Goal: Contribute content: Contribute content

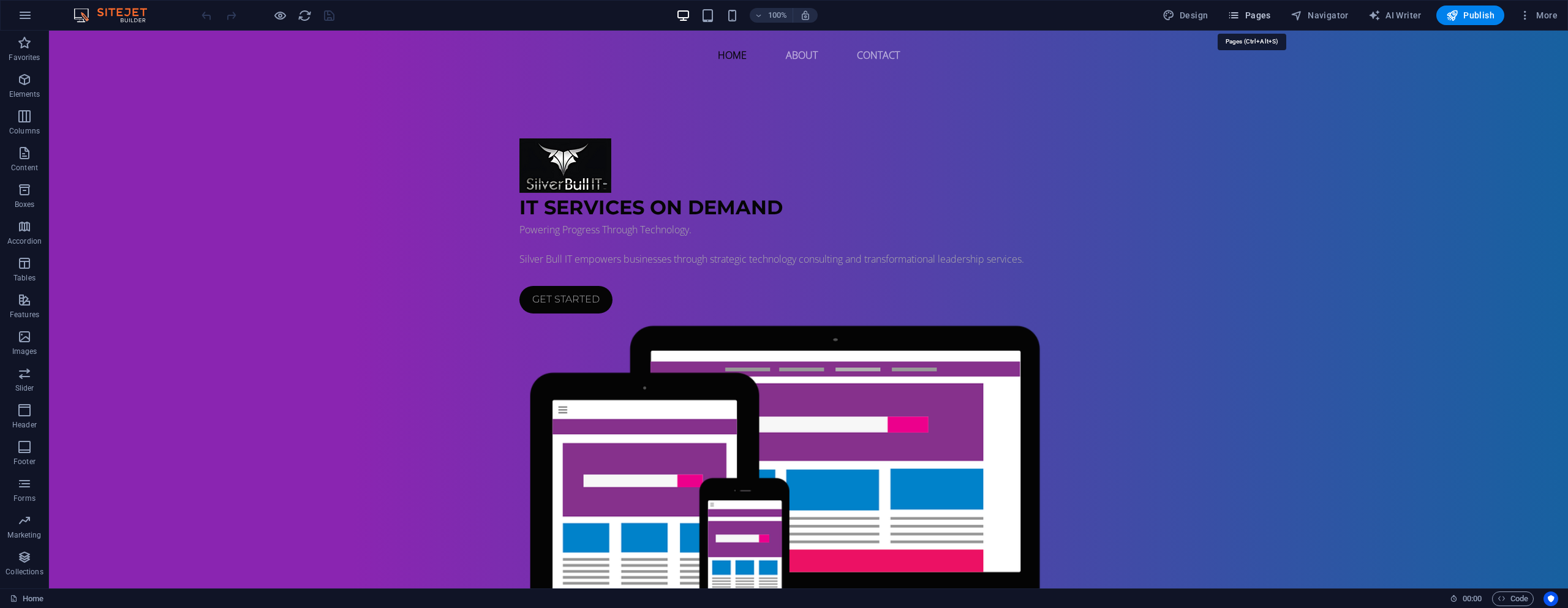
drag, startPoint x: 1240, startPoint y: 12, endPoint x: 1248, endPoint y: 15, distance: 8.5
click at [1240, 12] on icon "button" at bounding box center [1233, 15] width 12 height 12
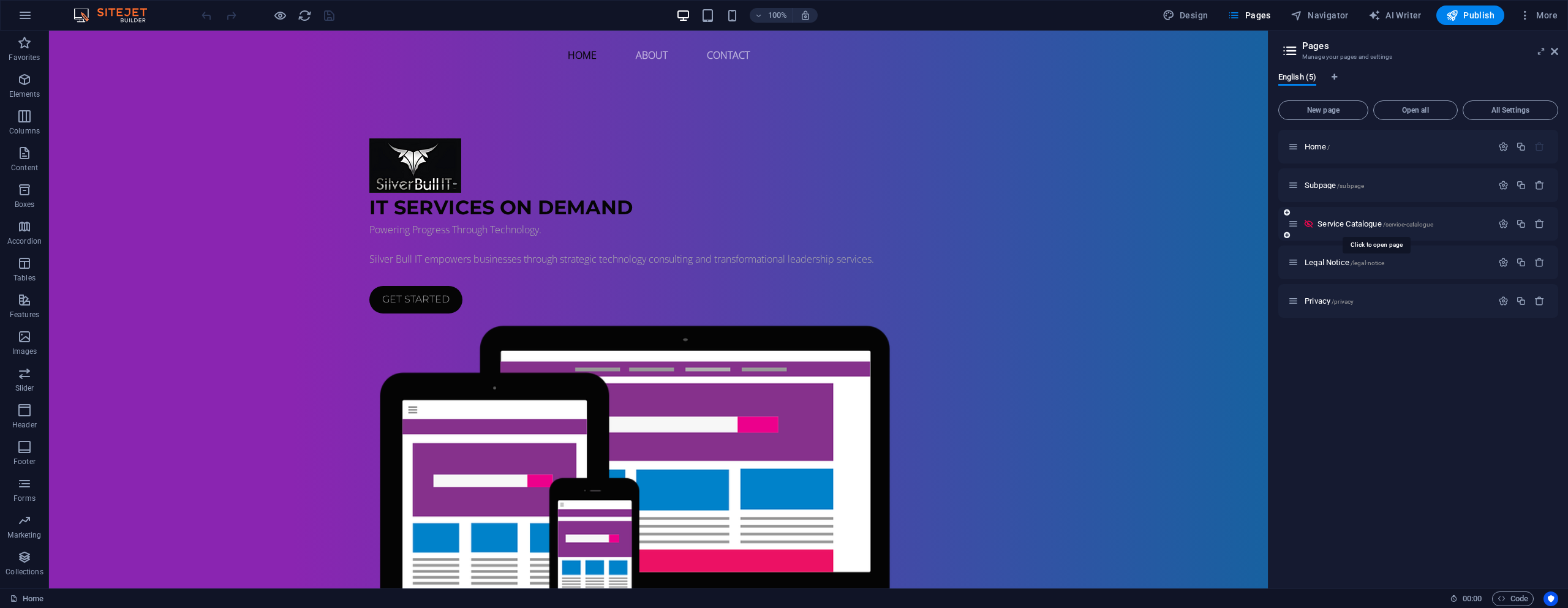
drag, startPoint x: 1352, startPoint y: 224, endPoint x: 1327, endPoint y: 222, distance: 25.1
click at [1327, 222] on span "Service Catalogue /service-catalogue" at bounding box center [1375, 224] width 116 height 9
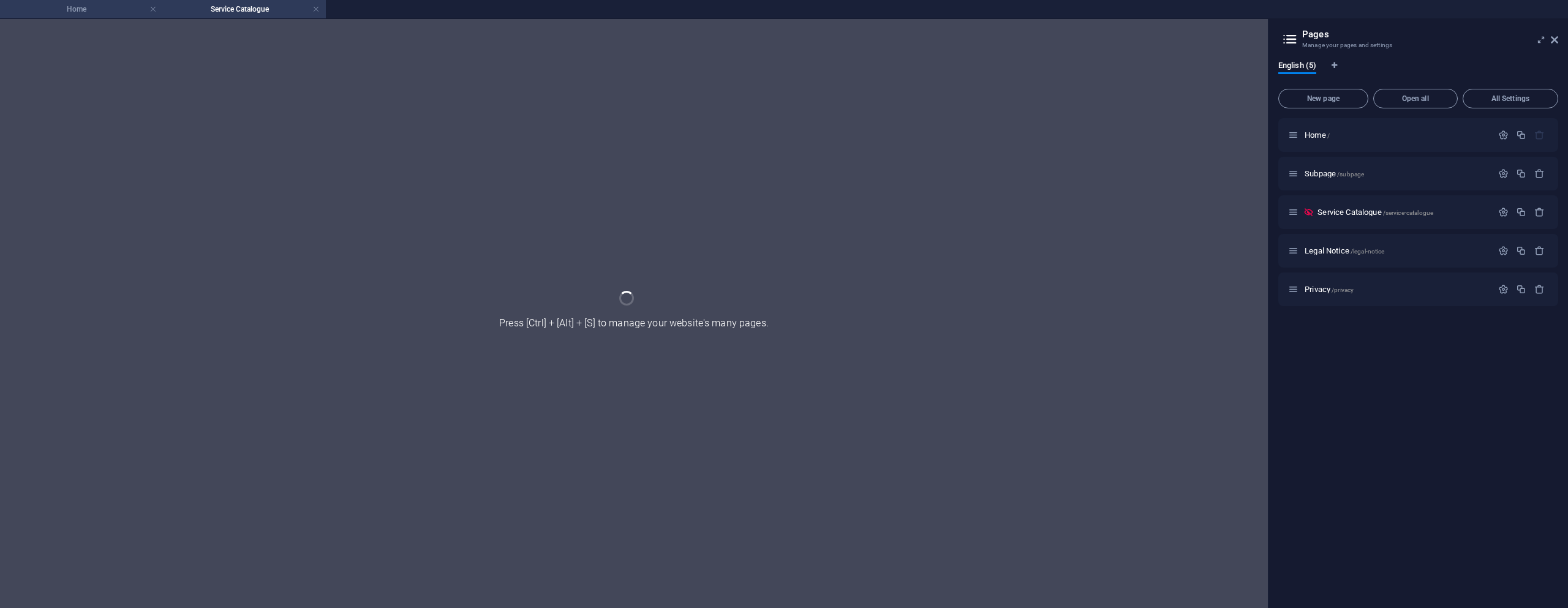
click at [106, 8] on h4 "Home" at bounding box center [82, 9] width 163 height 14
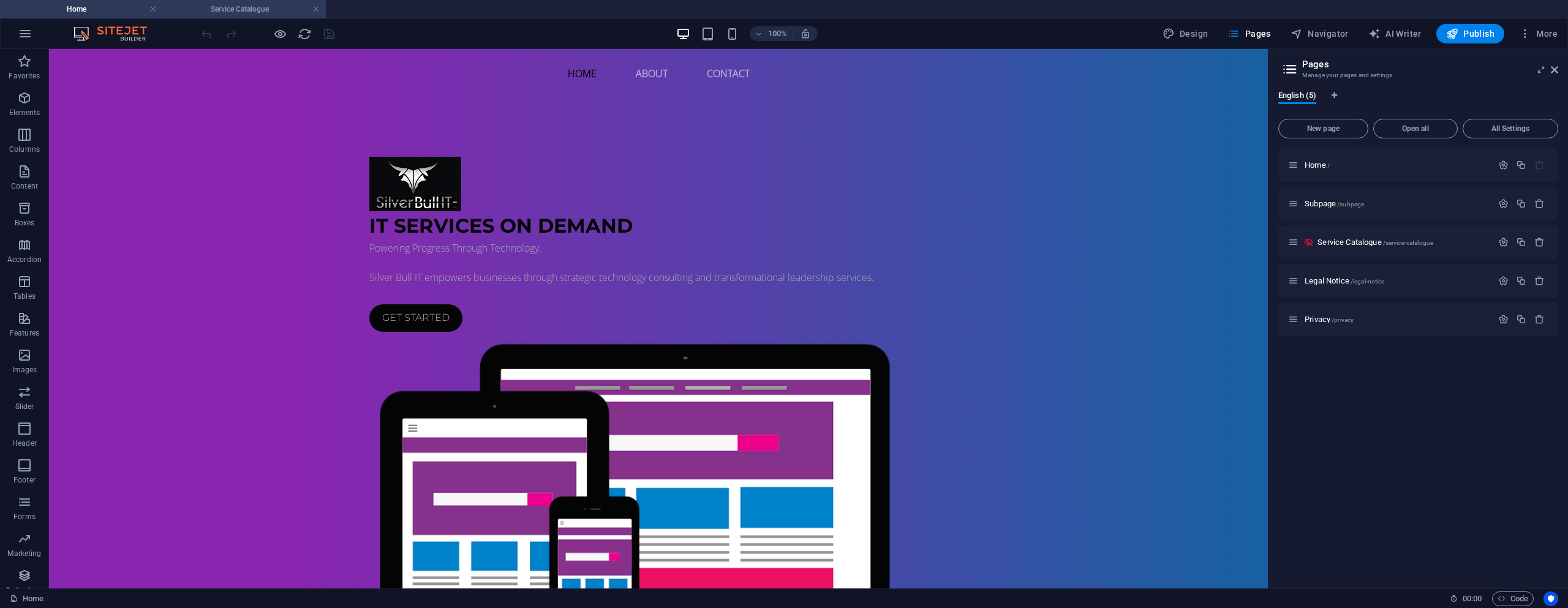
click at [211, 6] on h4 "Service Catalogue" at bounding box center [245, 9] width 163 height 14
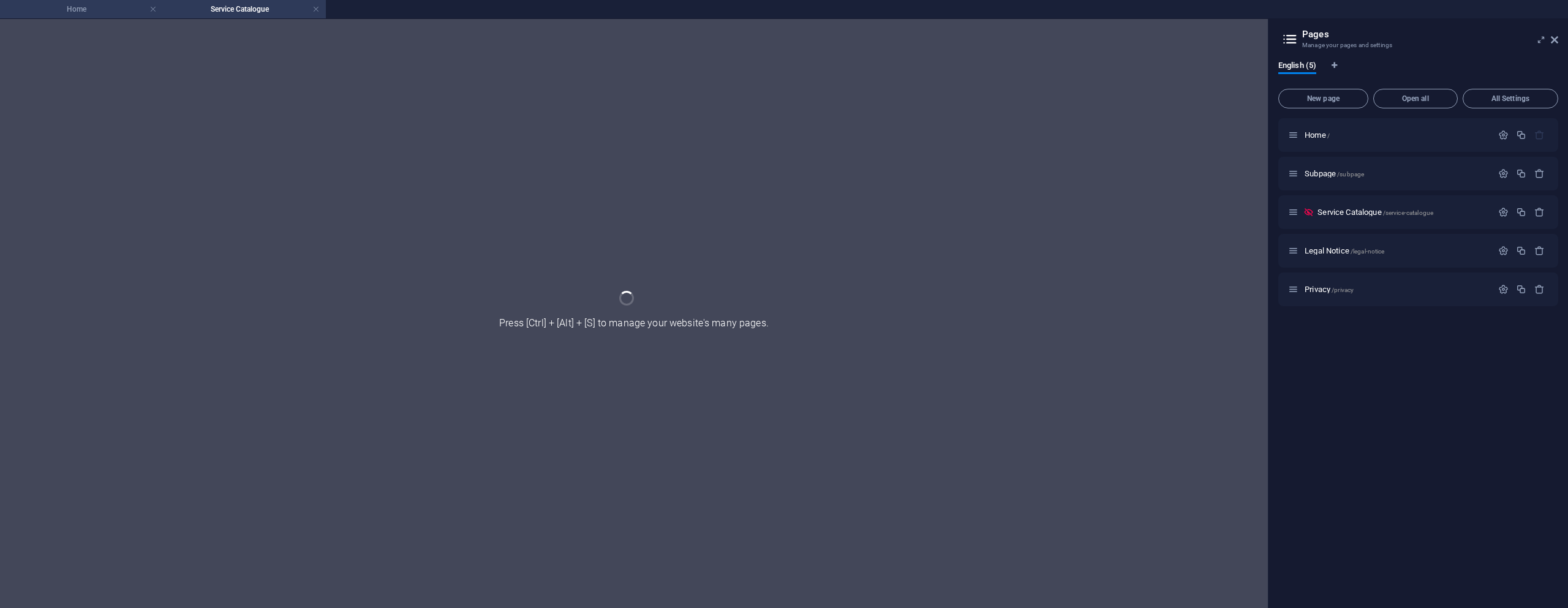
click at [81, 16] on li "Home" at bounding box center [82, 9] width 163 height 19
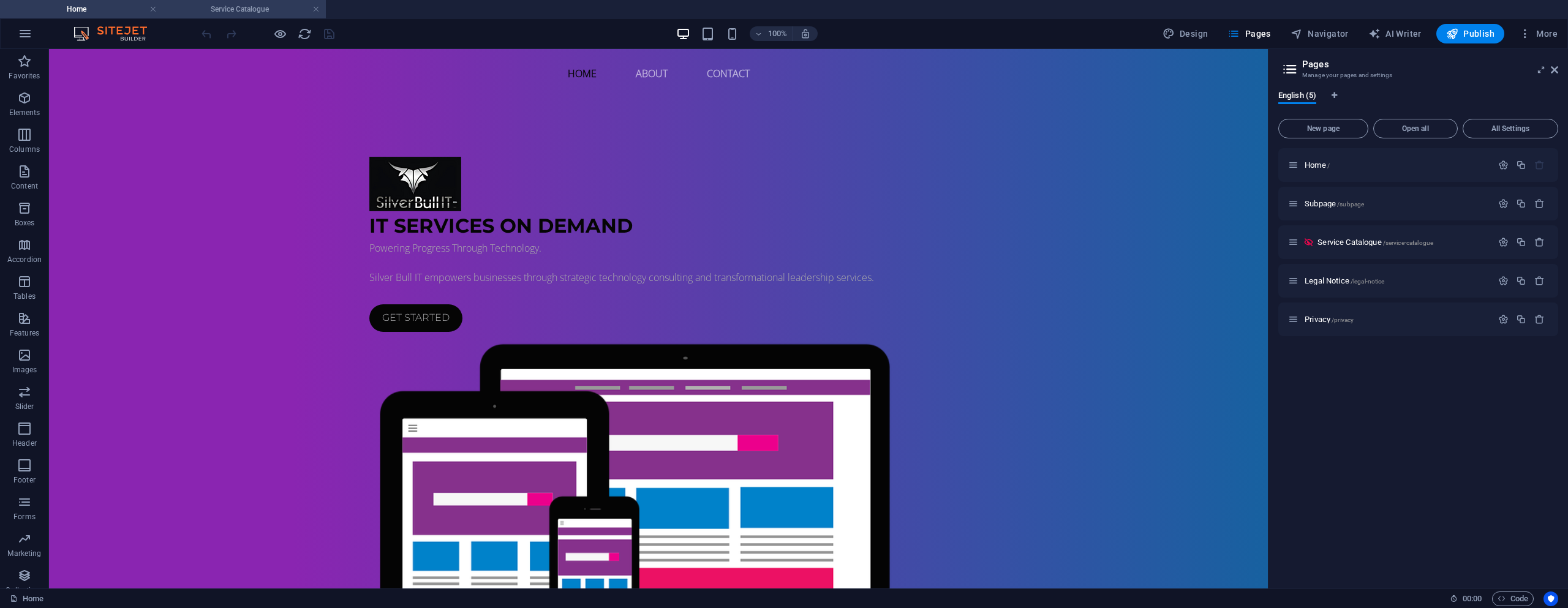
click at [236, 10] on h4 "Service Catalogue" at bounding box center [245, 9] width 163 height 14
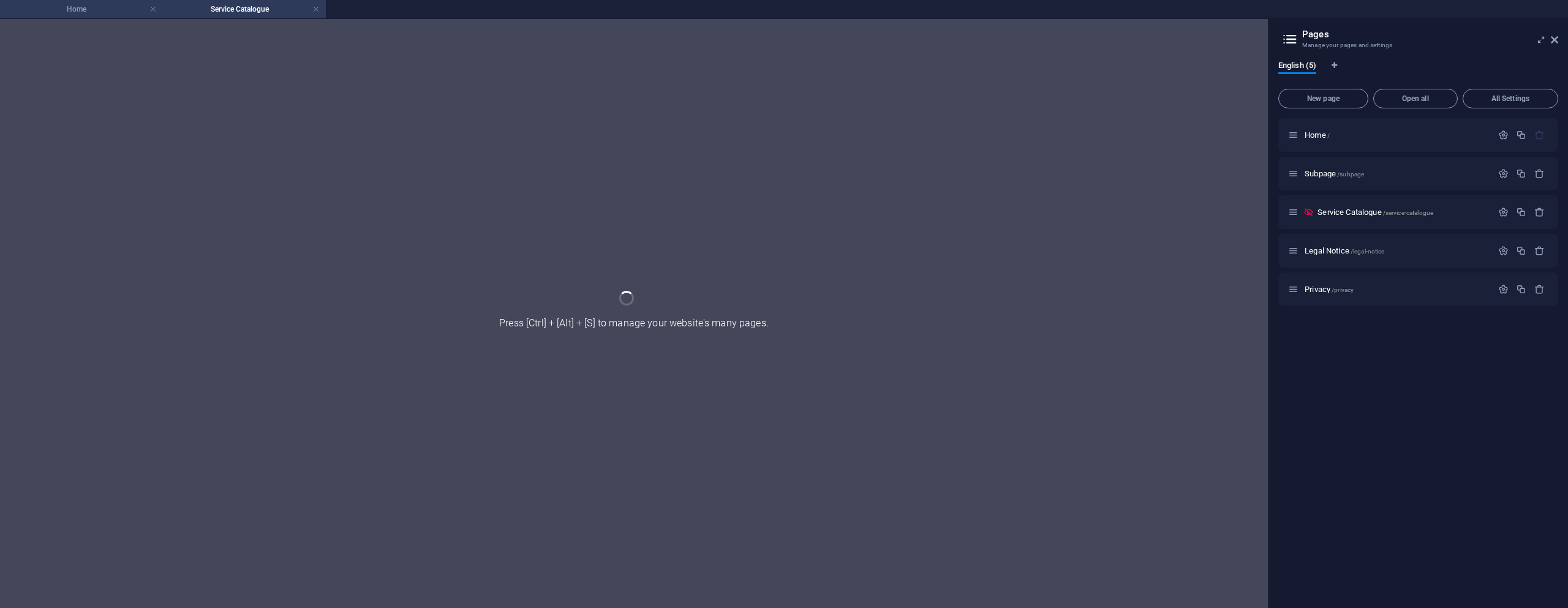
click at [97, 10] on h4 "Home" at bounding box center [82, 9] width 163 height 14
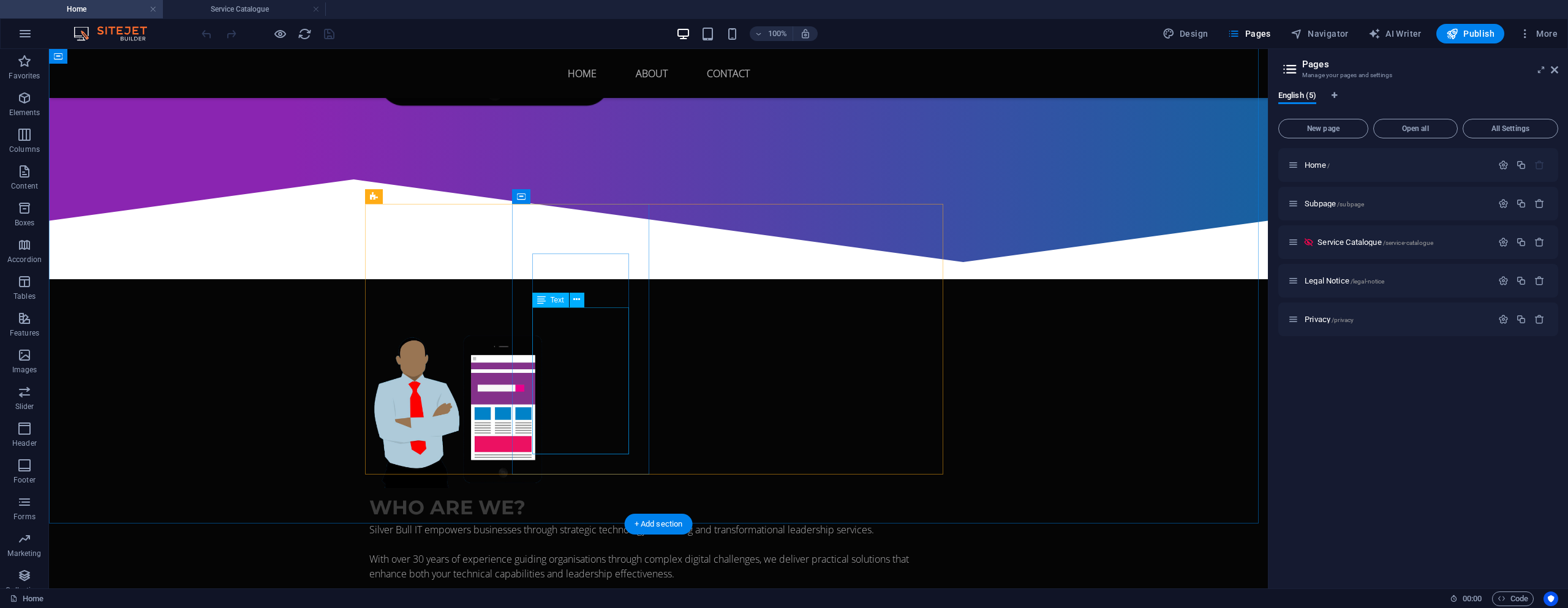
scroll to position [551, 0]
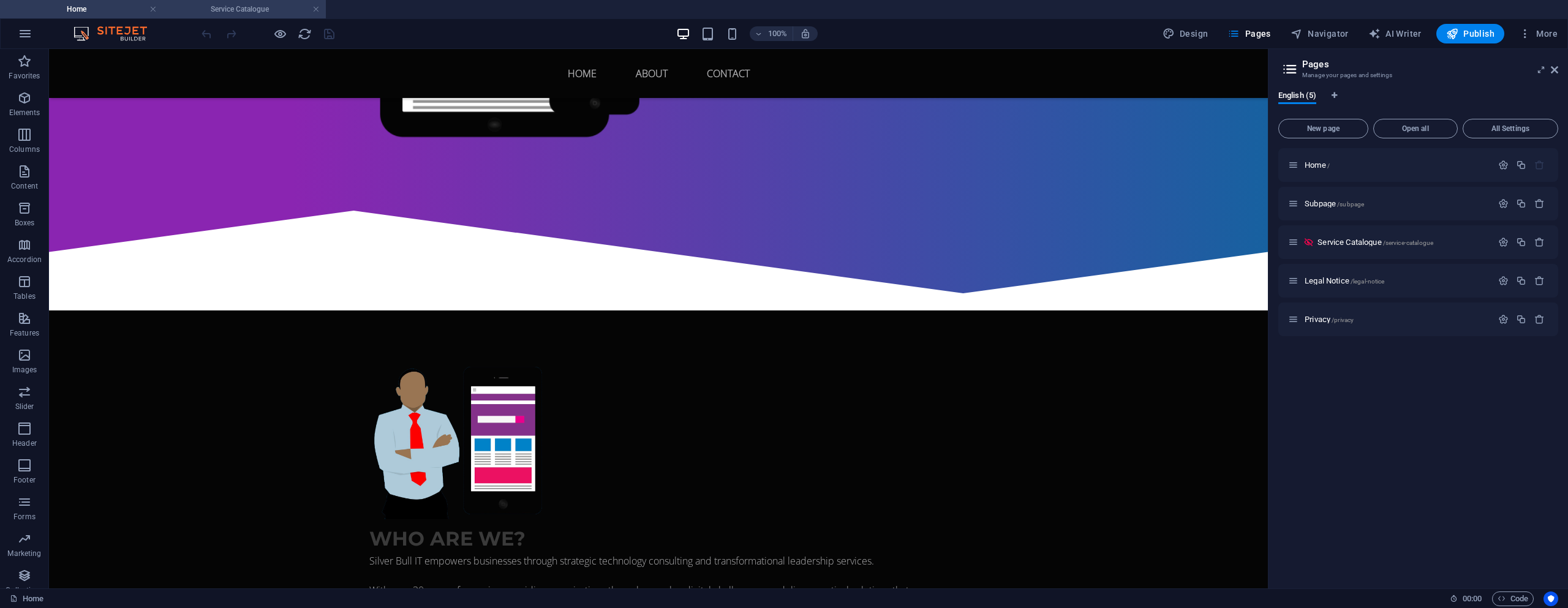
click at [225, 8] on h4 "Service Catalogue" at bounding box center [245, 9] width 163 height 14
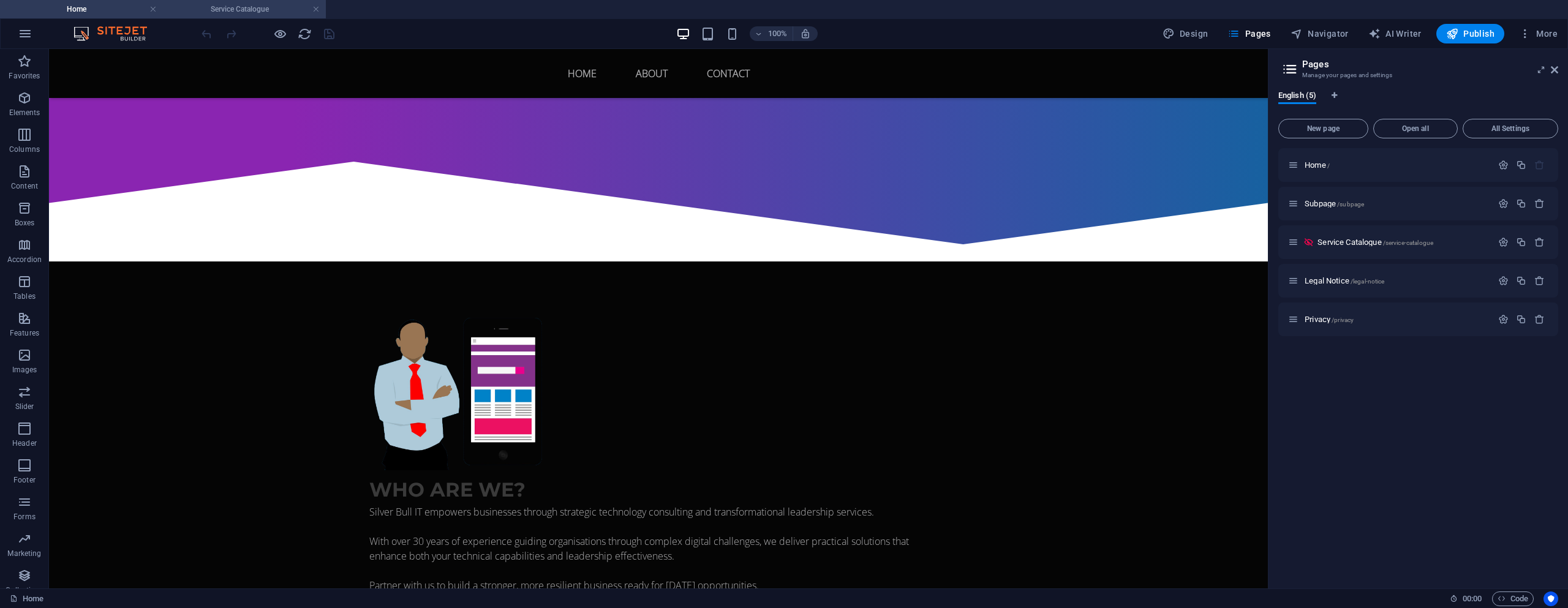
scroll to position [0, 0]
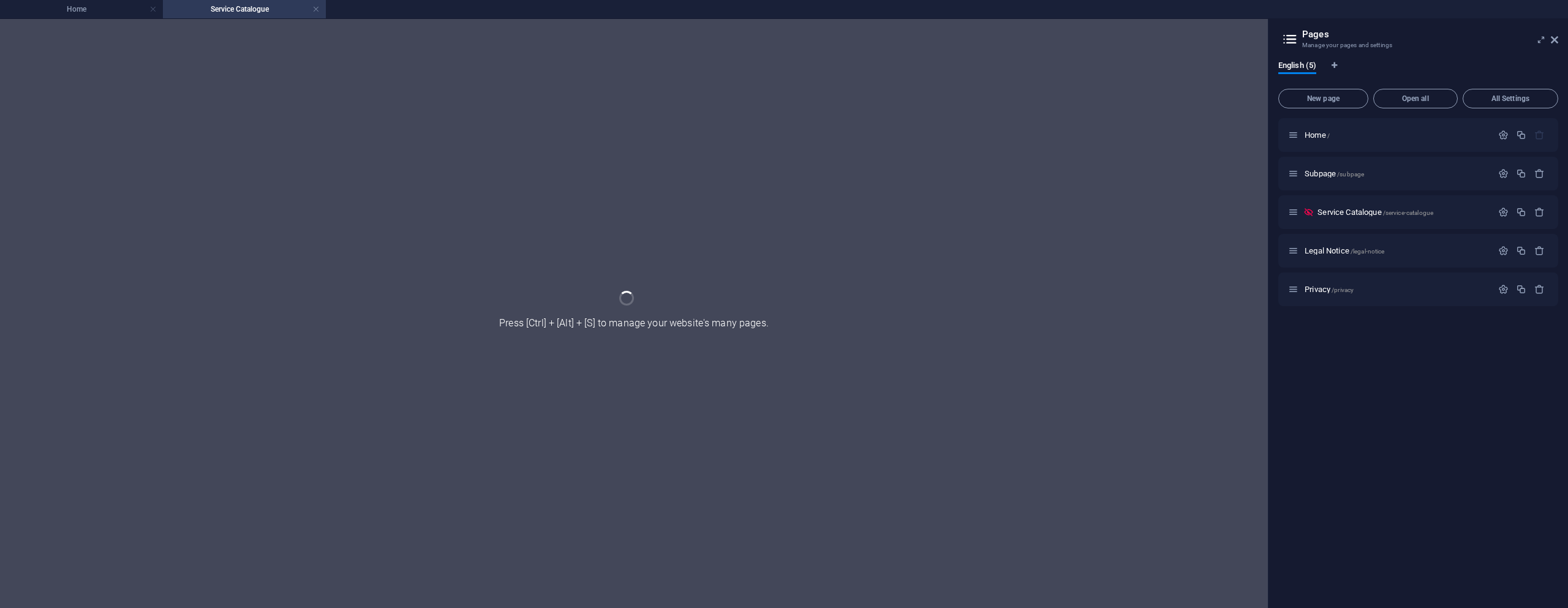
drag, startPoint x: 84, startPoint y: 10, endPoint x: 96, endPoint y: 19, distance: 15.0
click at [84, 10] on h4 "Home" at bounding box center [82, 9] width 163 height 14
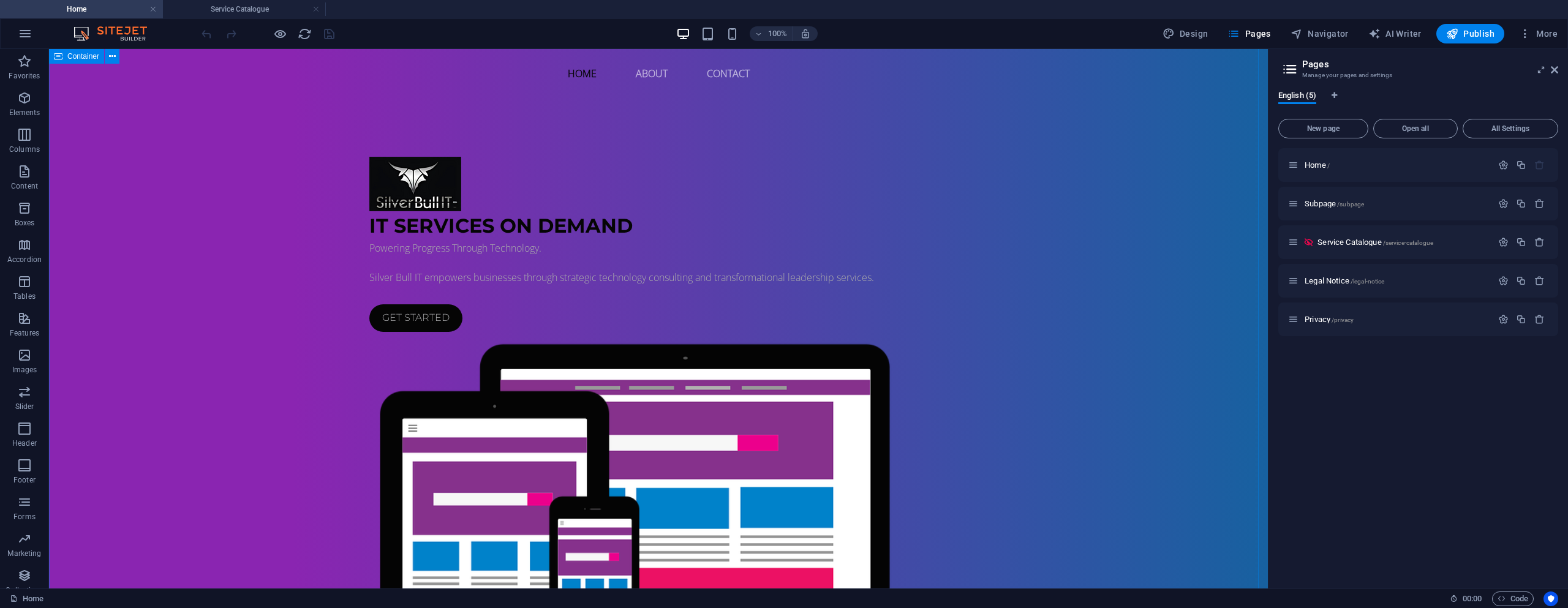
scroll to position [551, 0]
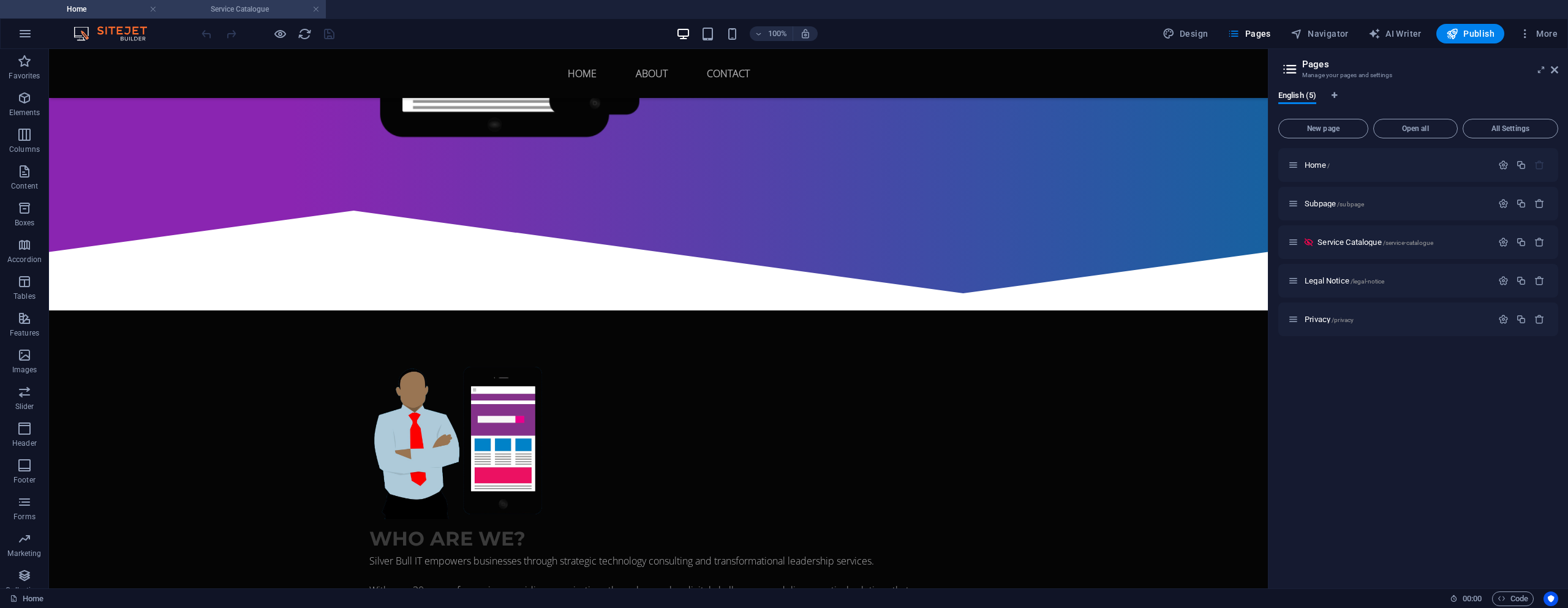
click at [272, 10] on h4 "Service Catalogue" at bounding box center [245, 9] width 163 height 14
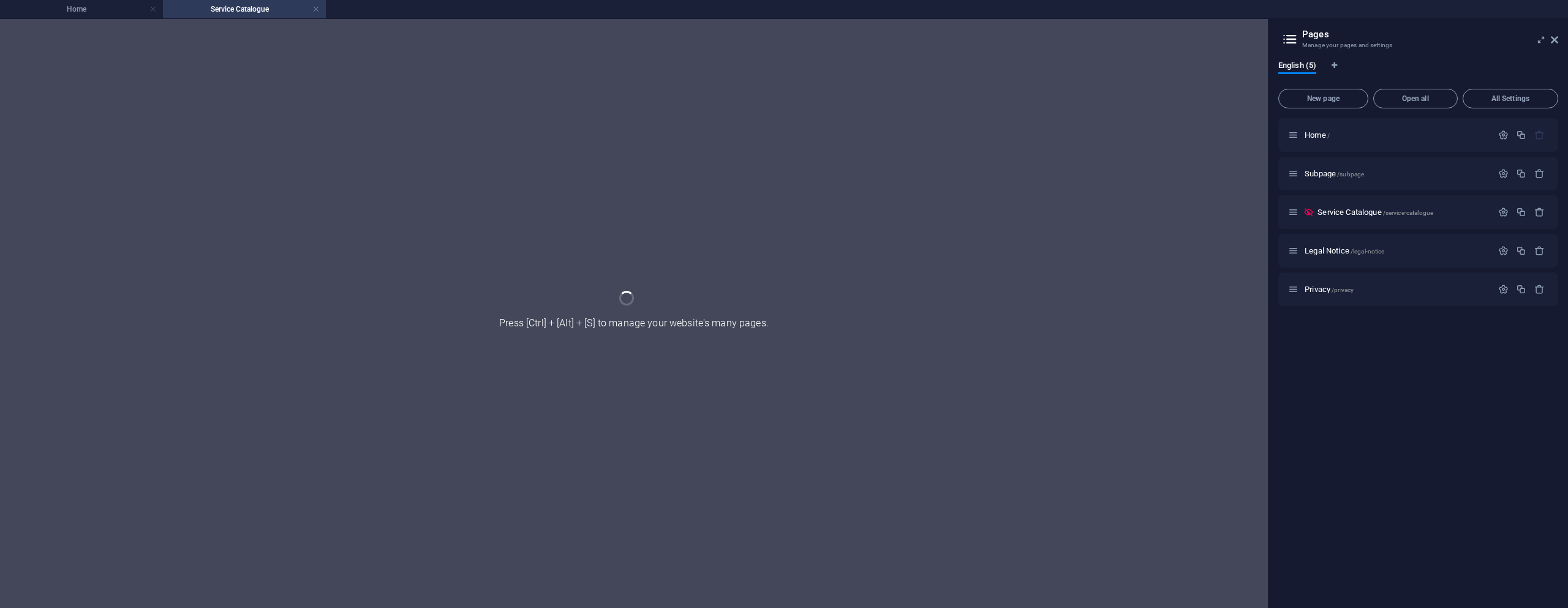
scroll to position [0, 0]
click at [315, 10] on link at bounding box center [316, 9] width 7 height 12
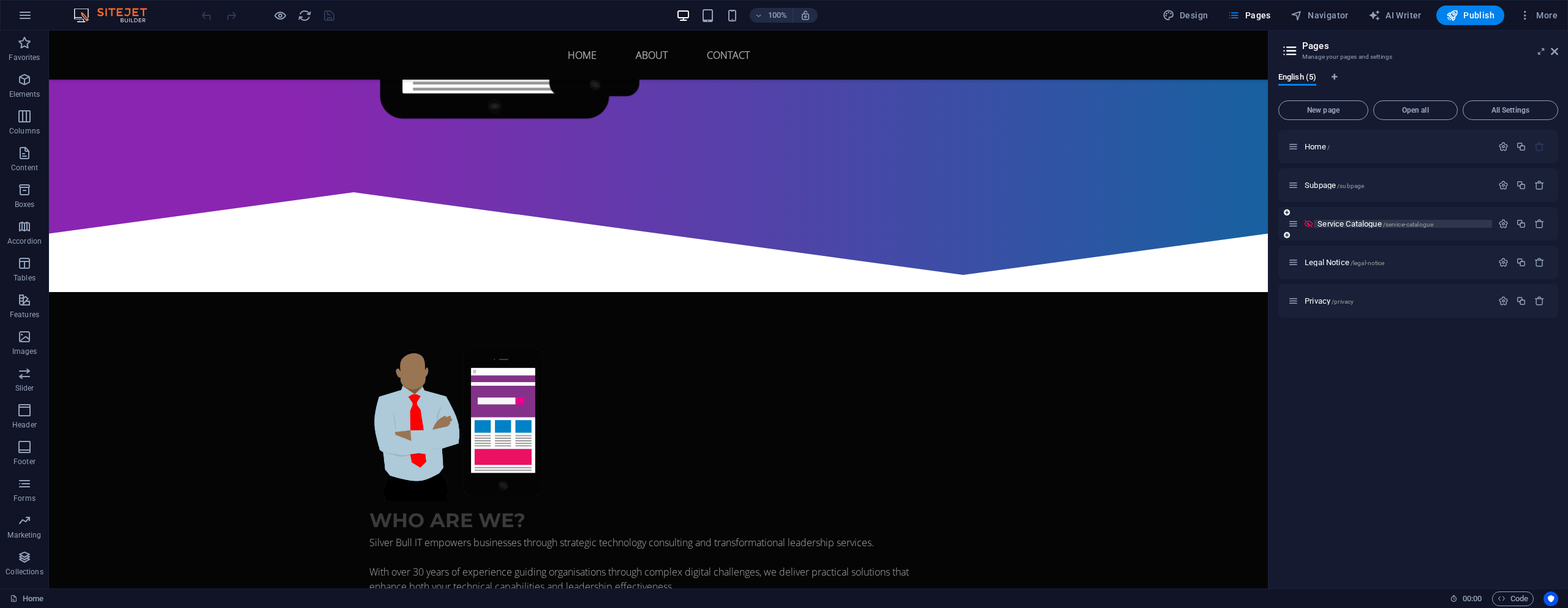
click at [1335, 223] on span "Service Catalogue /service-catalogue" at bounding box center [1375, 224] width 116 height 9
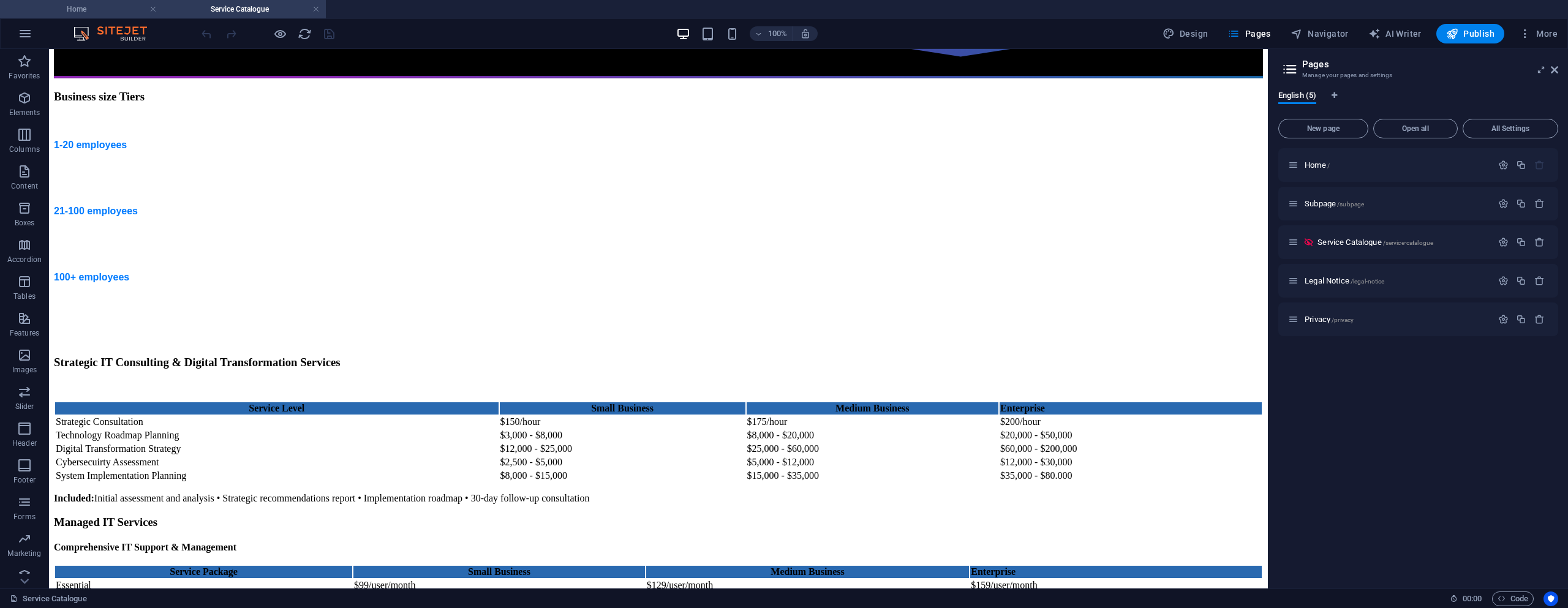
click at [96, 6] on h4 "Home" at bounding box center [82, 9] width 163 height 14
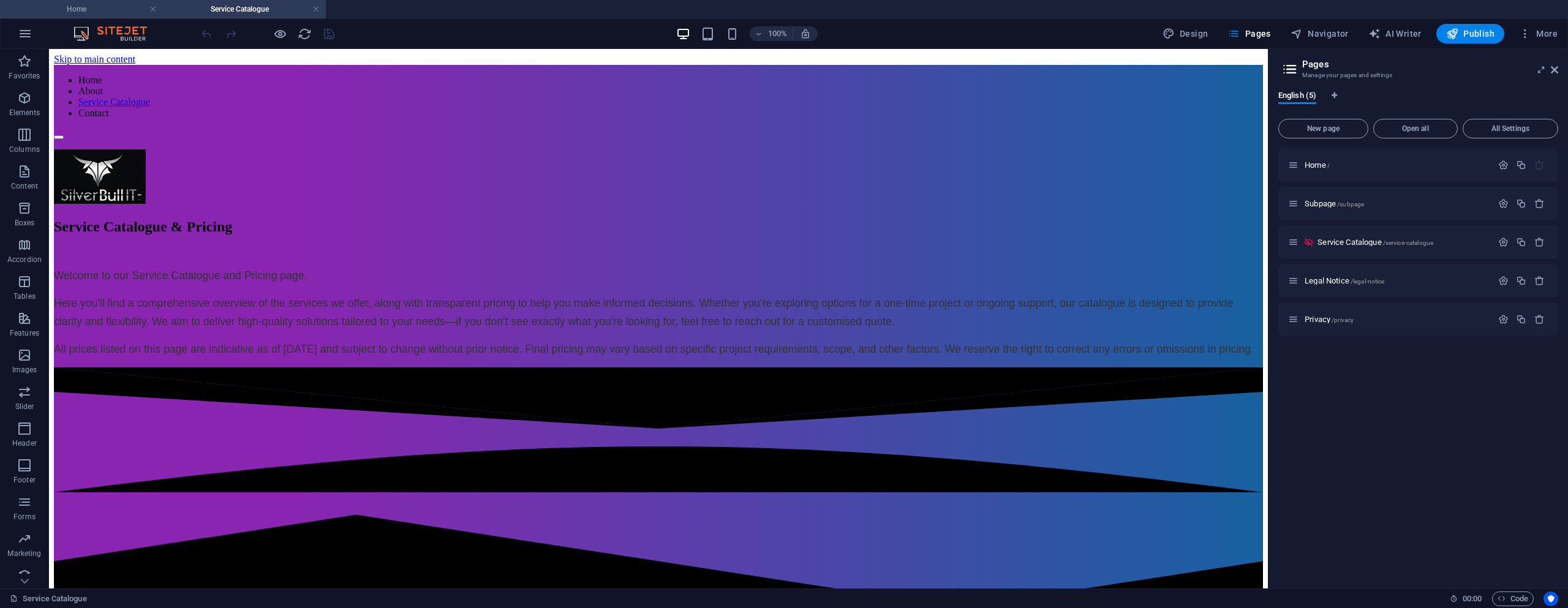
scroll to position [579, 0]
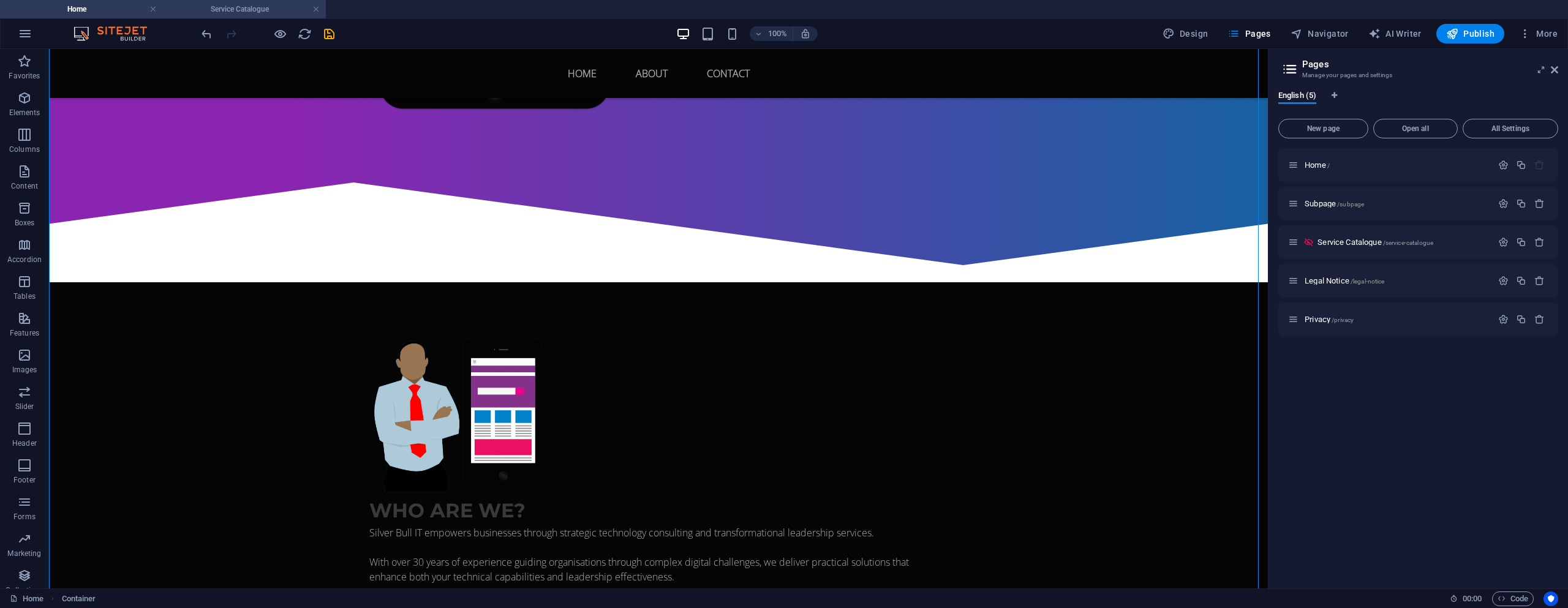
click at [265, 11] on h4 "Service Catalogue" at bounding box center [245, 9] width 163 height 14
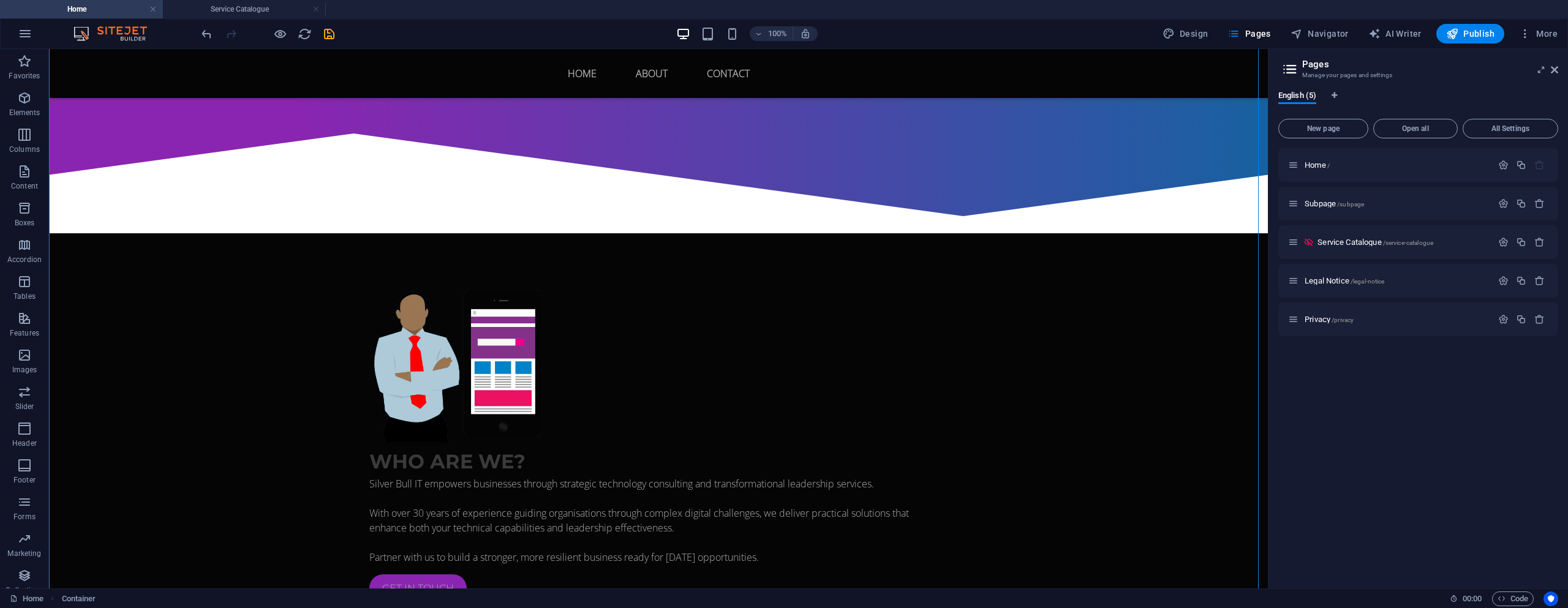
scroll to position [551, 0]
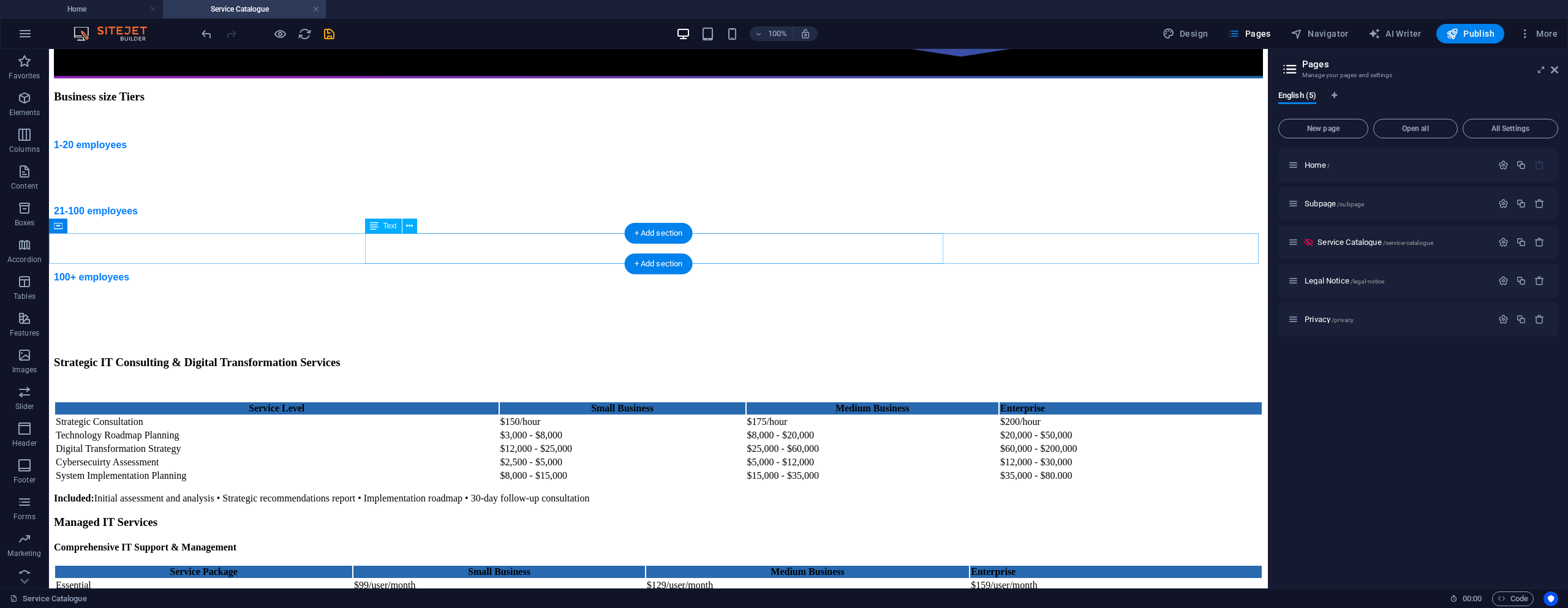
click at [375, 380] on div "Strategic IT consulting services including system implementation, digital trans…" at bounding box center [659, 386] width 1210 height 11
click at [370, 380] on div "Strategic IT consulting services including system implementation, digital trans…" at bounding box center [659, 386] width 1210 height 11
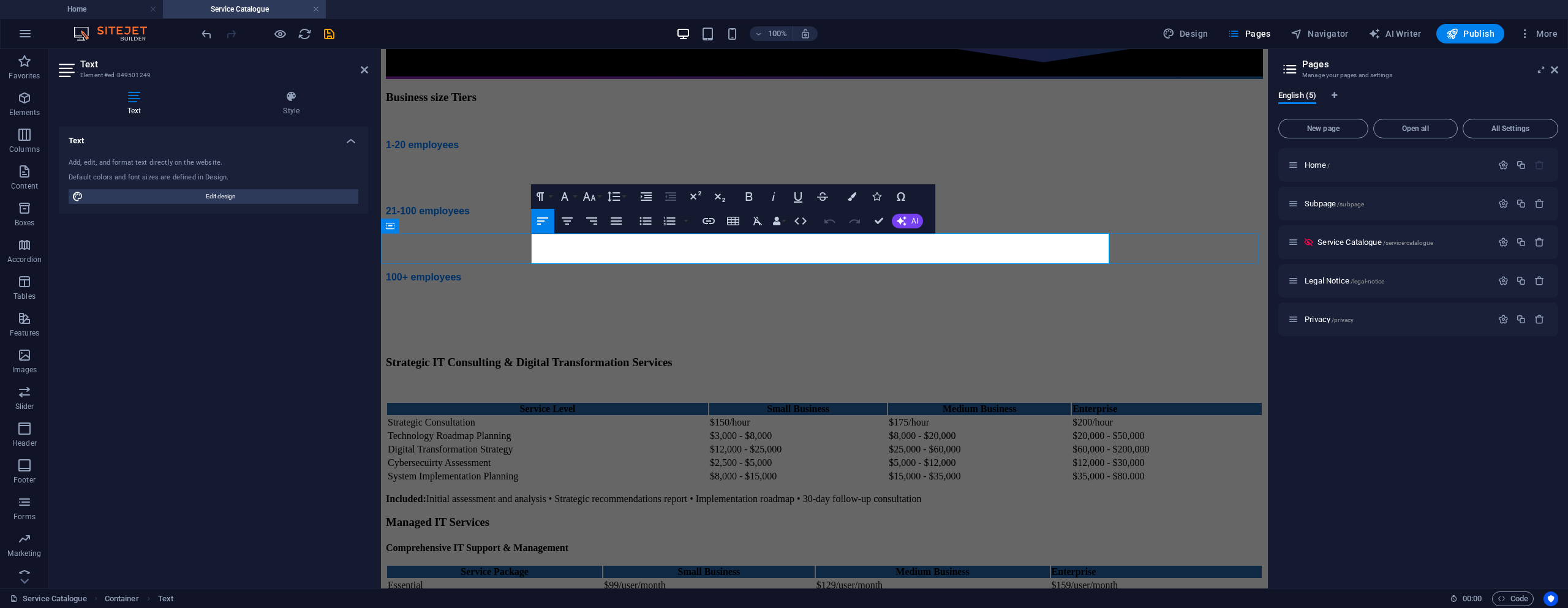
click at [610, 380] on span "Strategic IT consulting services including system implementation, digital trans…" at bounding box center [714, 385] width 656 height 10
drag, startPoint x: 614, startPoint y: 254, endPoint x: 534, endPoint y: 242, distance: 80.9
click at [534, 380] on p "Strategic IT consulting services including system implementation, digital trans…" at bounding box center [824, 386] width 877 height 11
click at [535, 380] on span "Strategic IT consulting services including system implementation, digital trans…" at bounding box center [714, 385] width 656 height 10
click at [631, 380] on p "Strategic IT consulting services including system implementation, digital trans…" at bounding box center [824, 386] width 877 height 11
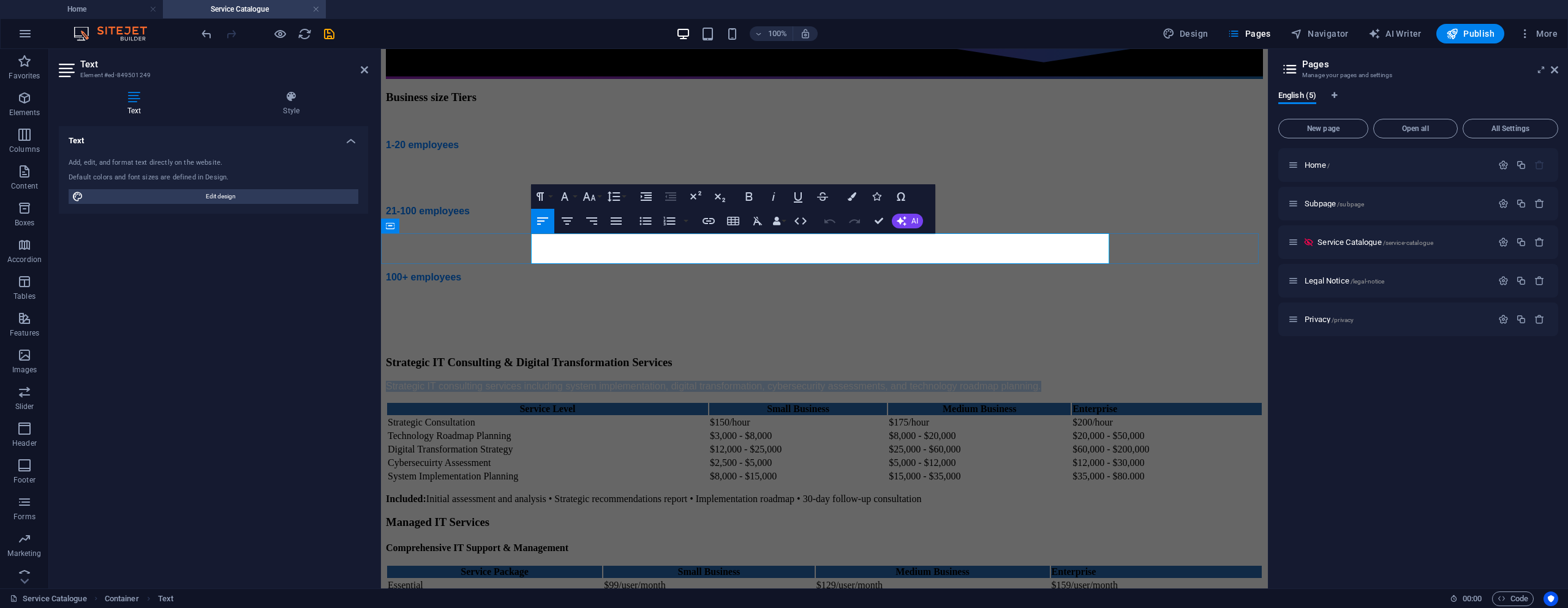
drag, startPoint x: 623, startPoint y: 255, endPoint x: 533, endPoint y: 242, distance: 90.9
click at [533, 380] on p "Strategic IT consulting services including system implementation, digital trans…" at bounding box center [824, 386] width 877 height 11
copy span "Strategic IT consulting services including system implementation, digital trans…"
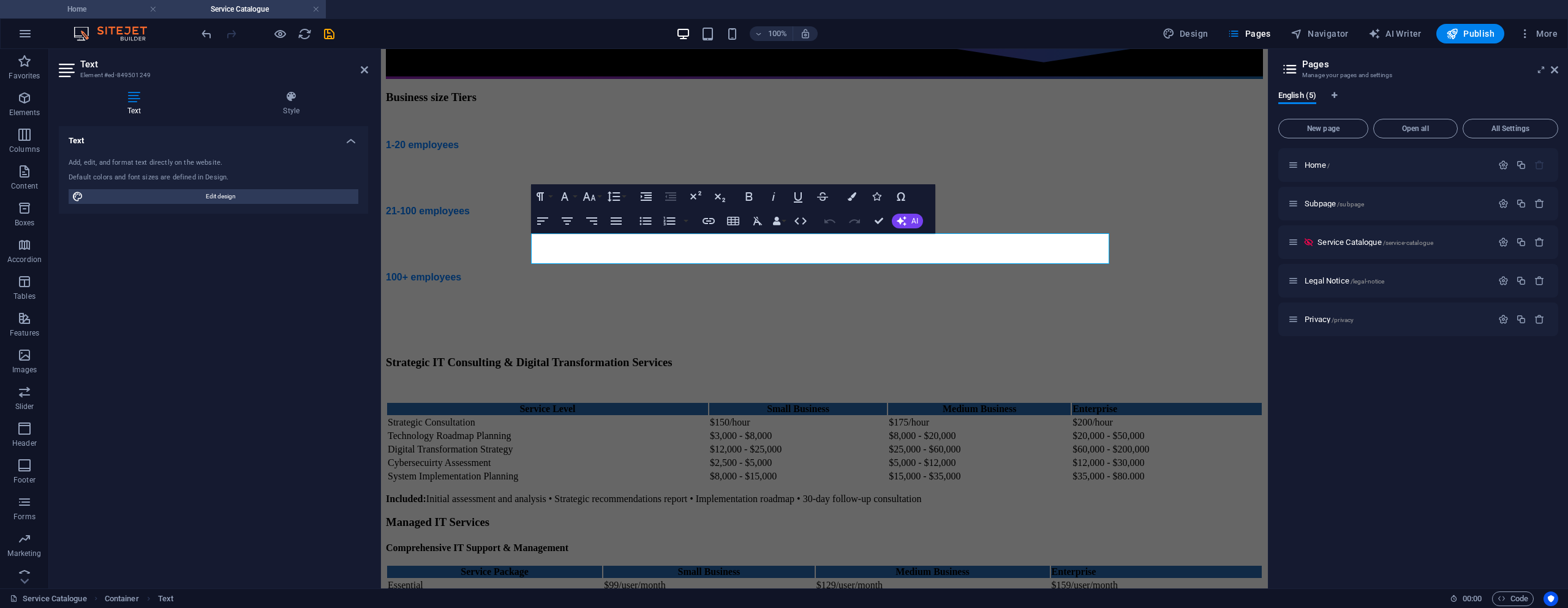
drag, startPoint x: 122, startPoint y: 12, endPoint x: 150, endPoint y: 26, distance: 31.3
click at [122, 12] on h4 "Home" at bounding box center [82, 9] width 163 height 14
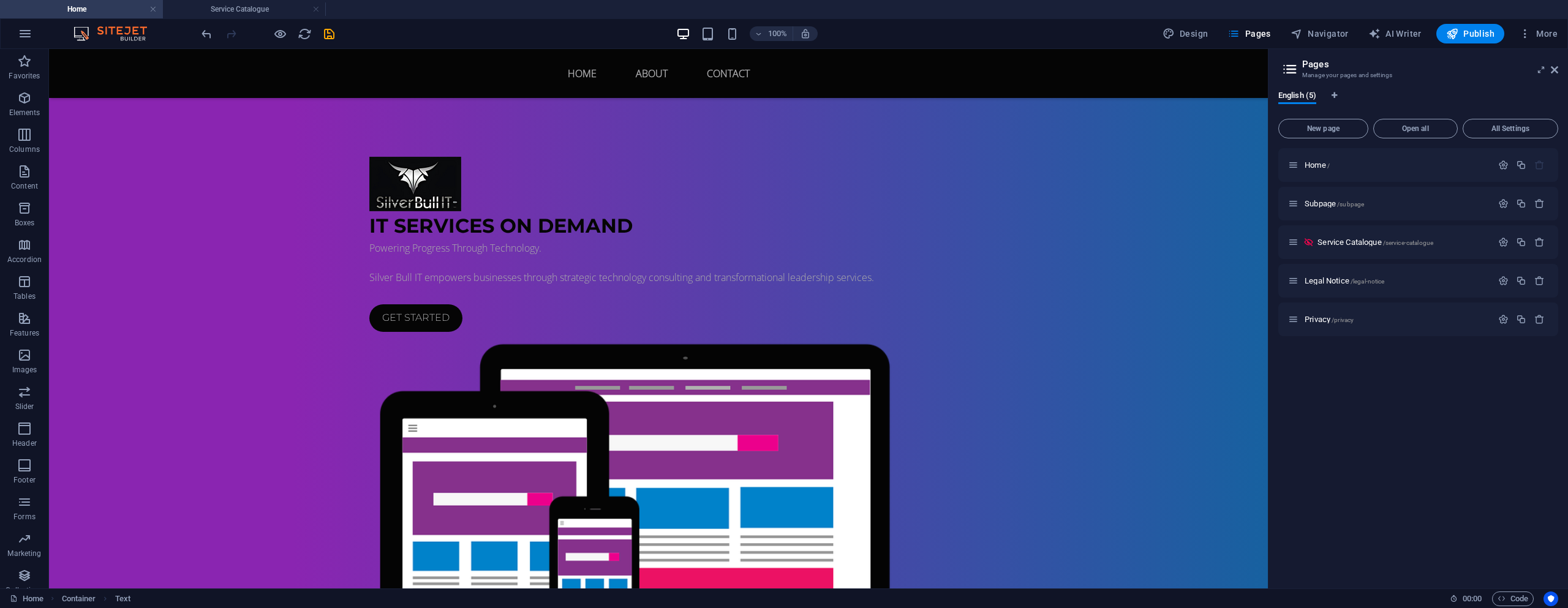
scroll to position [579, 0]
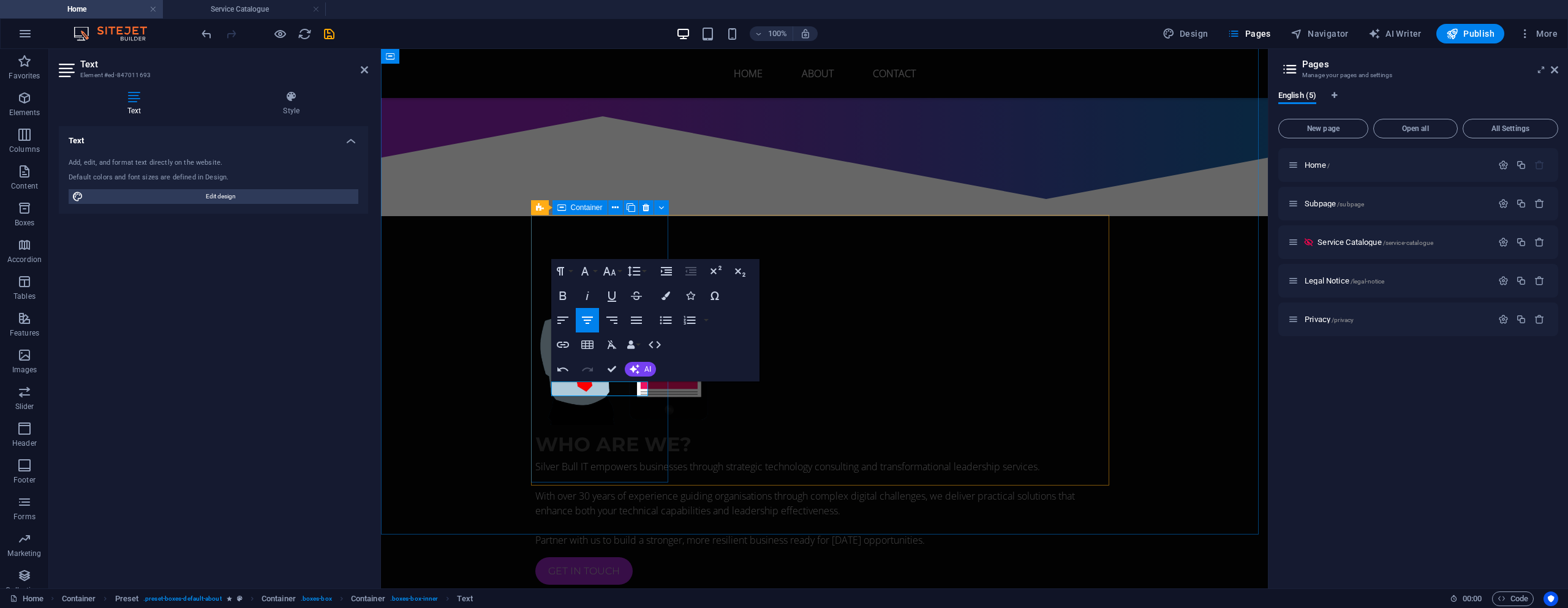
scroll to position [584, 0]
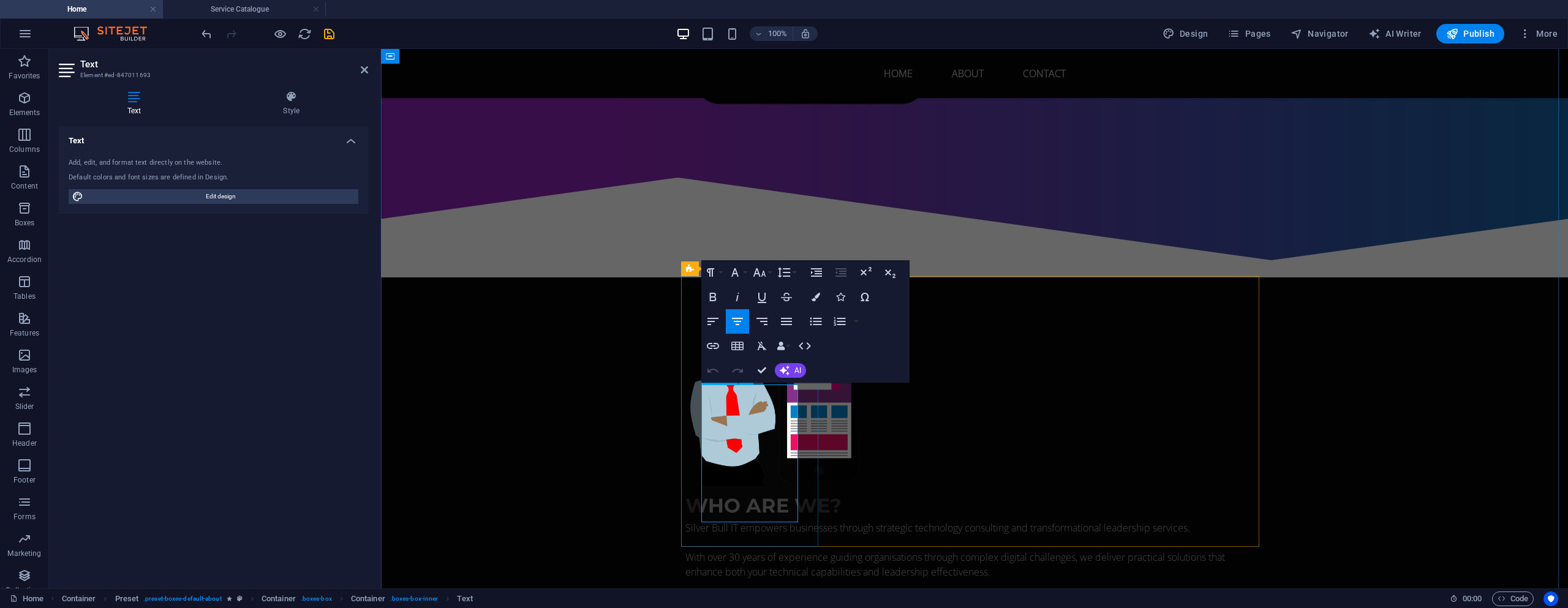
click span "Strategic IT consulting services including system implementation, digital trans…"
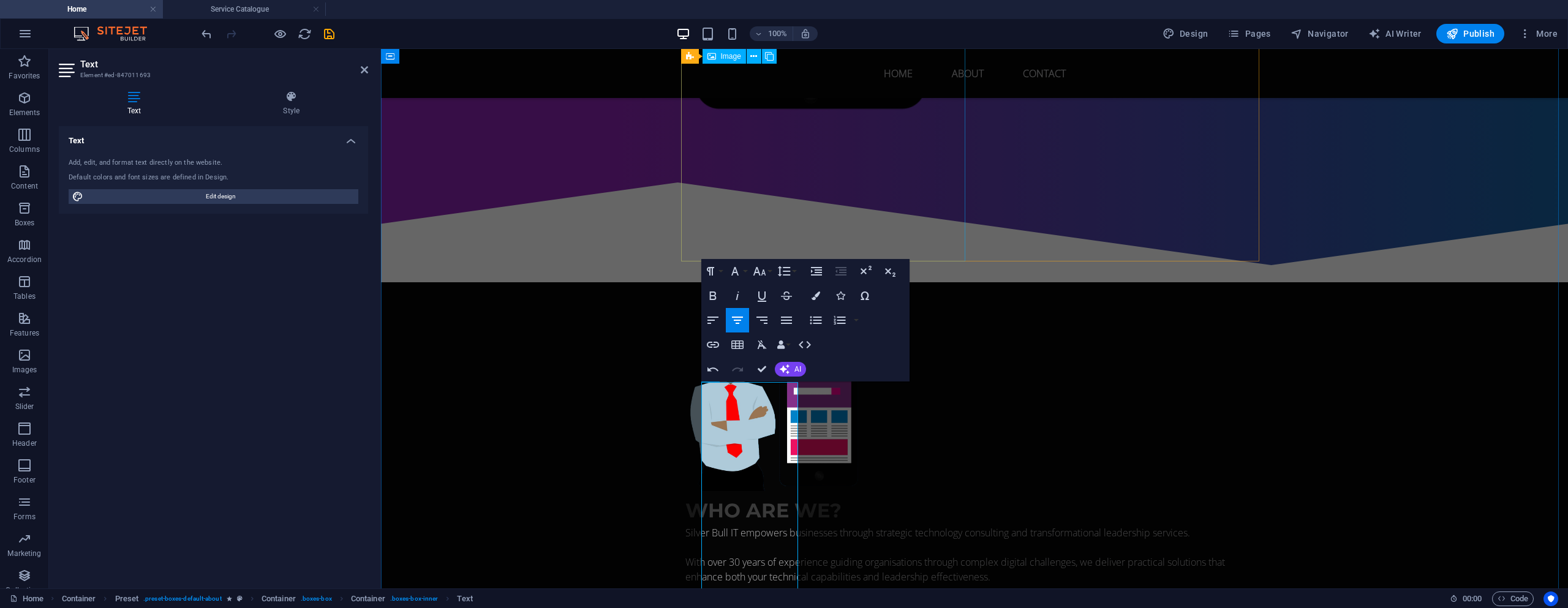
scroll to position [1474, 1]
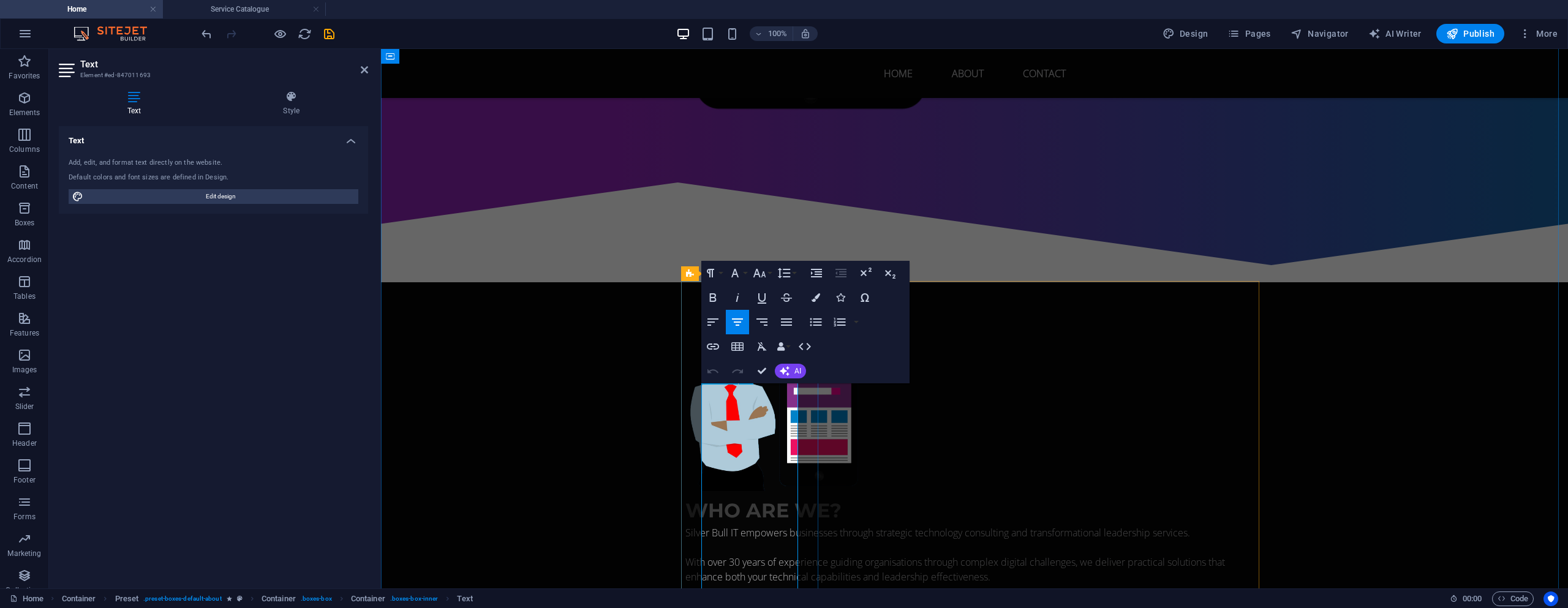
drag, startPoint x: 753, startPoint y: 510, endPoint x: 762, endPoint y: 503, distance: 11.4
click span "Strategic IT consulting services including system implementation, digital trans…"
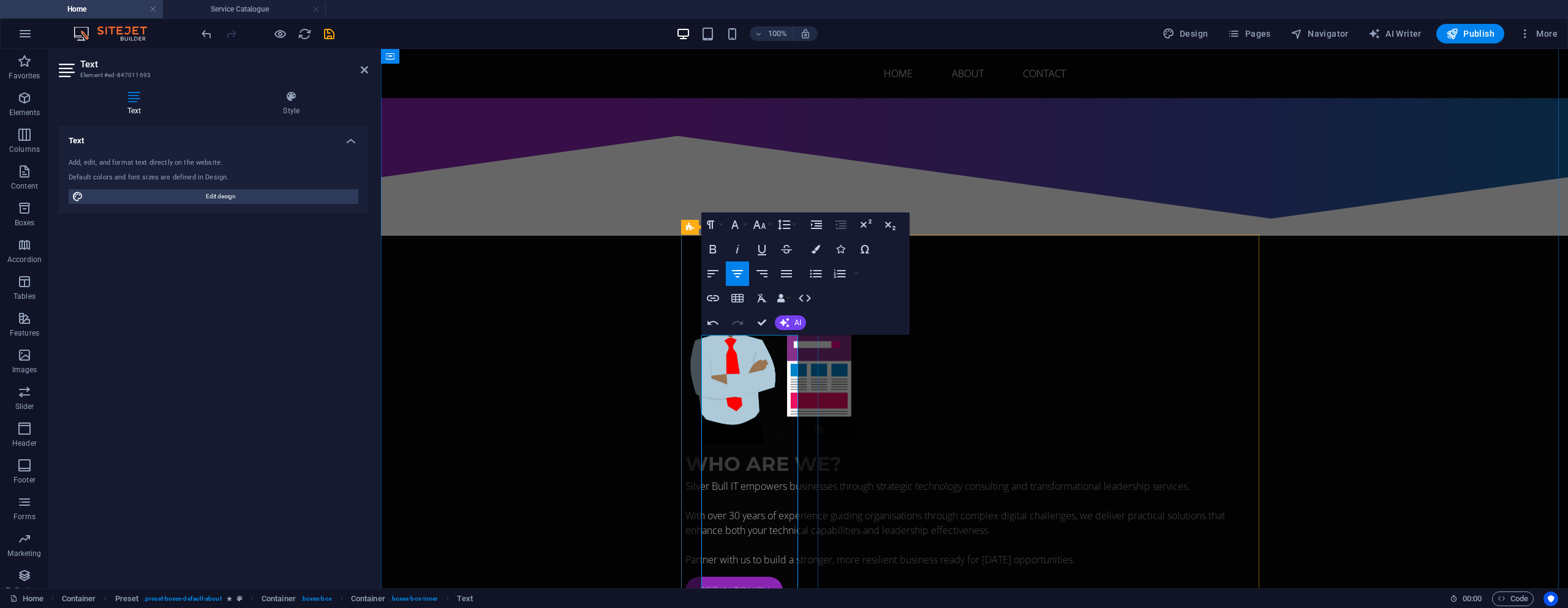
scroll to position [633, 0]
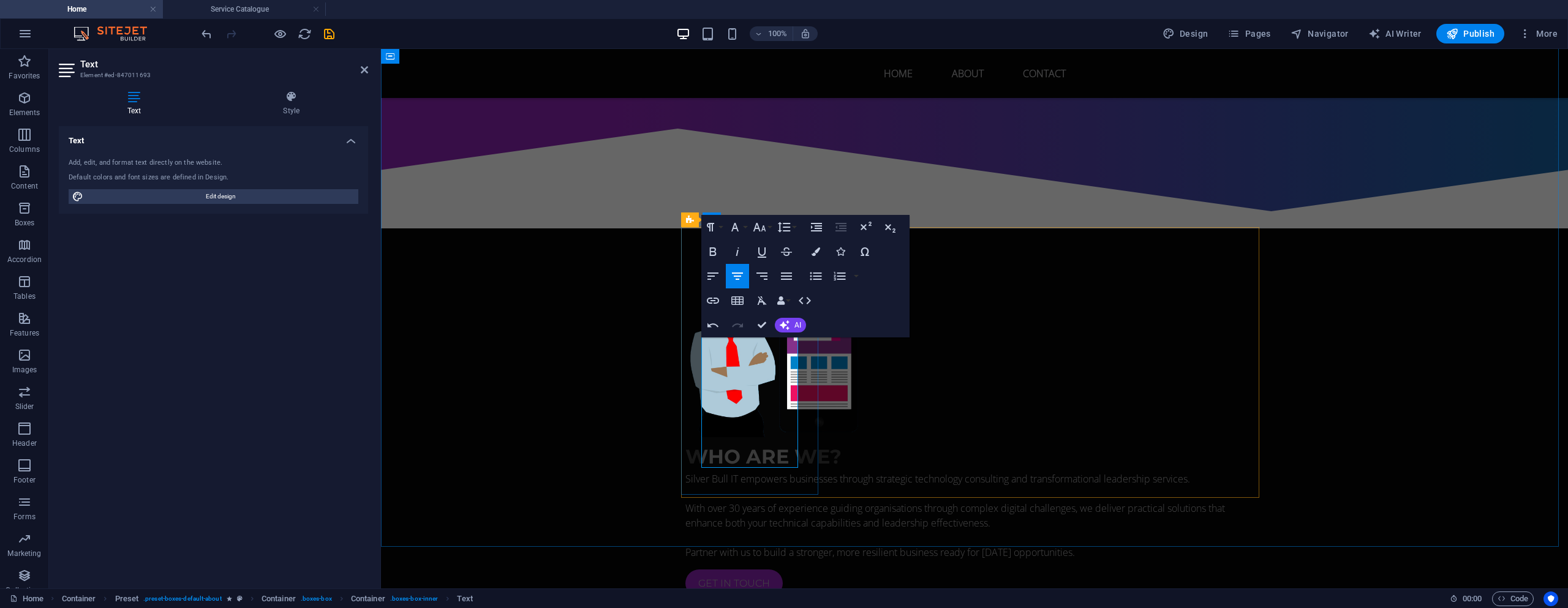
click at [261, 7] on h4 "Service Catalogue" at bounding box center [245, 9] width 163 height 14
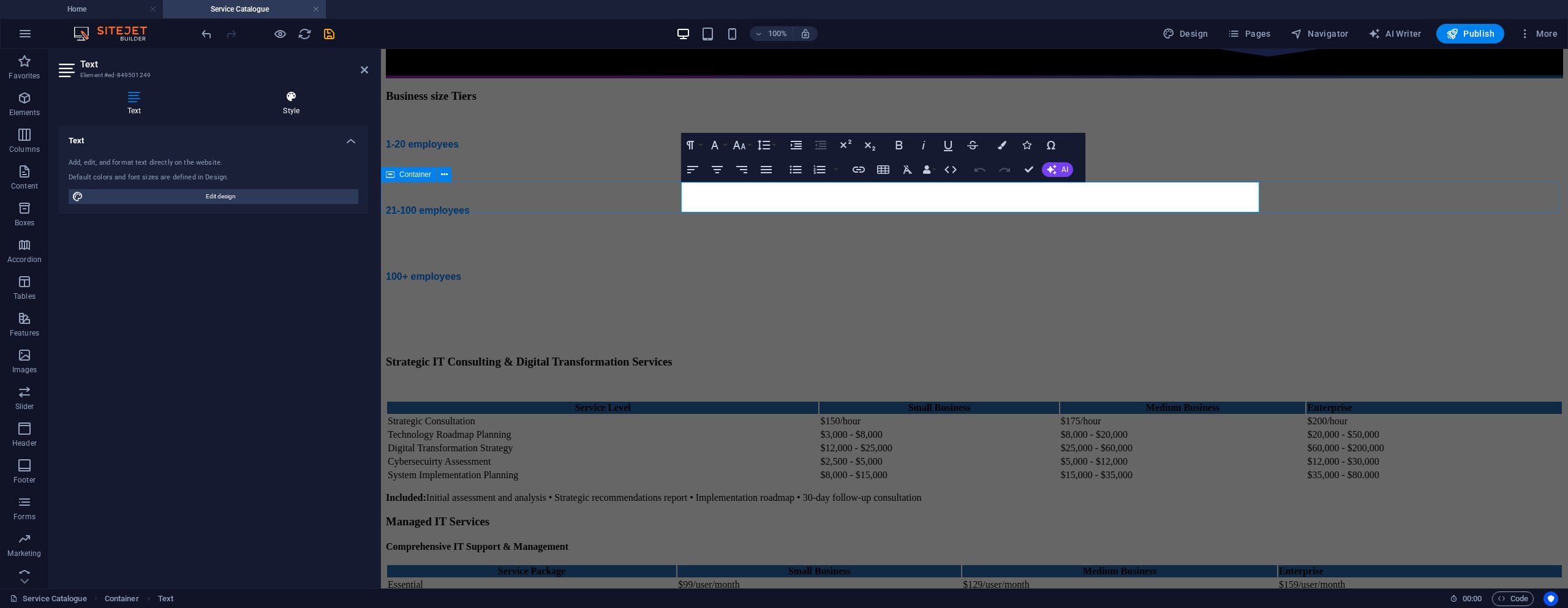
scroll to position [551, 0]
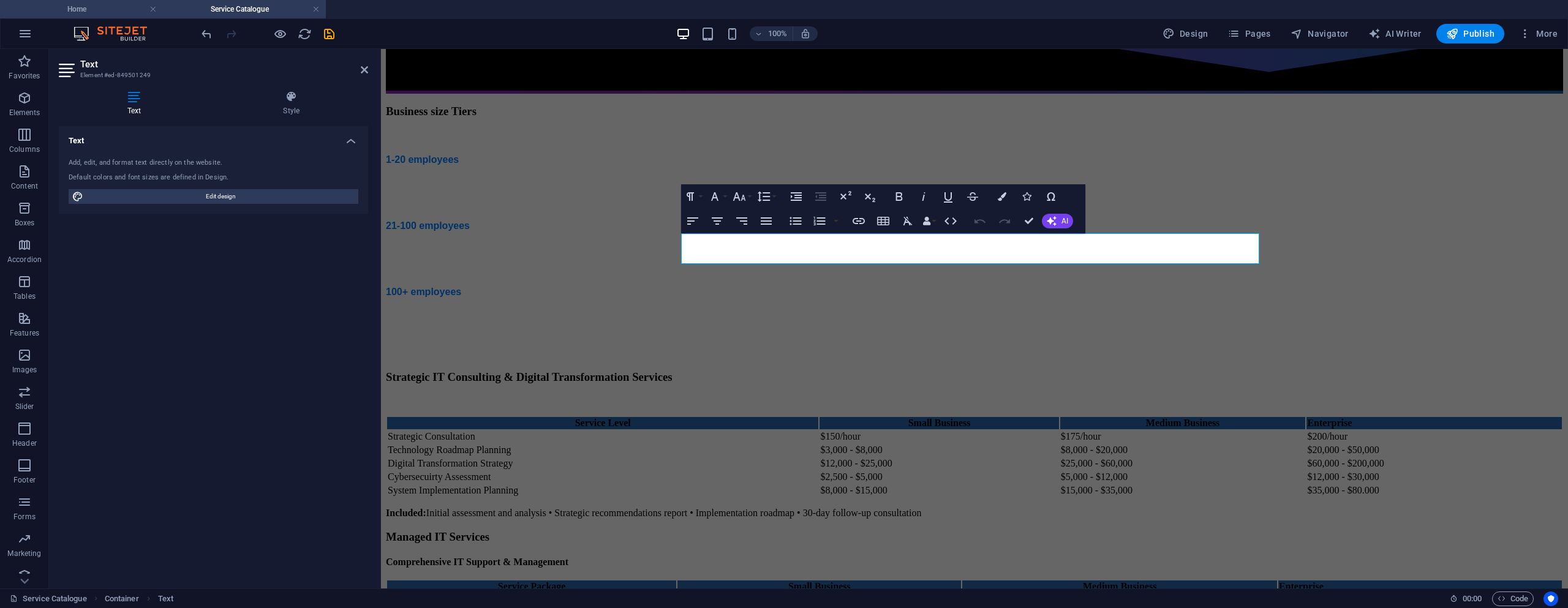
click at [107, 14] on h4 "Home" at bounding box center [82, 9] width 163 height 14
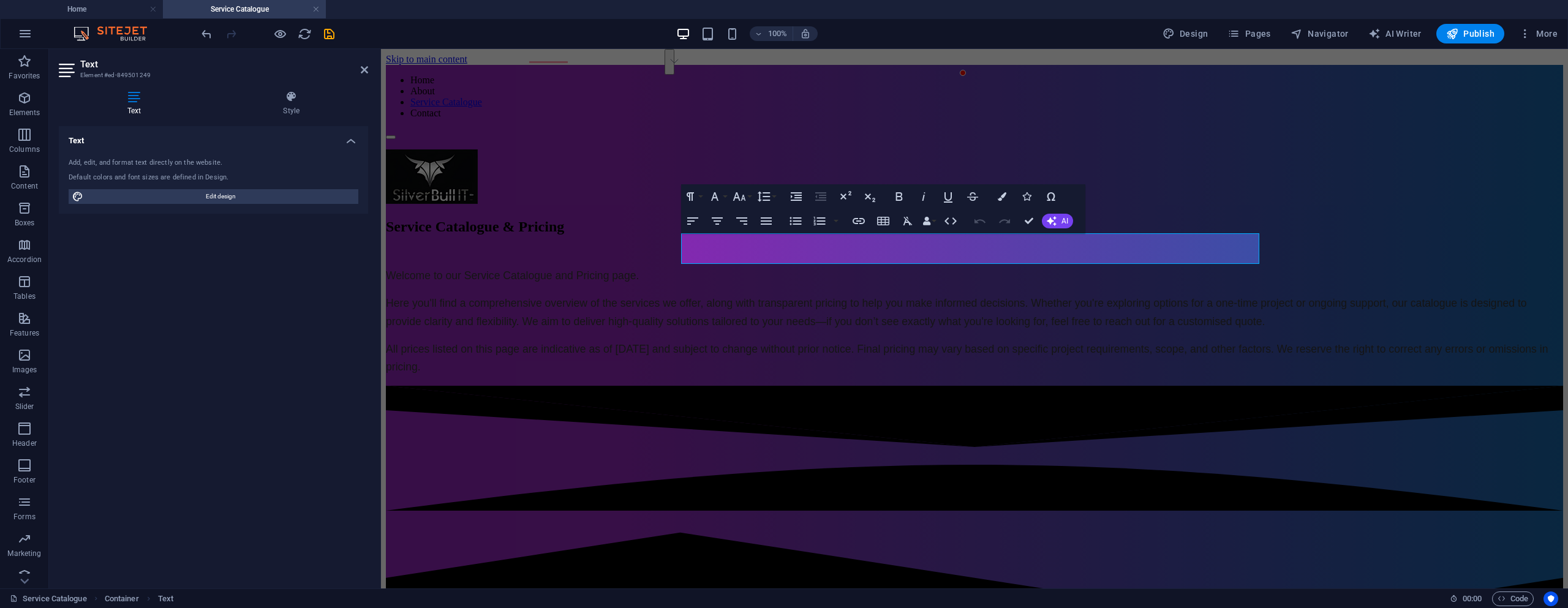
scroll to position [633, 0]
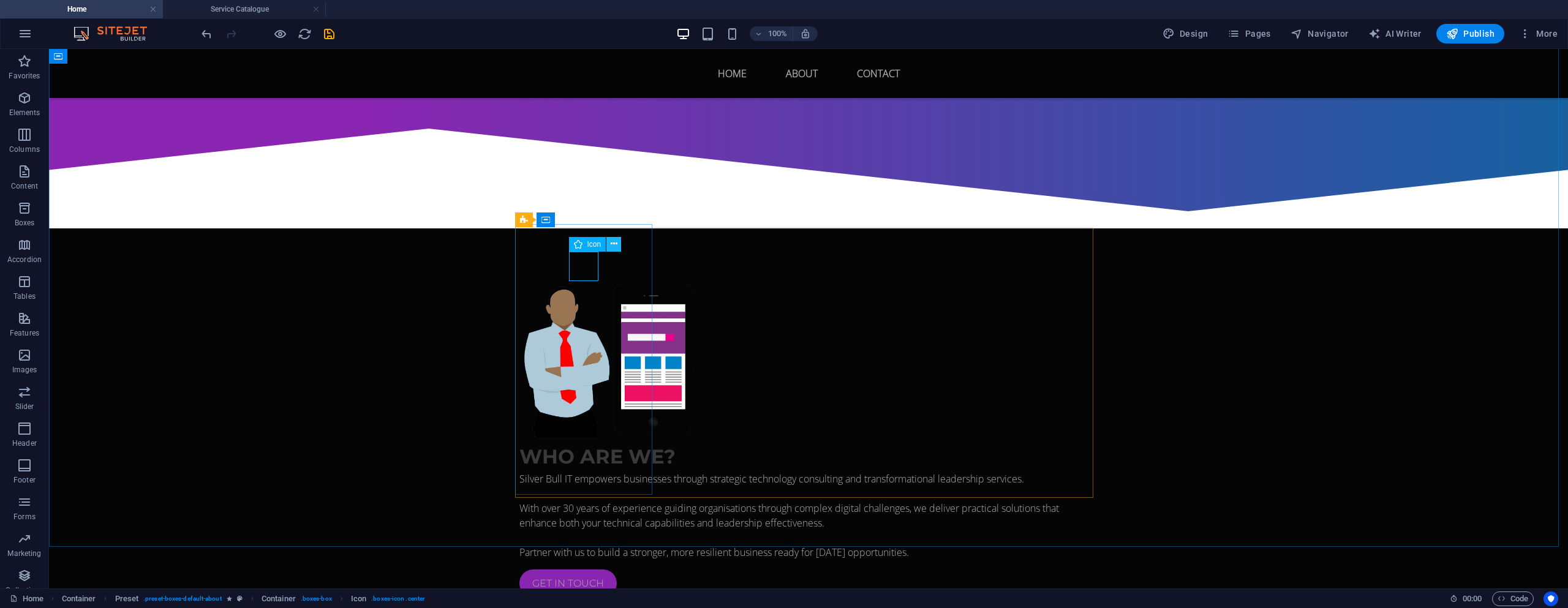
click at [608, 247] on button at bounding box center [614, 244] width 15 height 15
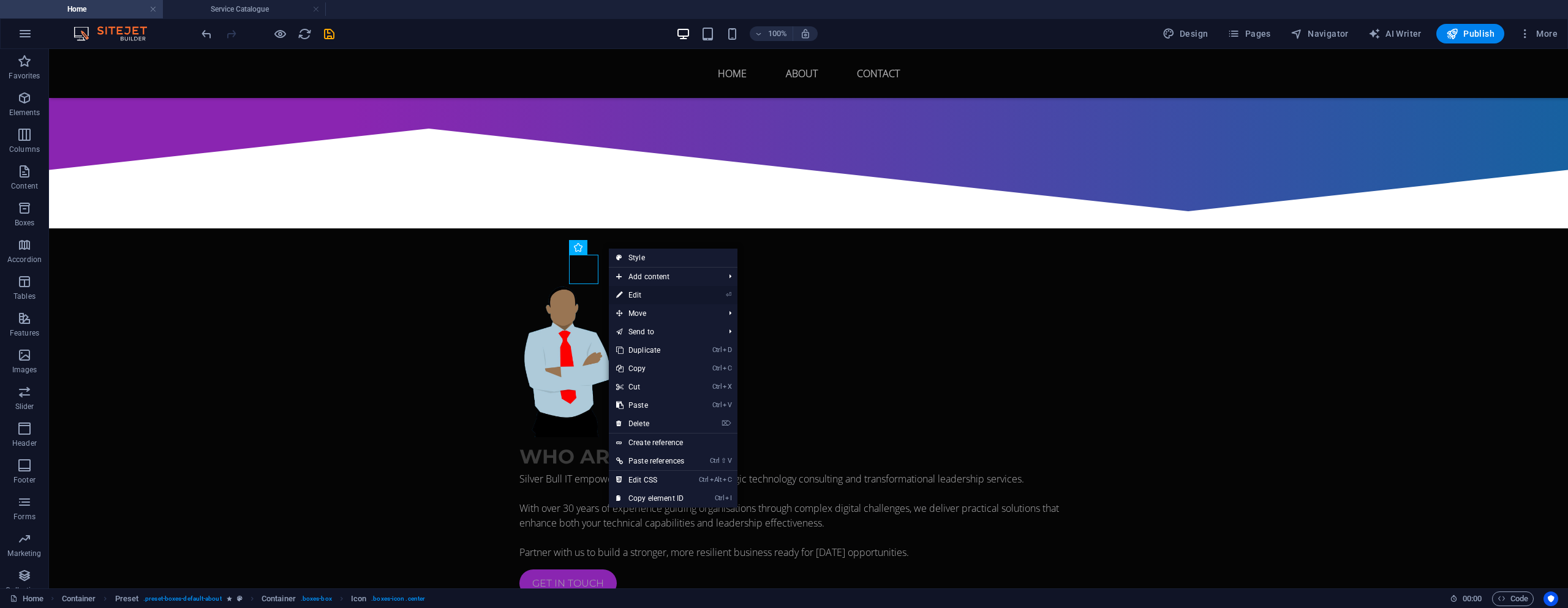
click at [630, 295] on link "⏎ Edit" at bounding box center [649, 295] width 82 height 19
select select "xMidYMid"
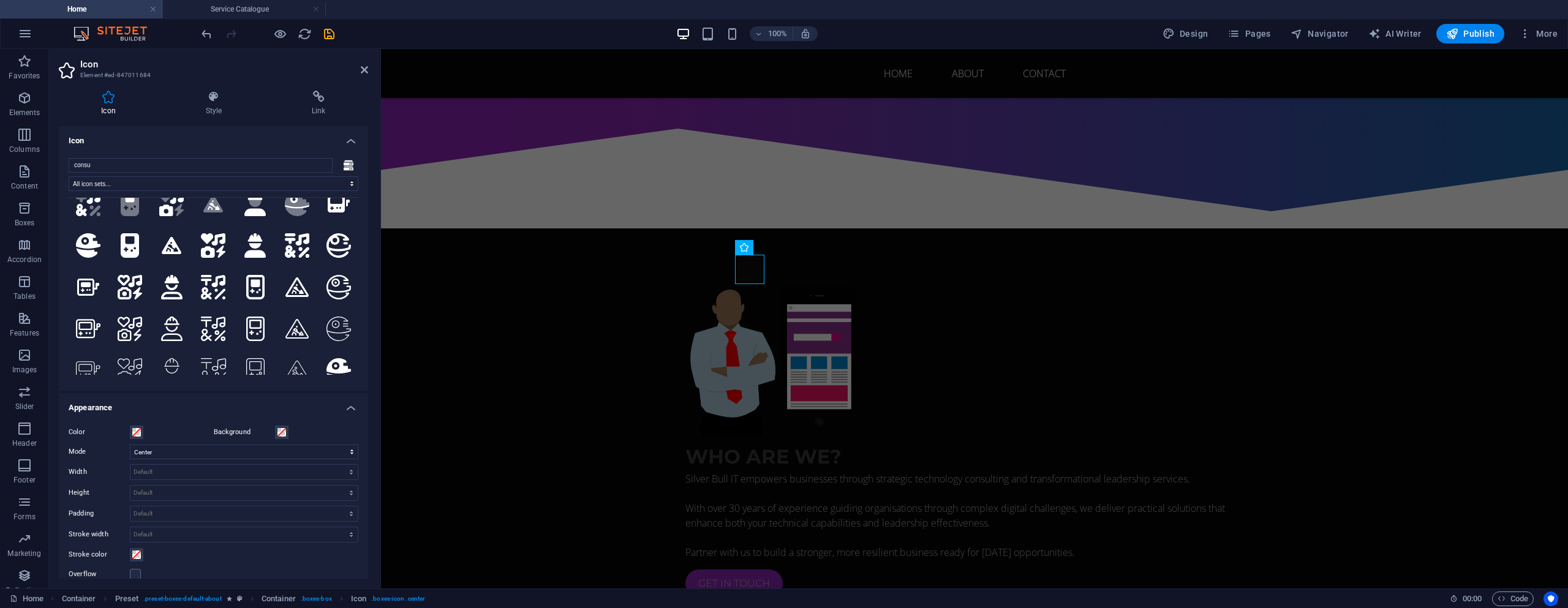
scroll to position [0, 0]
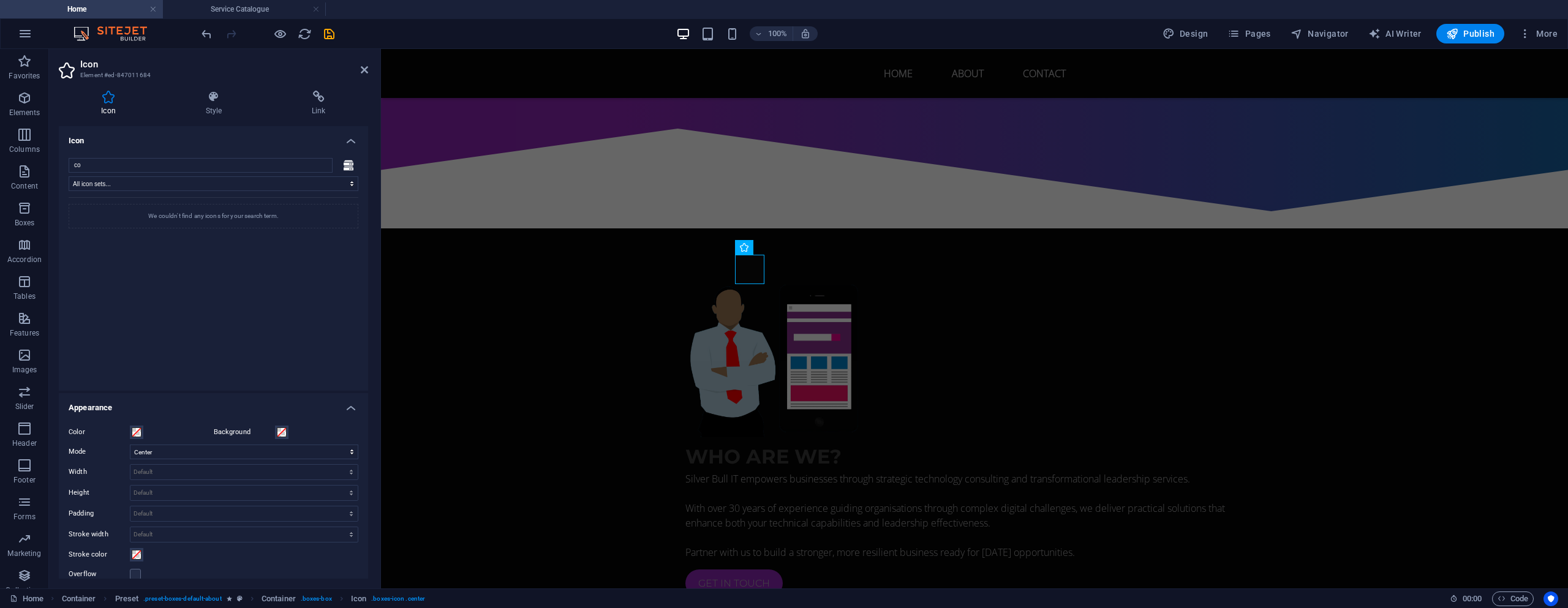
type input "c"
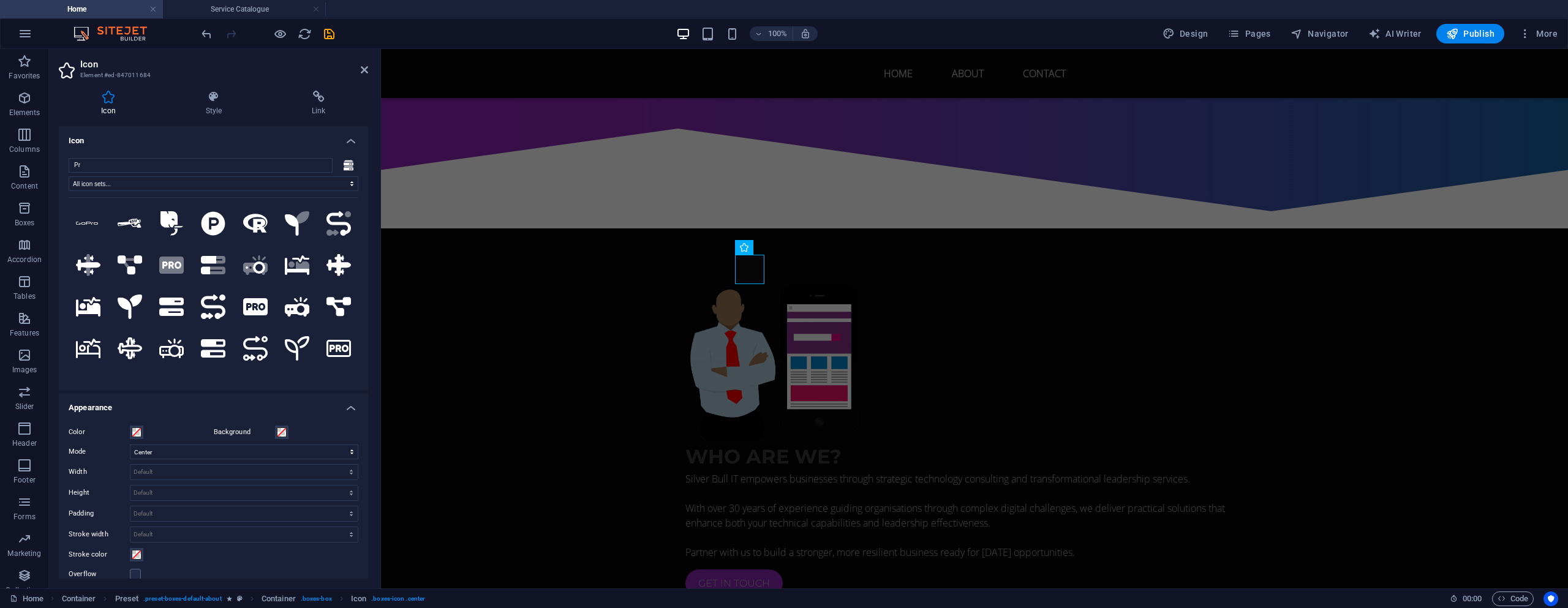
type input "P"
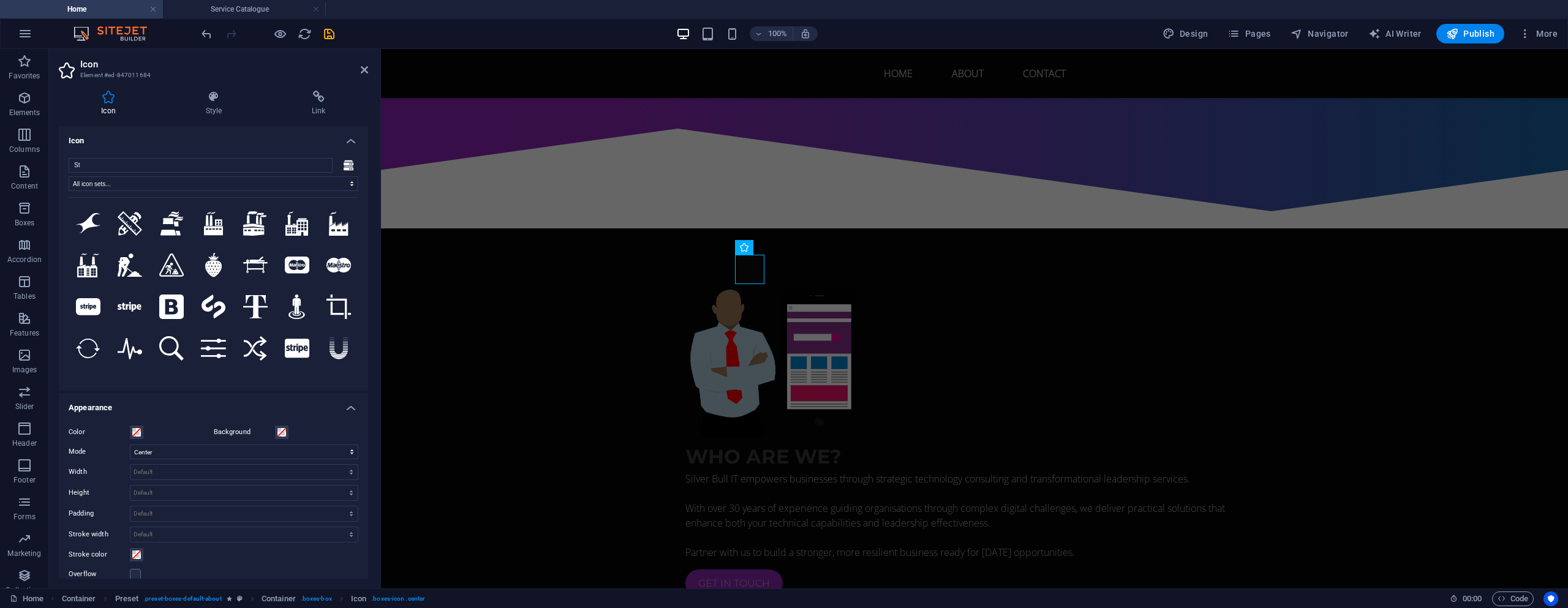
type input "S"
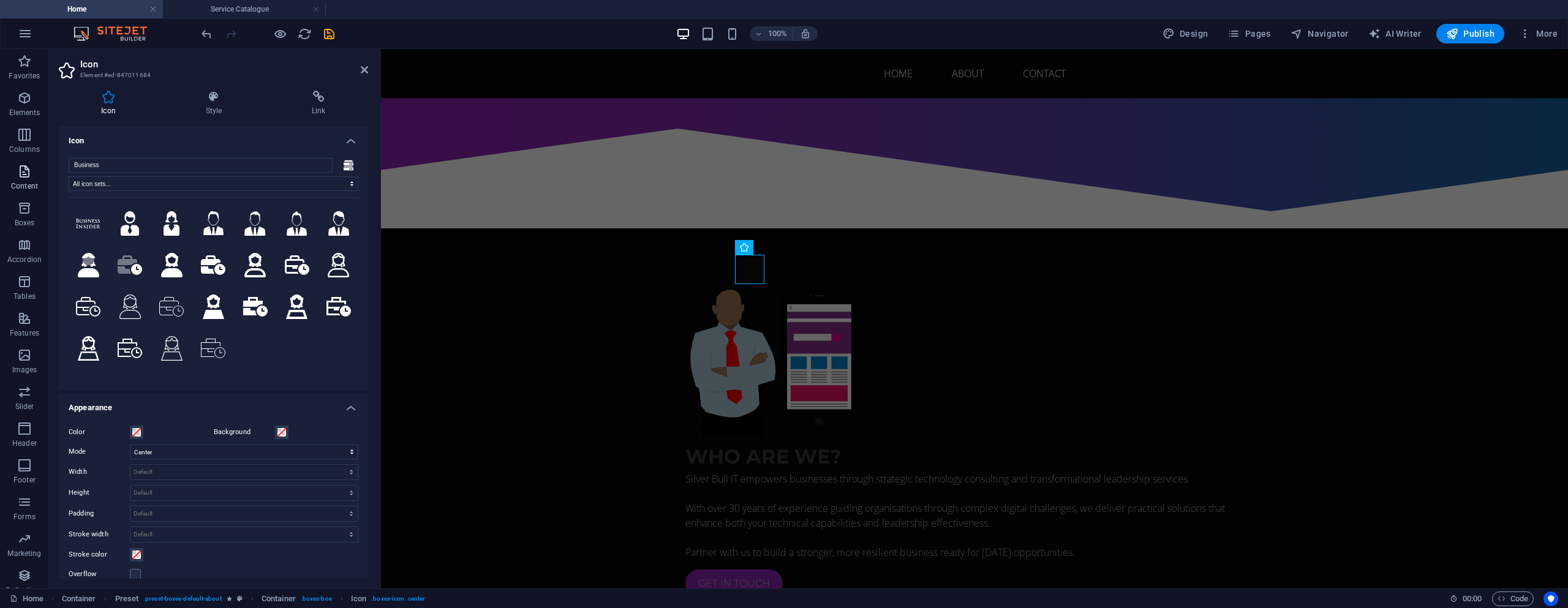
drag, startPoint x: 107, startPoint y: 166, endPoint x: 48, endPoint y: 159, distance: 59.4
click at [48, 159] on section "Favorites Elements Columns Content Boxes Accordion Tables Features Images Slide…" at bounding box center [784, 318] width 1568 height 540
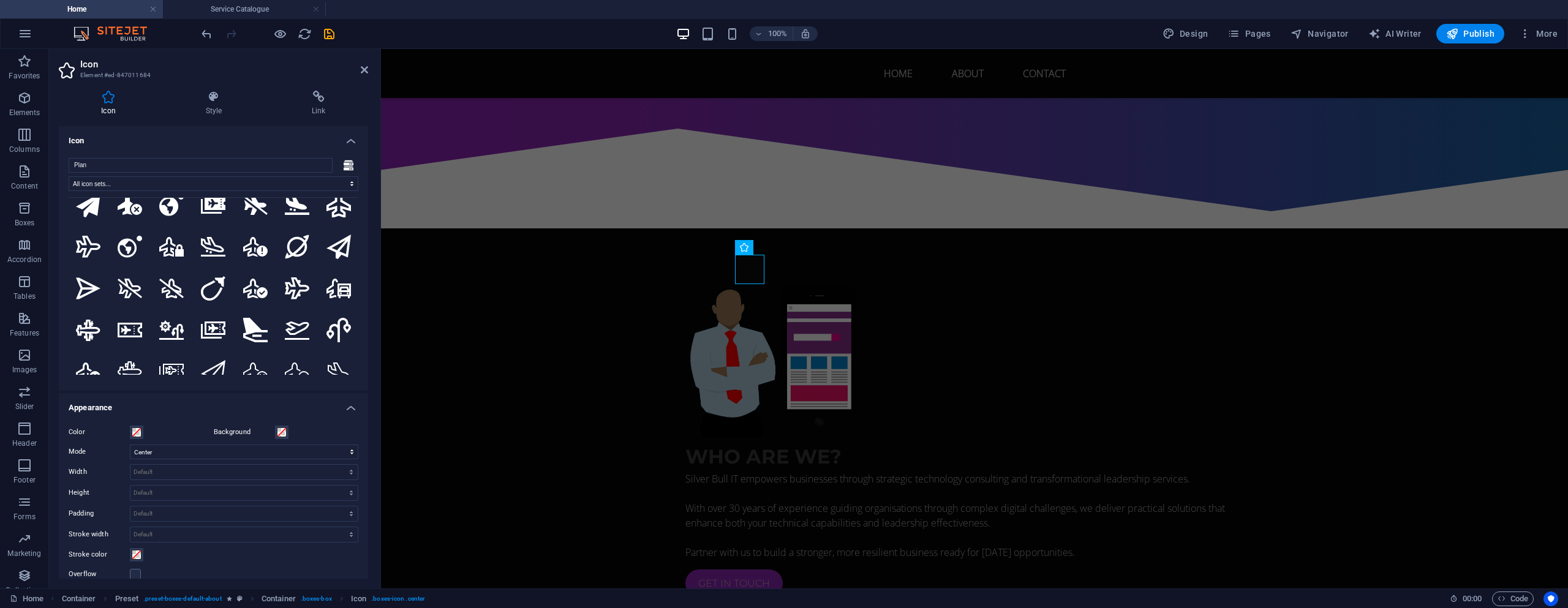
drag, startPoint x: 105, startPoint y: 167, endPoint x: 57, endPoint y: 158, distance: 48.8
click at [60, 162] on div "Plan All icon sets... IcoFont Ionicons FontAwesome Brands FontAwesome Duotone F…" at bounding box center [213, 269] width 309 height 242
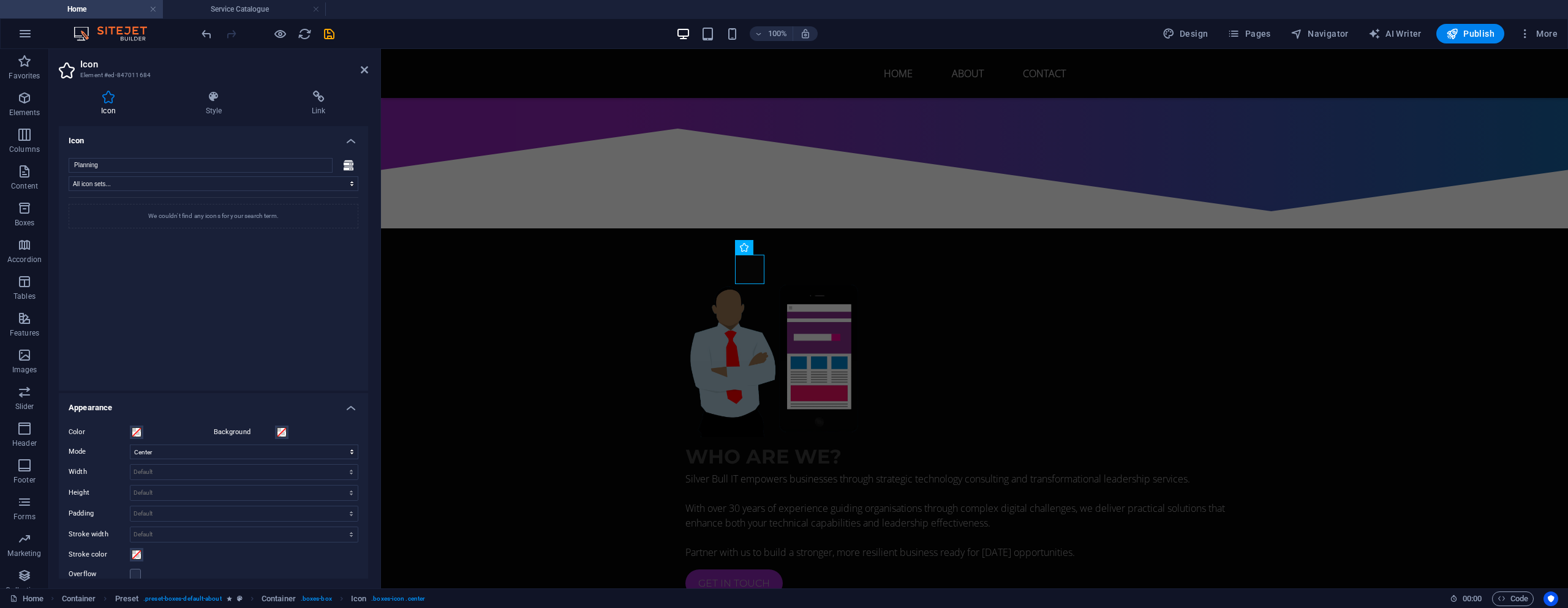
drag, startPoint x: 101, startPoint y: 166, endPoint x: 60, endPoint y: 162, distance: 41.2
click at [60, 162] on div "Planning All icon sets... IcoFont Ionicons FontAwesome Brands FontAwesome Duoto…" at bounding box center [213, 269] width 309 height 242
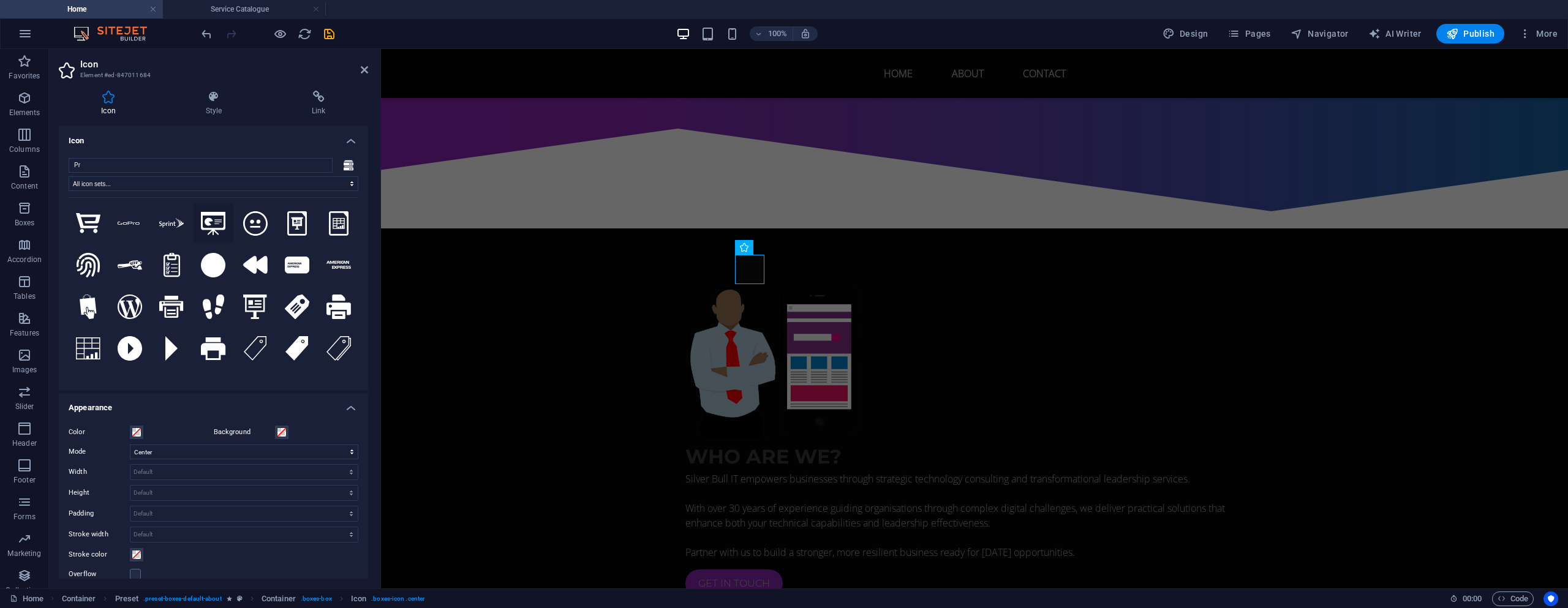
type input "Pr"
click at [210, 222] on icon at bounding box center [213, 223] width 24 height 23
drag, startPoint x: 794, startPoint y: 321, endPoint x: 1131, endPoint y: 328, distance: 337.1
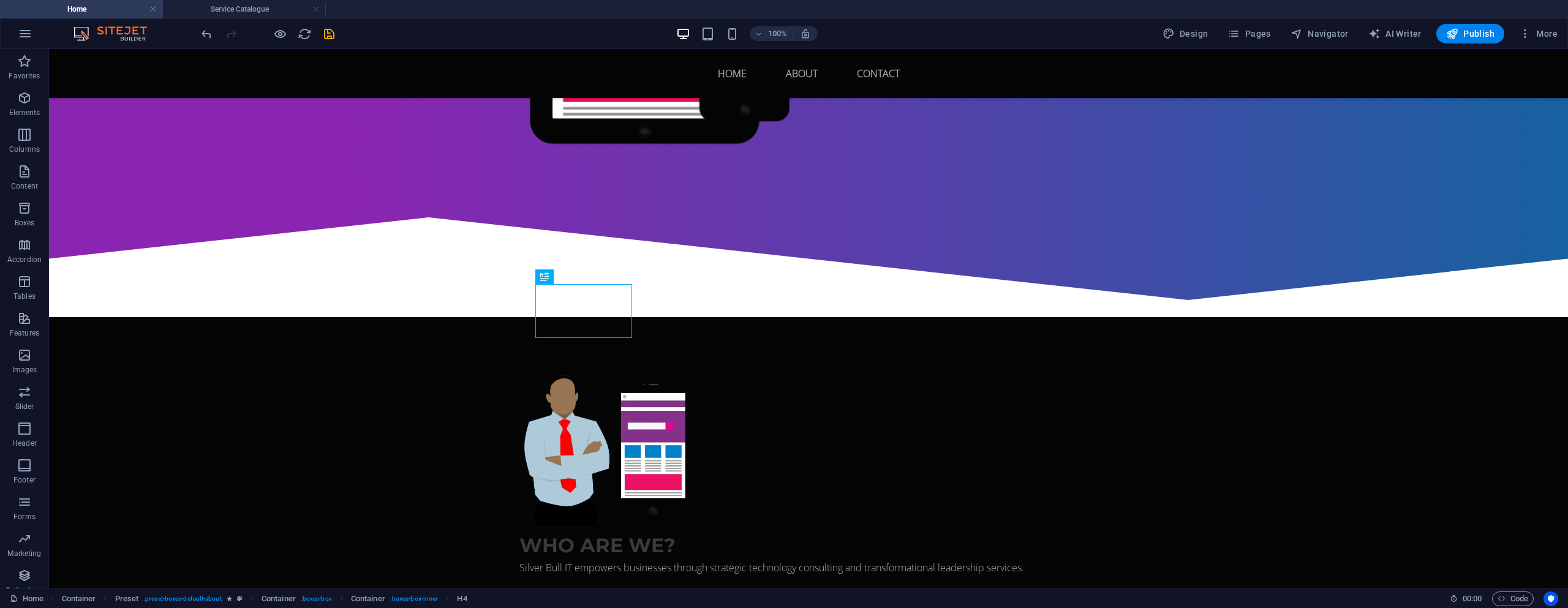
scroll to position [511, 0]
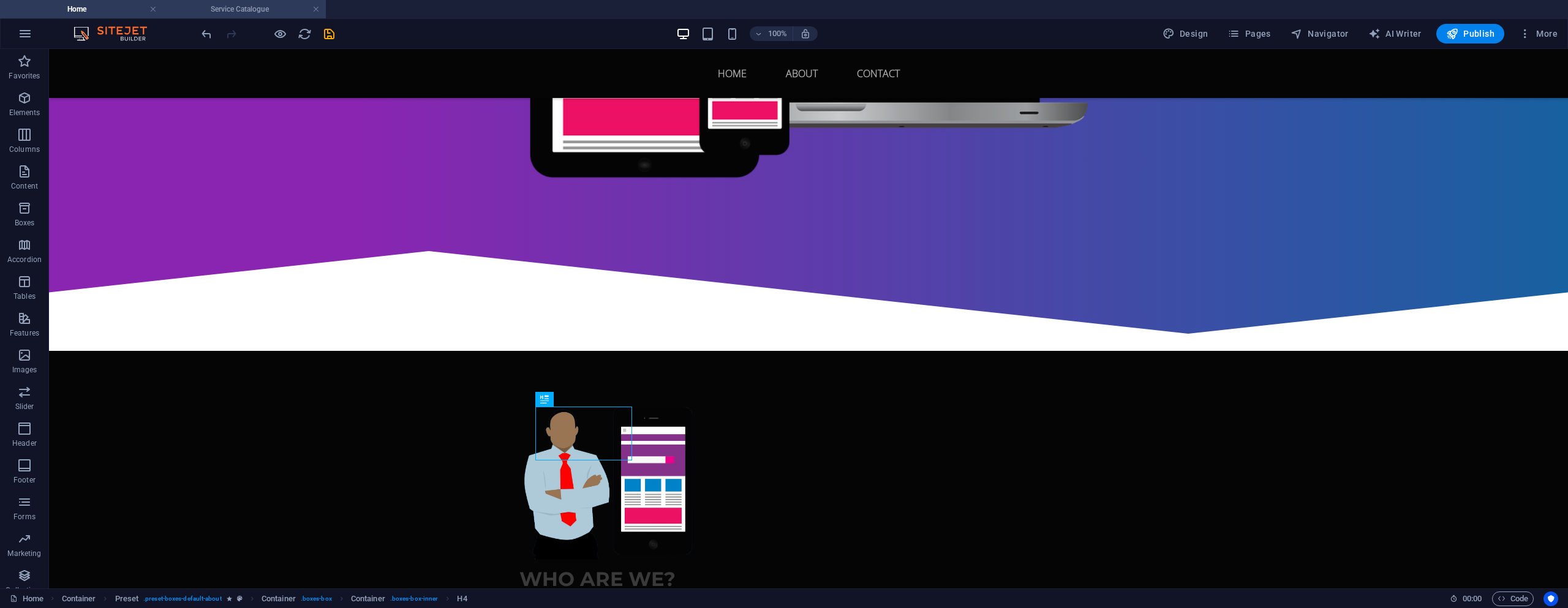
click at [207, 7] on h4 "Service Catalogue" at bounding box center [245, 9] width 163 height 14
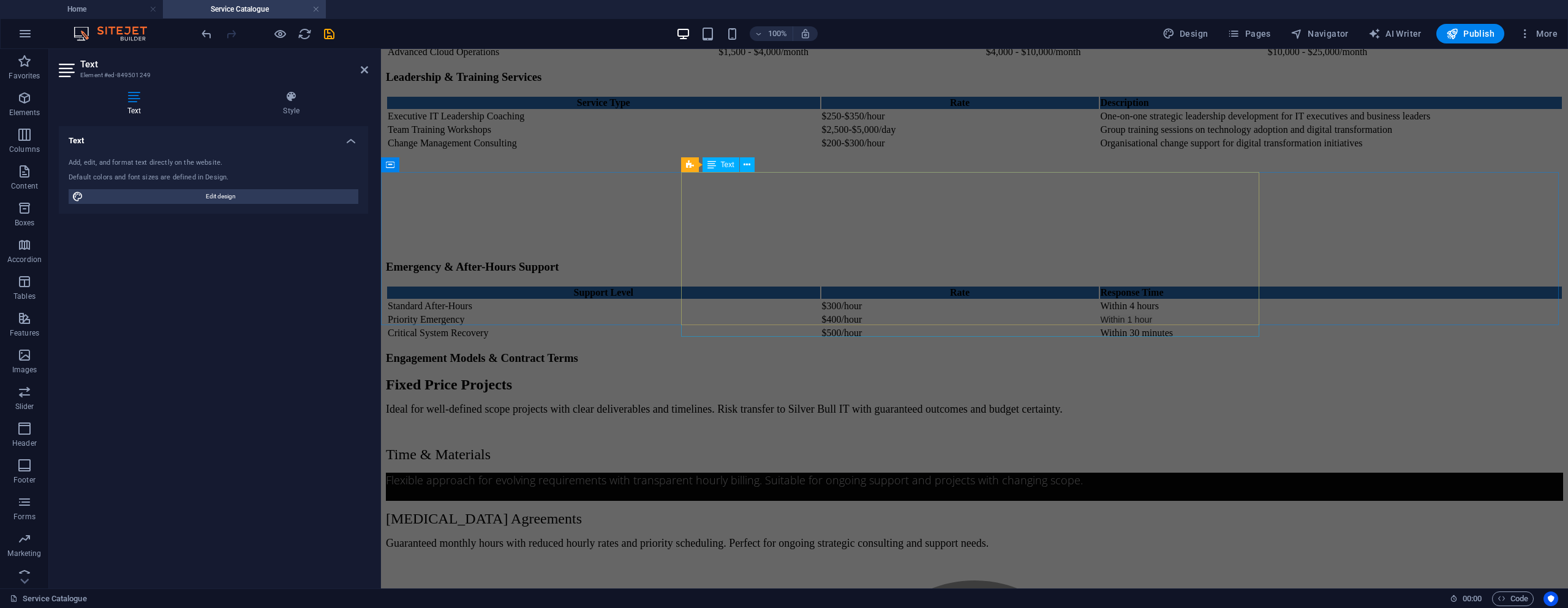
scroll to position [2448, 0]
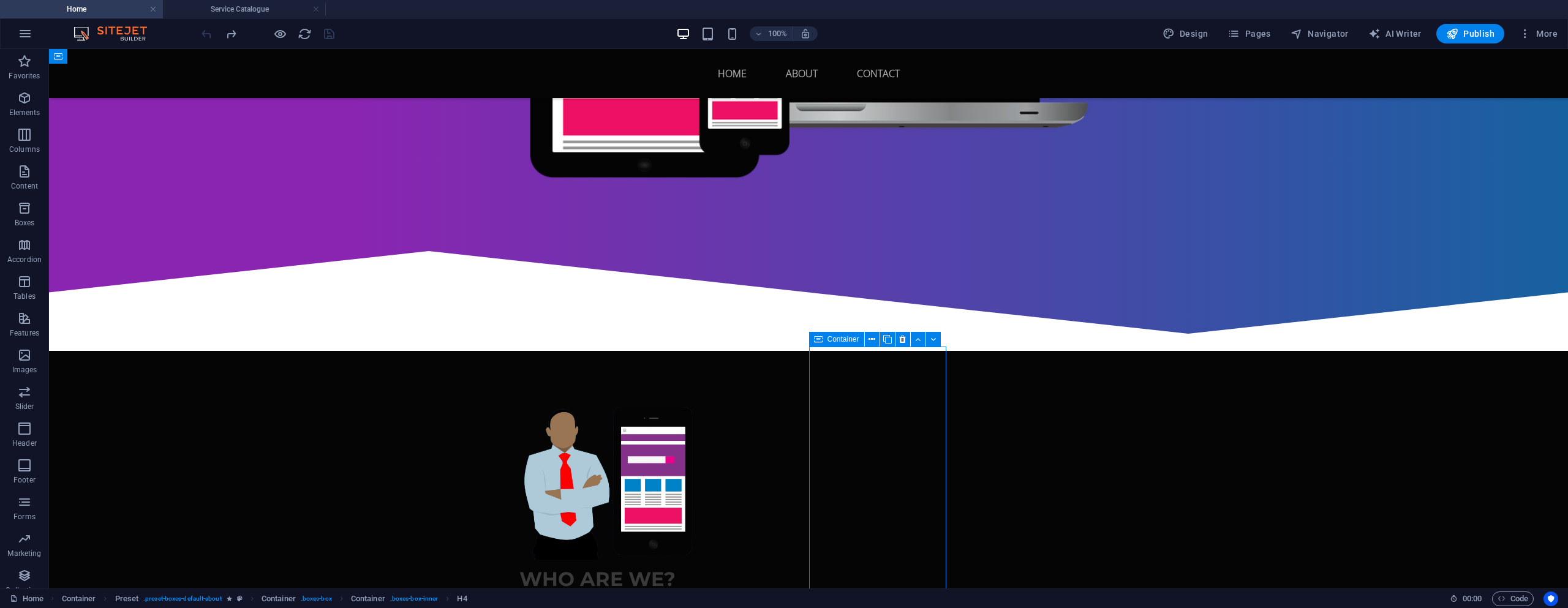
drag, startPoint x: 713, startPoint y: 296, endPoint x: 525, endPoint y: 350, distance: 195.6
click at [525, 350] on div "Container" at bounding box center [524, 342] width 19 height 15
drag, startPoint x: 883, startPoint y: 393, endPoint x: 540, endPoint y: 354, distance: 345.2
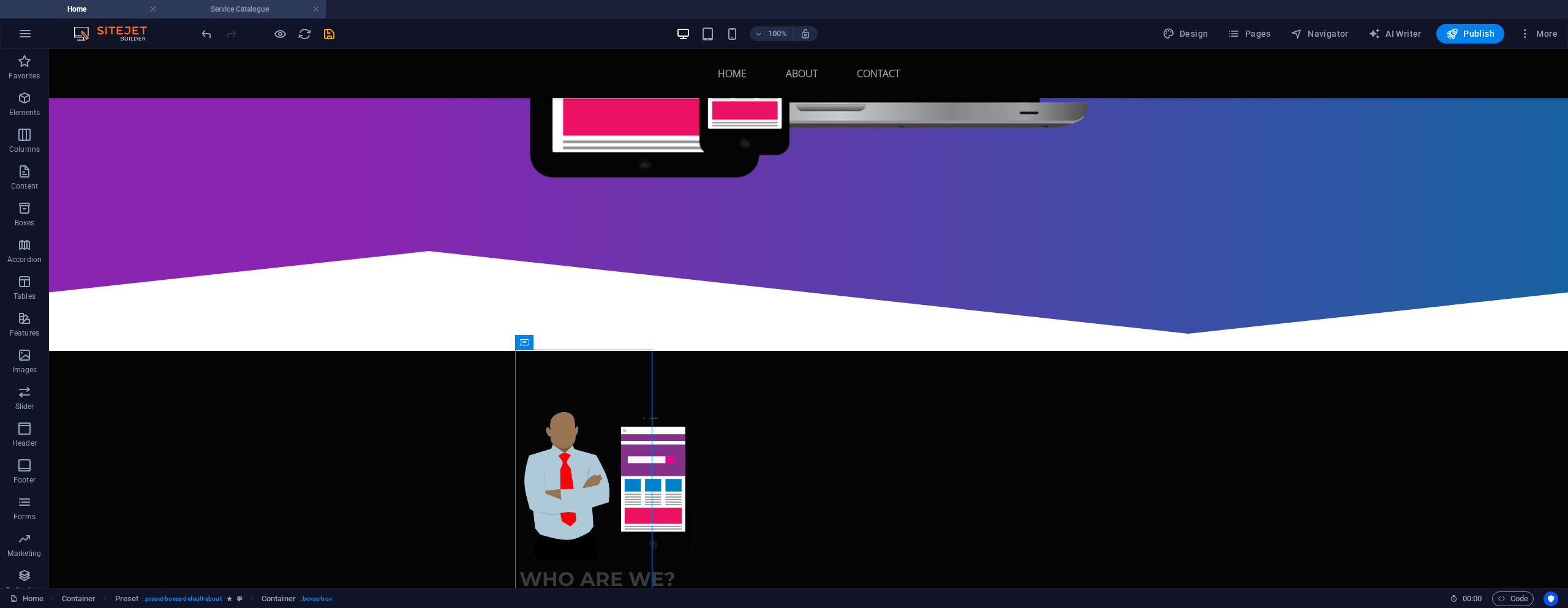
click at [247, 11] on h4 "Service Catalogue" at bounding box center [245, 9] width 163 height 14
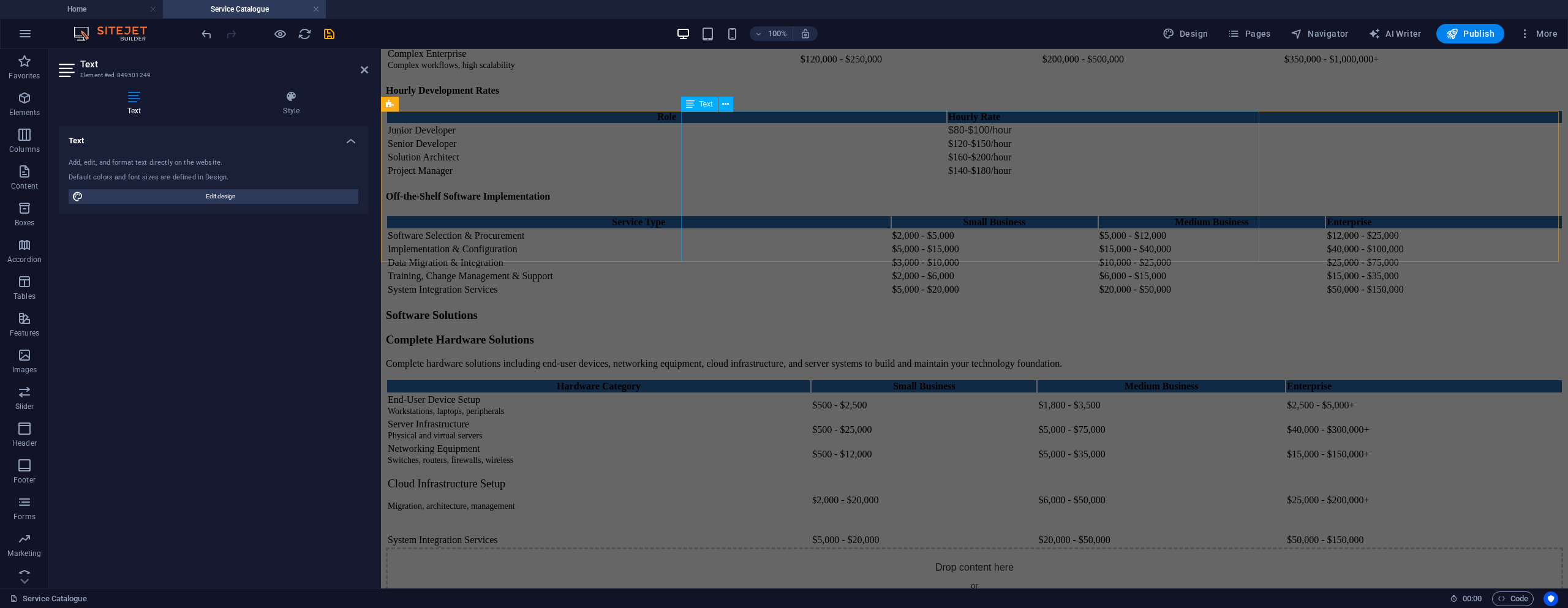
scroll to position [1897, 0]
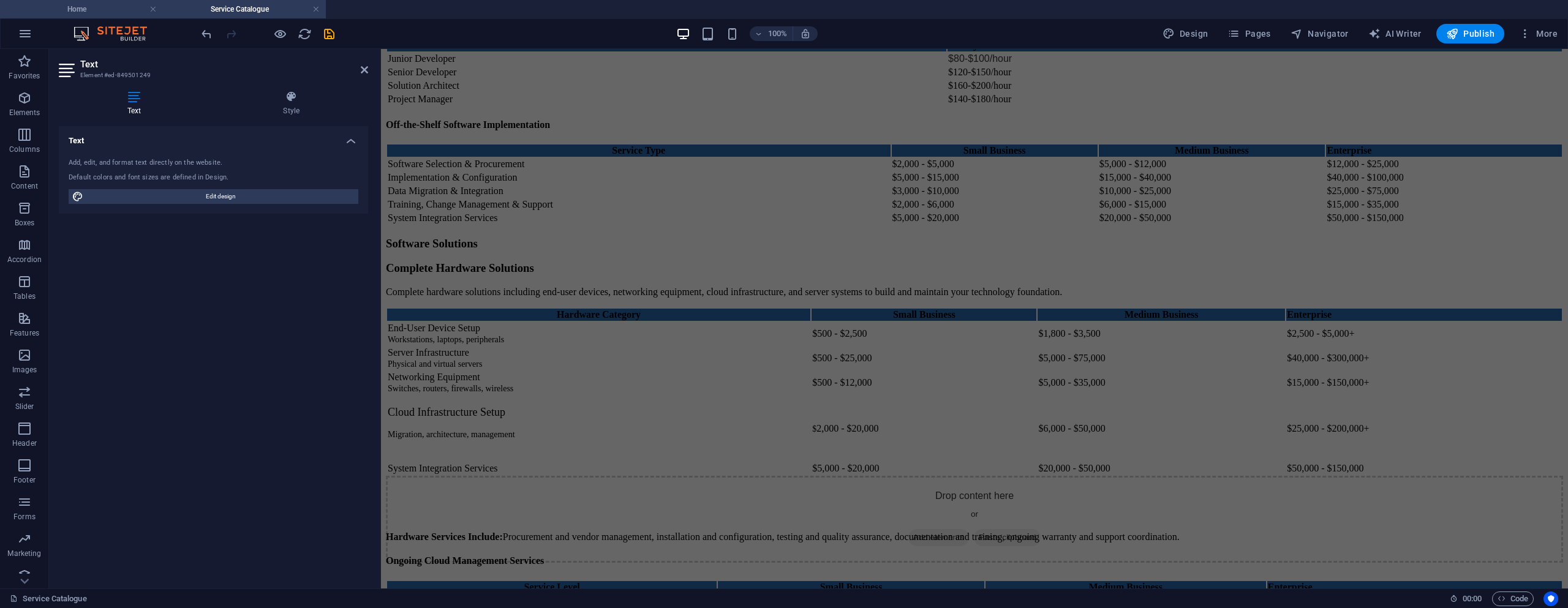
click at [82, 6] on h4 "Home" at bounding box center [82, 9] width 163 height 14
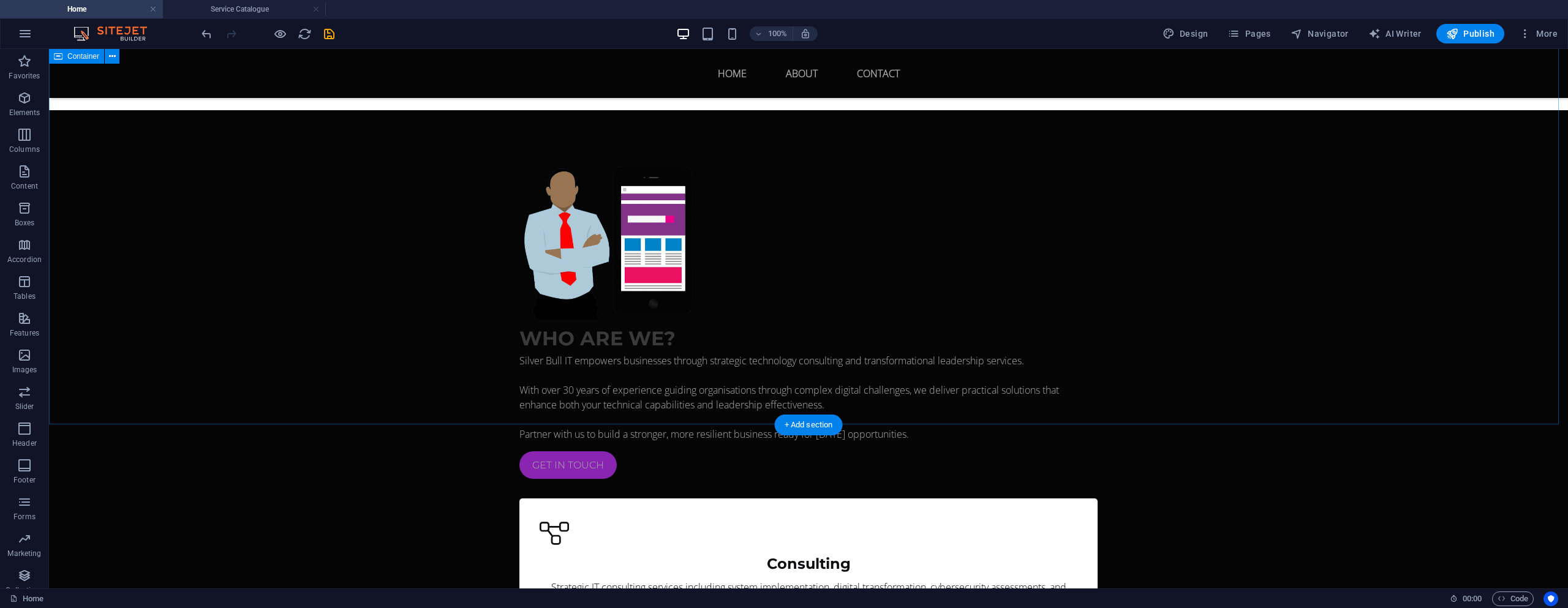
scroll to position [755, 0]
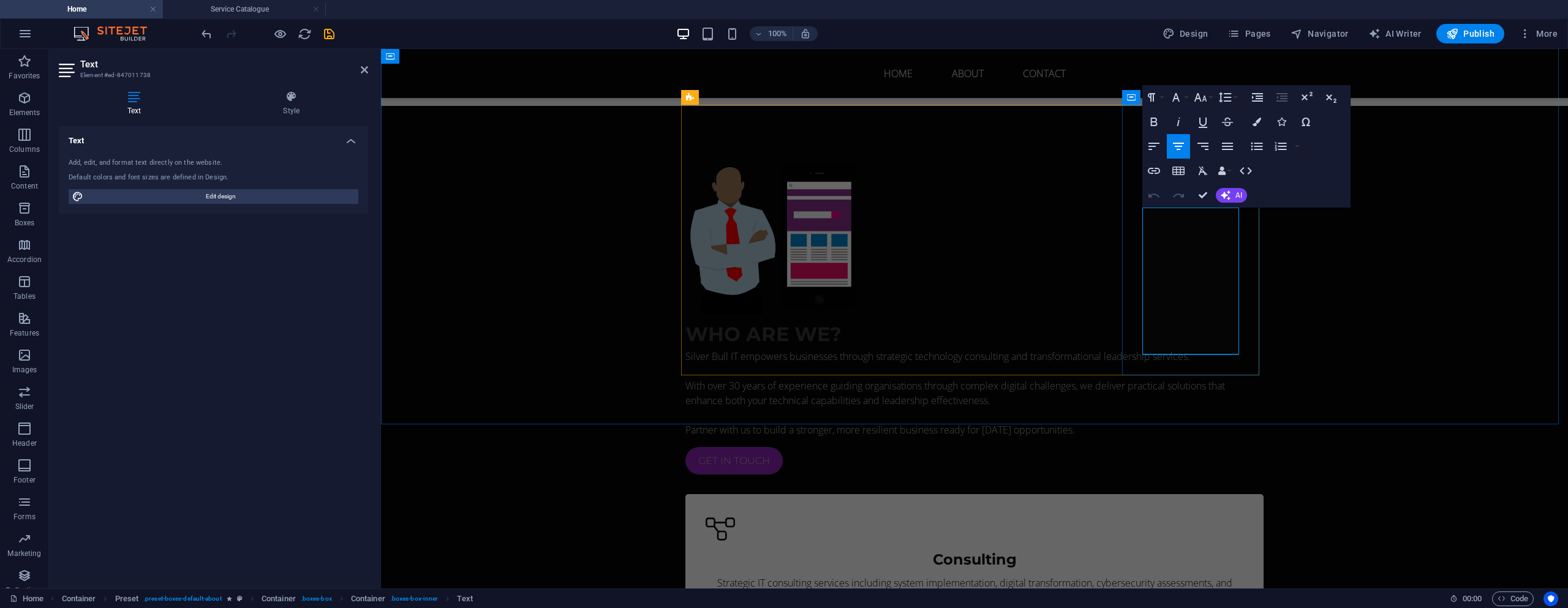
click at [1286, 330] on div "Who are we? Silver Bull IT empowers businesses through strategic technology con…" at bounding box center [974, 593] width 1187 height 975
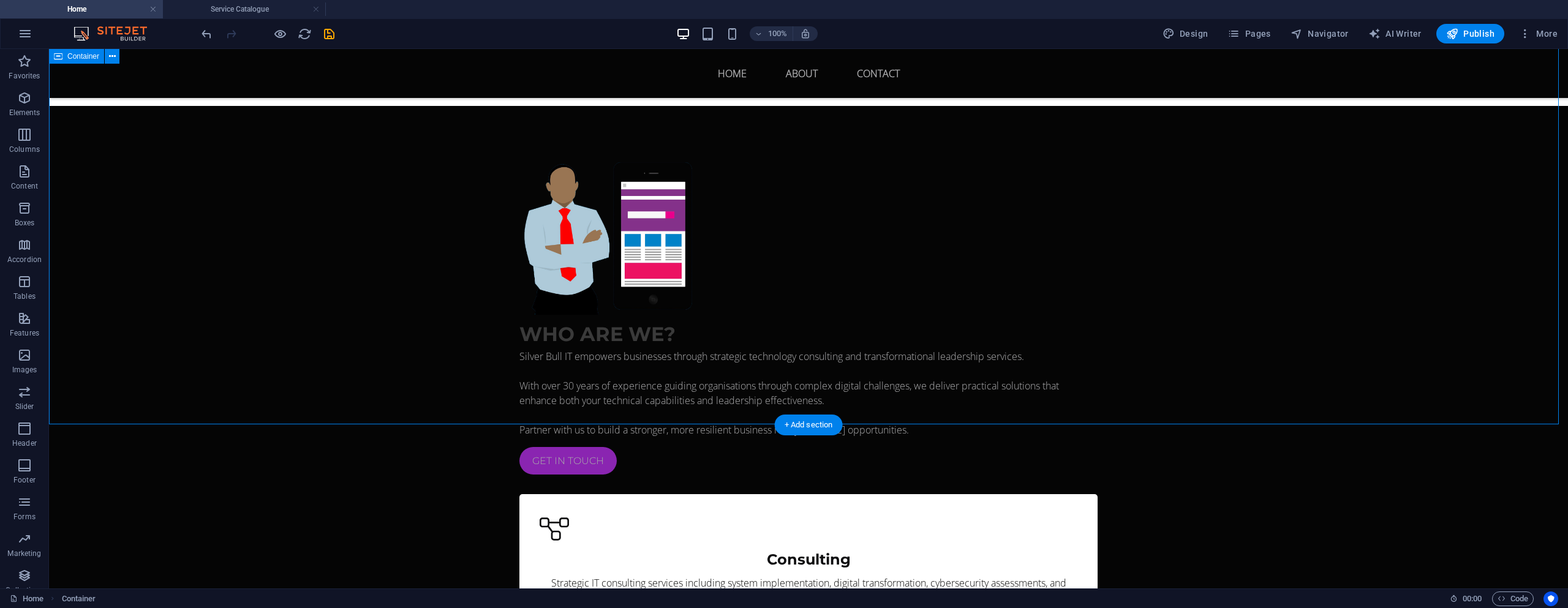
click at [469, 129] on div "Who are we? Silver Bull IT empowers businesses through strategic technology con…" at bounding box center [809, 593] width 1519 height 975
click at [558, 97] on span "Container" at bounding box center [571, 97] width 31 height 7
click at [387, 129] on div "Who are we? Silver Bull IT empowers businesses through strategic technology con…" at bounding box center [809, 593] width 1519 height 975
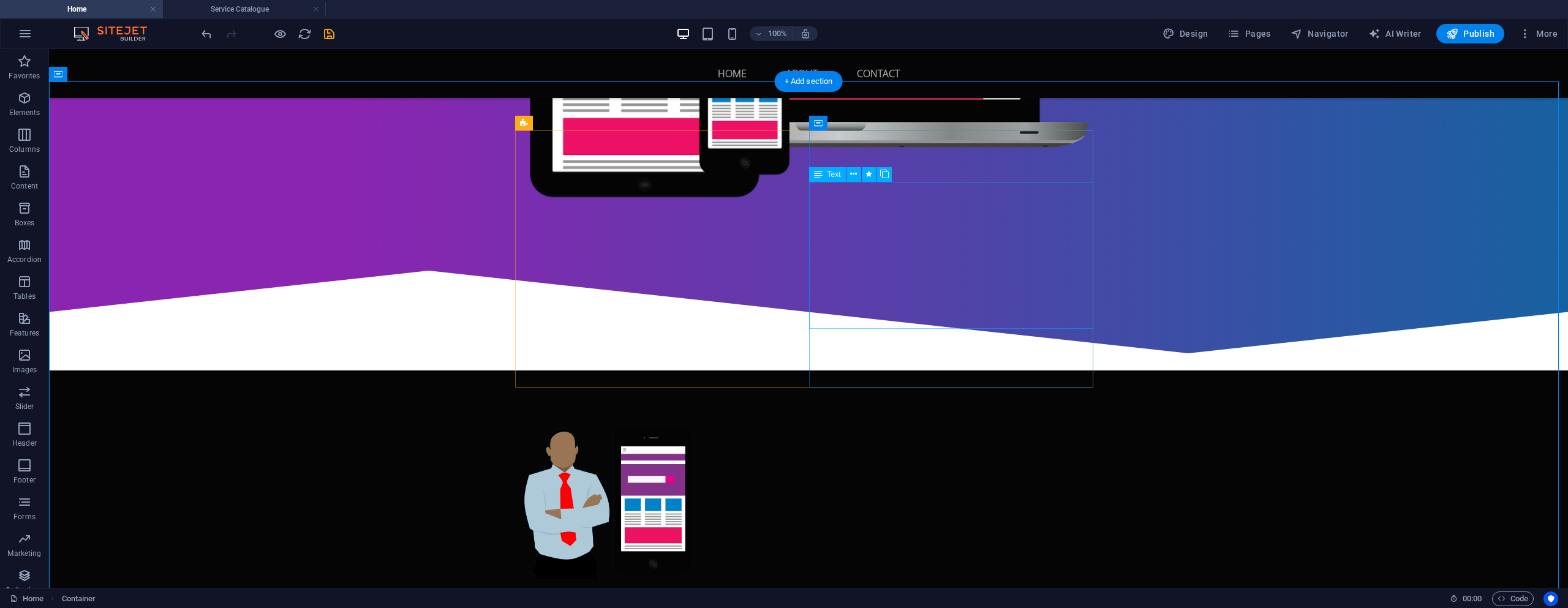
scroll to position [511, 0]
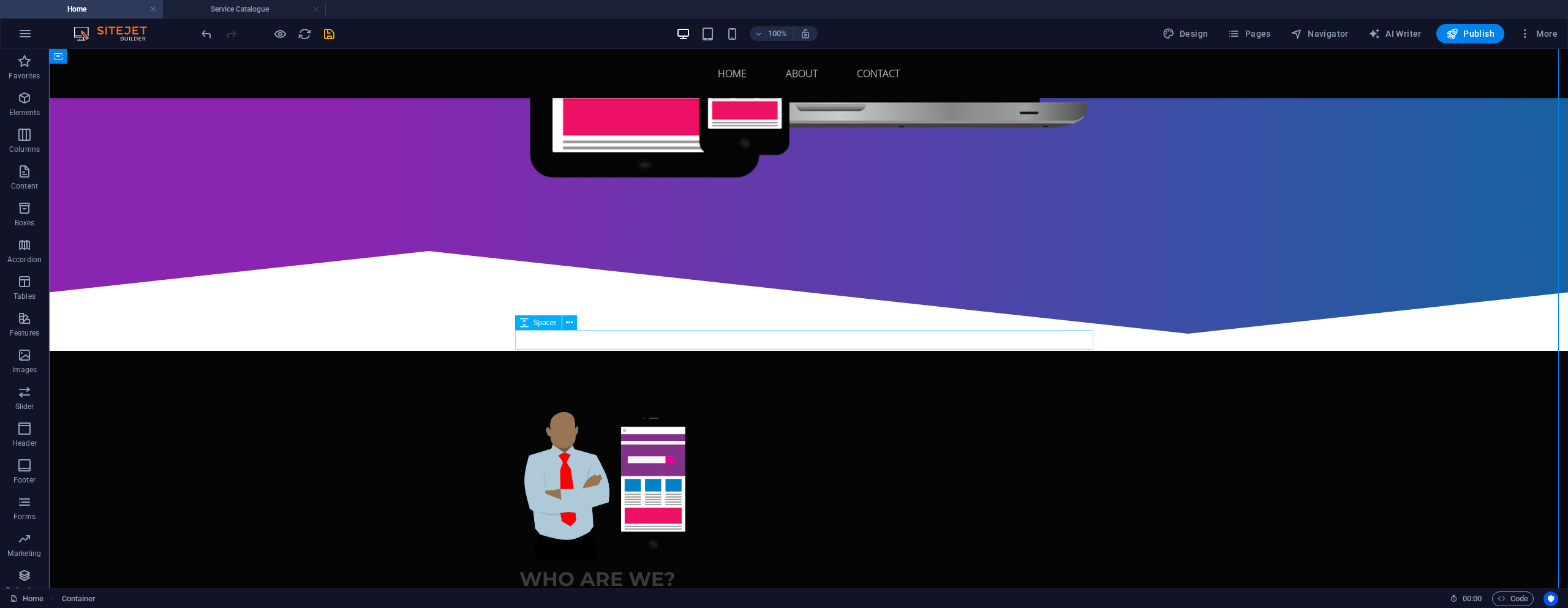
click at [773, 341] on icon at bounding box center [771, 340] width 6 height 13
click at [572, 323] on icon at bounding box center [569, 323] width 6 height 13
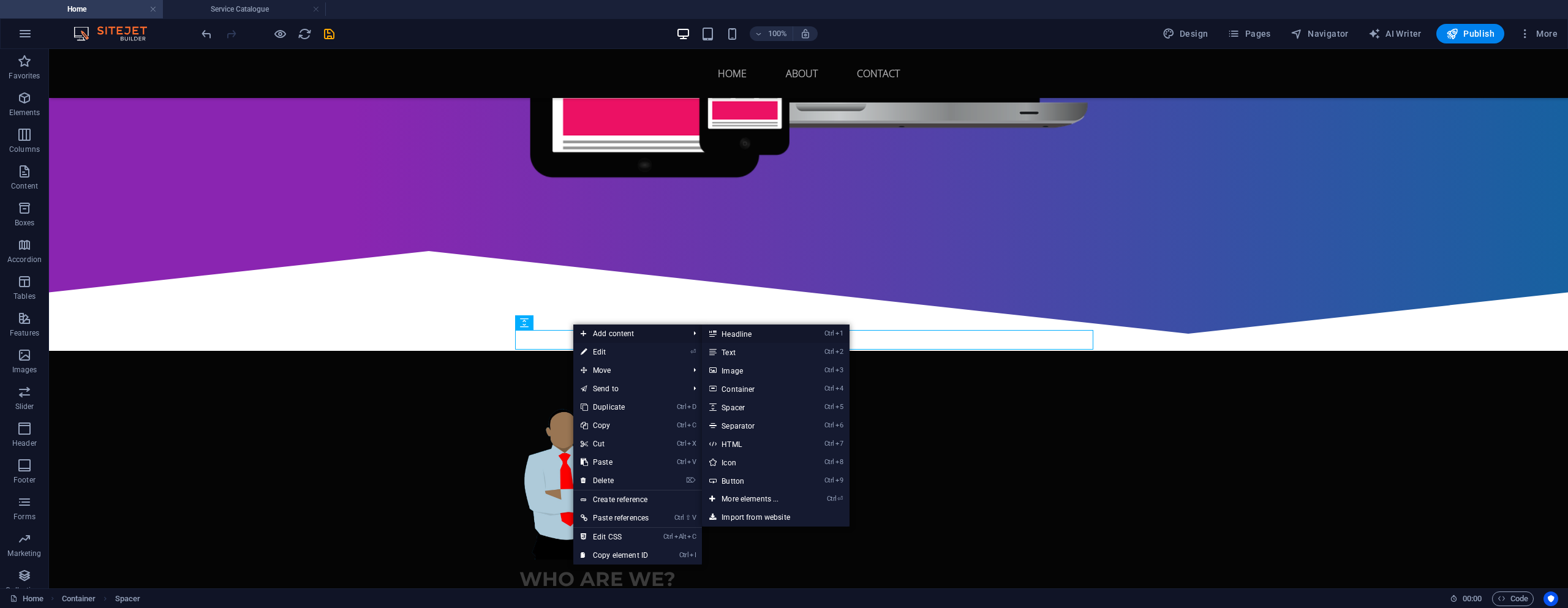
click at [737, 333] on link "Ctrl 1 Headline" at bounding box center [752, 334] width 101 height 19
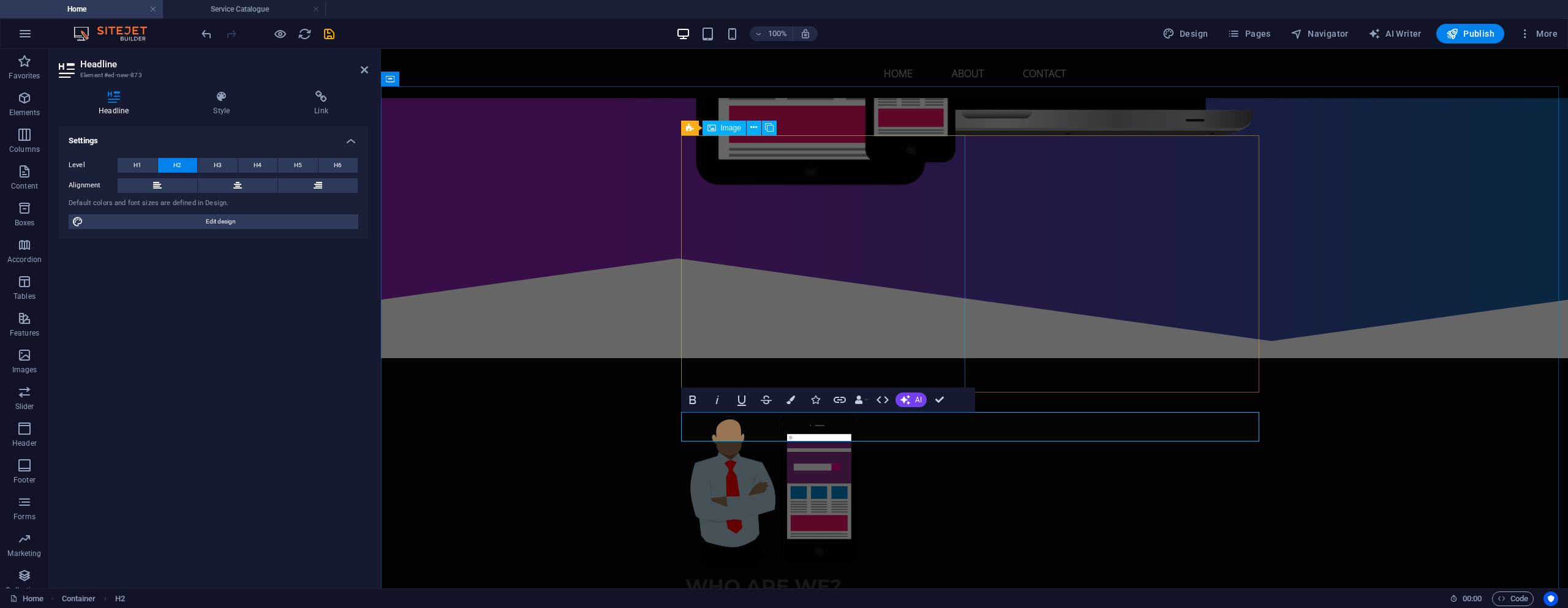
scroll to position [612, 0]
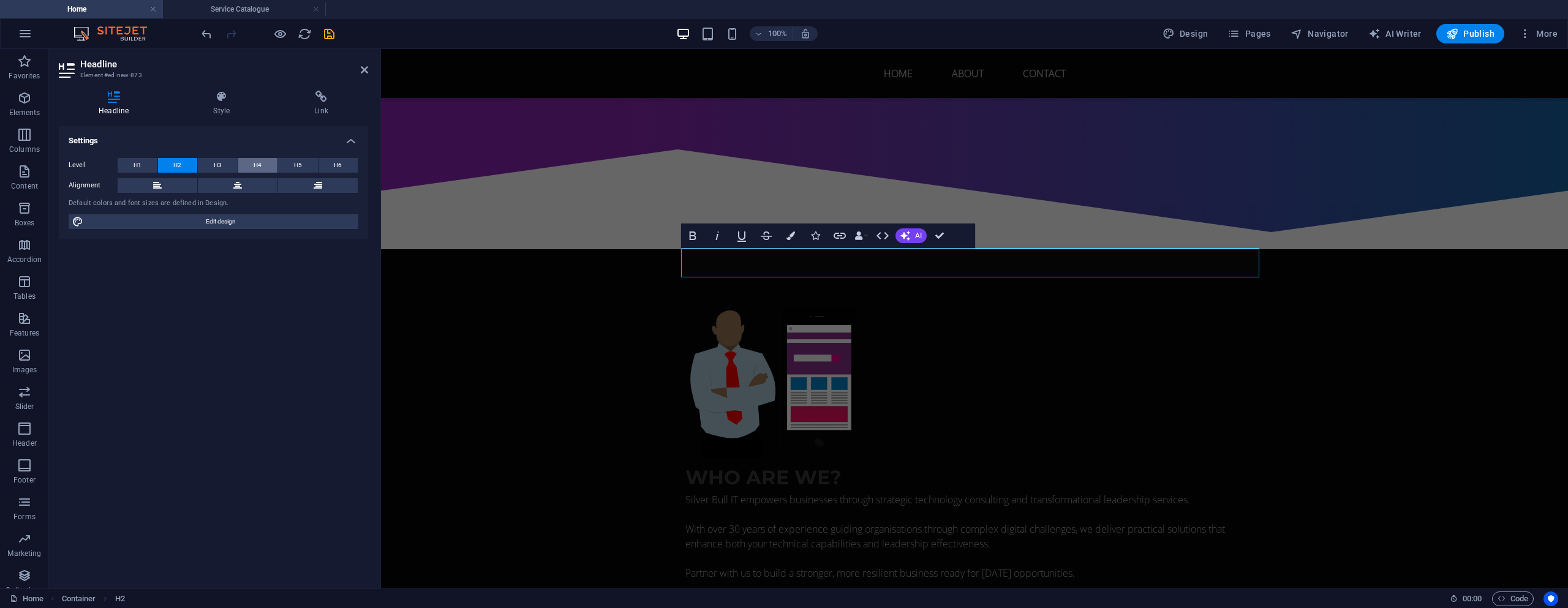
click at [252, 164] on button "H4" at bounding box center [257, 166] width 40 height 15
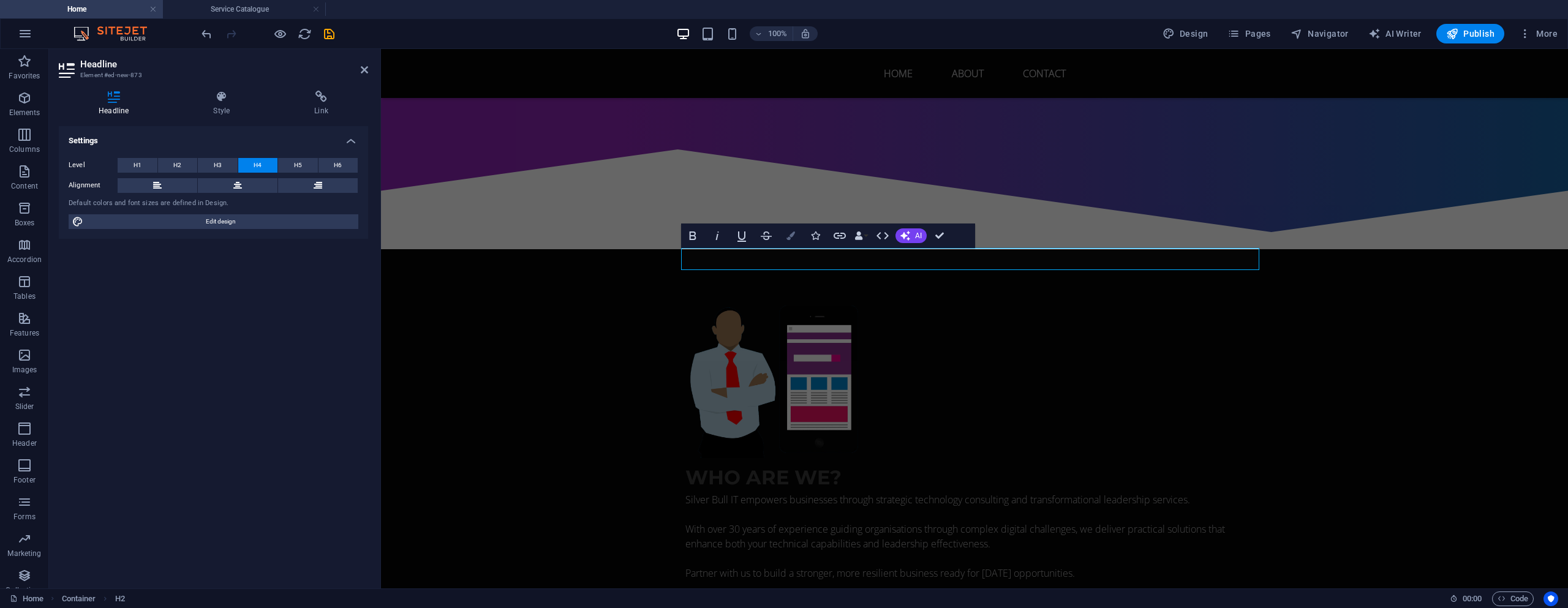
click at [792, 238] on icon "button" at bounding box center [790, 235] width 8 height 8
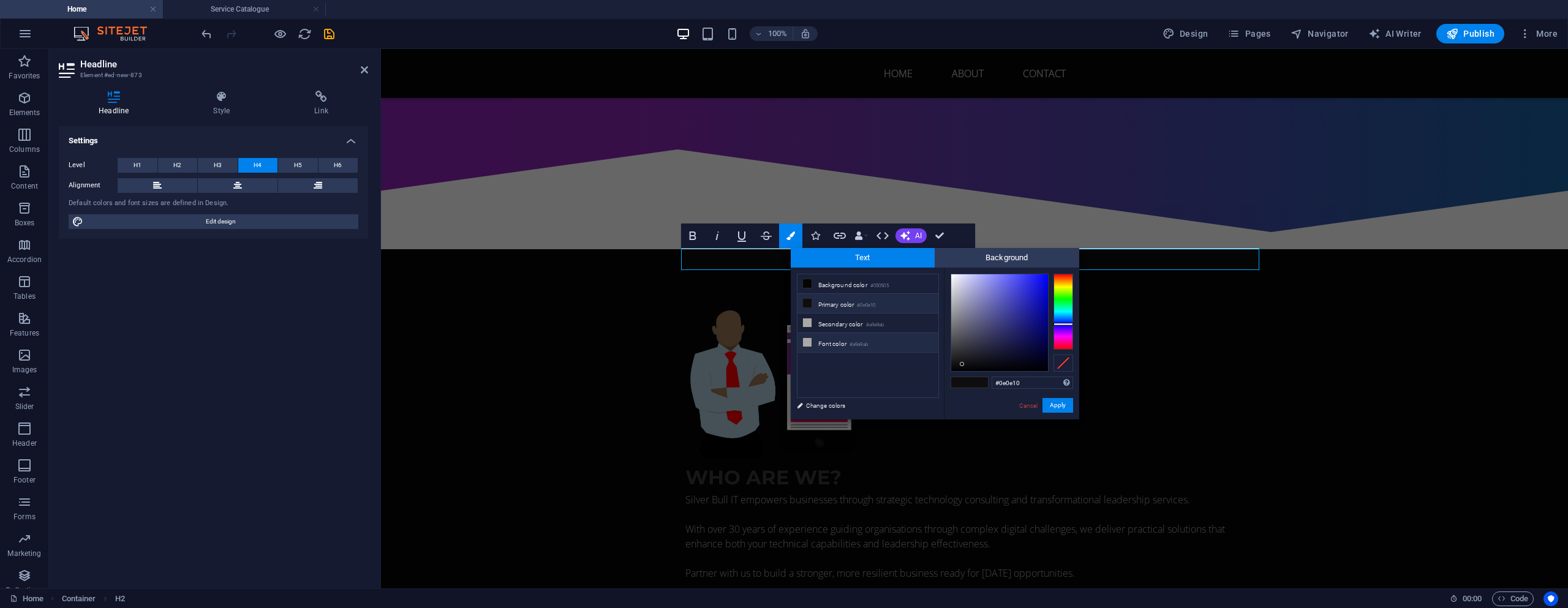
click at [809, 342] on icon at bounding box center [807, 341] width 8 height 8
type input "#a9a9ab"
click at [1060, 409] on button "Apply" at bounding box center [1058, 405] width 31 height 15
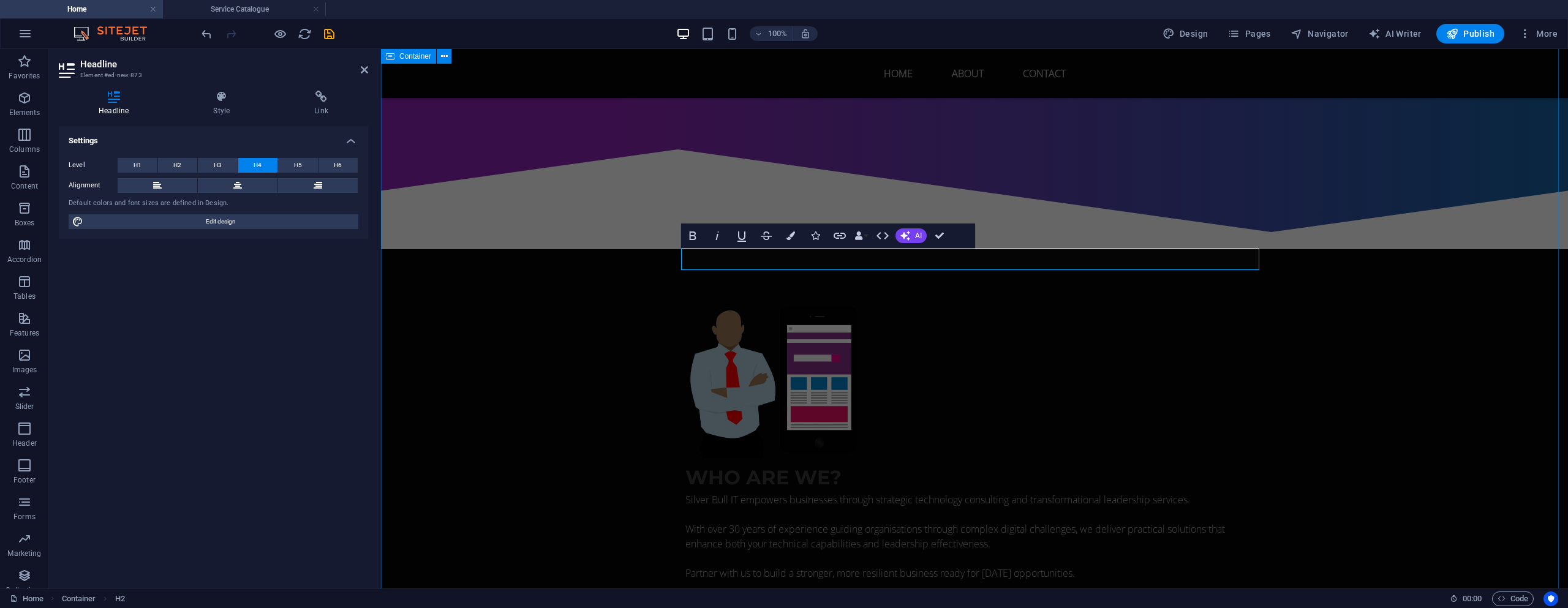
drag, startPoint x: 1417, startPoint y: 399, endPoint x: 1403, endPoint y: 391, distance: 16.1
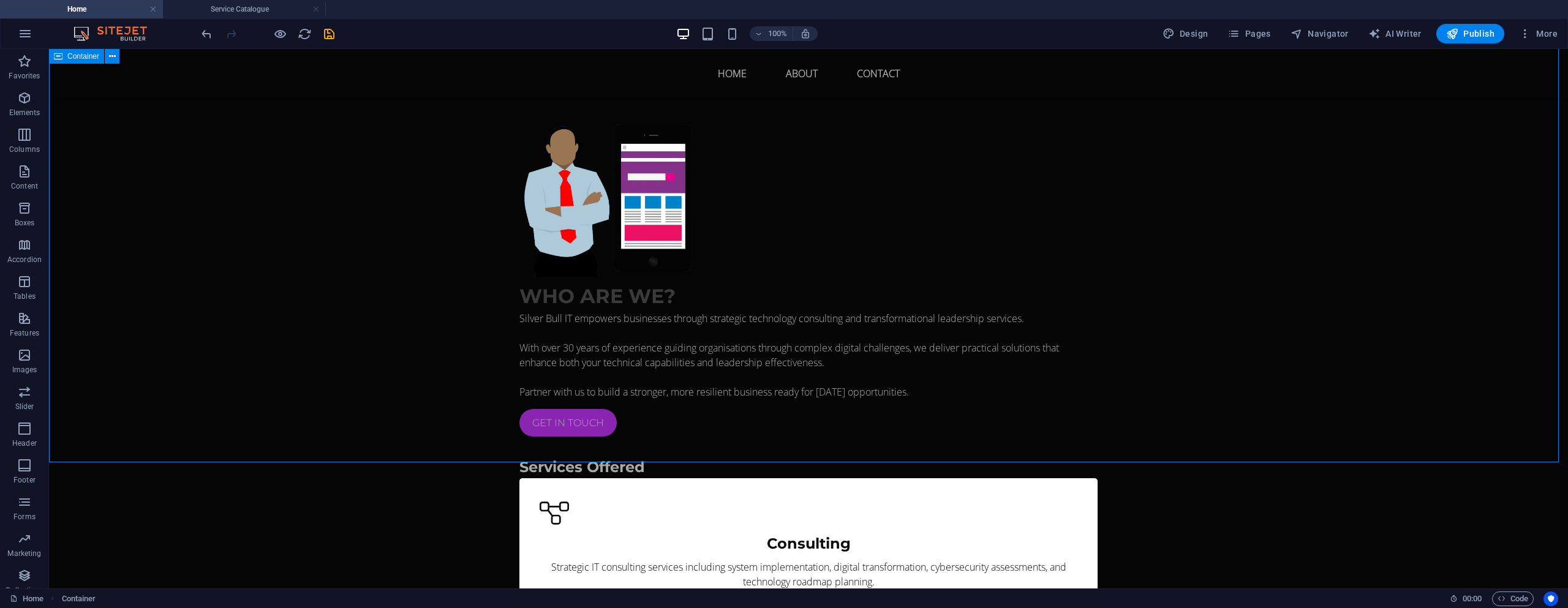
scroll to position [857, 0]
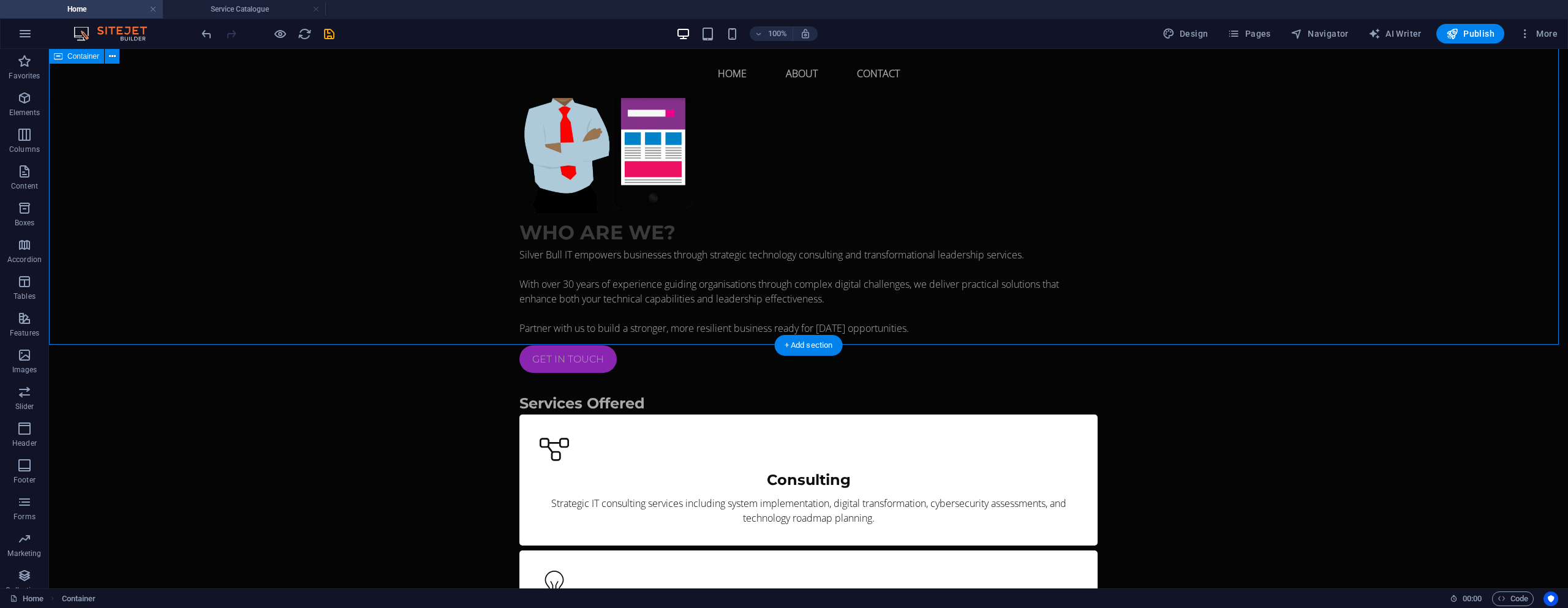
click at [689, 306] on div "Who are we? Silver Bull IT empowers businesses through strategic technology con…" at bounding box center [809, 503] width 1519 height 998
click at [784, 308] on div "Who are we? Silver Bull IT empowers businesses through strategic technology con…" at bounding box center [809, 503] width 1519 height 998
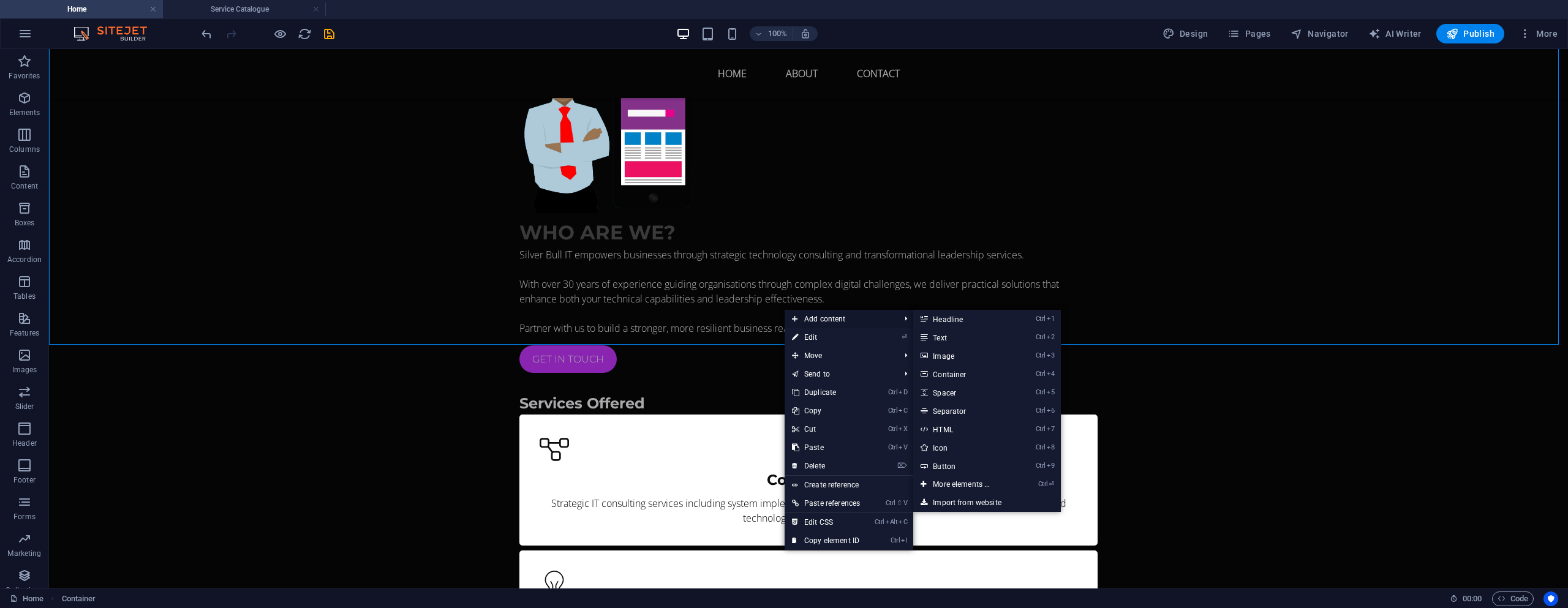
click at [820, 316] on span "Add content" at bounding box center [839, 319] width 110 height 19
click at [947, 322] on link "Ctrl 1 Headline" at bounding box center [963, 319] width 101 height 19
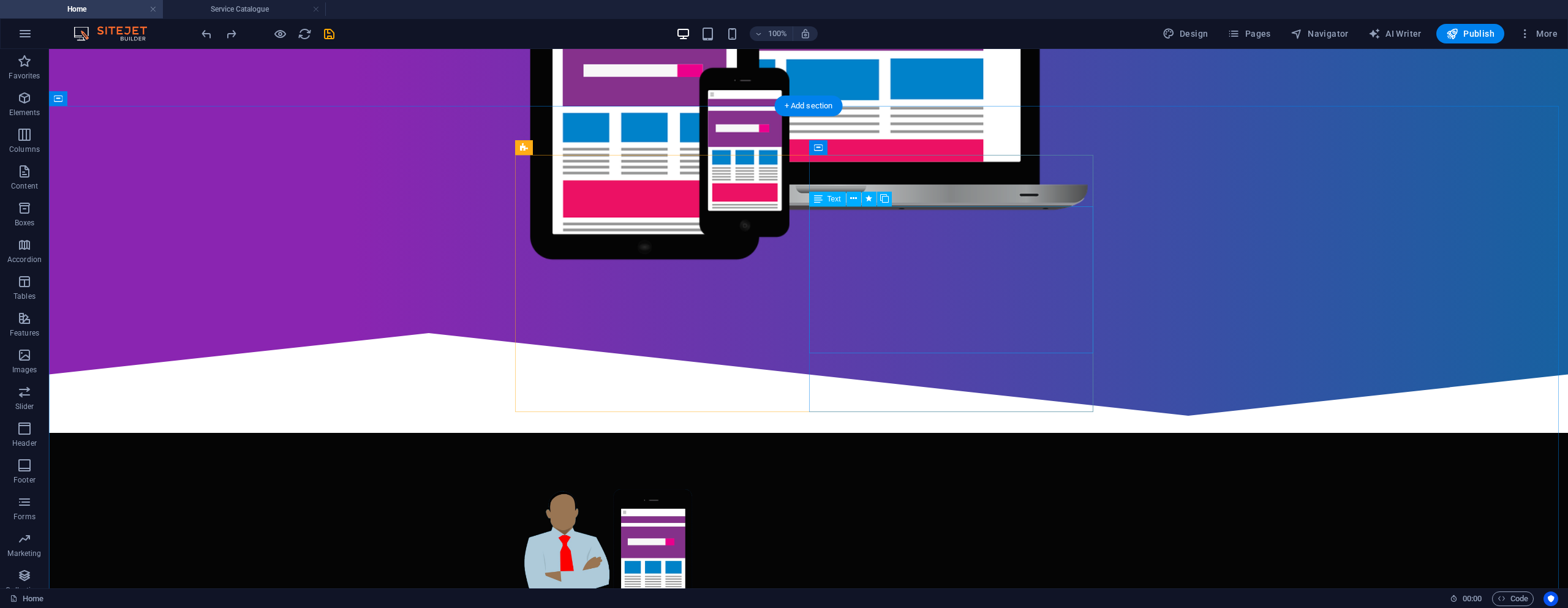
scroll to position [673, 0]
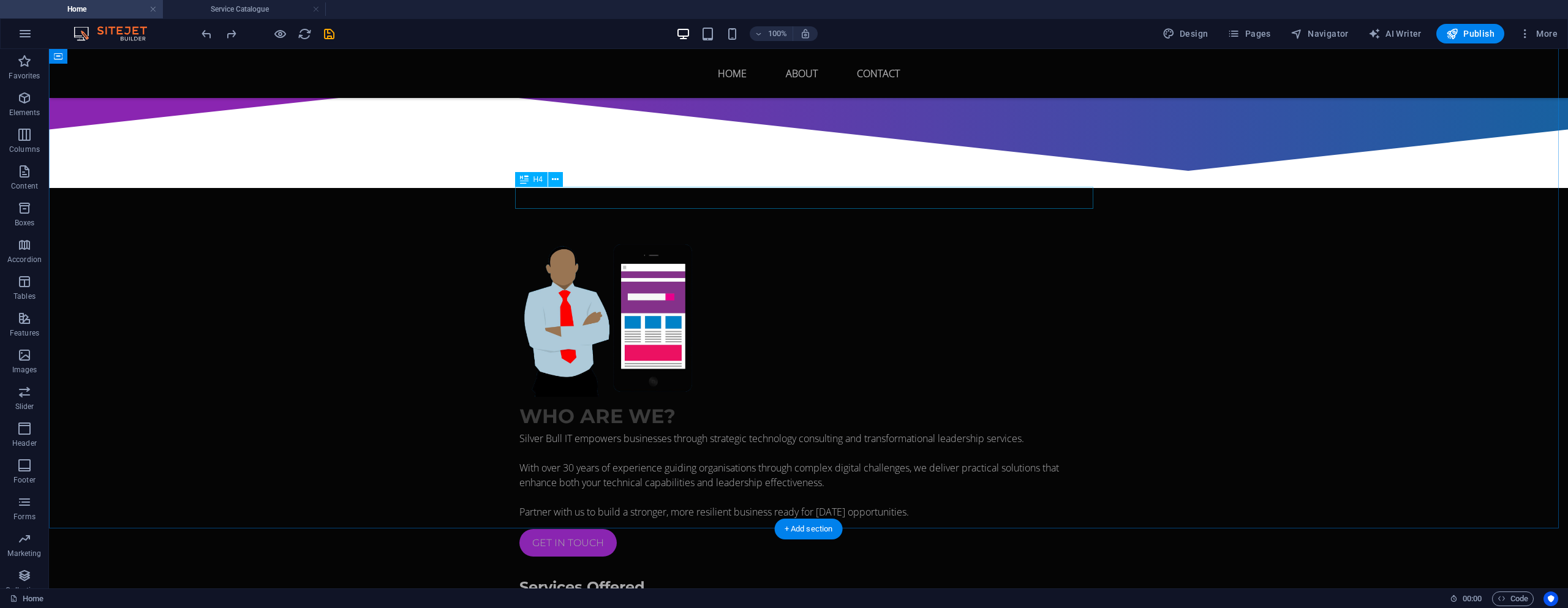
click at [639, 576] on div "Services Offered" at bounding box center [809, 587] width 578 height 22
click at [647, 576] on div "Services Offered" at bounding box center [809, 587] width 578 height 22
drag, startPoint x: 647, startPoint y: 198, endPoint x: 316, endPoint y: 198, distance: 331.0
click at [648, 576] on div "Services Offered" at bounding box center [809, 587] width 578 height 22
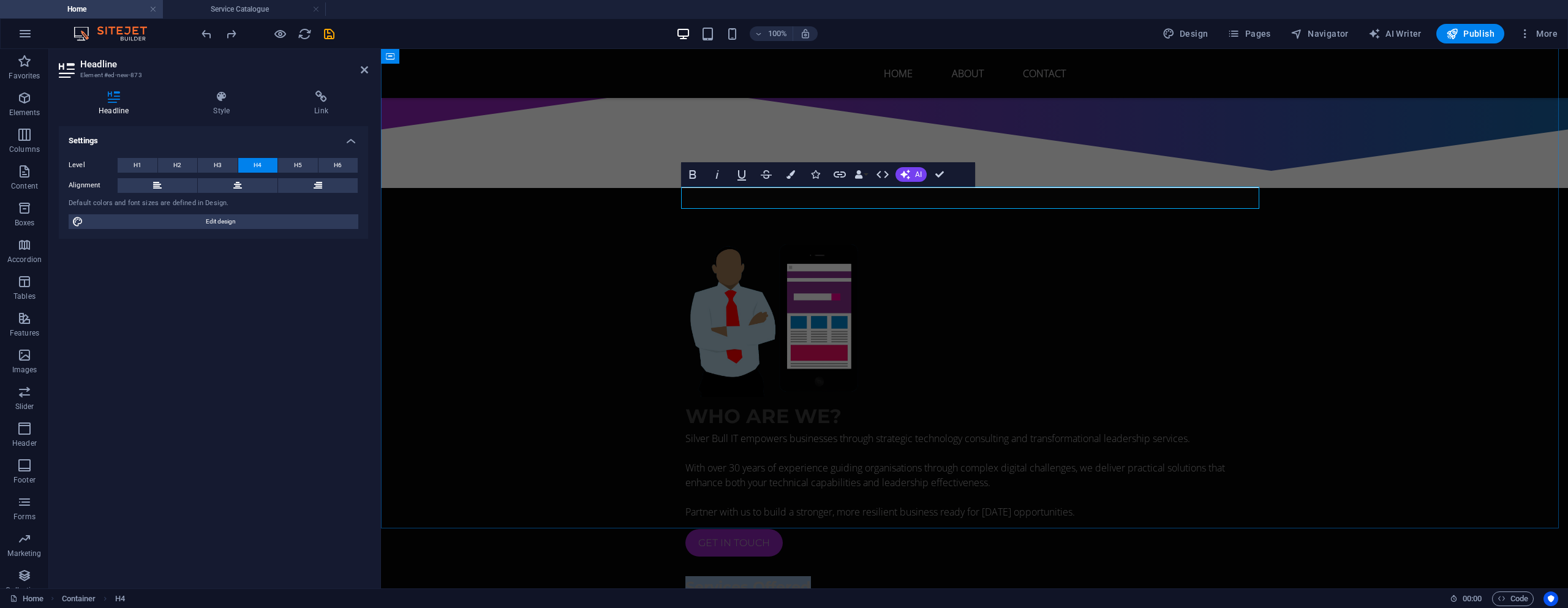
click at [819, 576] on h4 "Services Offered" at bounding box center [974, 587] width 578 height 22
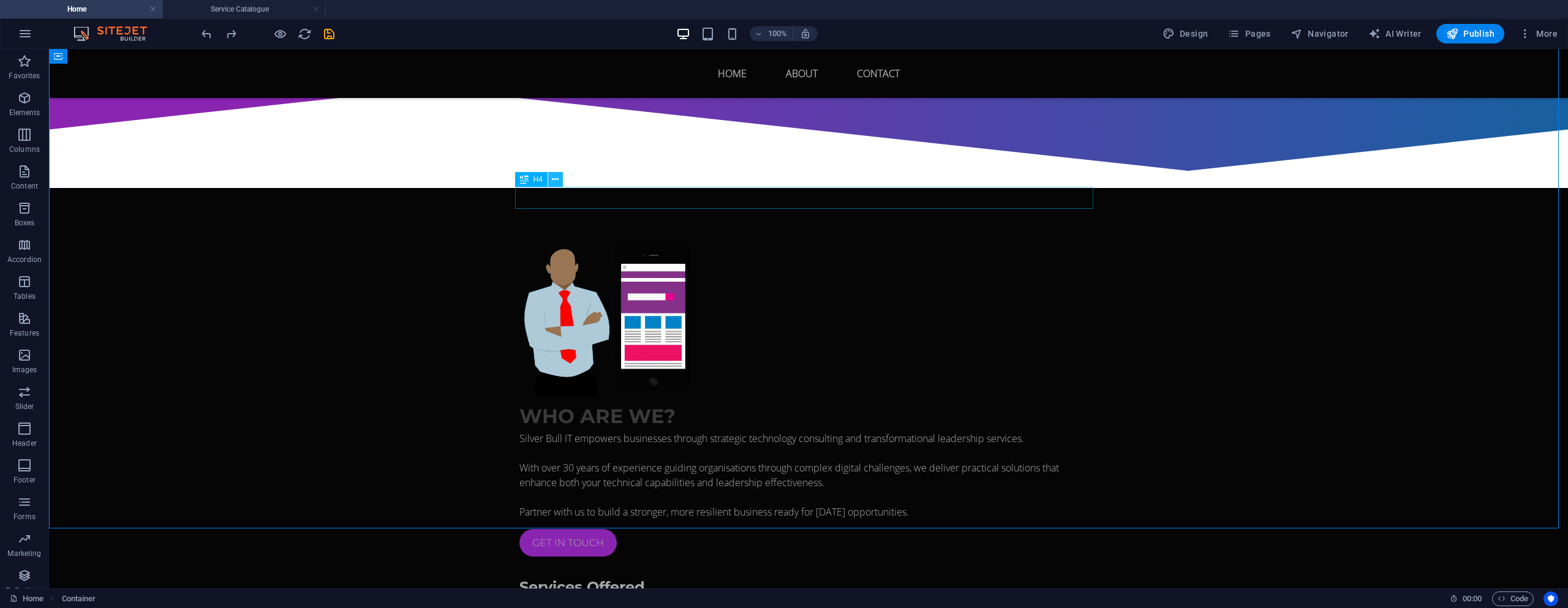
click at [560, 181] on button at bounding box center [556, 180] width 15 height 15
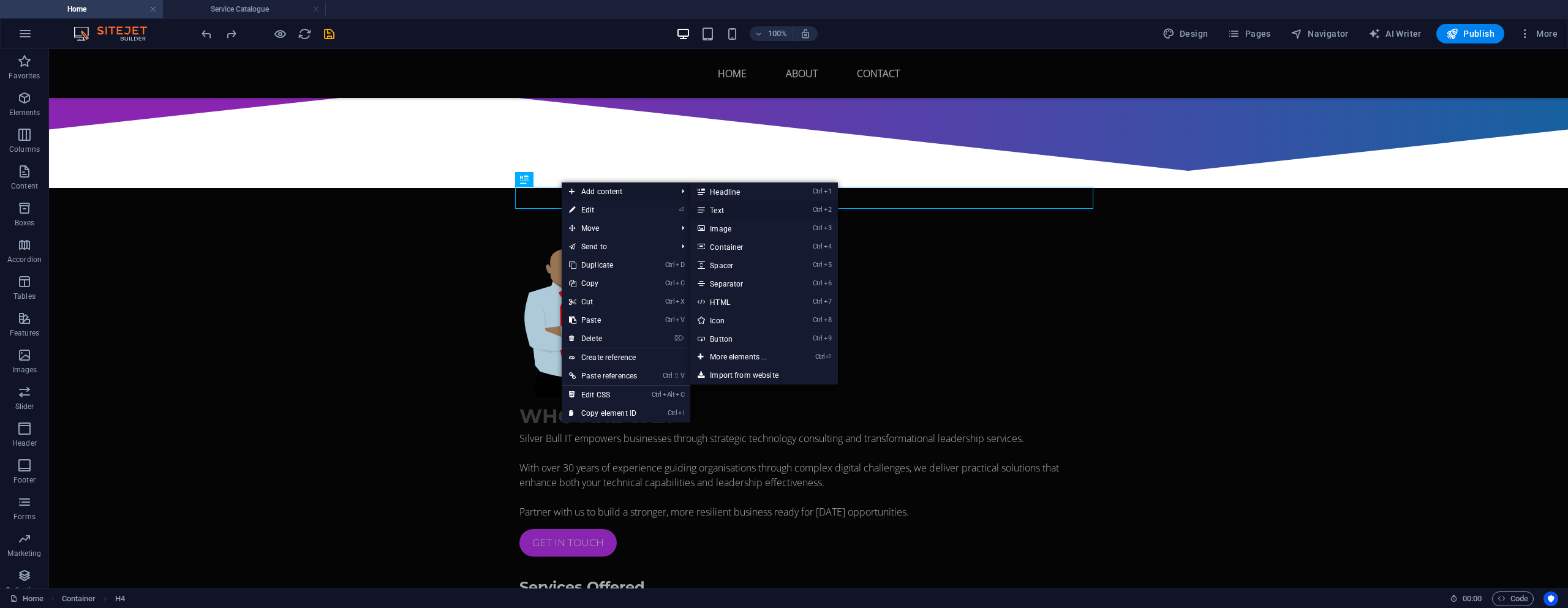
click at [713, 207] on link "Ctrl 2 Text" at bounding box center [740, 210] width 101 height 19
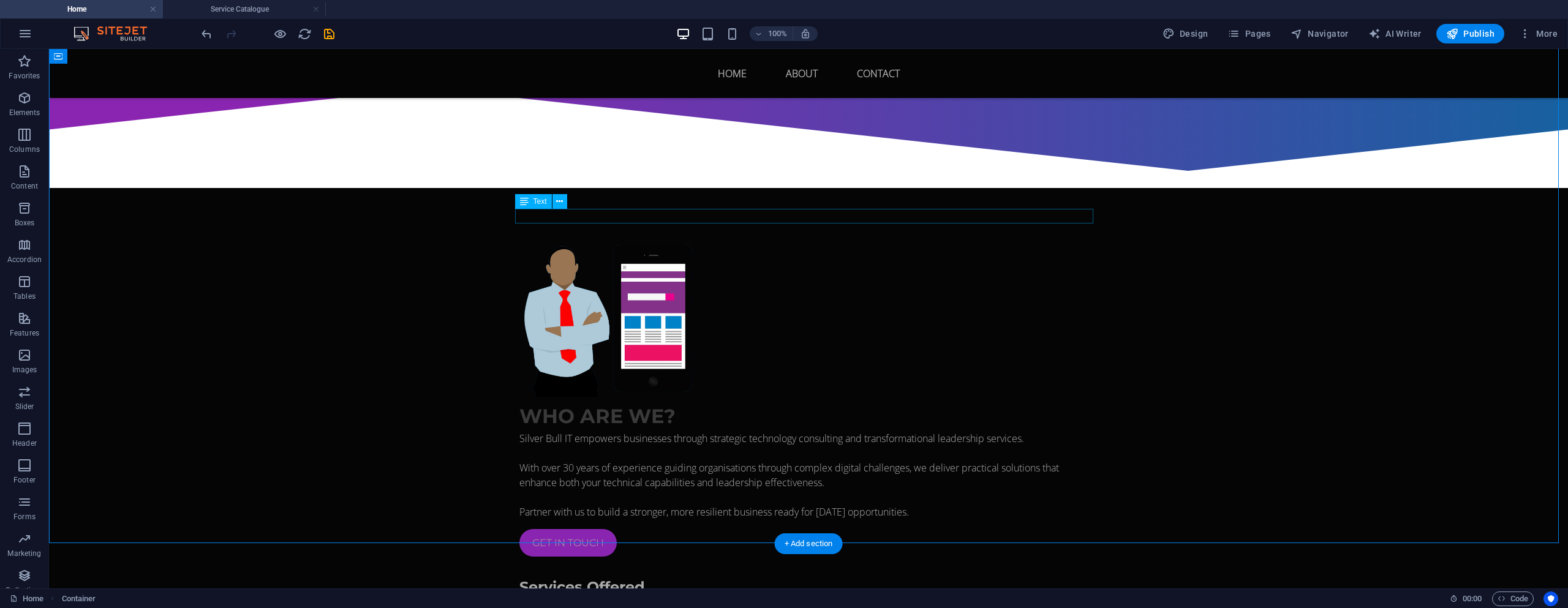
click at [531, 598] on div "New text element" at bounding box center [809, 605] width 578 height 15
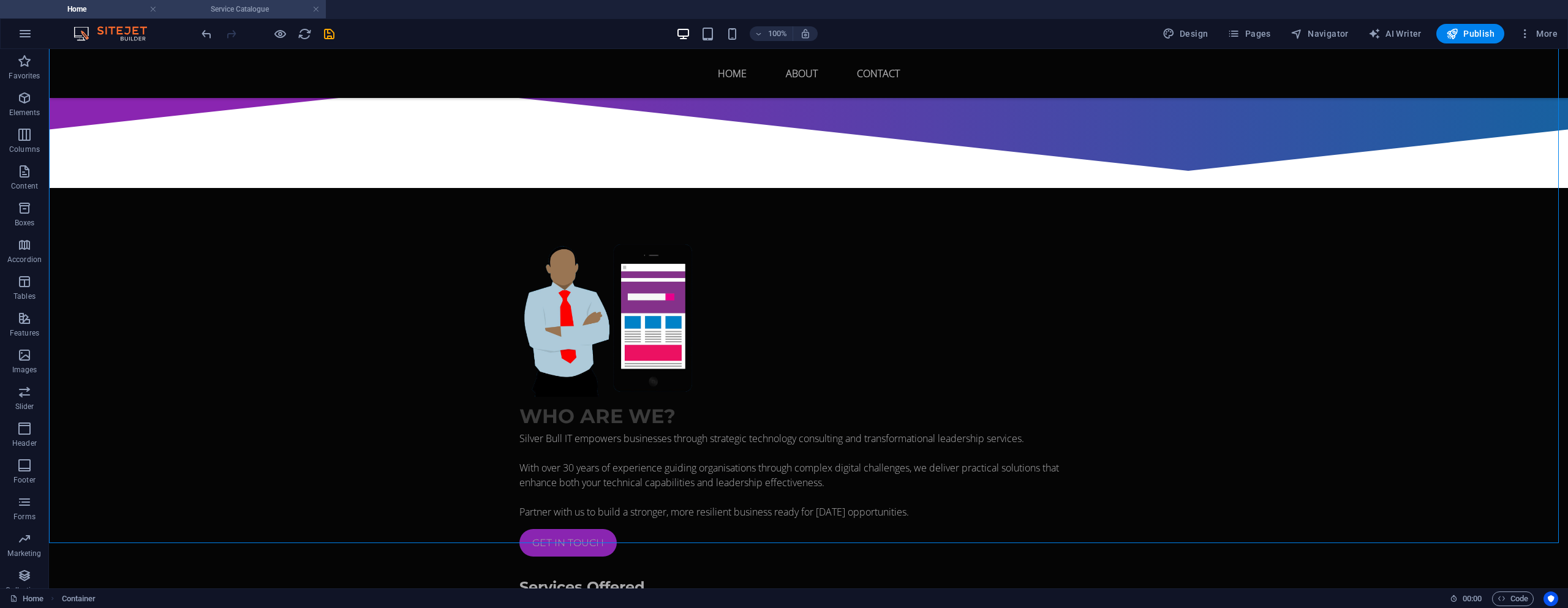
click at [231, 14] on h4 "Service Catalogue" at bounding box center [245, 9] width 163 height 14
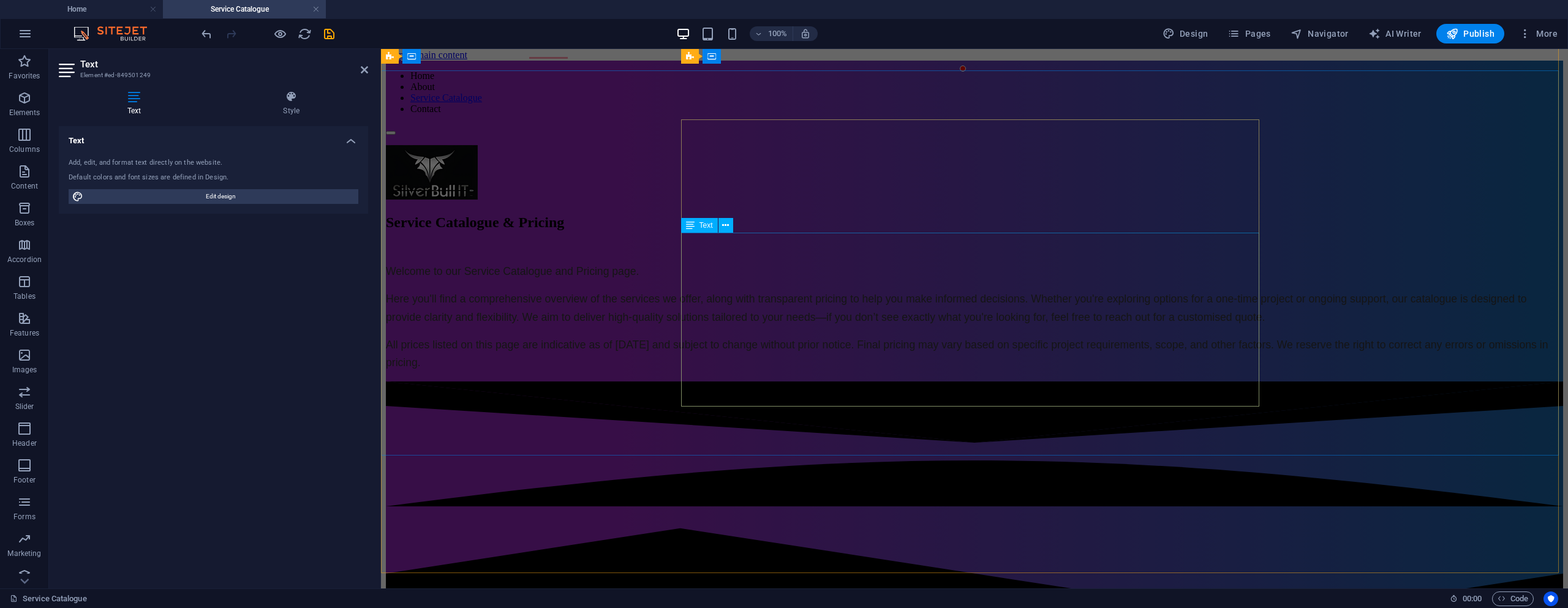
scroll to position [0, 0]
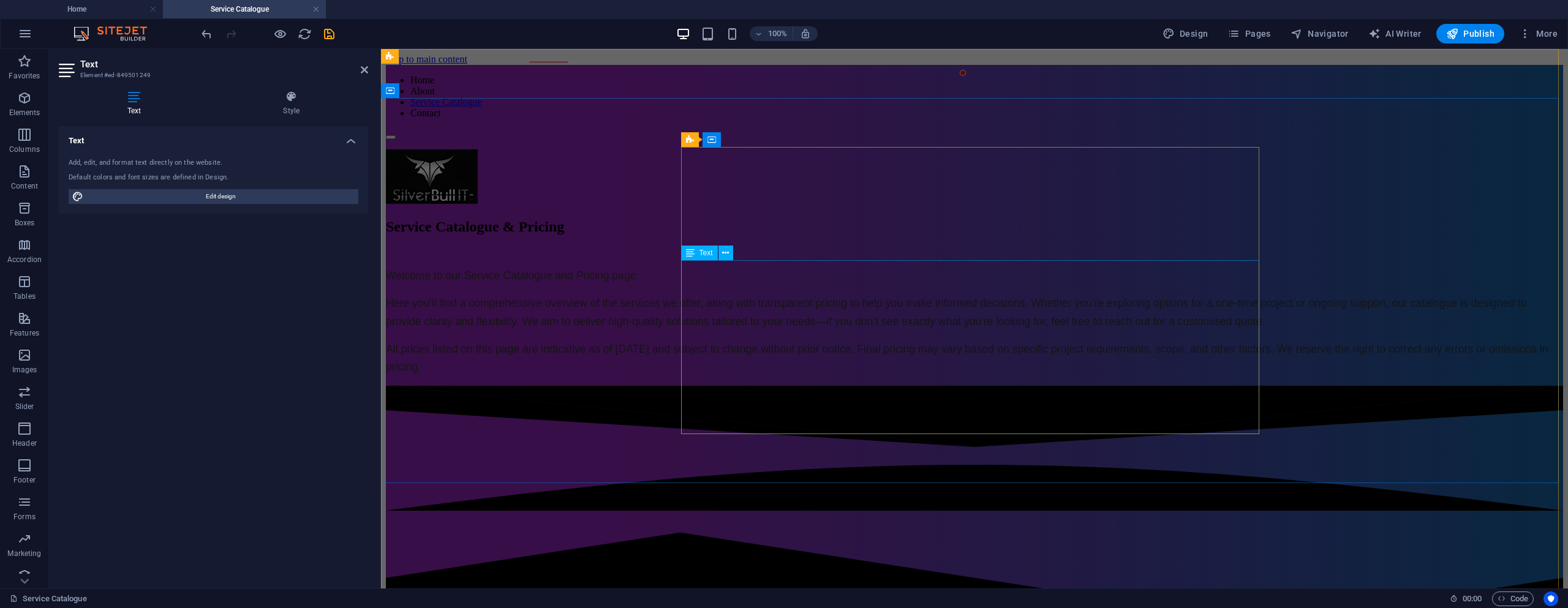
click at [793, 290] on div "Welcome to our Service Catalogue and Pricing page. Here you'll find a comprehen…" at bounding box center [974, 321] width 1177 height 110
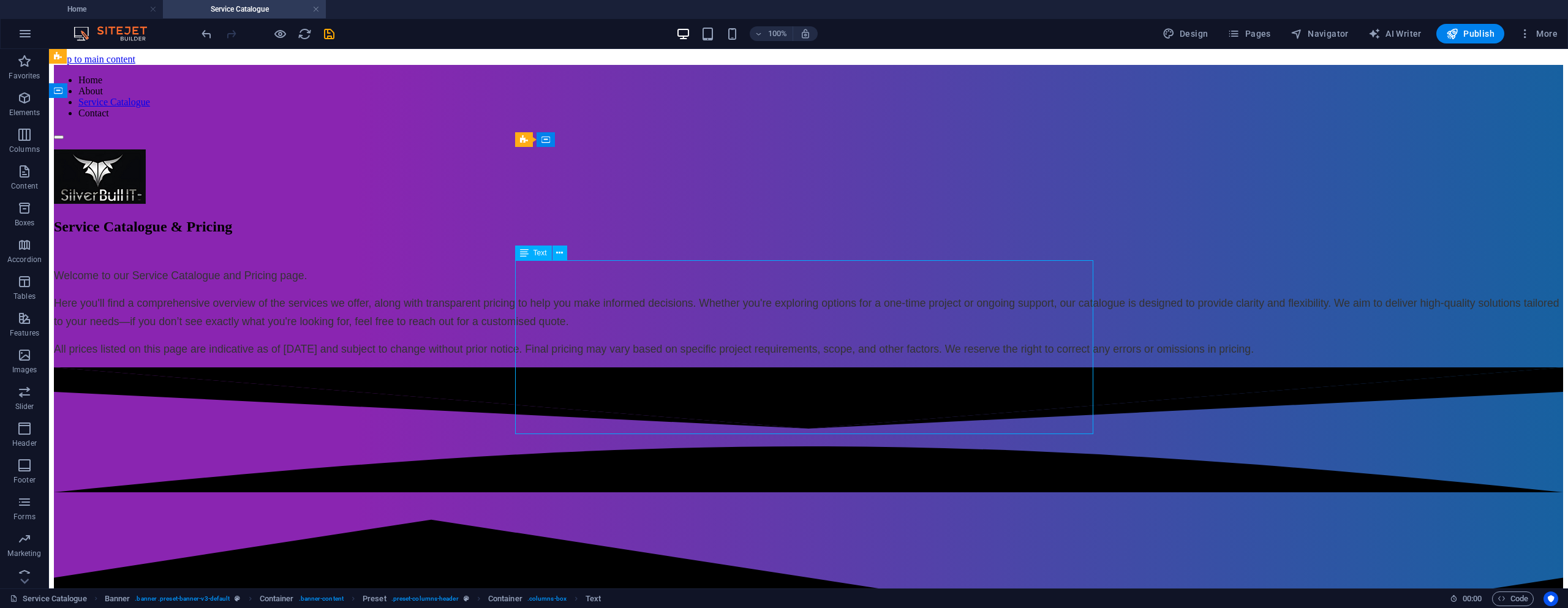
click at [774, 279] on div "Welcome to our Service Catalogue and Pricing page. Here you'll find a comprehen…" at bounding box center [809, 312] width 1510 height 92
click at [678, 299] on div "Welcome to our Service Catalogue and Pricing page. Here you'll find a comprehen…" at bounding box center [809, 312] width 1510 height 92
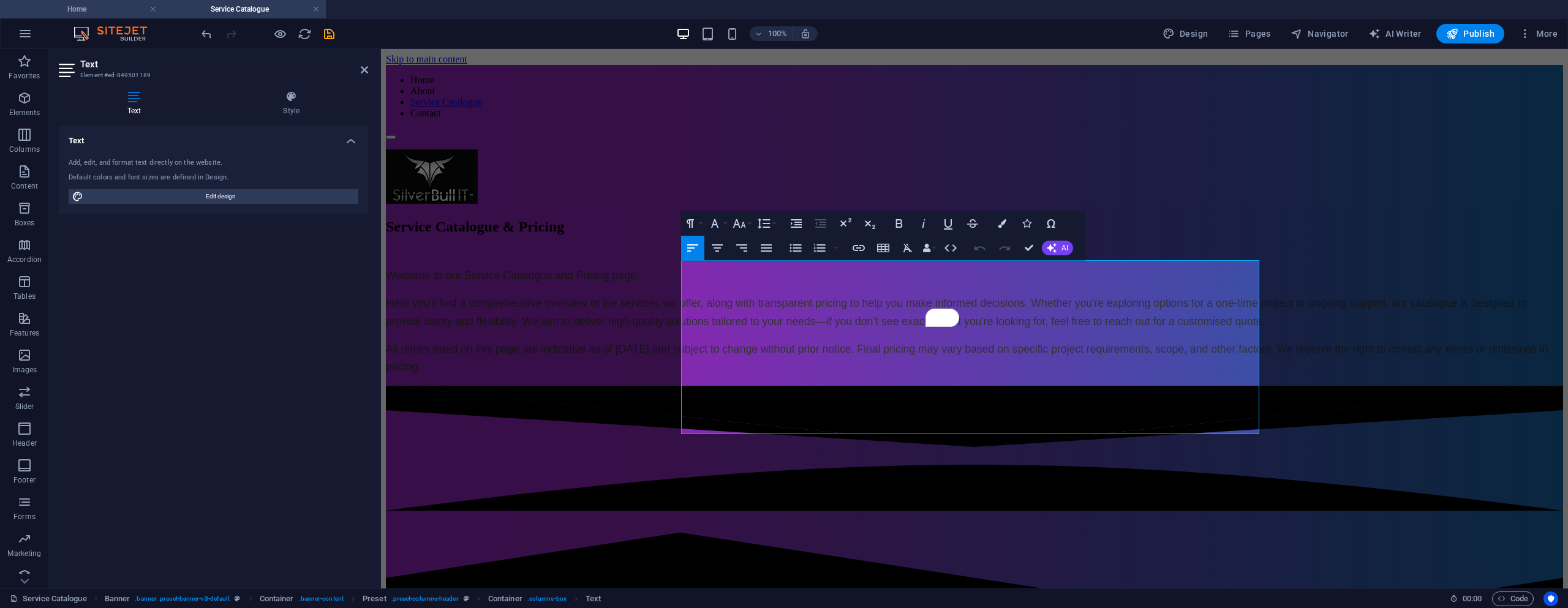
click at [71, 6] on h4 "Home" at bounding box center [82, 9] width 163 height 14
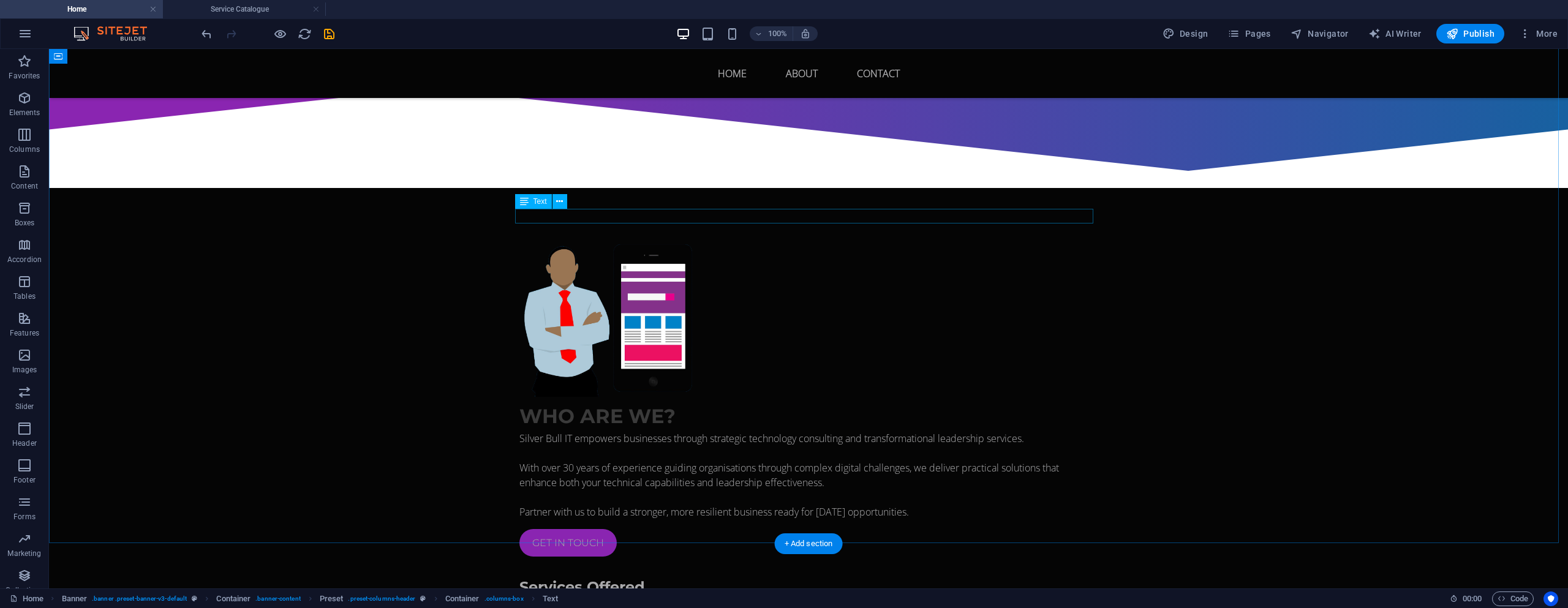
click at [529, 598] on div "New text element" at bounding box center [809, 605] width 578 height 15
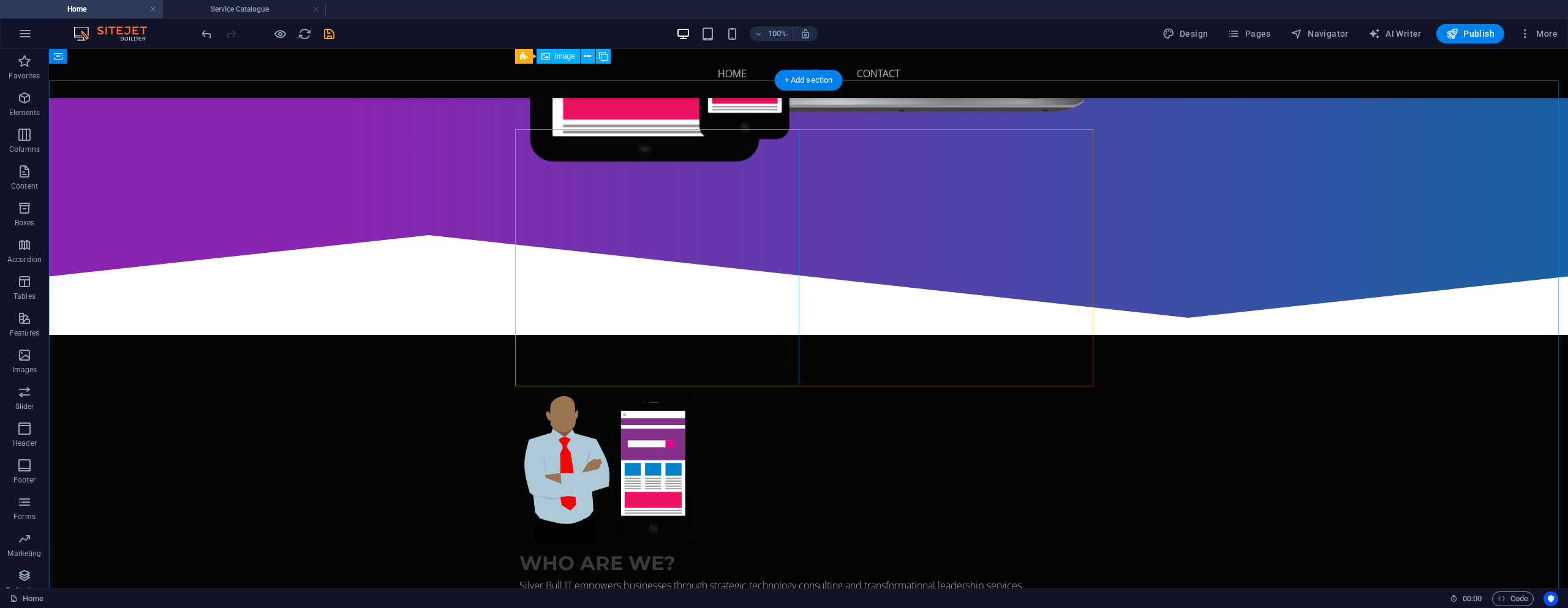
scroll to position [410, 0]
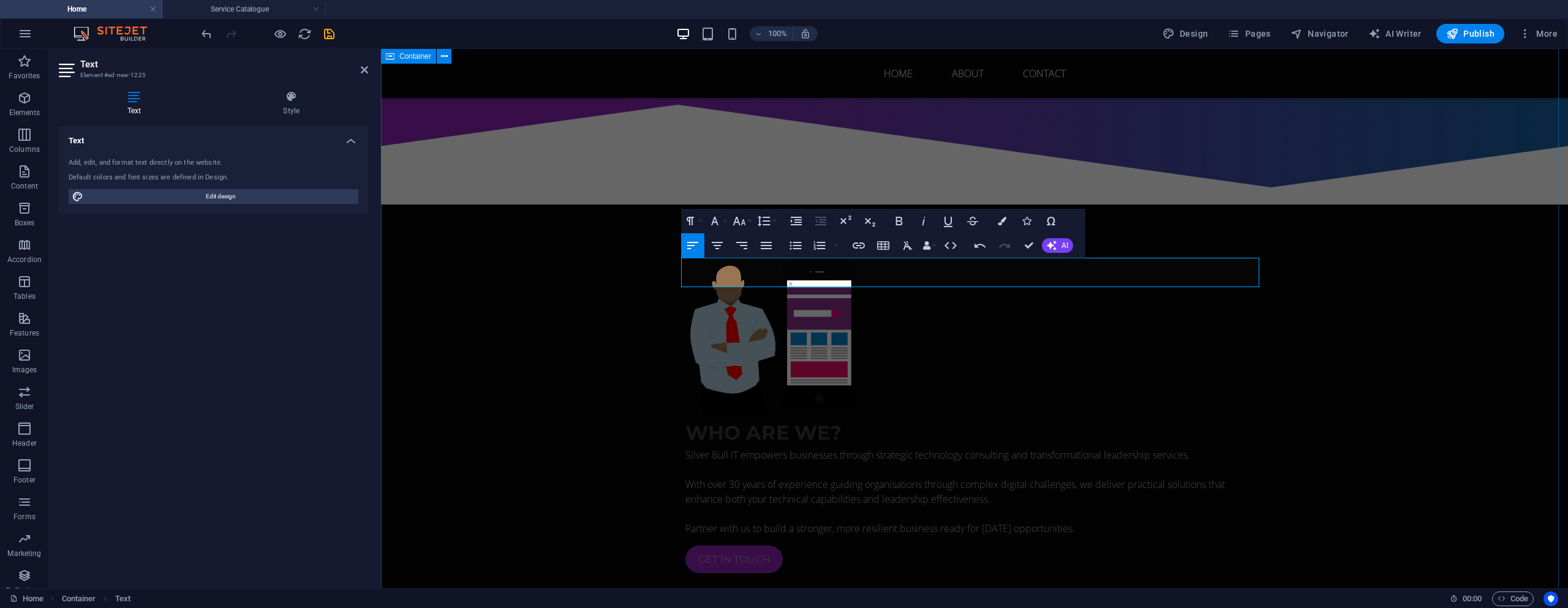
scroll to position [716, 0]
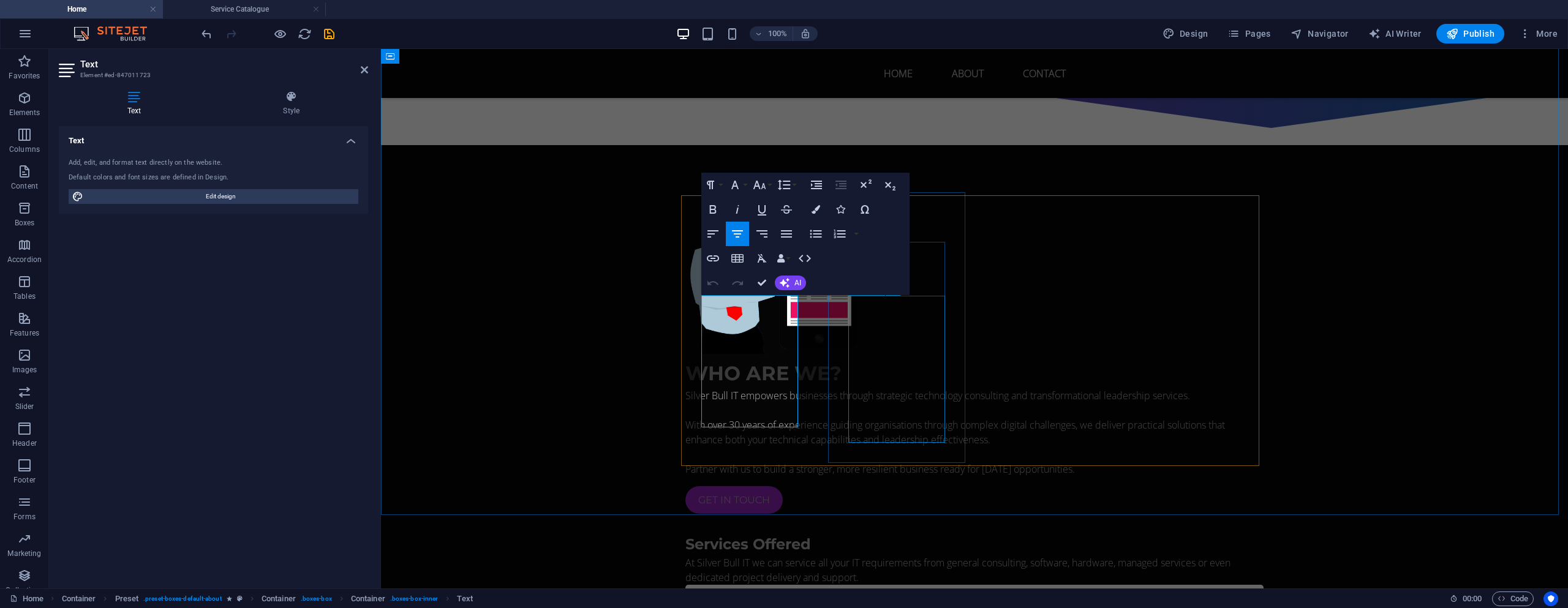
scroll to position [709, 0]
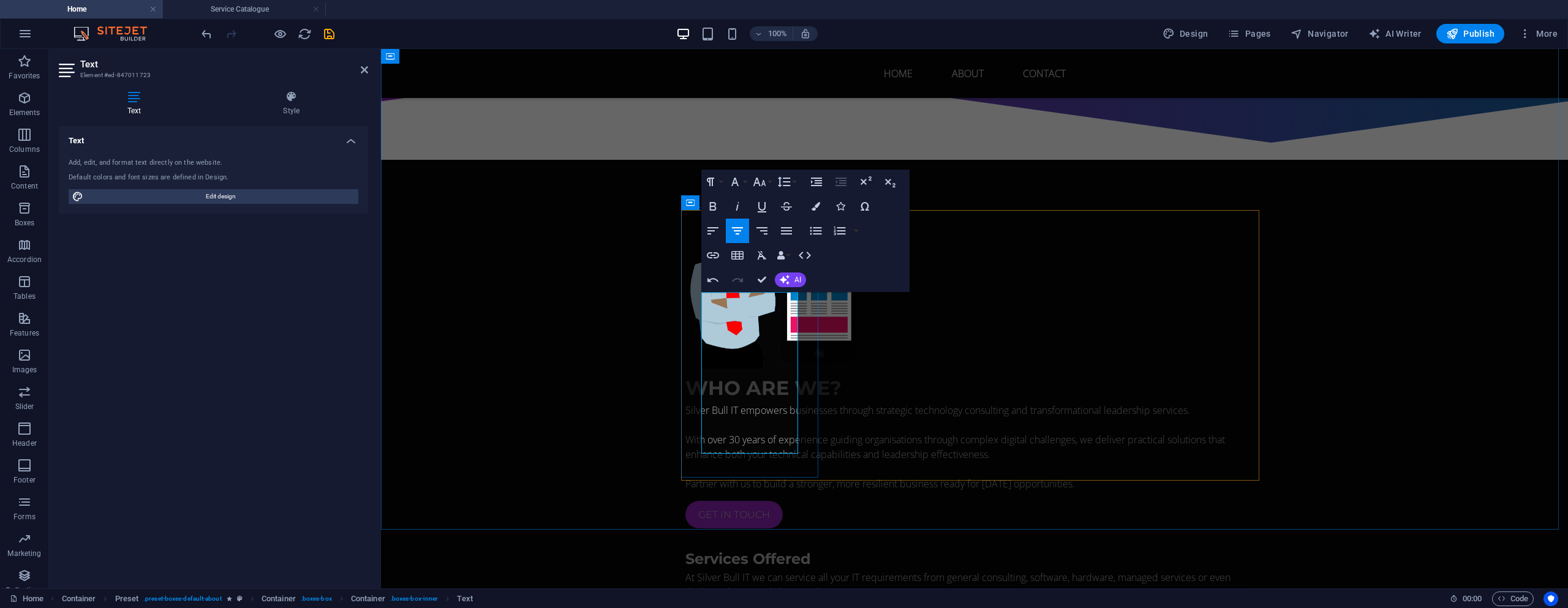
drag, startPoint x: 755, startPoint y: 446, endPoint x: 771, endPoint y: 445, distance: 16.0
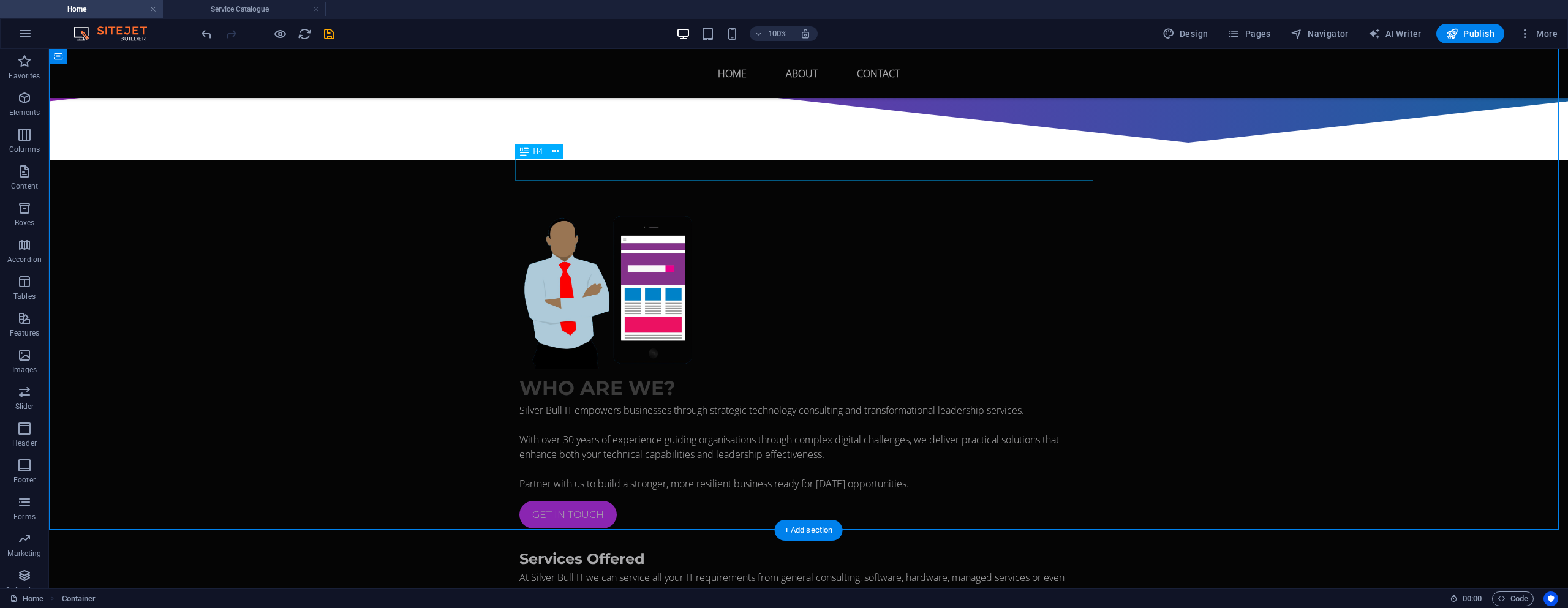
click at [637, 548] on div "Services Offered" at bounding box center [809, 559] width 578 height 22
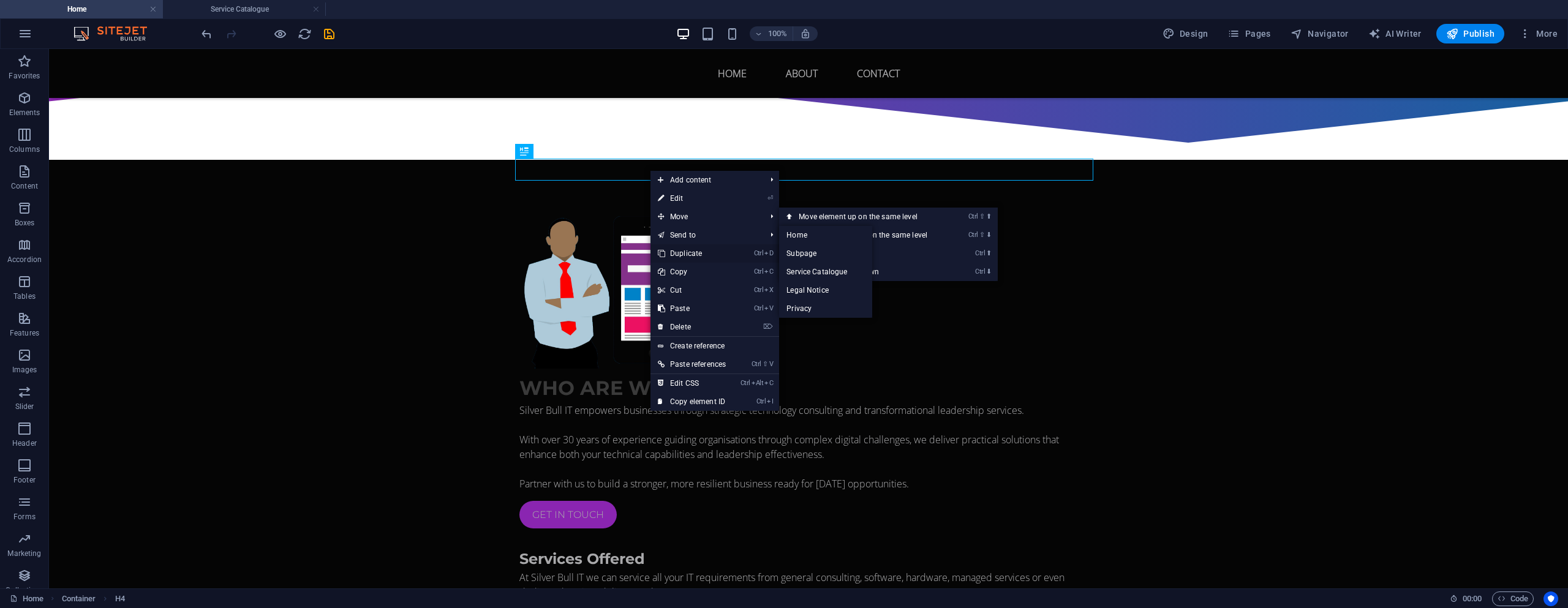
click at [687, 250] on link "Ctrl D Duplicate" at bounding box center [691, 254] width 82 height 19
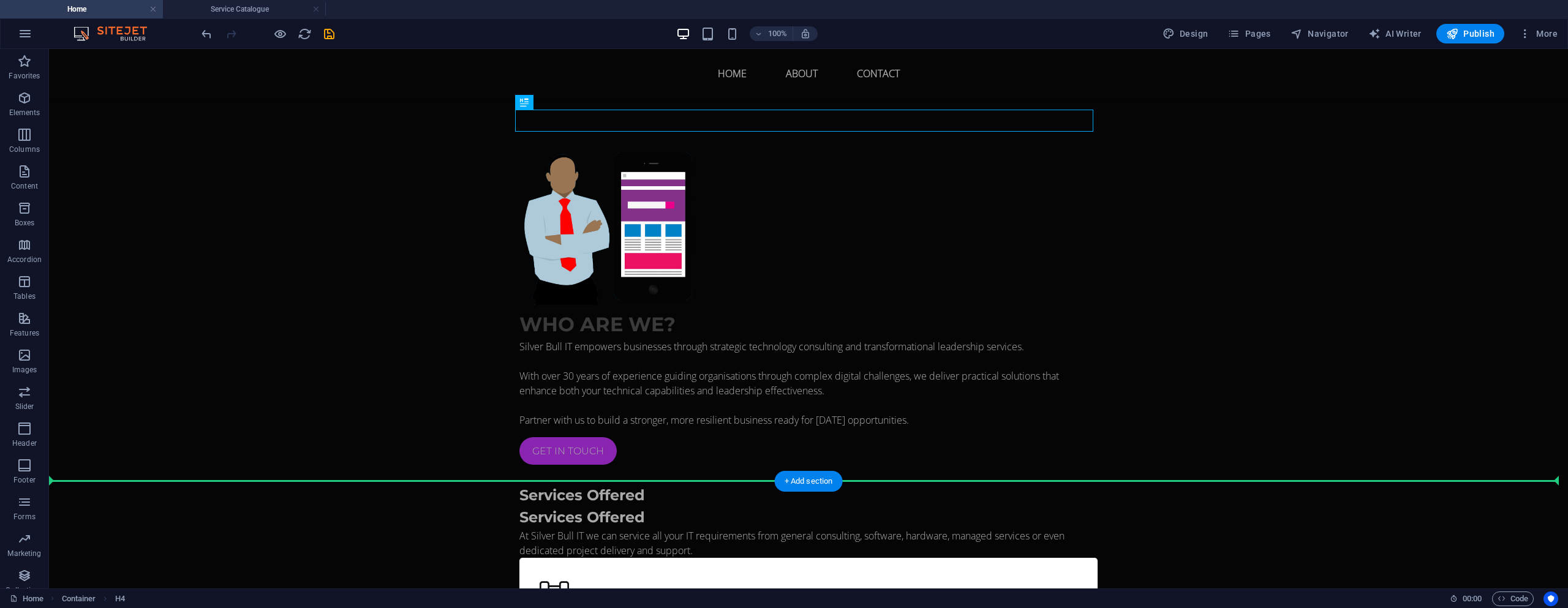
scroll to position [773, 0]
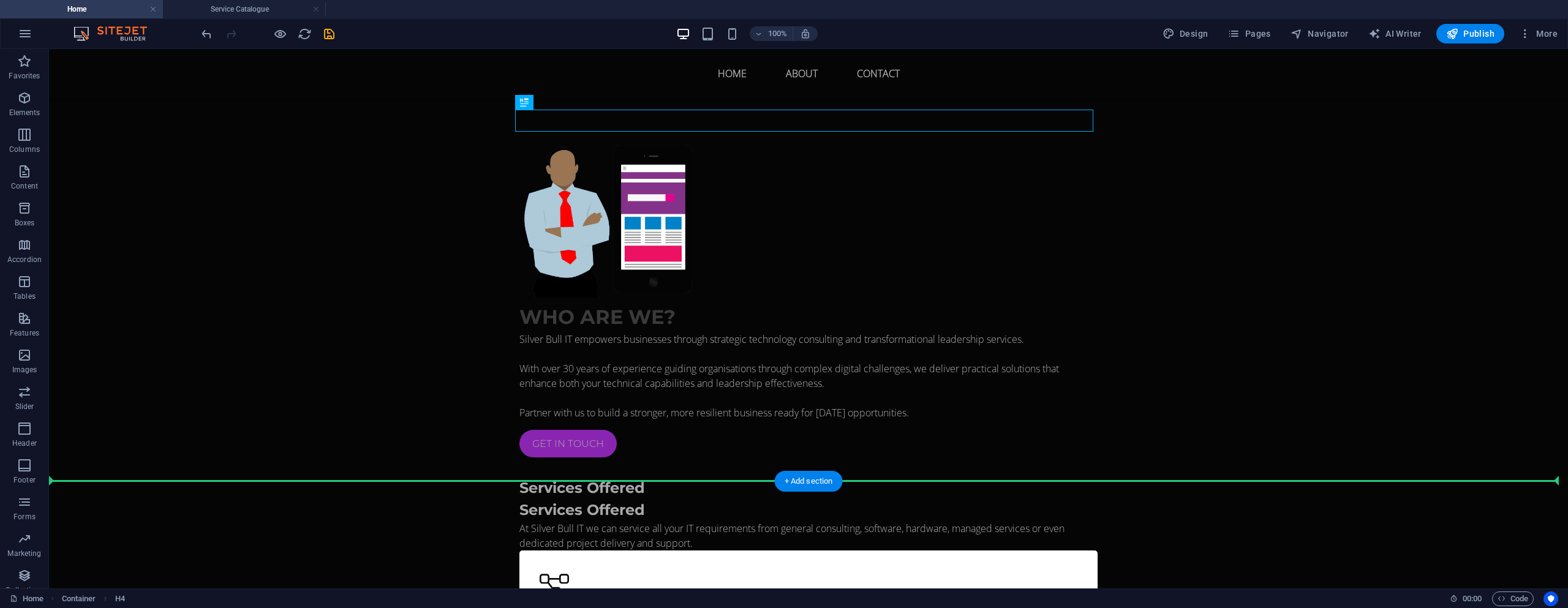
drag, startPoint x: 661, startPoint y: 182, endPoint x: 646, endPoint y: 446, distance: 264.4
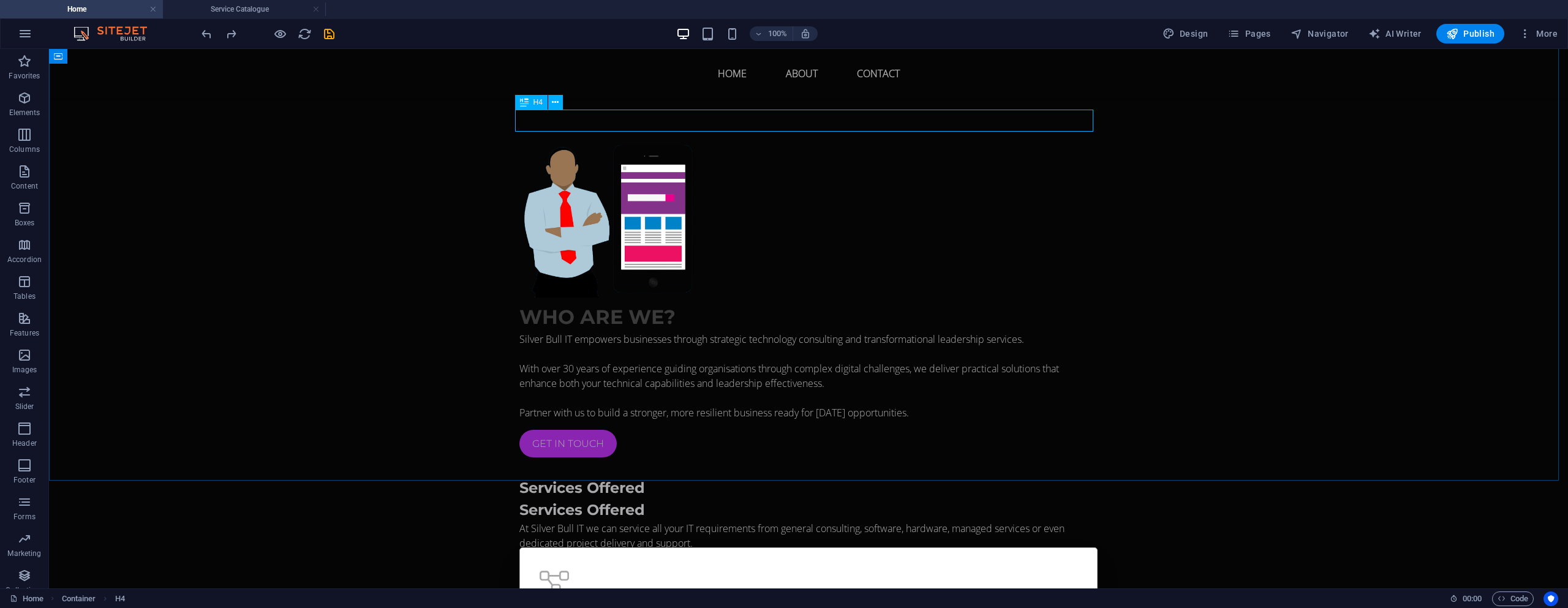
scroll to position [771, 0]
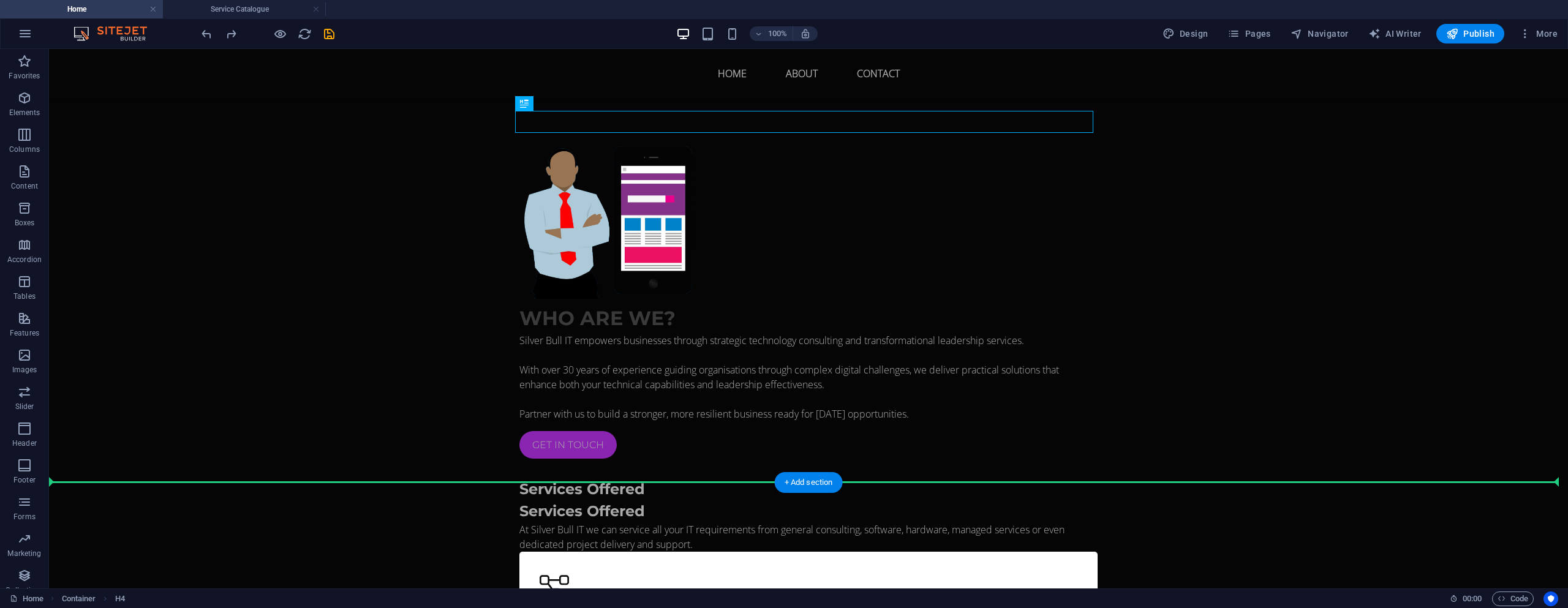
drag, startPoint x: 585, startPoint y: 154, endPoint x: 557, endPoint y: 458, distance: 305.3
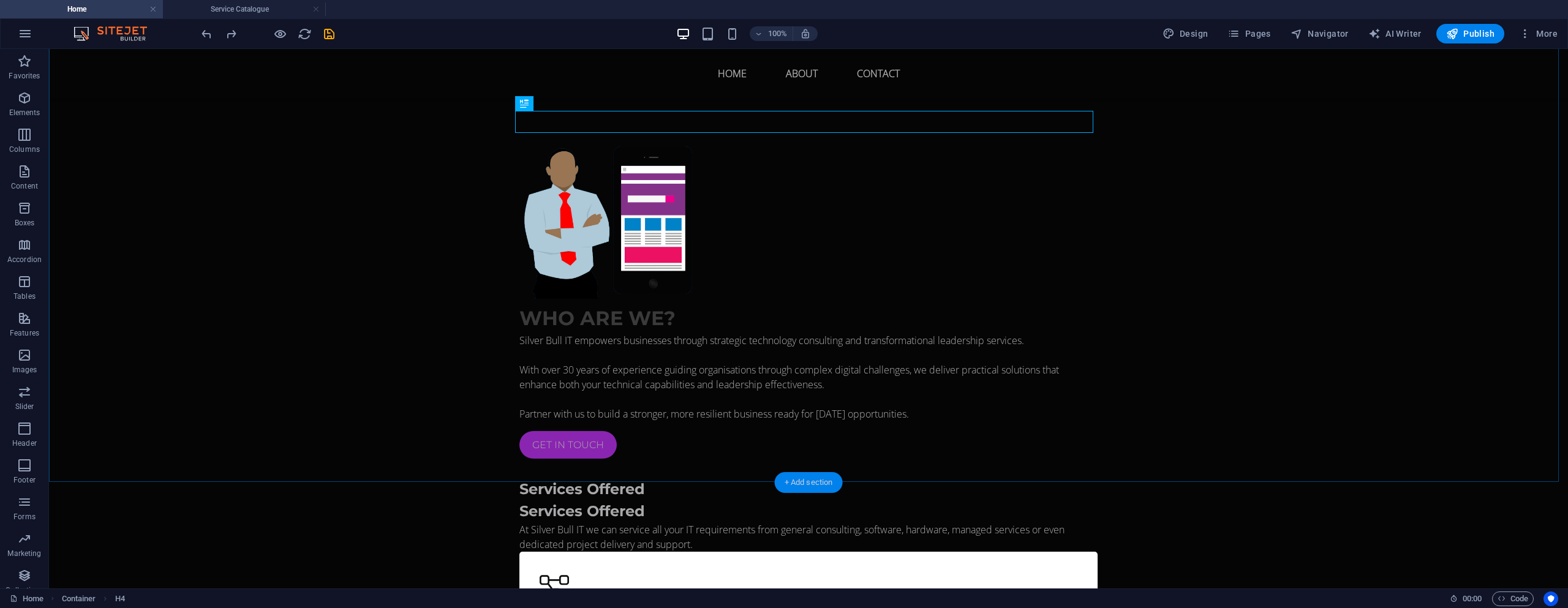
drag, startPoint x: 809, startPoint y: 483, endPoint x: 525, endPoint y: 399, distance: 296.2
click at [809, 483] on div "+ Add section" at bounding box center [809, 482] width 68 height 20
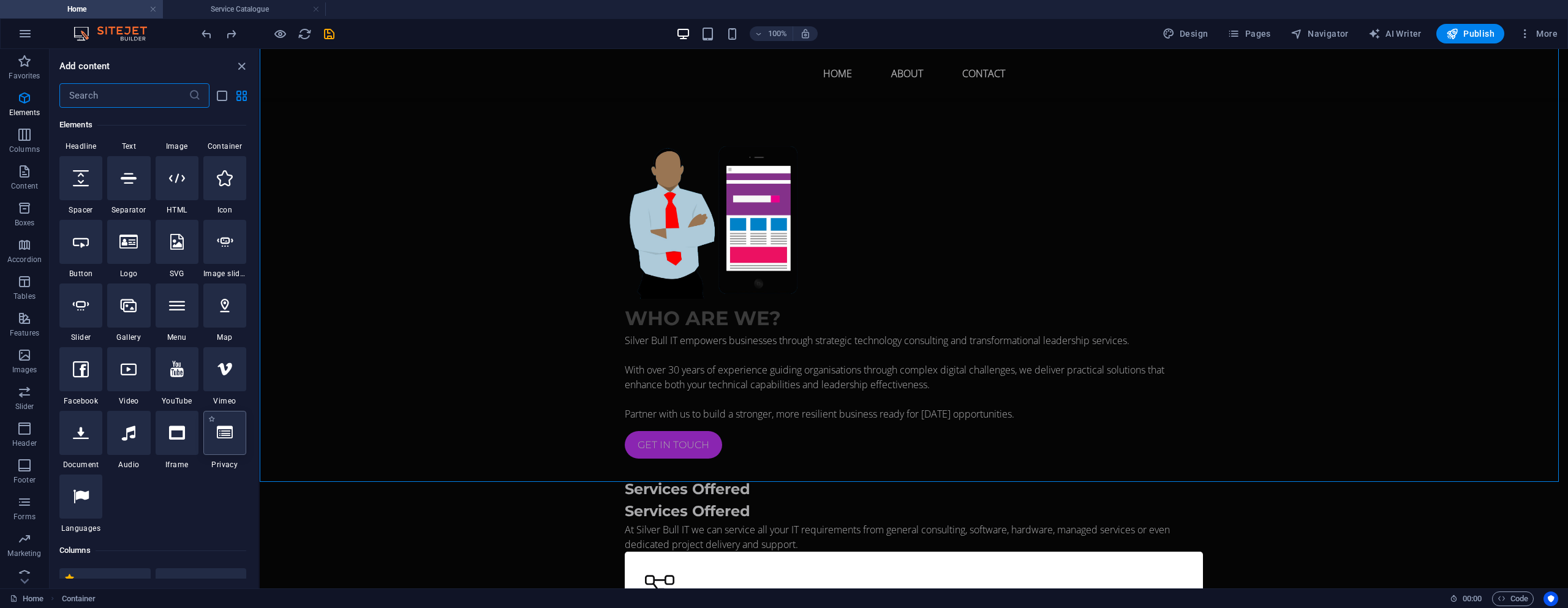
scroll to position [0, 0]
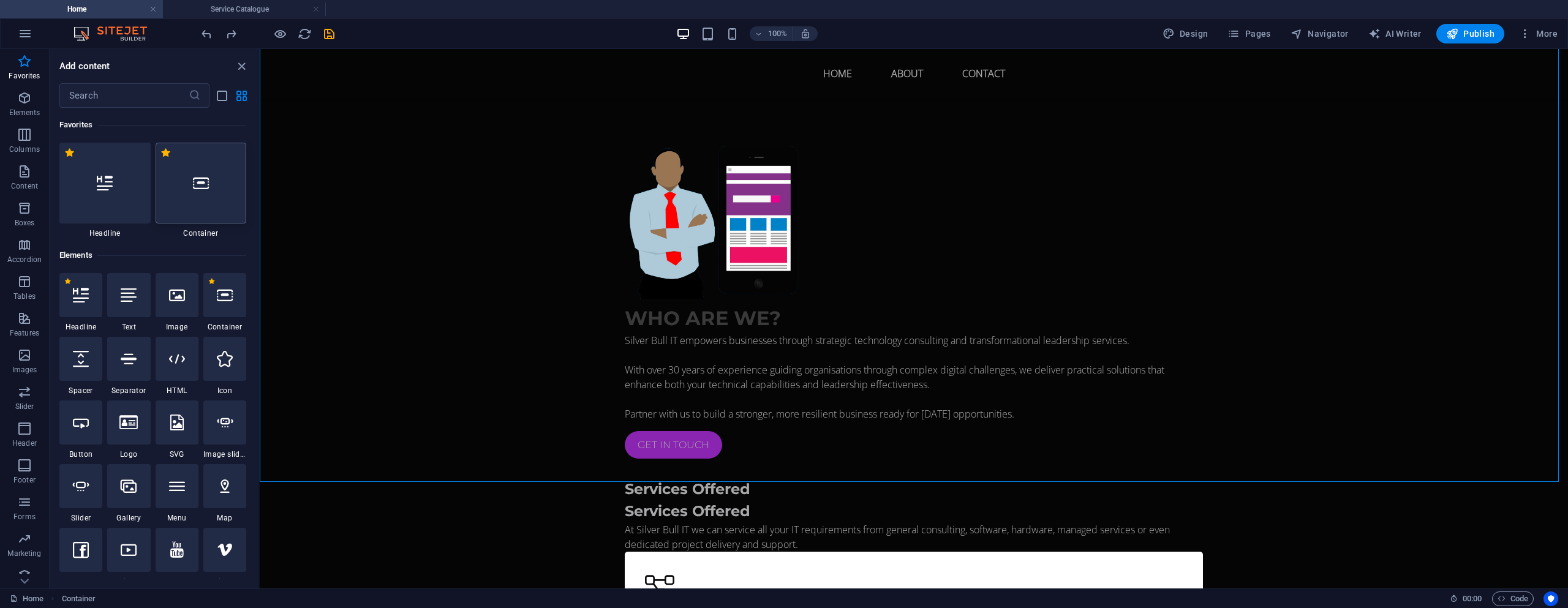
click at [202, 196] on div at bounding box center [201, 182] width 92 height 81
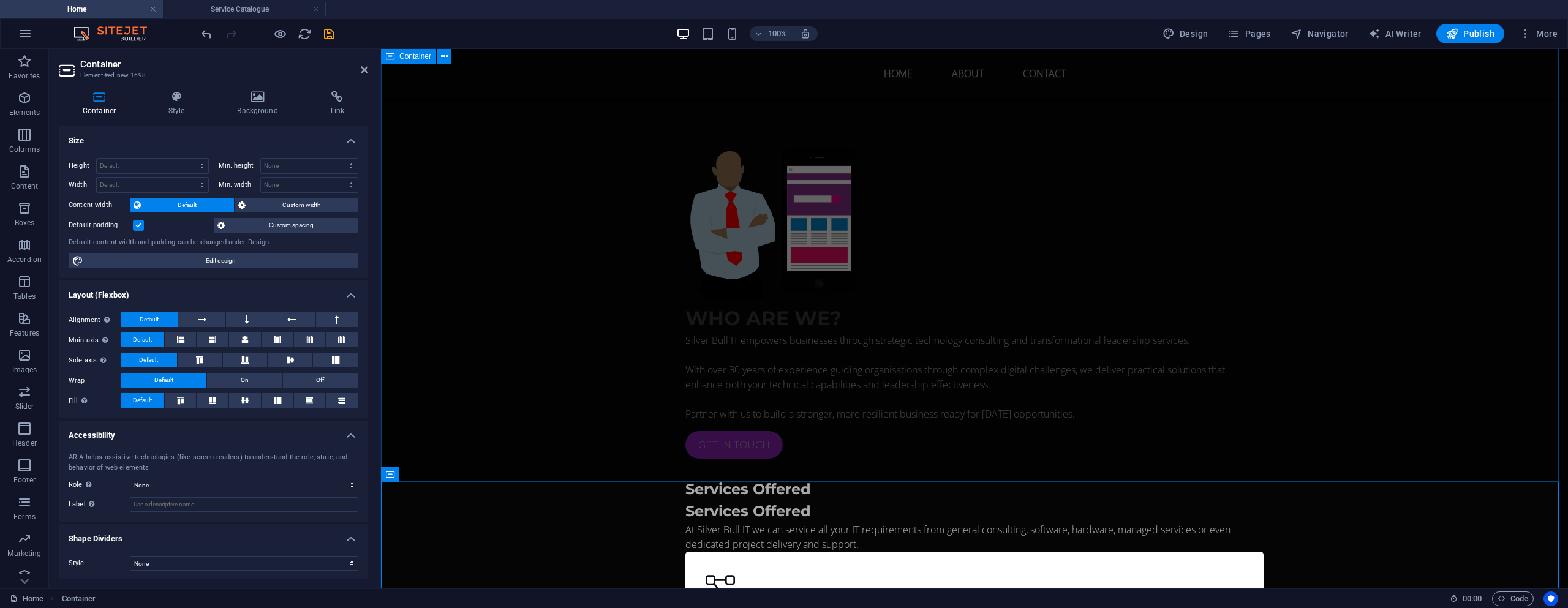
scroll to position [1016, 0]
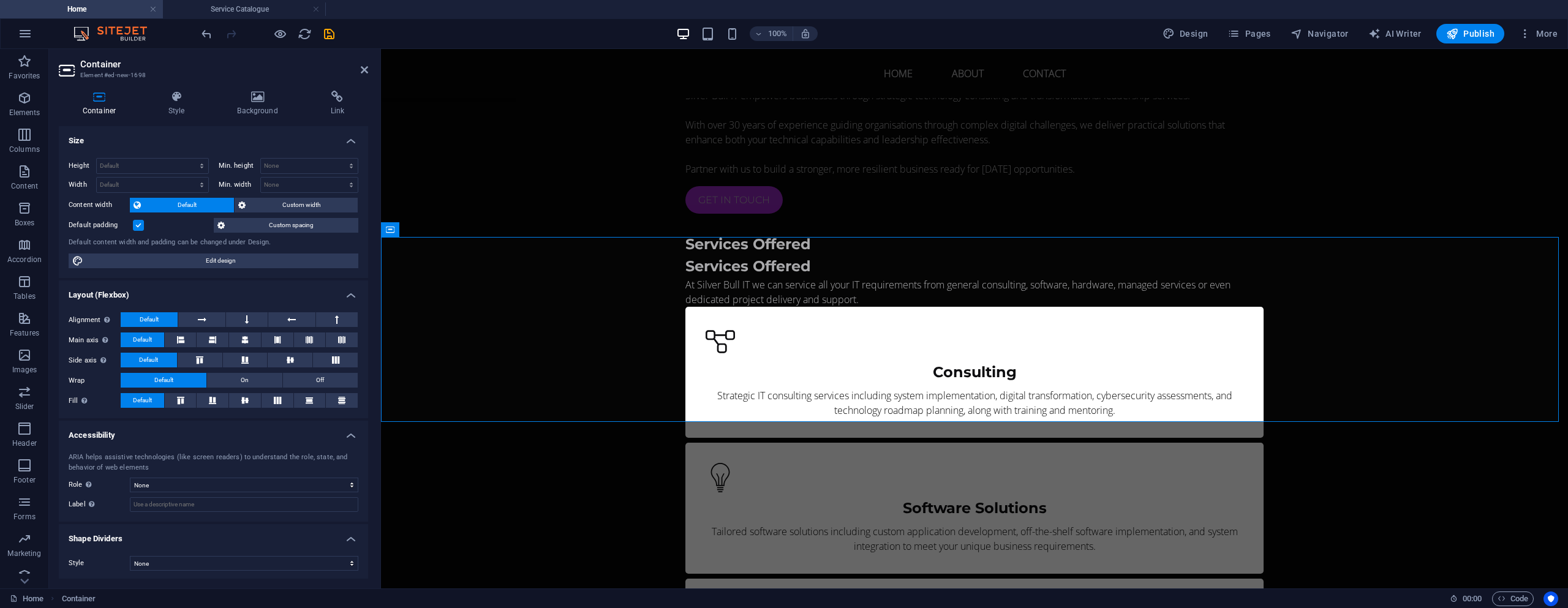
click at [138, 227] on label at bounding box center [139, 225] width 11 height 11
click at [0, 0] on input "Default padding" at bounding box center [0, 0] width 0 height 0
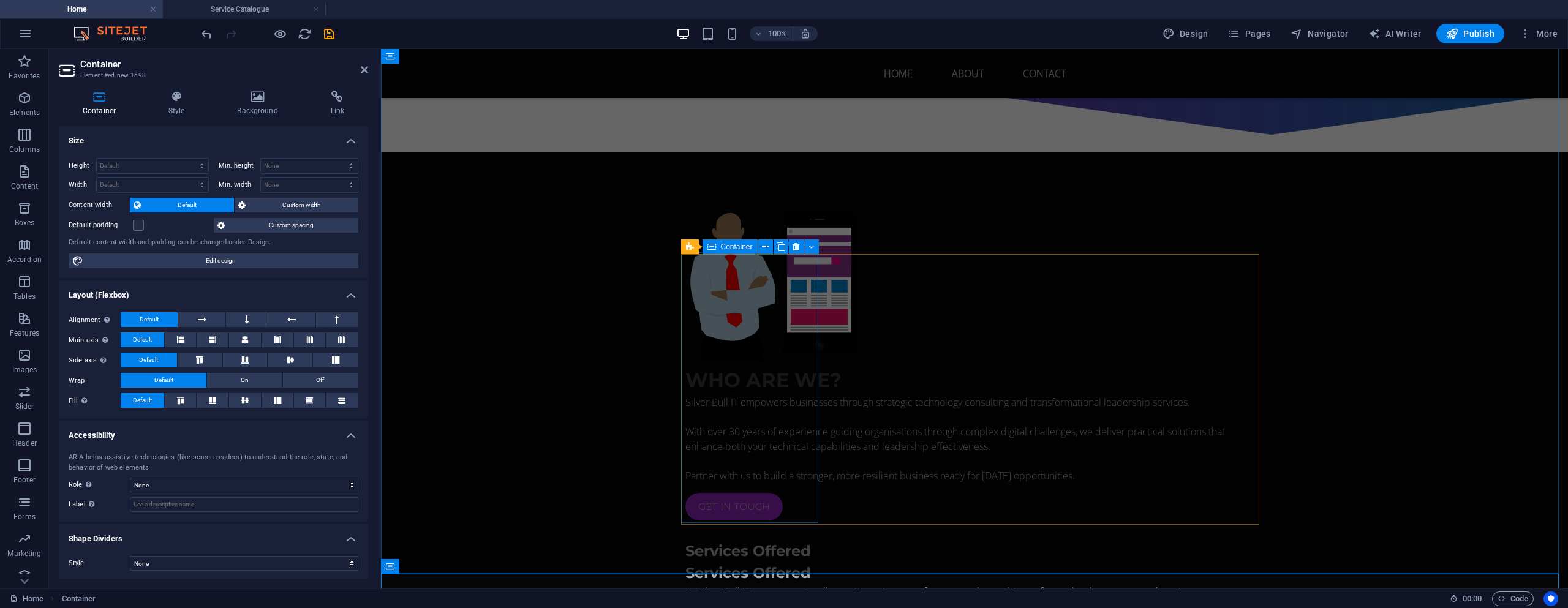
scroll to position [649, 0]
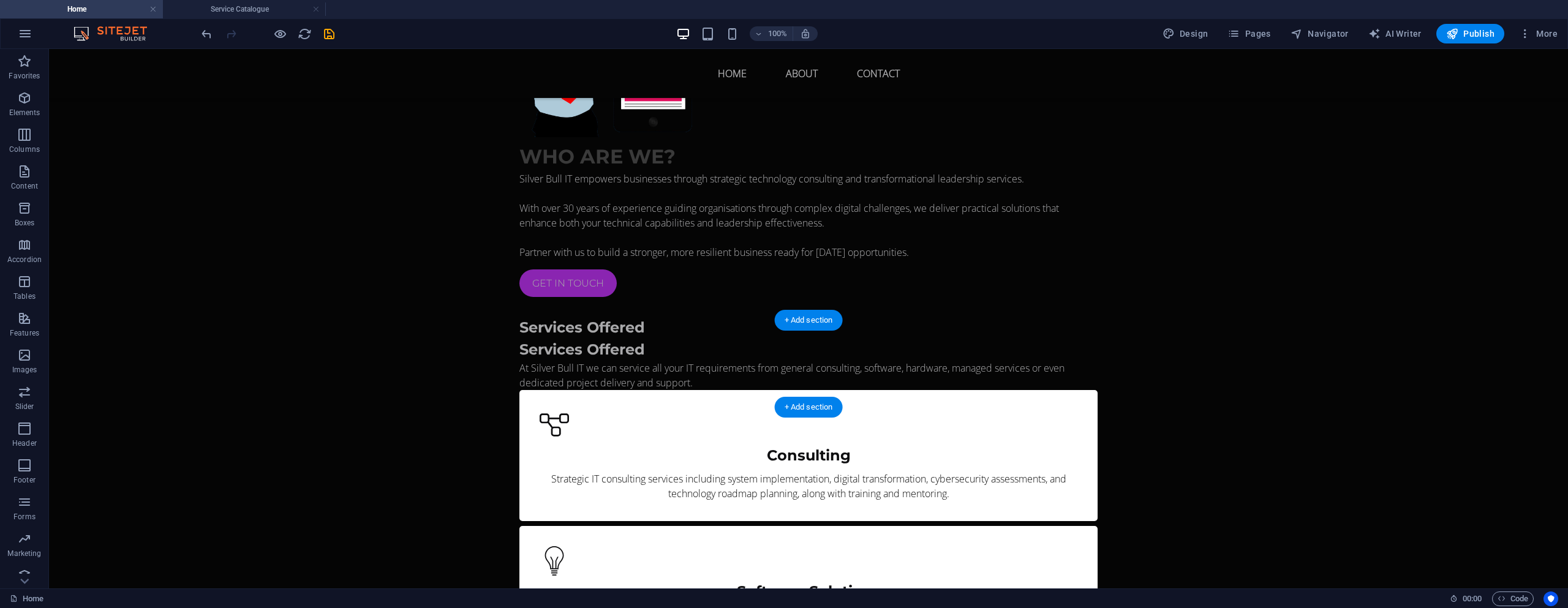
drag, startPoint x: 748, startPoint y: 234, endPoint x: 717, endPoint y: 354, distance: 123.9
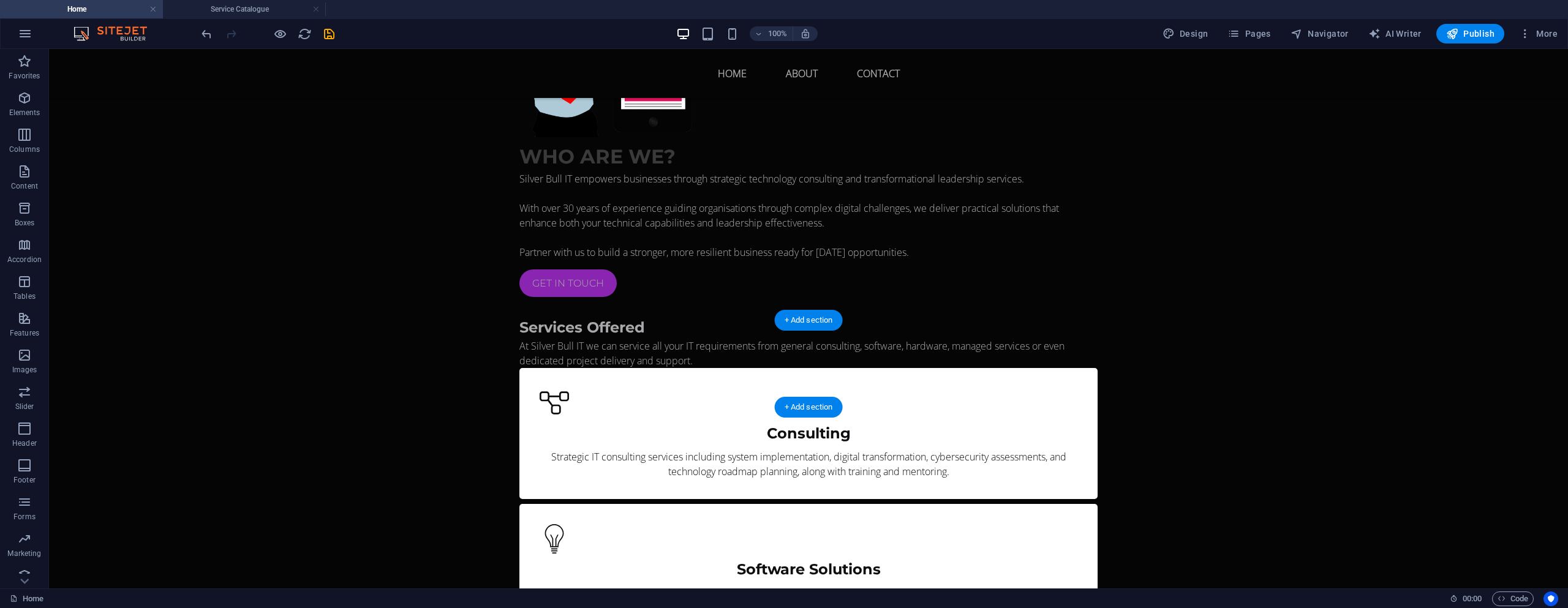
scroll to position [911, 0]
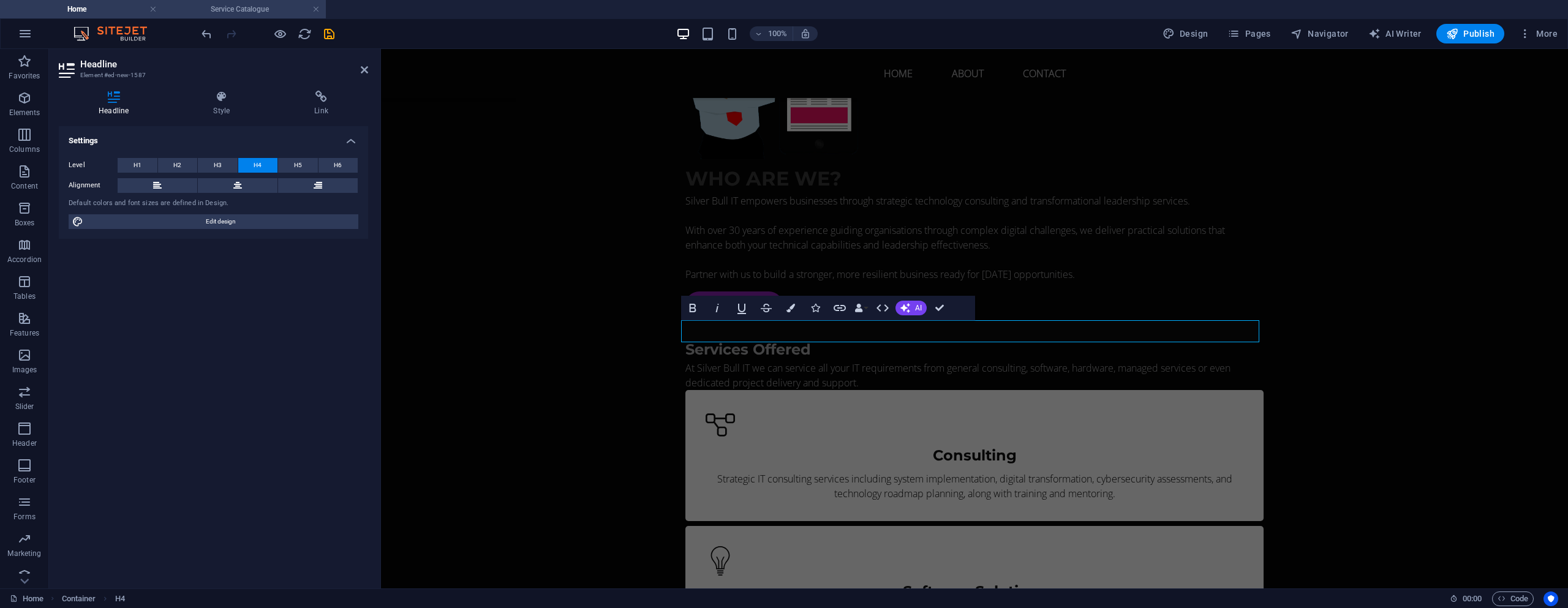
click at [210, 10] on h4 "Service Catalogue" at bounding box center [245, 9] width 163 height 14
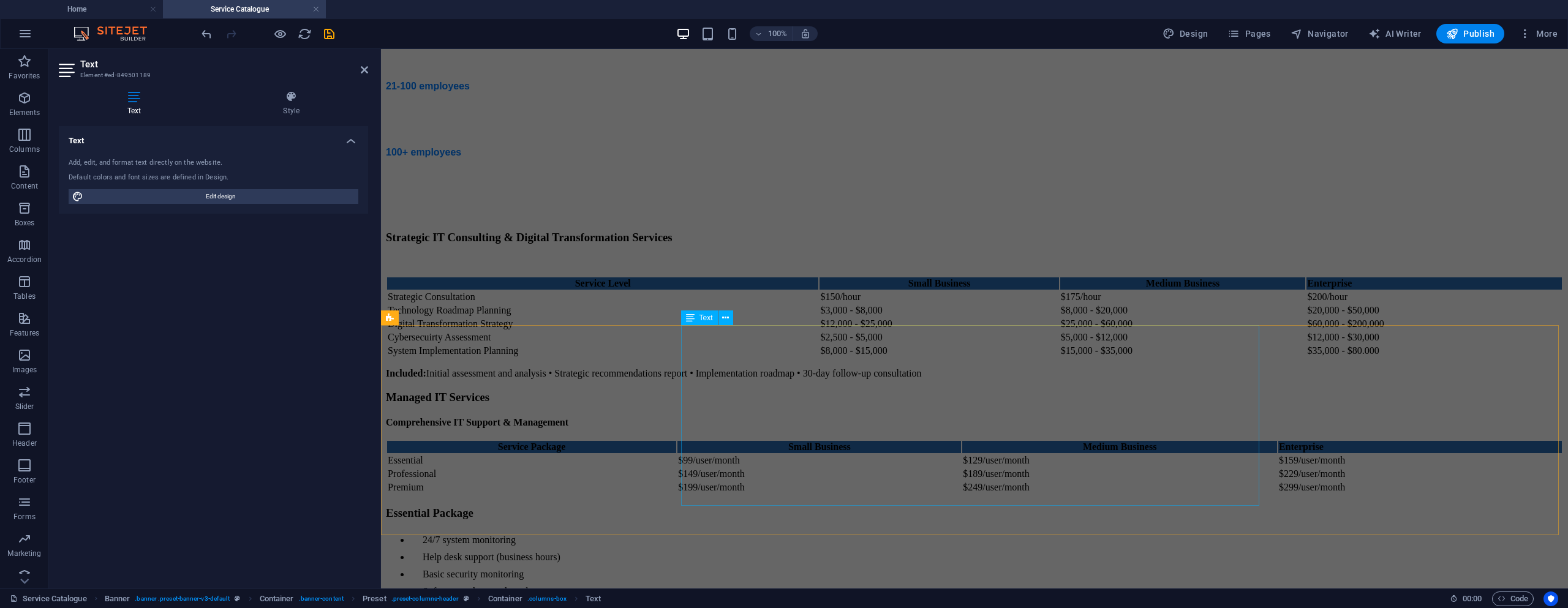
scroll to position [735, 0]
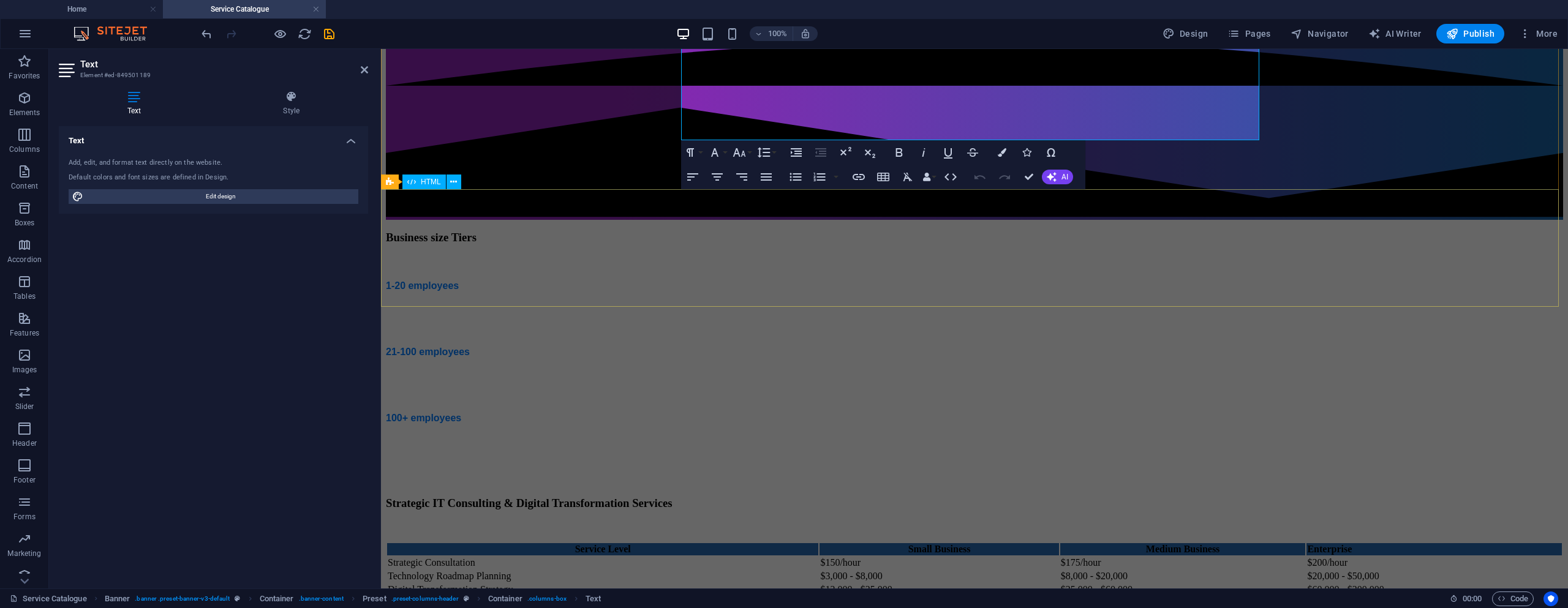
scroll to position [245, 0]
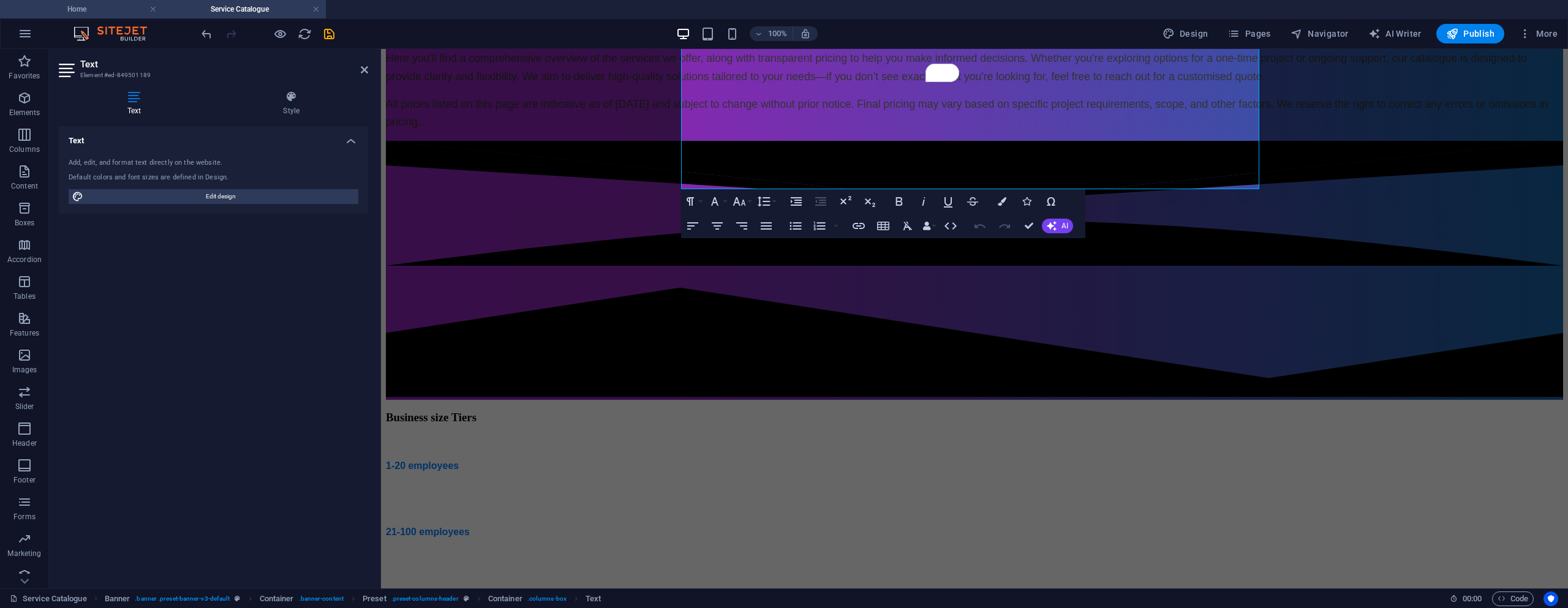
click at [123, 9] on h4 "Home" at bounding box center [82, 9] width 163 height 14
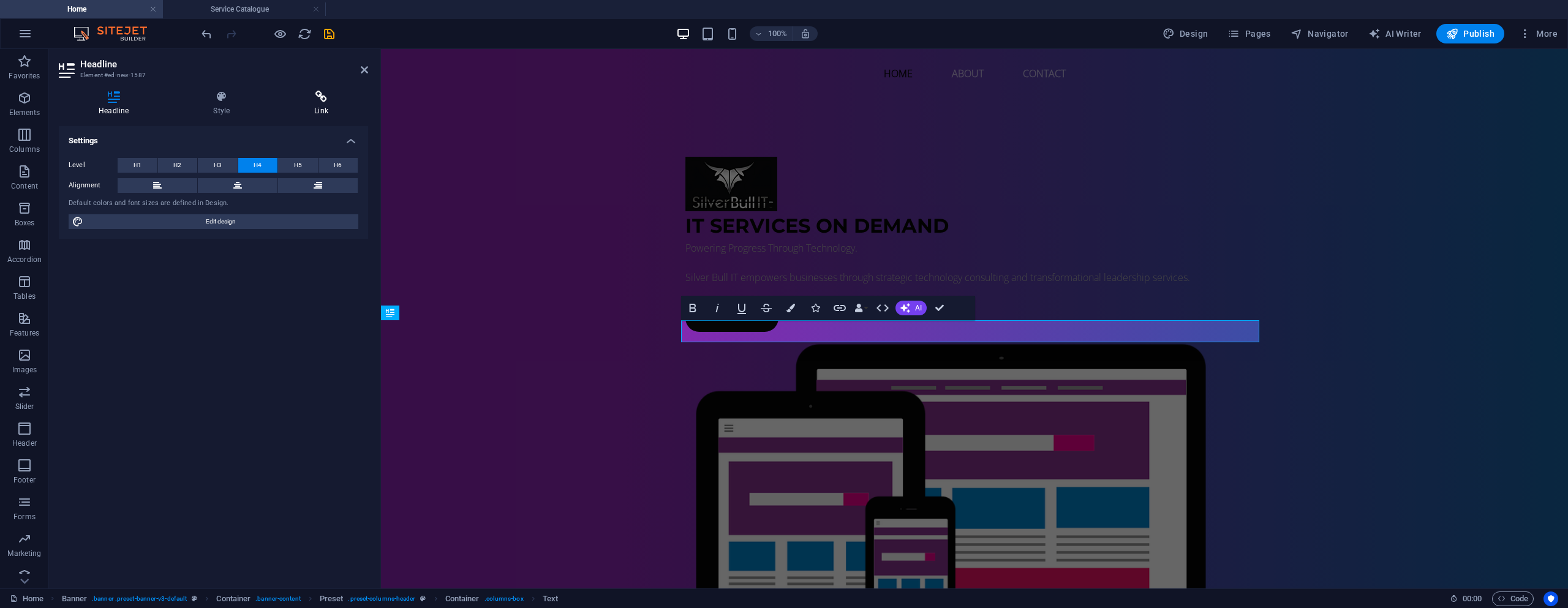
scroll to position [0, 0]
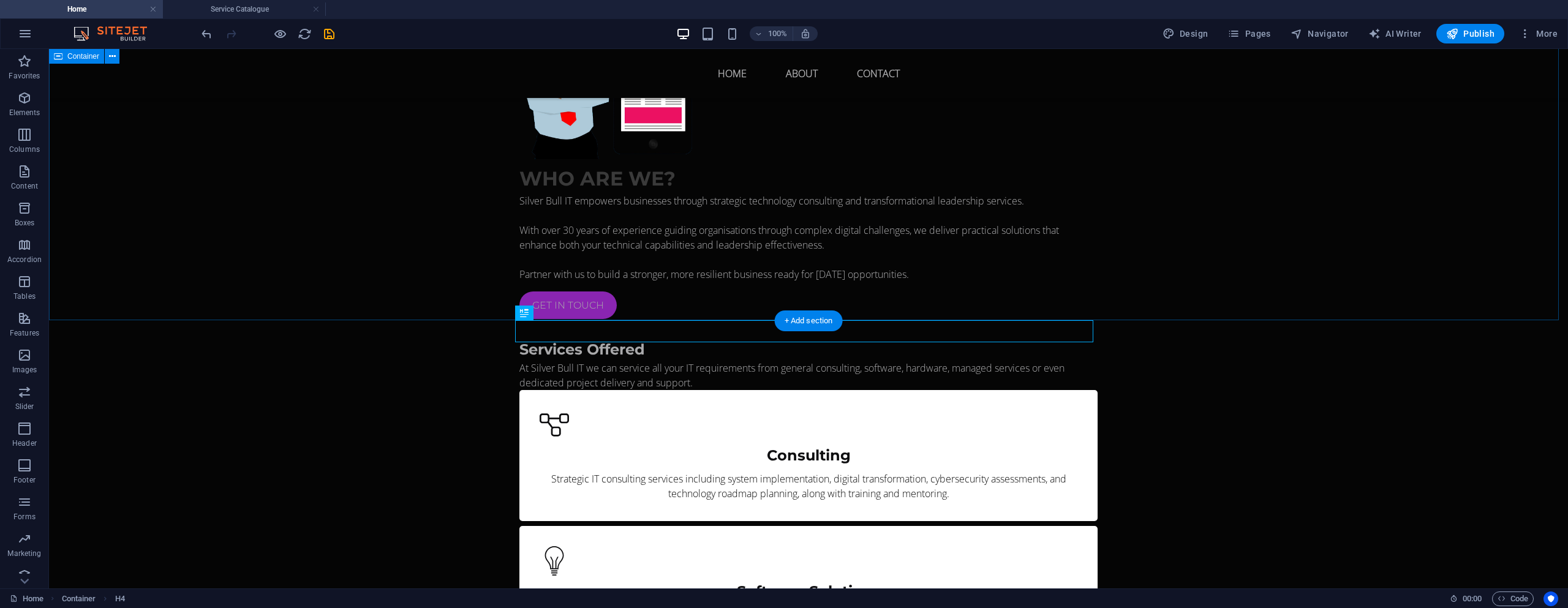
click at [669, 299] on div "Who are we? Silver Bull IT empowers businesses through strategic technology con…" at bounding box center [809, 464] width 1519 height 1027
click at [119, 176] on div "Who are we? Silver Bull IT empowers businesses through strategic technology con…" at bounding box center [809, 464] width 1519 height 1027
click at [88, 131] on div "Who are we? Silver Bull IT empowers businesses through strategic technology con…" at bounding box center [809, 464] width 1519 height 1027
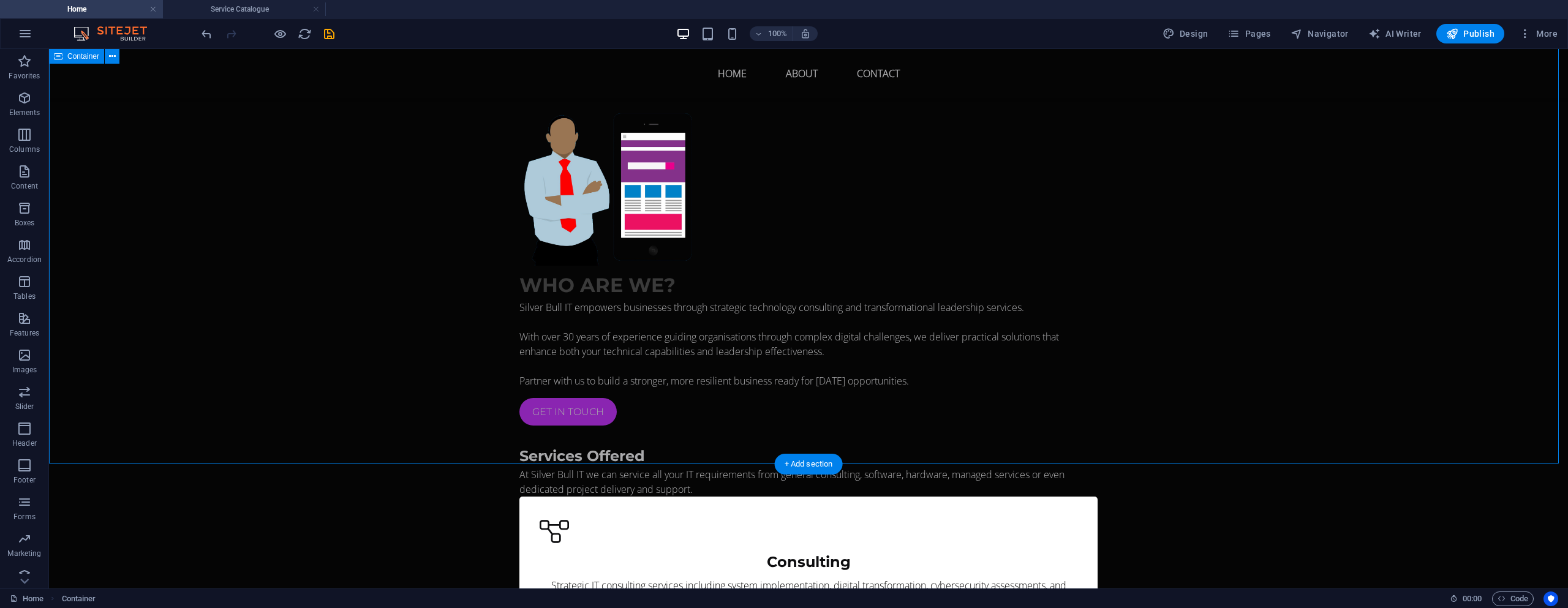
scroll to position [850, 0]
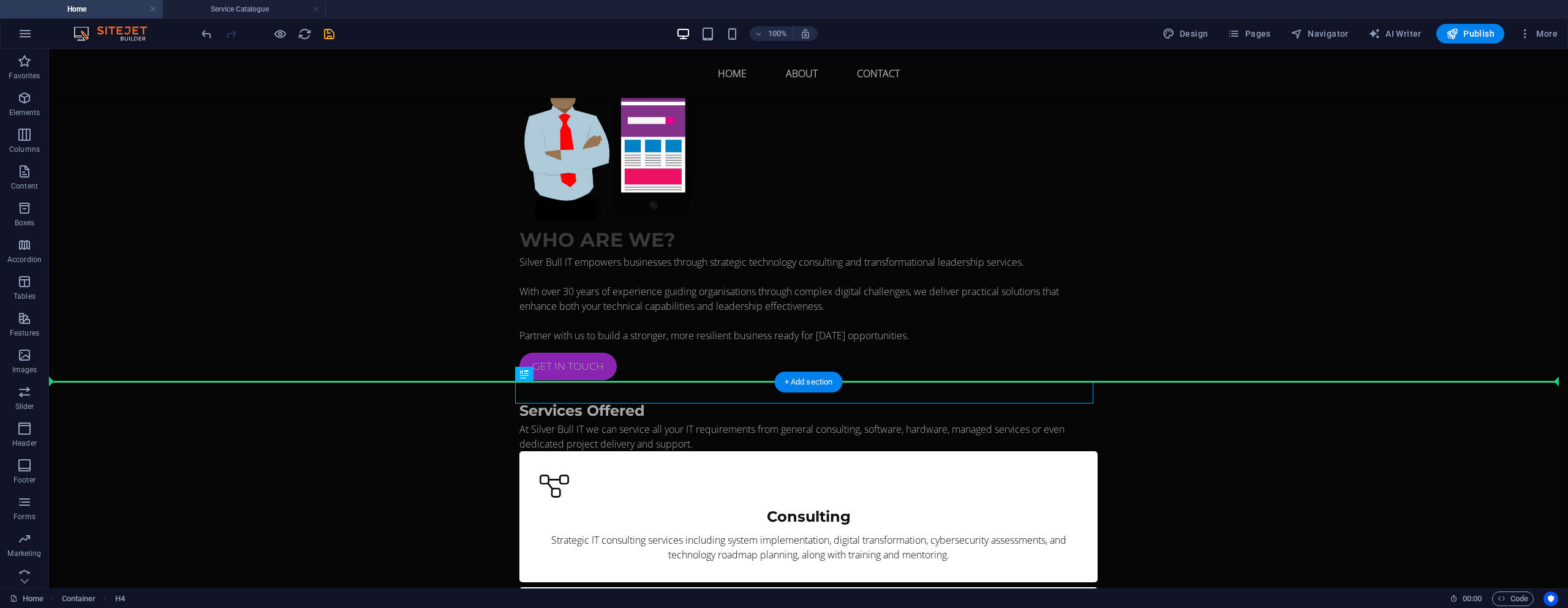
drag, startPoint x: 572, startPoint y: 391, endPoint x: 572, endPoint y: 352, distance: 39.0
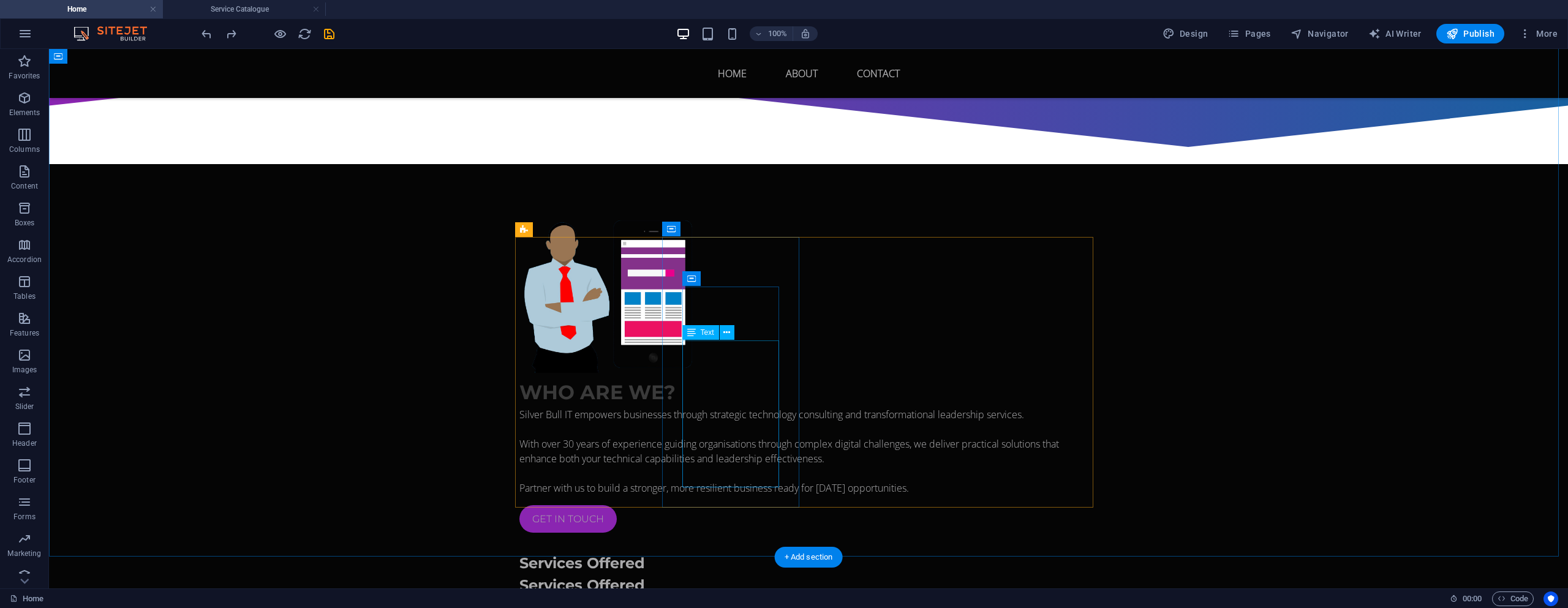
scroll to position [636, 0]
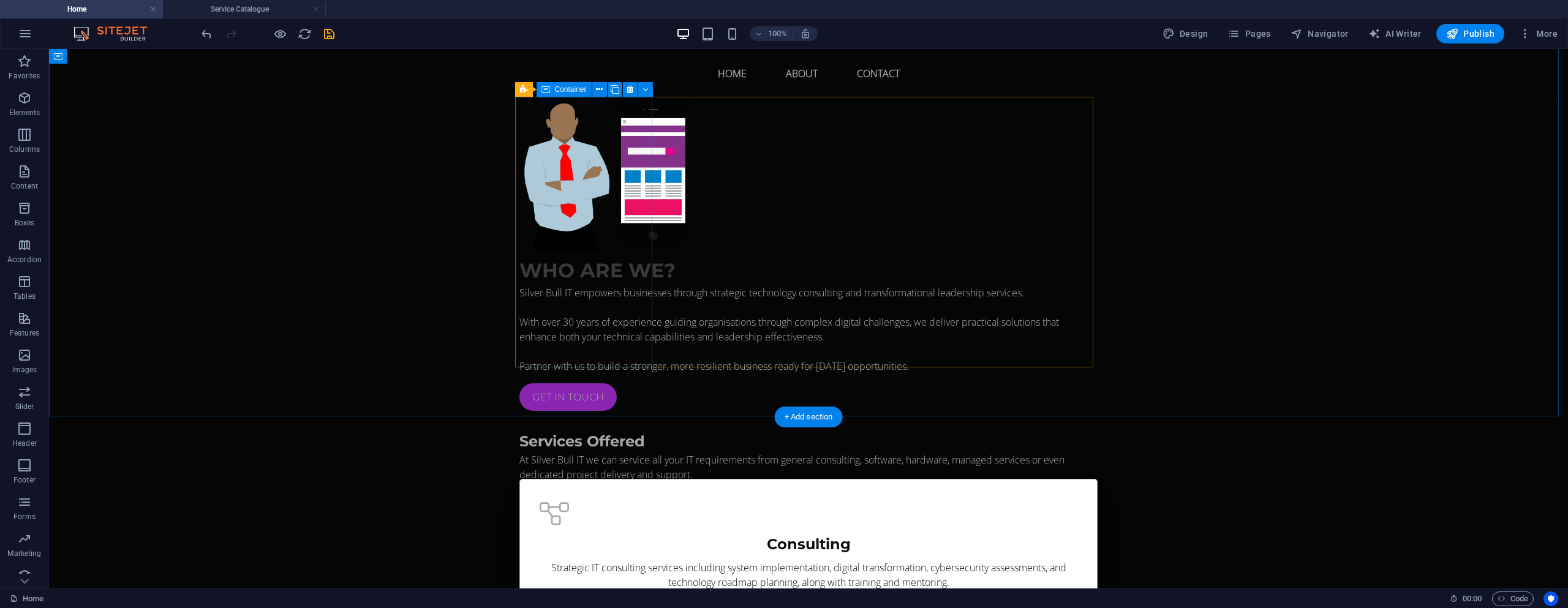
scroll to position [820, 0]
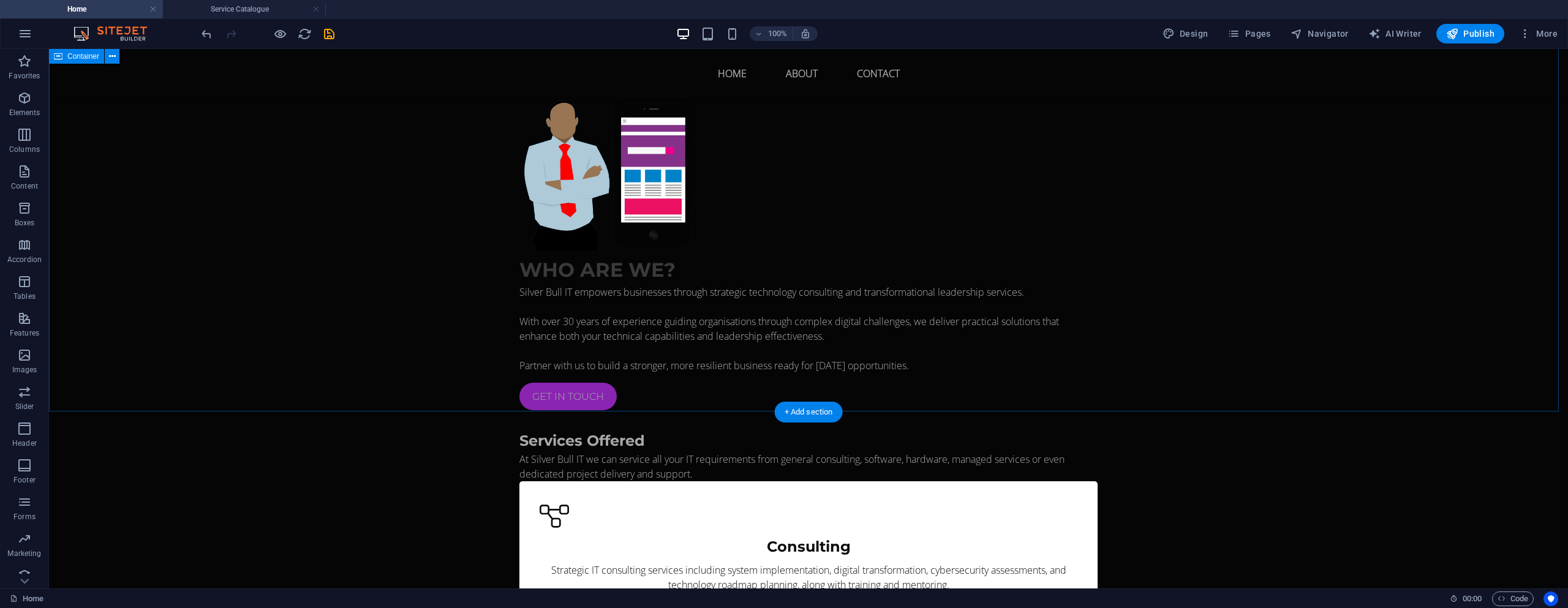
click at [705, 375] on div "Who are we? Silver Bull IT empowers businesses through strategic technology con…" at bounding box center [809, 555] width 1519 height 1027
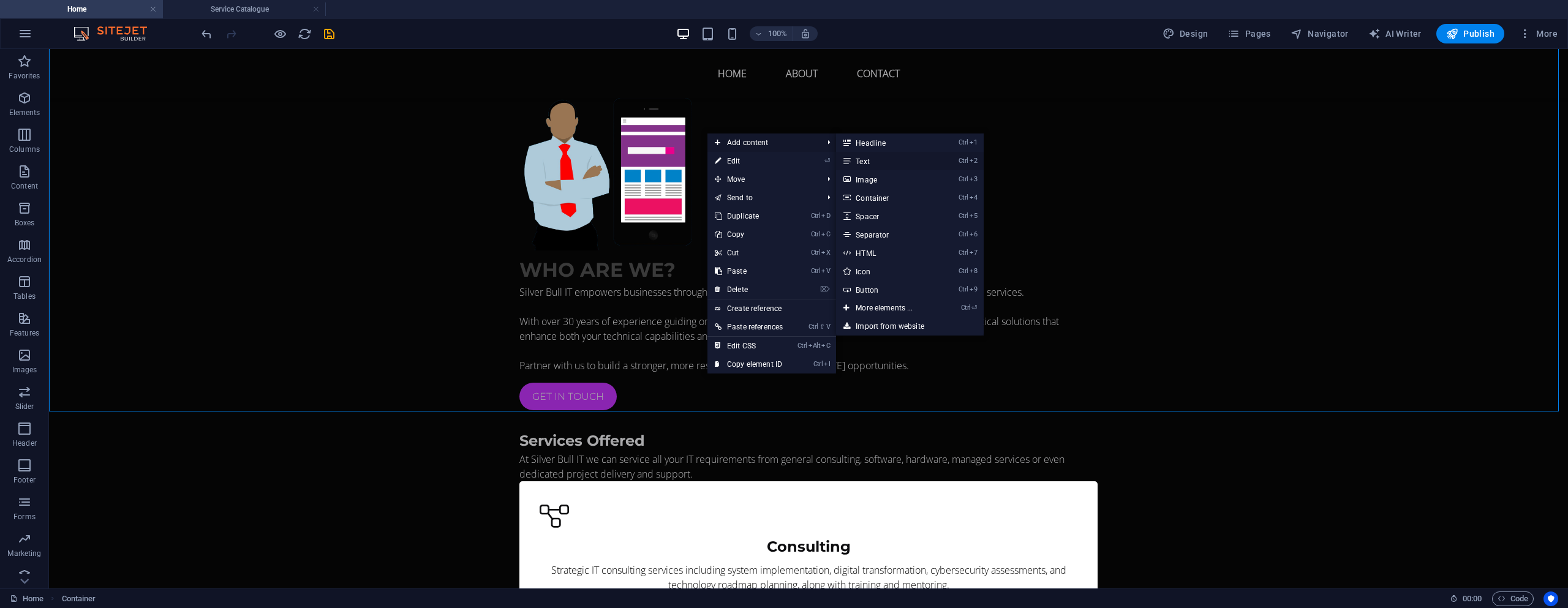
click at [868, 162] on link "Ctrl 2 Text" at bounding box center [886, 161] width 101 height 19
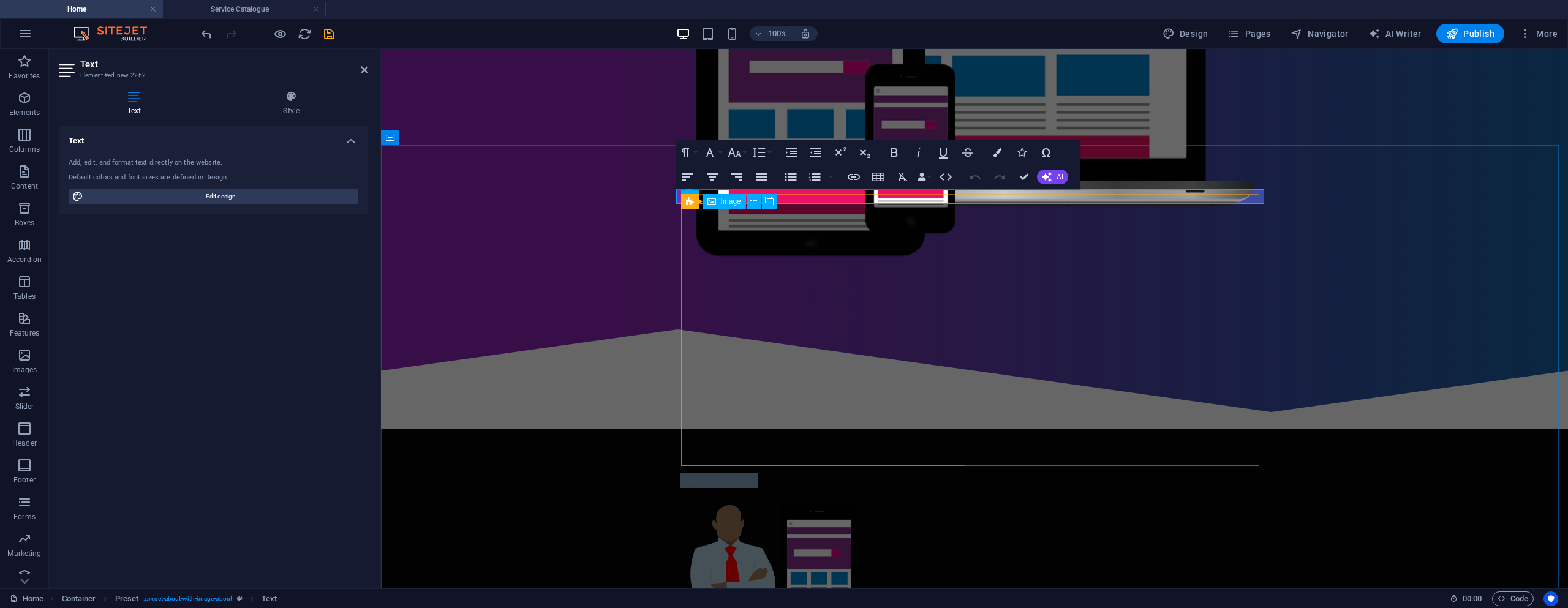
scroll to position [451, 0]
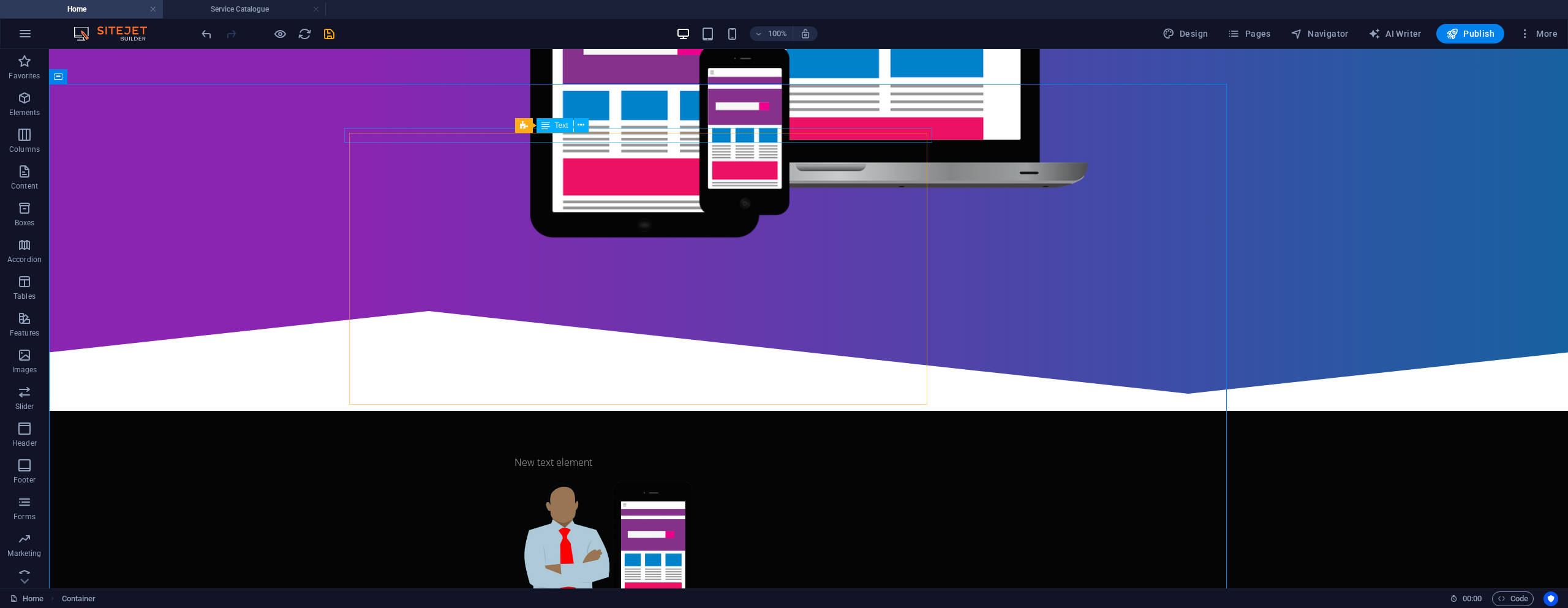
click at [579, 454] on div "New text element" at bounding box center [809, 462] width 588 height 15
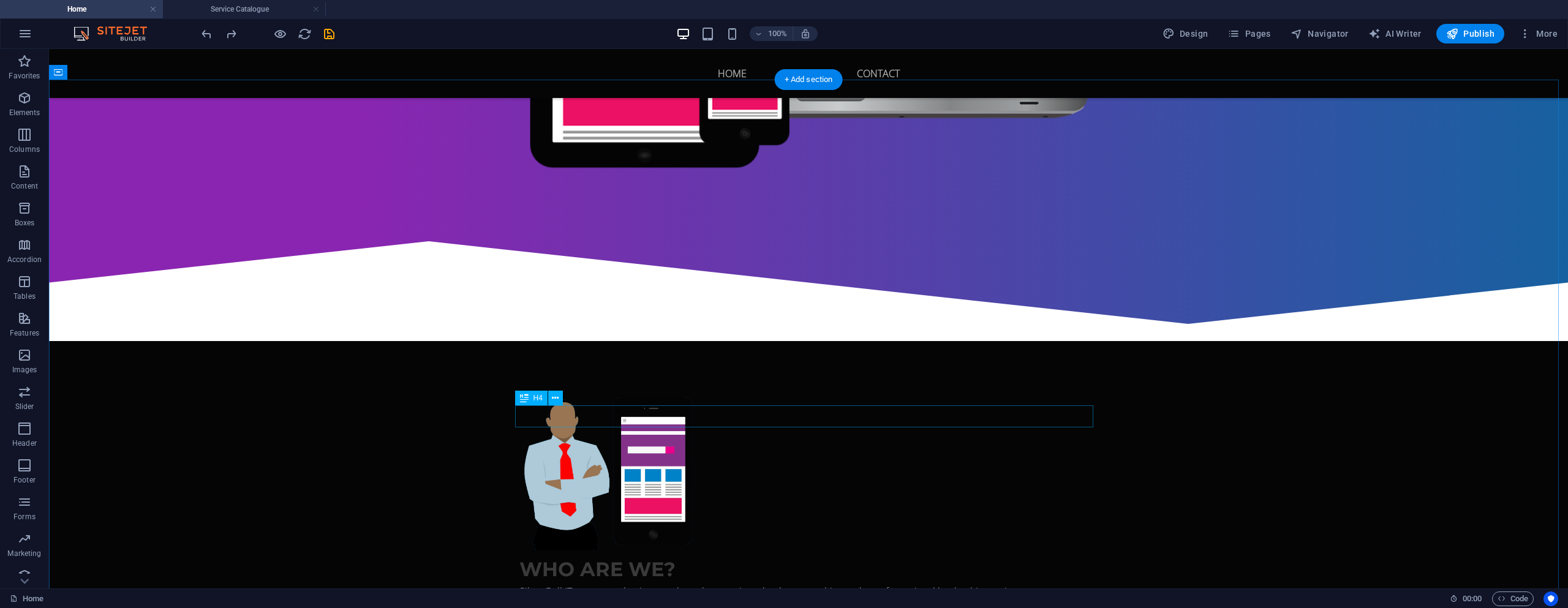
scroll to position [695, 0]
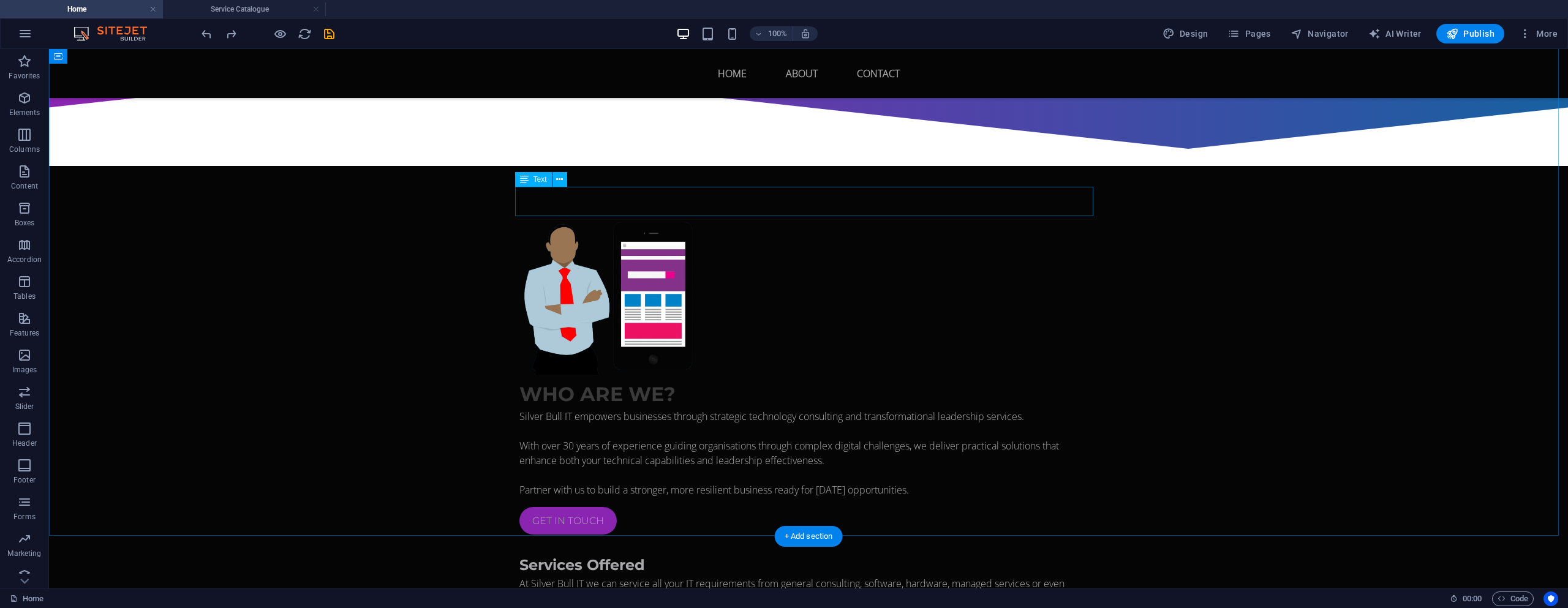
click at [604, 576] on div "At Silver Bull IT we can service all your IT requirements from general consulti…" at bounding box center [809, 590] width 578 height 30
click at [690, 576] on div "At Silver Bull IT we can service all your IT requirements from general consulti…" at bounding box center [809, 590] width 578 height 30
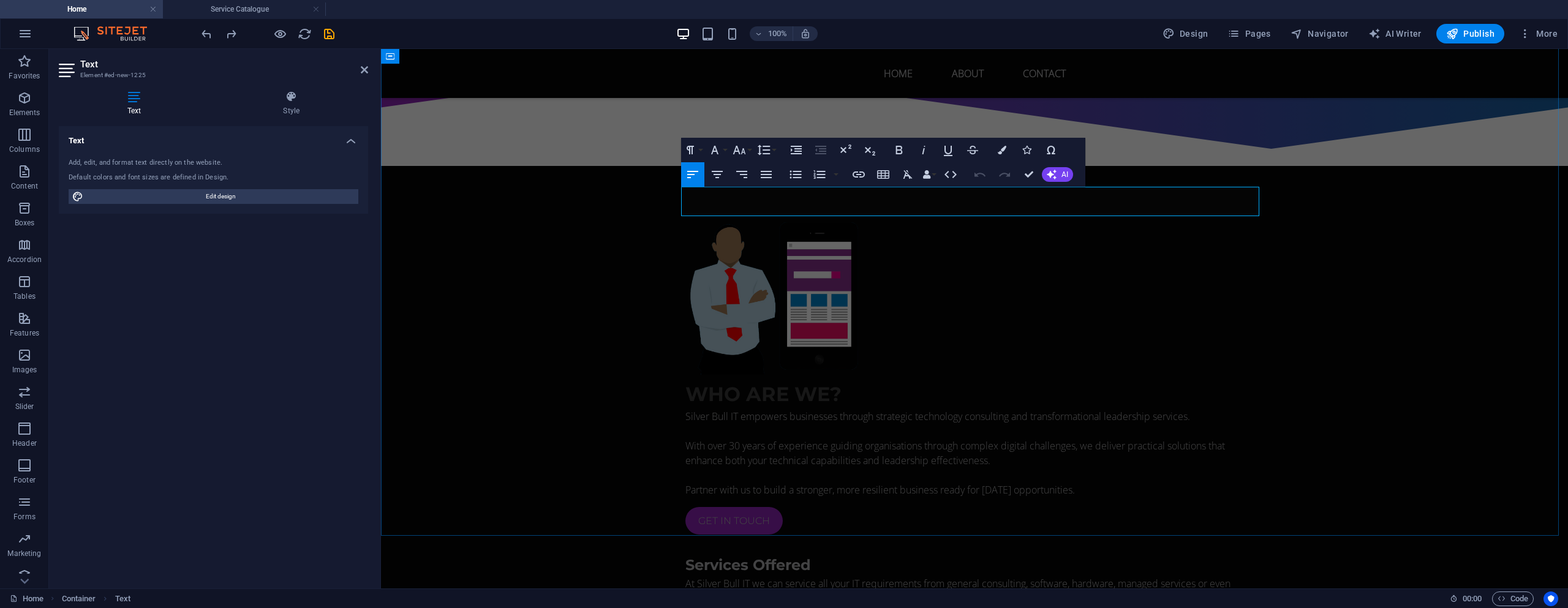
click at [865, 576] on p "At Silver Bull IT we can service all your IT requirements from general consulti…" at bounding box center [974, 590] width 578 height 30
click at [849, 576] on p "At Silver Bull IT we can service all your IT requirements from general consulti…" at bounding box center [974, 590] width 578 height 30
click at [1106, 576] on p "At Silver Bull IT we can service all your technology requirements from general …" at bounding box center [974, 590] width 578 height 30
click at [685, 576] on p "At Silver Bull IT we can service all your technology requirements from general …" at bounding box center [974, 590] width 578 height 30
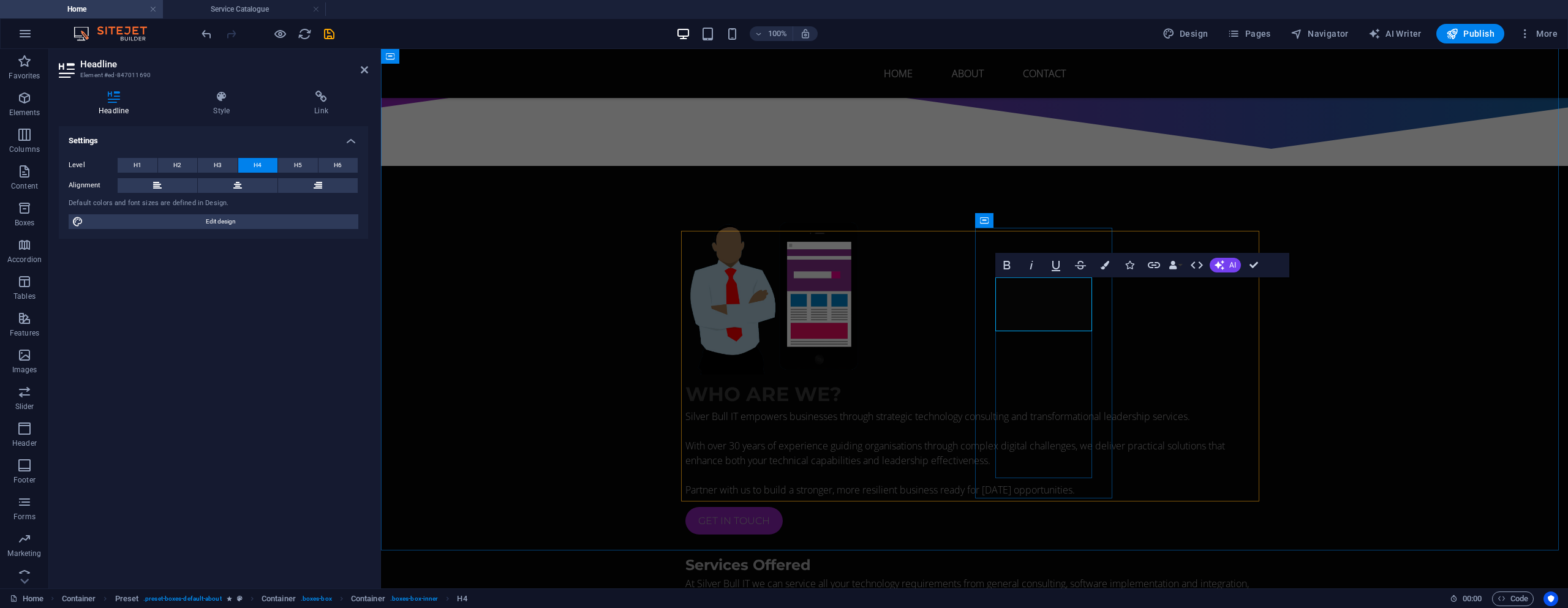
click at [712, 576] on div "At Silver Bull IT we can service all your technology requirements from general …" at bounding box center [974, 598] width 578 height 44
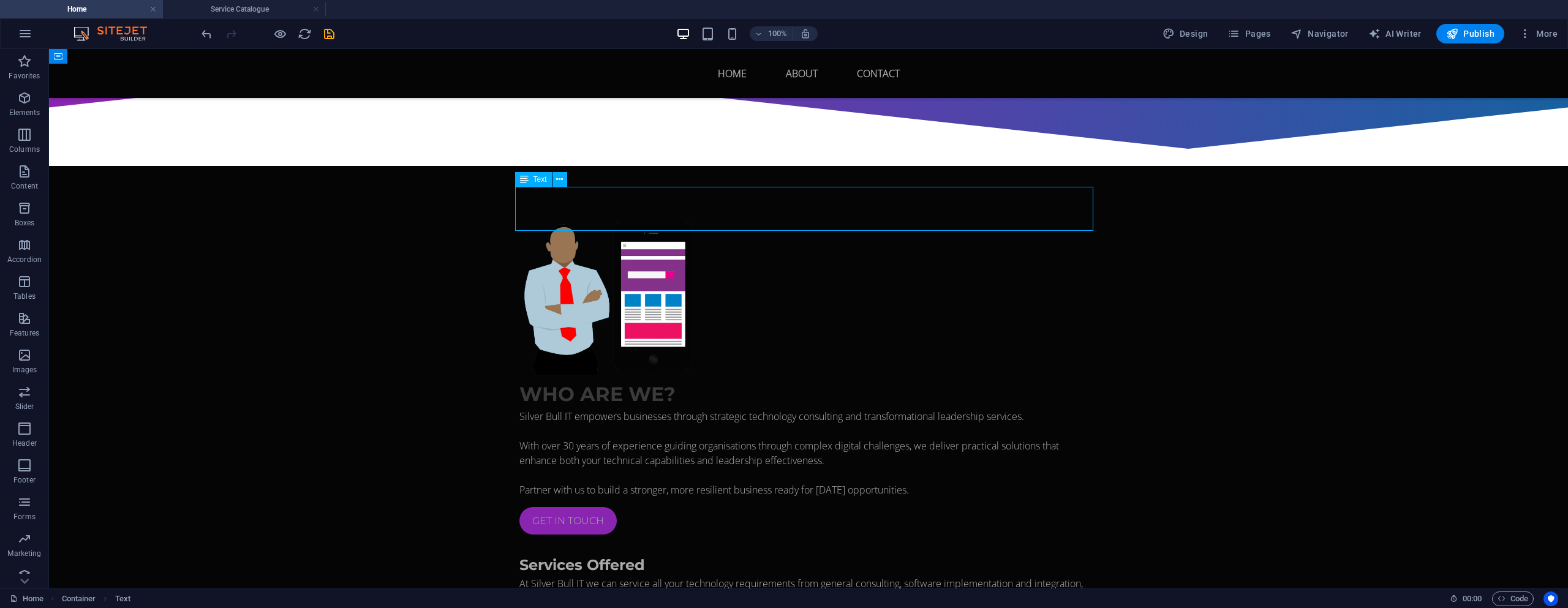
click at [532, 576] on div "At Silver Bull IT we can service all your technology requirements from general …" at bounding box center [809, 598] width 578 height 44
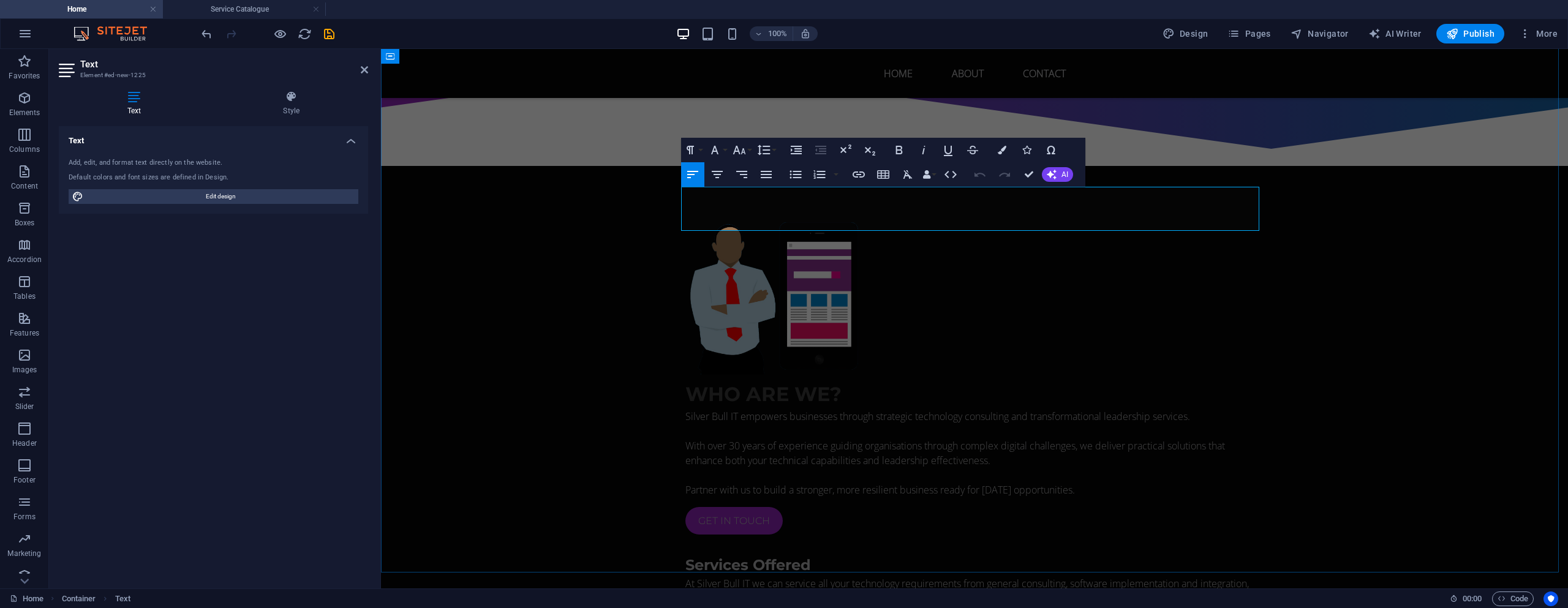
click at [693, 576] on p "At Silver Bull IT we can service all your technology requirements from general …" at bounding box center [974, 590] width 578 height 30
click at [1060, 576] on p "At Silver Bull IT we can service all your technology requirements from general …" at bounding box center [974, 590] width 578 height 30
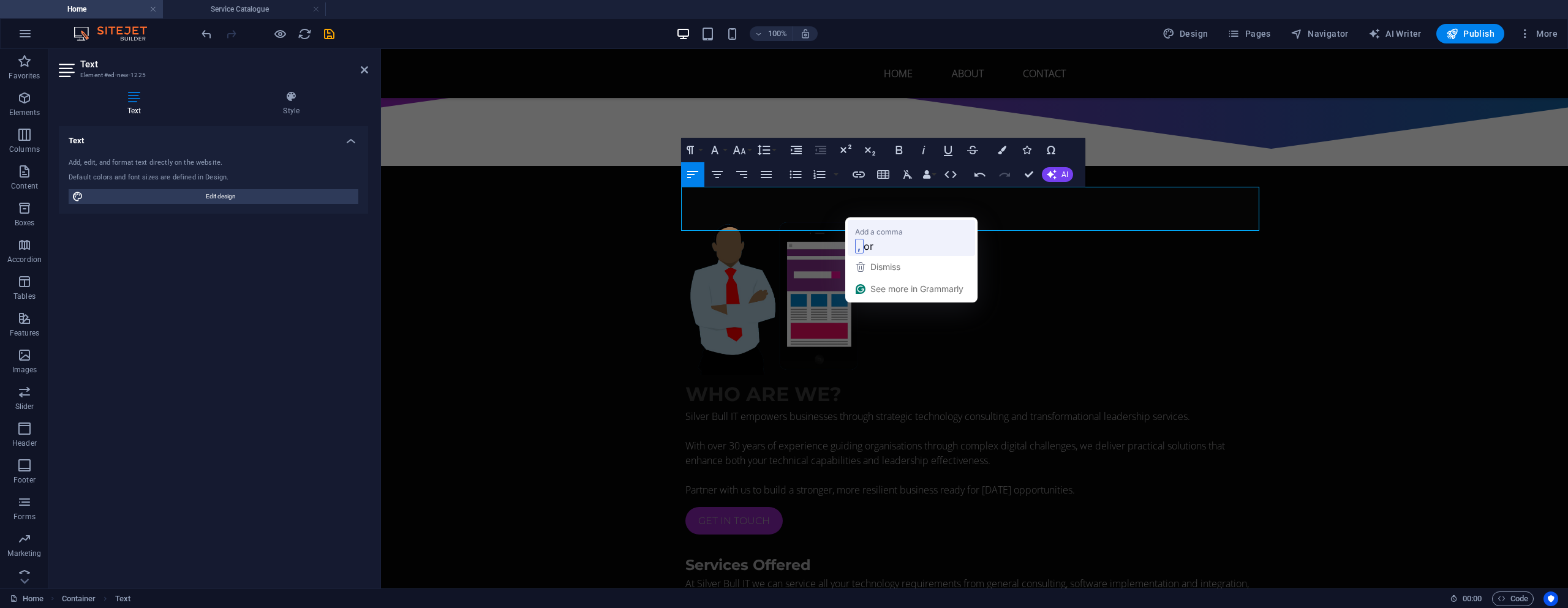
click at [861, 242] on strong "," at bounding box center [859, 246] width 8 height 15
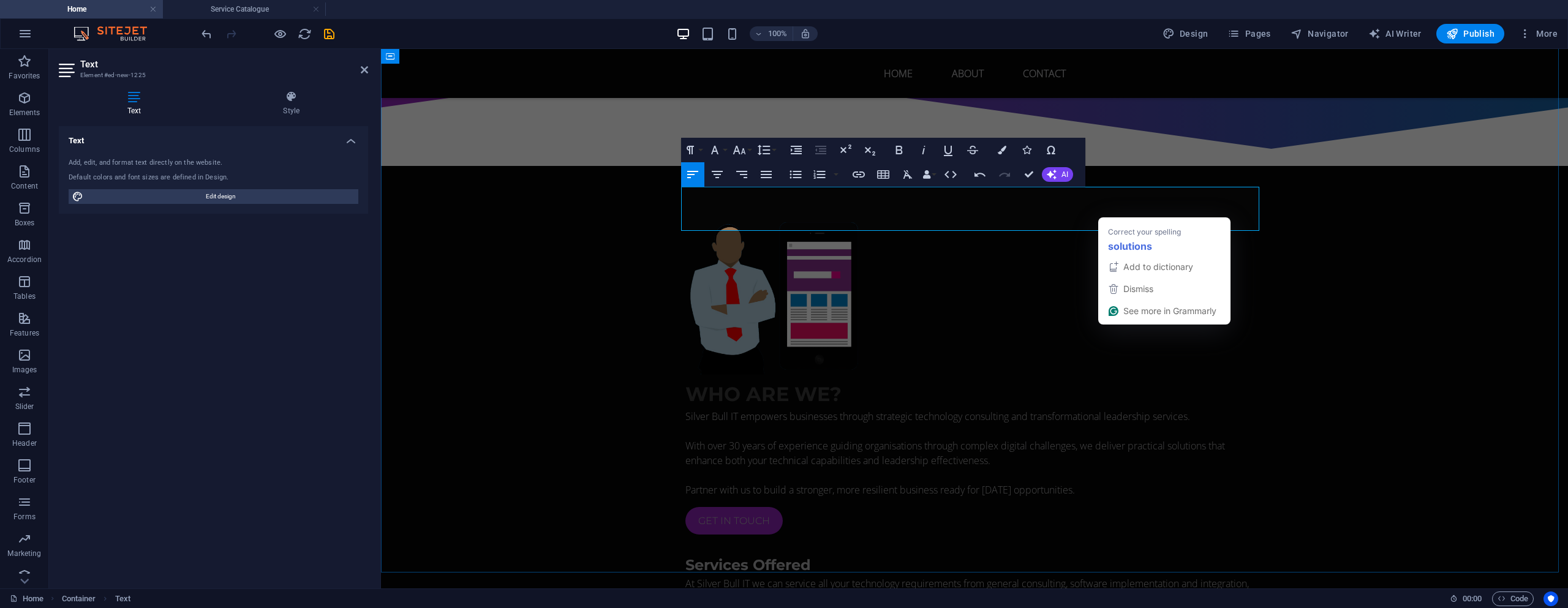
click at [1118, 243] on strong "solutions" at bounding box center [1130, 245] width 44 height 16
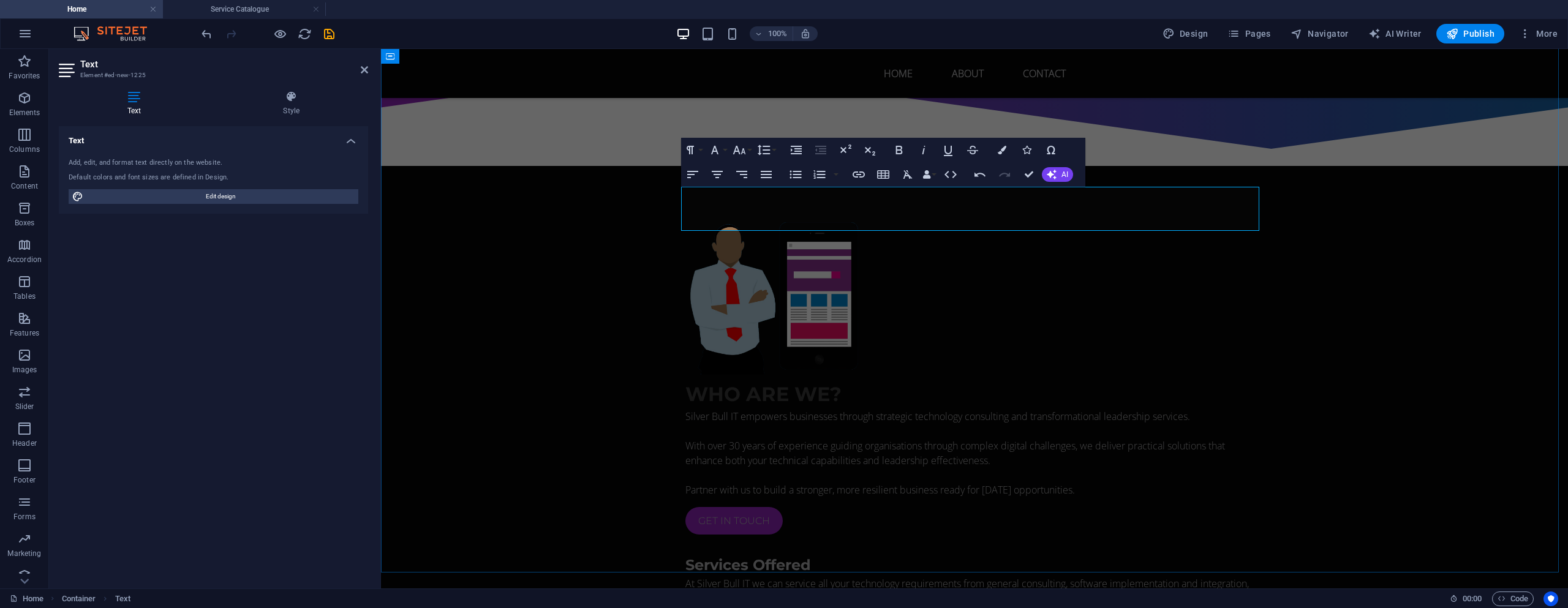
click at [1149, 576] on p "At Silver Bull IT we can service all your technology requirements from general …" at bounding box center [974, 590] width 578 height 30
click at [1146, 605] on p "To enrich screen reader interactions, please activate Accessibility in Grammarl…" at bounding box center [974, 613] width 578 height 15
click at [1165, 605] on p "To enrich screen reader interactions, please activate Accessibility in Grammarl…" at bounding box center [974, 613] width 578 height 15
click at [1189, 576] on p "At Silver Bull IT we can service all your technology requirements from general …" at bounding box center [974, 590] width 578 height 30
click at [709, 576] on p "At Silver Bull IT, we can service all your technology requirements, including g…" at bounding box center [974, 590] width 578 height 30
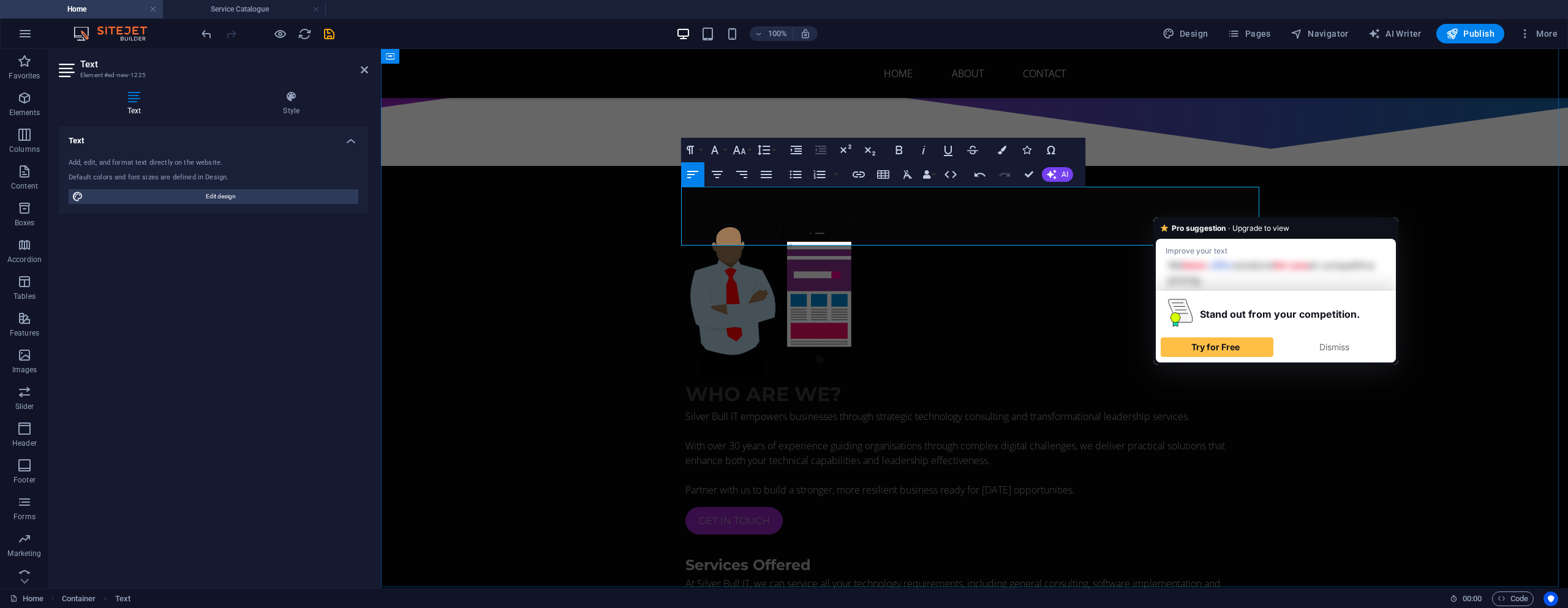
drag, startPoint x: 1178, startPoint y: 209, endPoint x: 1143, endPoint y: 223, distance: 37.7
click at [1140, 576] on p "At Silver Bull IT, we can service all your technology requirements, including g…" at bounding box center [974, 598] width 578 height 44
click at [1336, 349] on span "Dismiss" at bounding box center [1335, 346] width 30 height 10
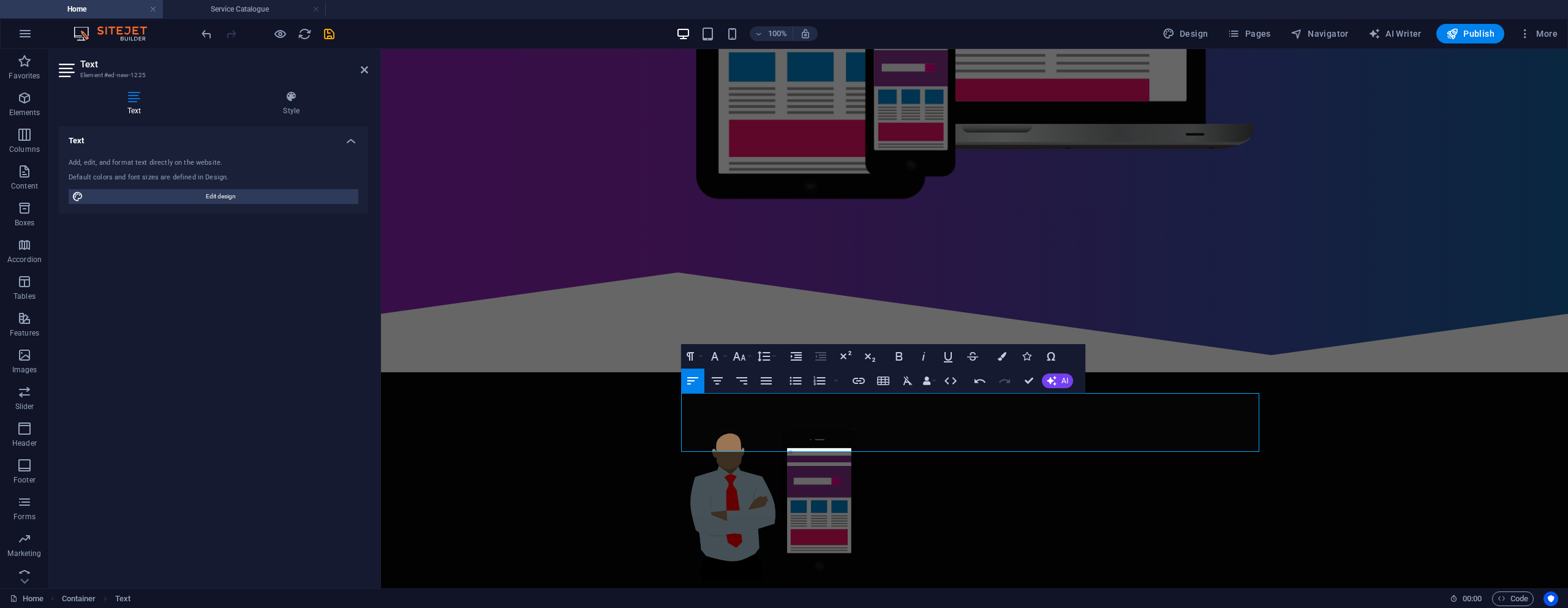
scroll to position [451, 0]
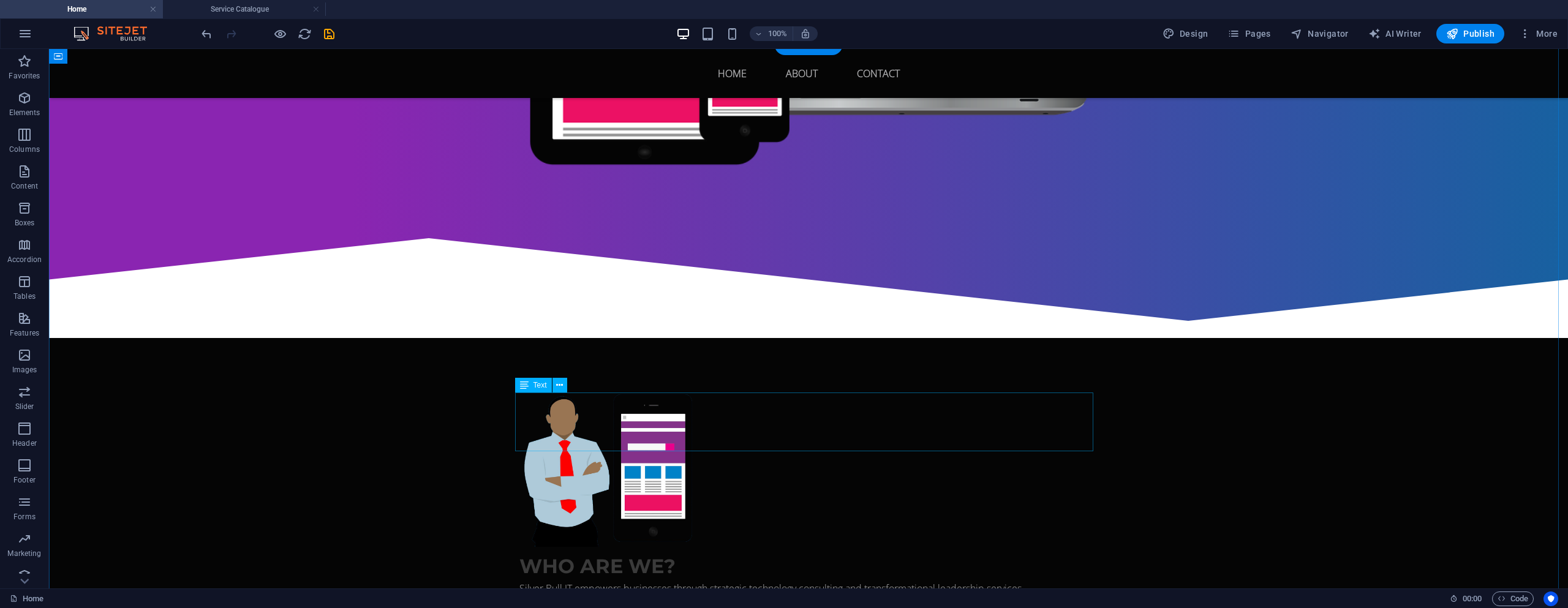
scroll to position [551, 0]
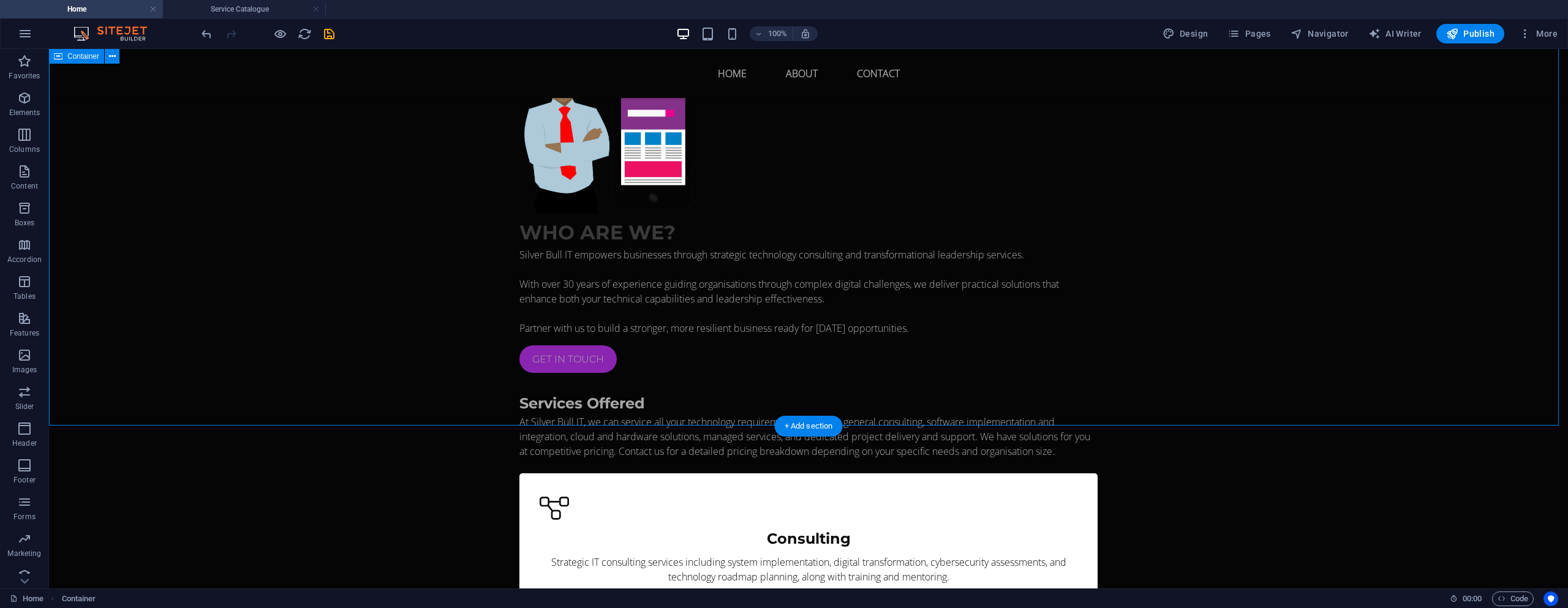
click at [474, 314] on div "Who are we? Silver Bull IT empowers businesses through strategic technology con…" at bounding box center [809, 533] width 1519 height 1057
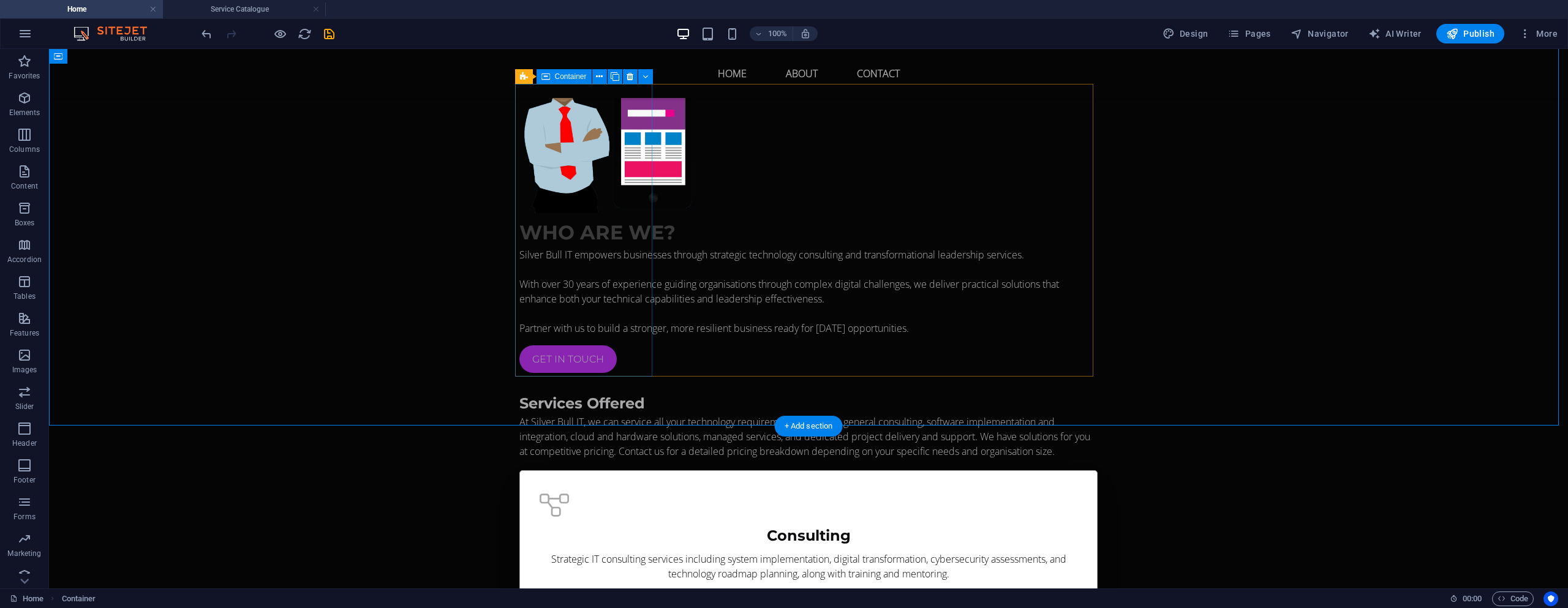
scroll to position [612, 0]
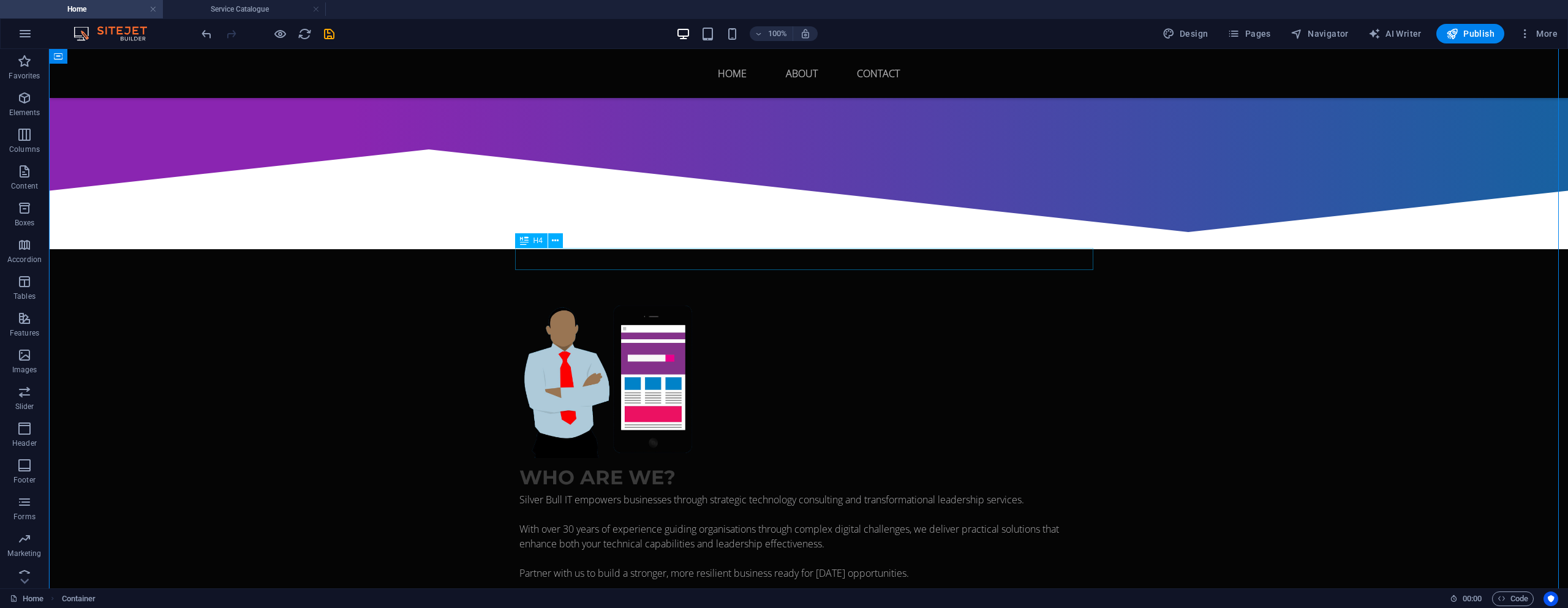
click at [263, 5] on h4 "Service Catalogue" at bounding box center [245, 9] width 163 height 14
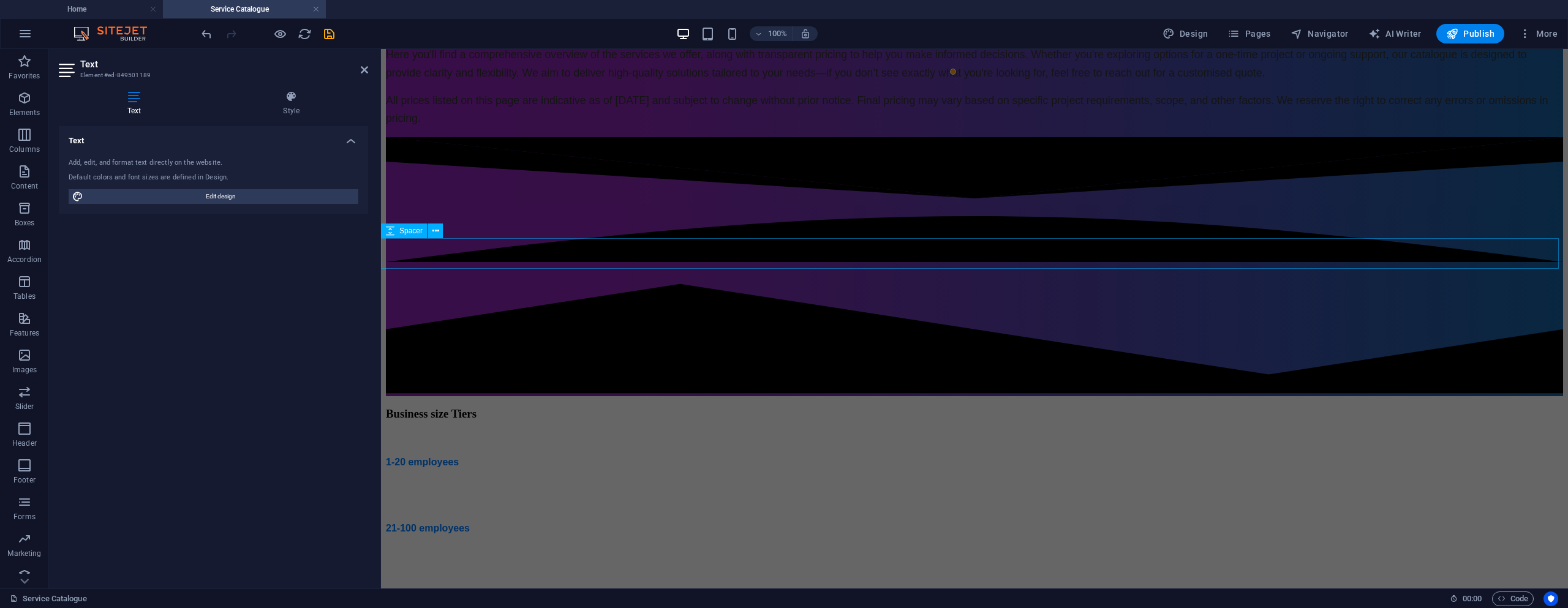
scroll to position [245, 0]
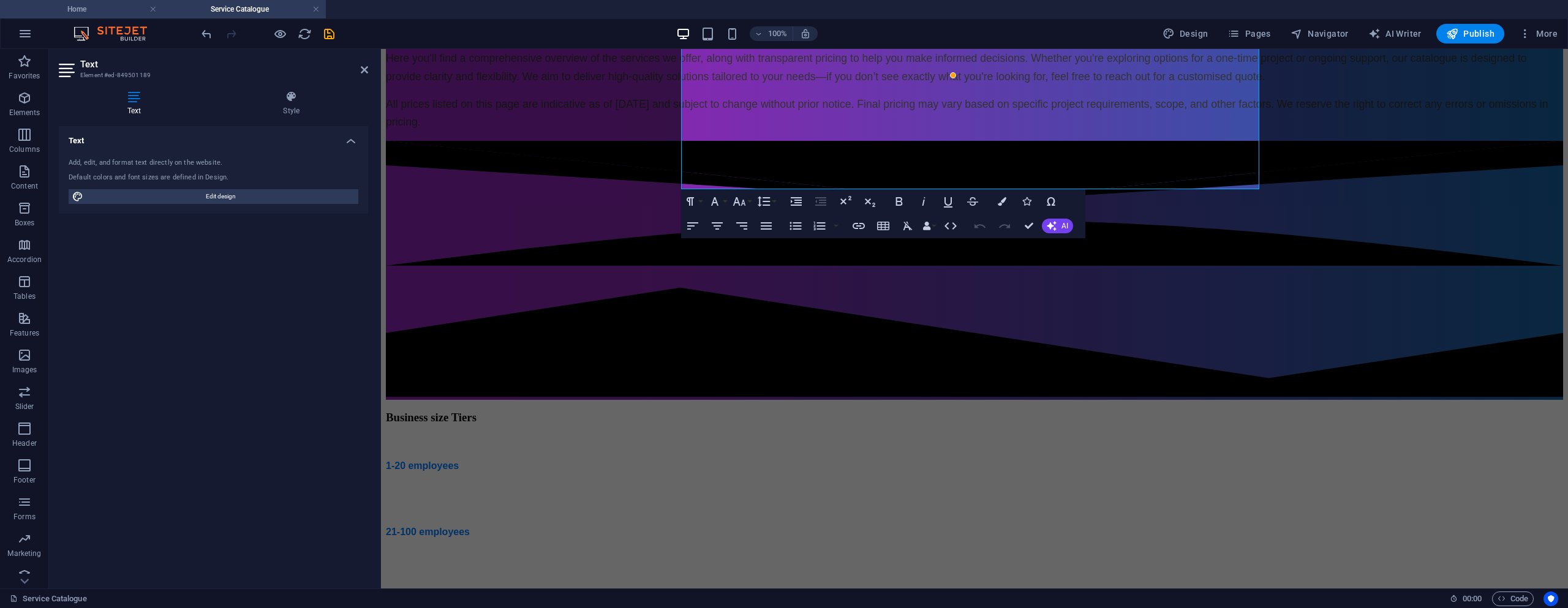
click at [113, 3] on h4 "Home" at bounding box center [82, 9] width 163 height 14
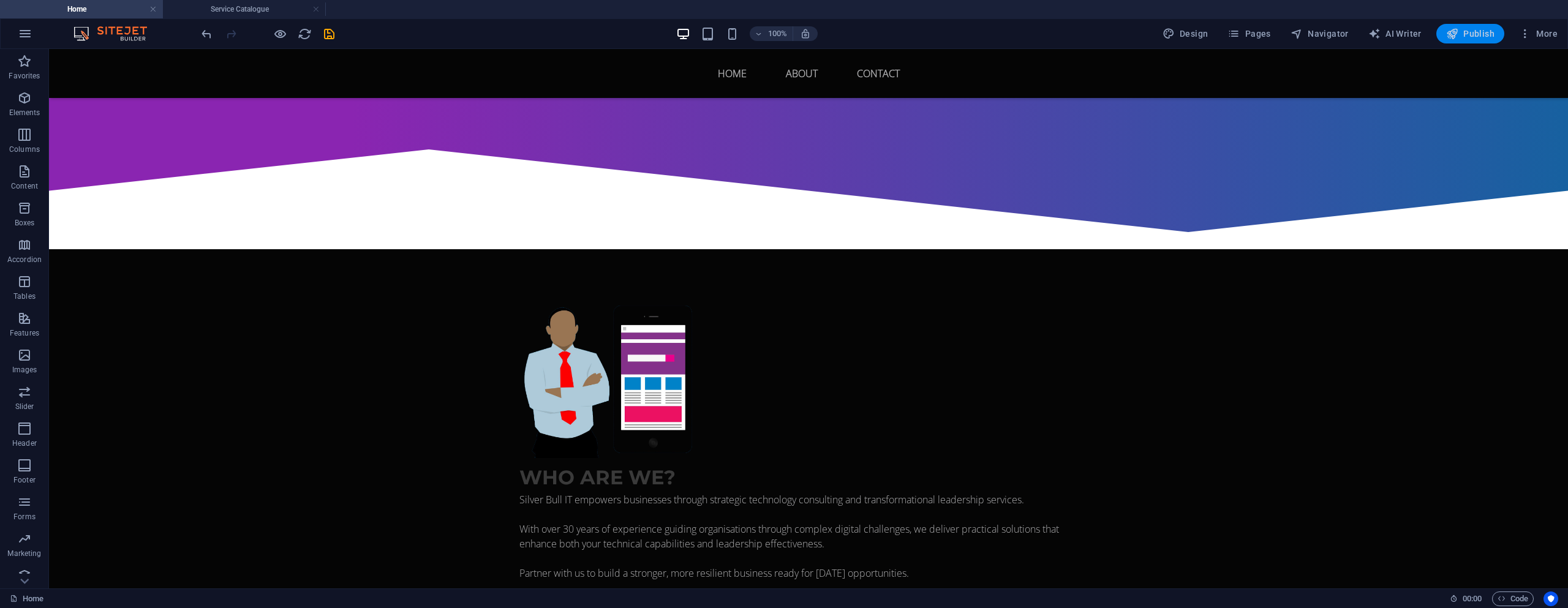
click at [1462, 34] on span "Publish" at bounding box center [1470, 33] width 48 height 12
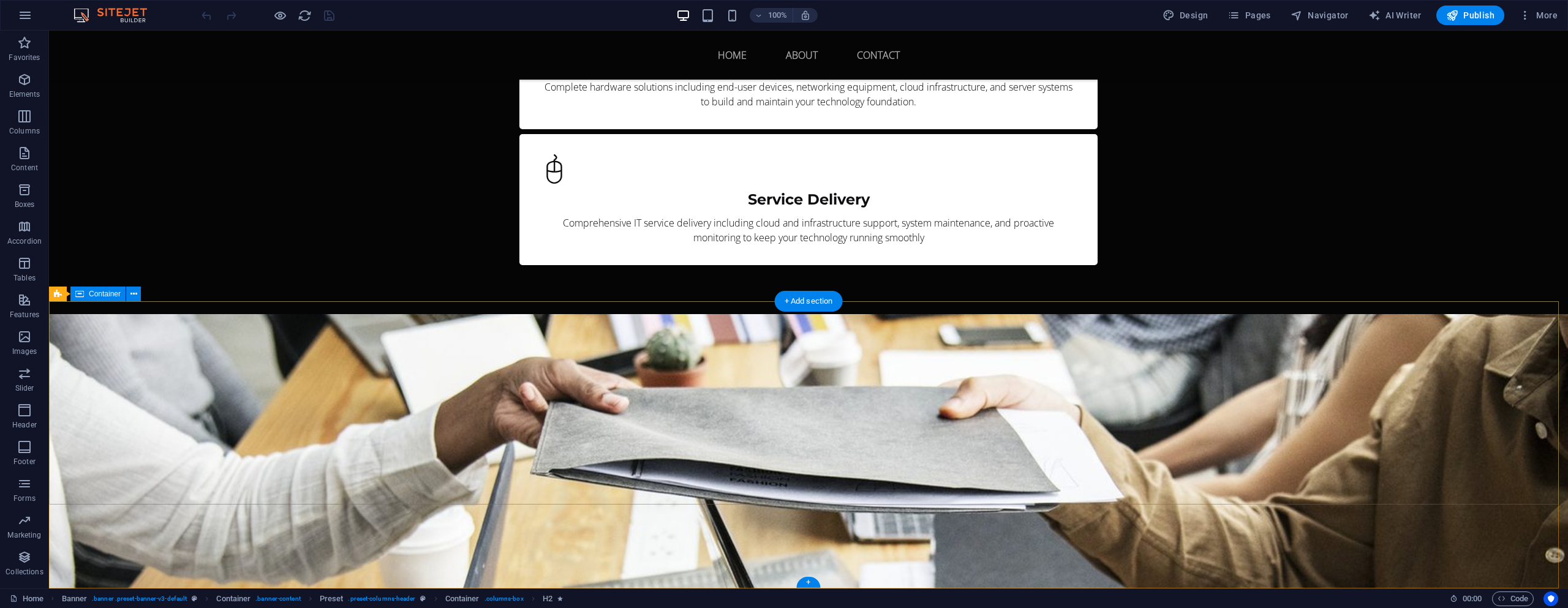
scroll to position [1643, 0]
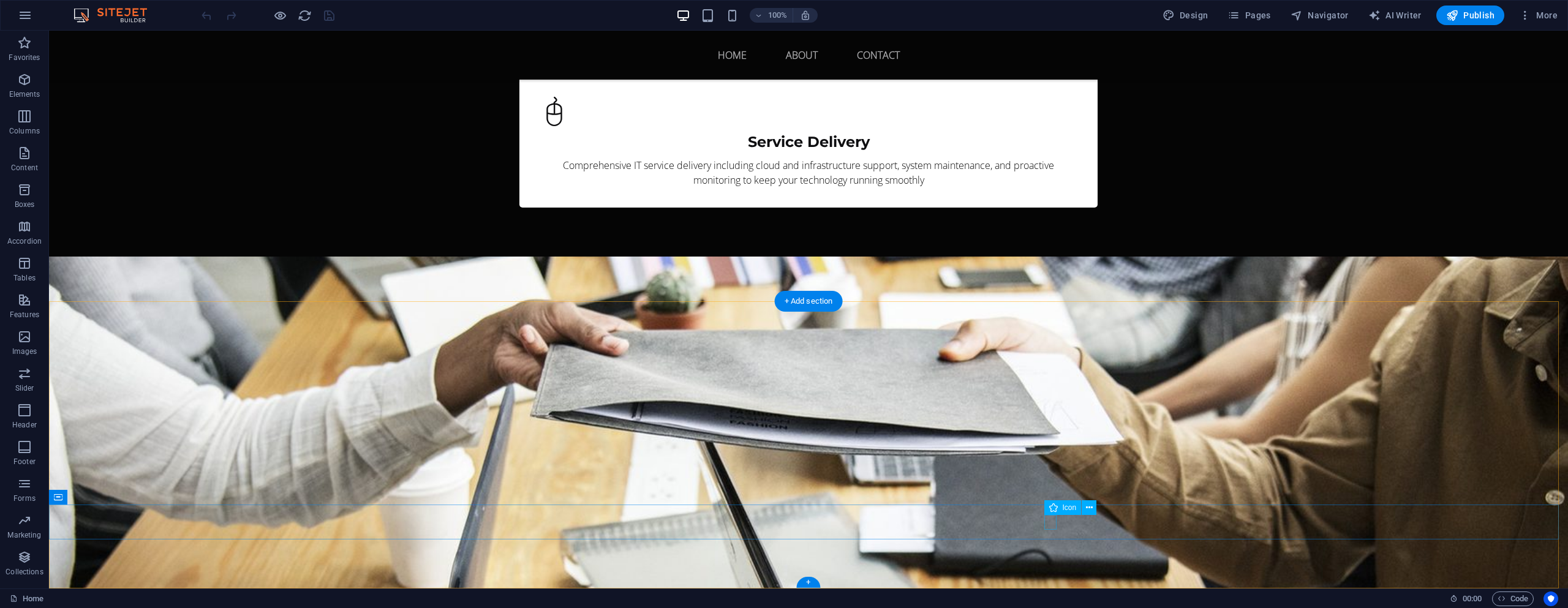
click at [1108, 509] on icon at bounding box center [1107, 508] width 6 height 13
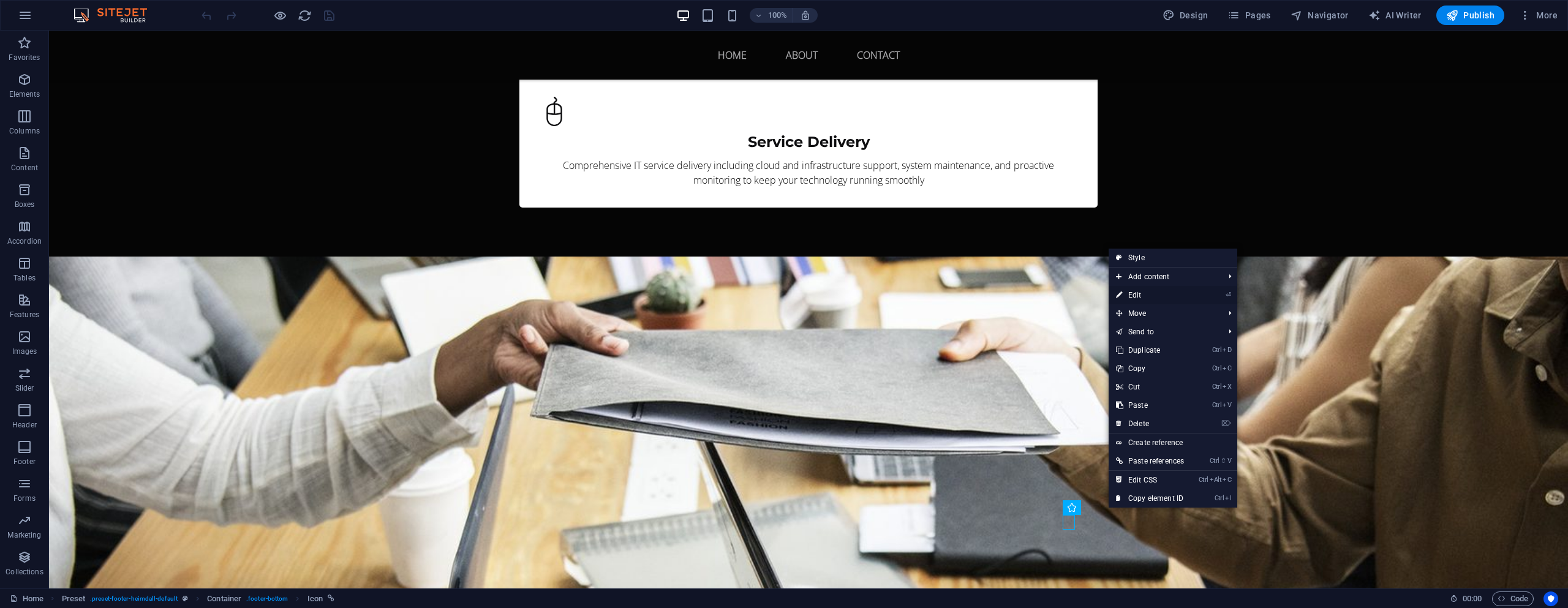
click at [1160, 292] on link "⏎ Edit" at bounding box center [1149, 295] width 82 height 19
select select "xMidYMid"
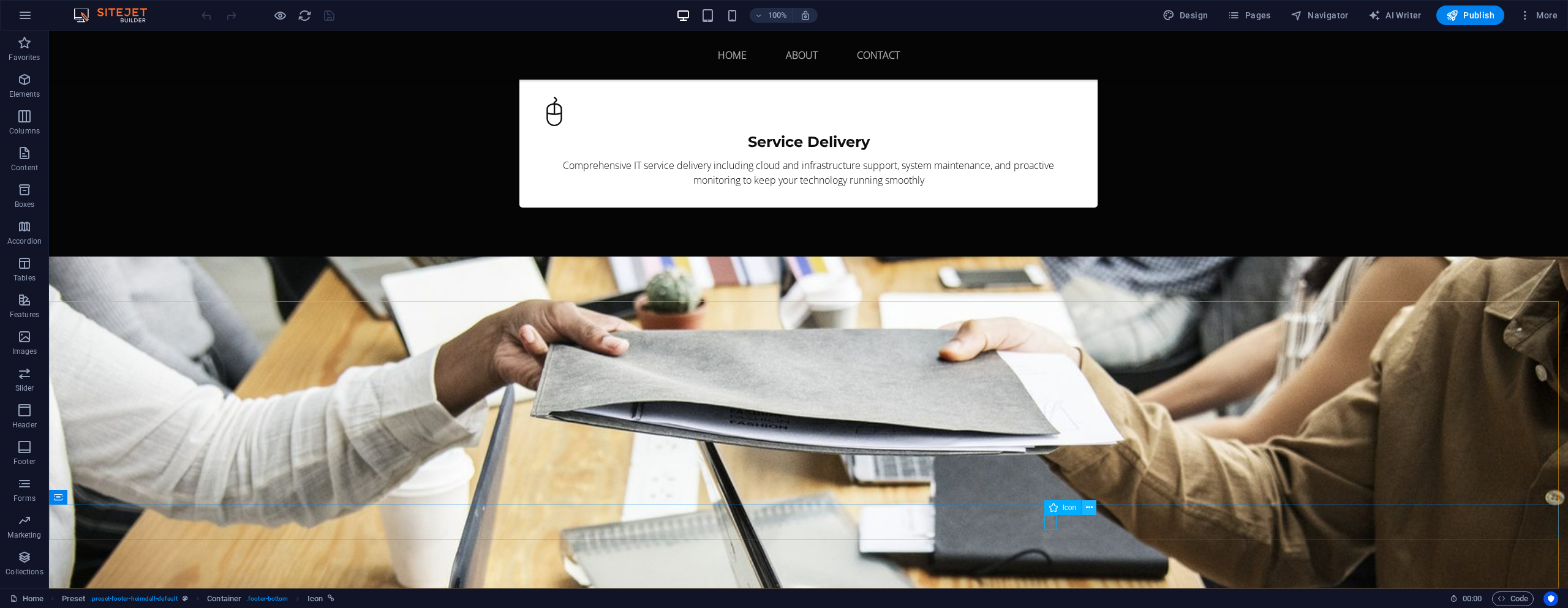
click at [1089, 508] on icon at bounding box center [1089, 508] width 6 height 13
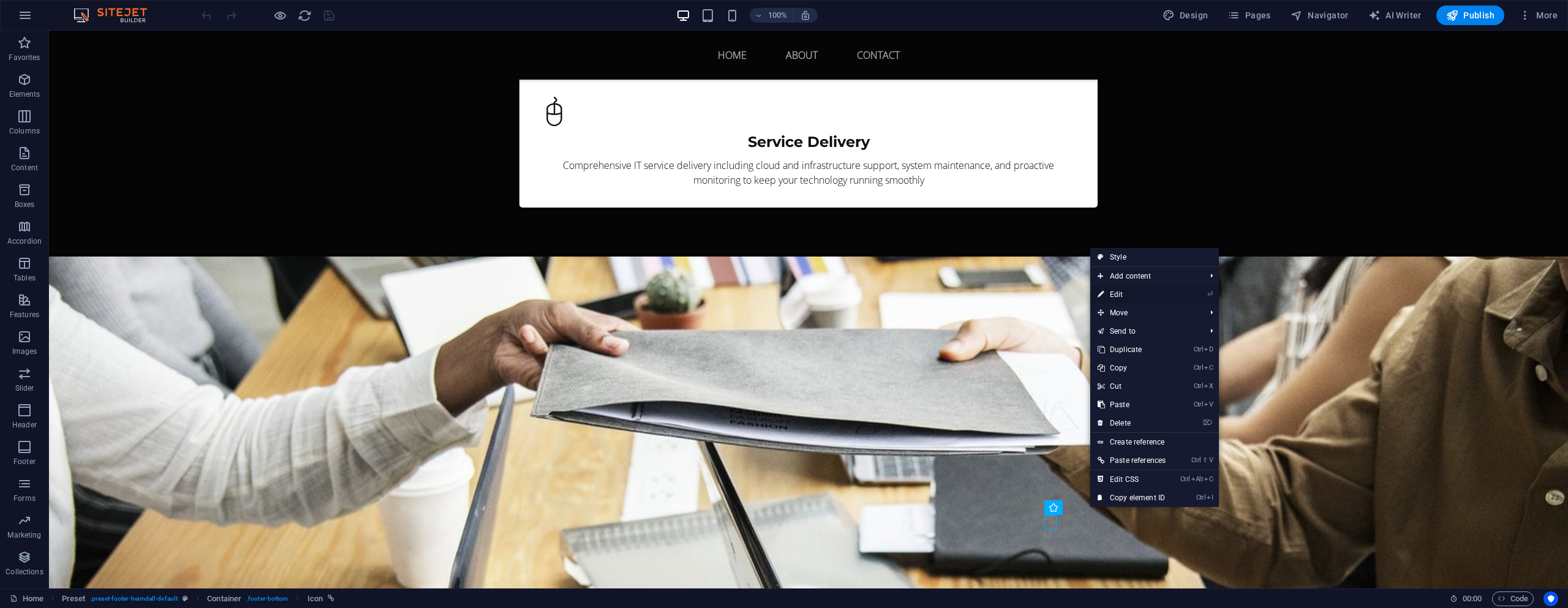
click at [1122, 292] on link "⏎ Edit" at bounding box center [1131, 294] width 82 height 19
select select "xMidYMid"
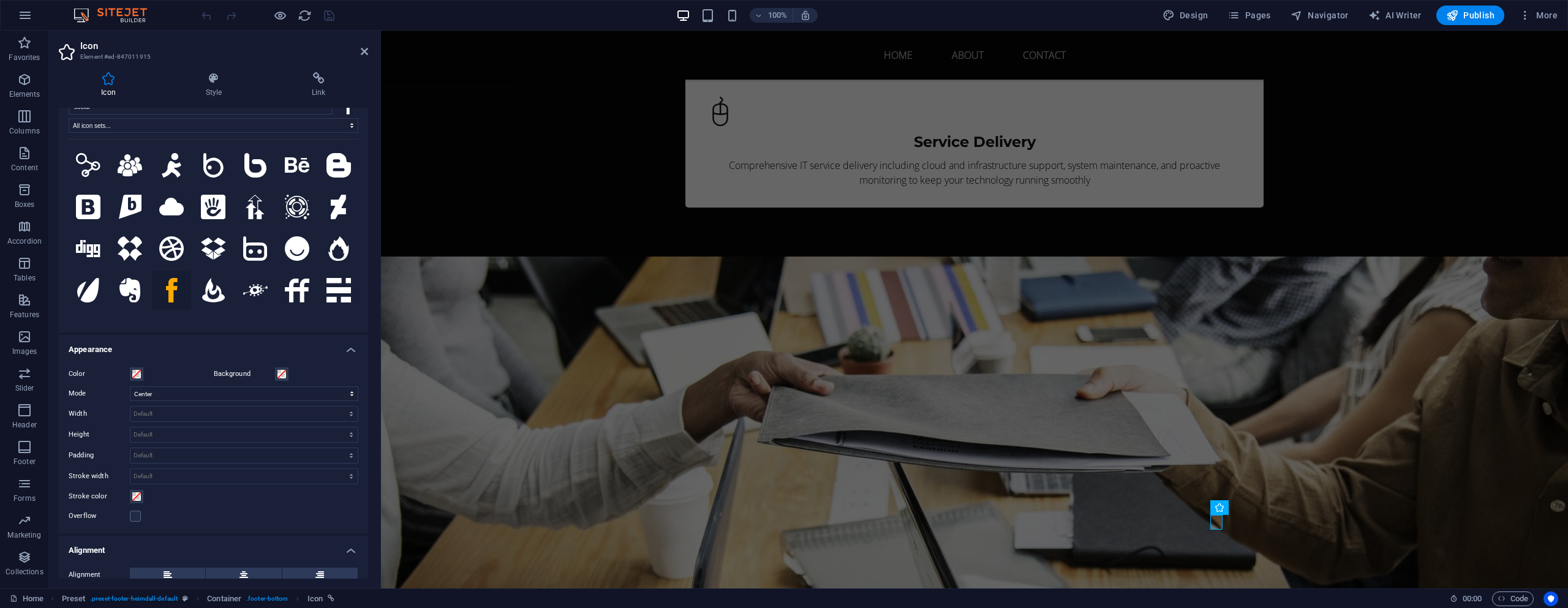
scroll to position [0, 0]
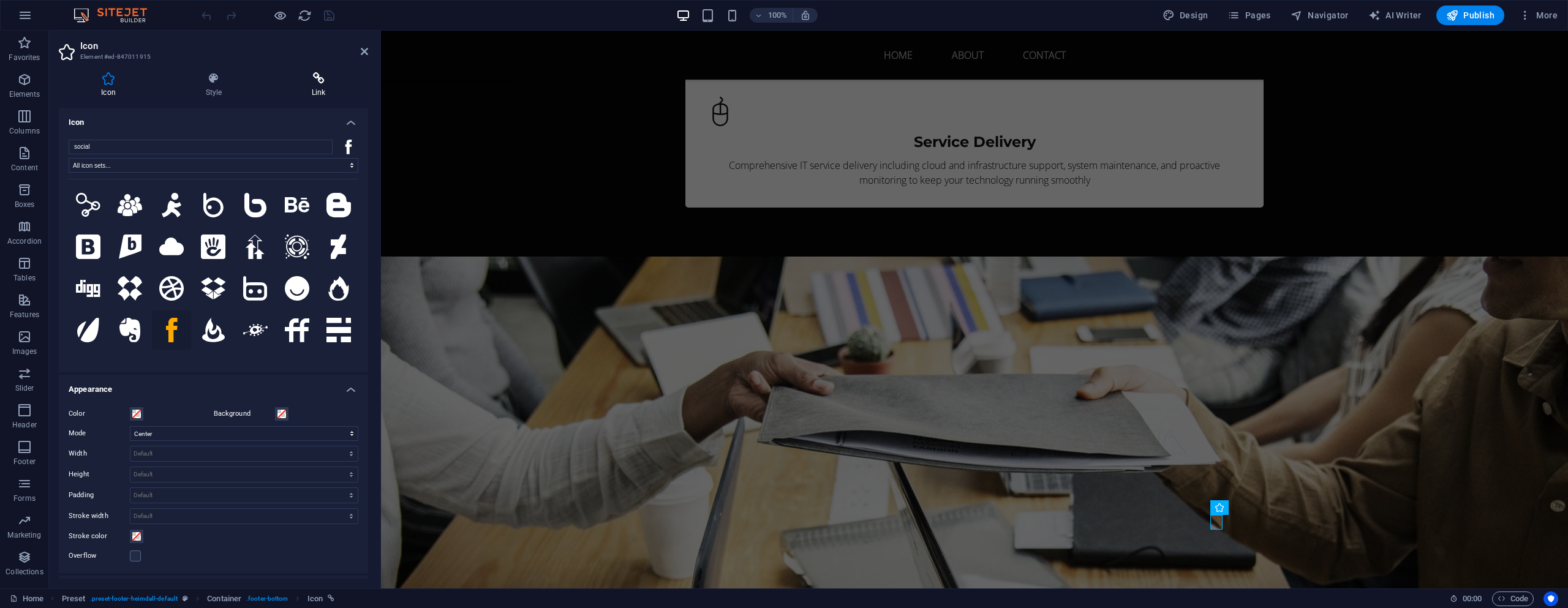
click at [305, 78] on icon at bounding box center [319, 78] width 98 height 12
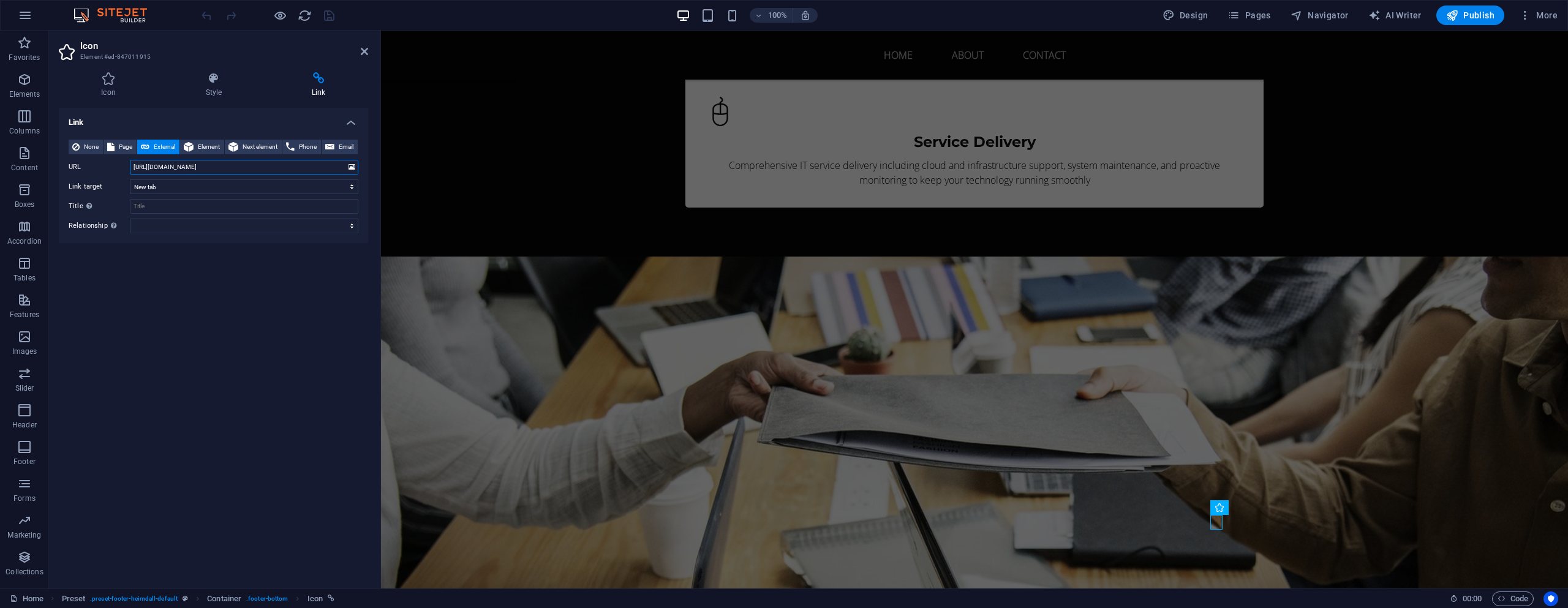
drag, startPoint x: 221, startPoint y: 167, endPoint x: 107, endPoint y: 160, distance: 114.2
click at [107, 160] on div "URL https://www.facebook.com/" at bounding box center [213, 168] width 290 height 15
paste input "profile.php?id=61575325870733&sk=about"
drag, startPoint x: 299, startPoint y: 164, endPoint x: 331, endPoint y: 166, distance: 32.1
click at [331, 166] on input "https://www.facebook.com/profile.php?id=61575325870733&sk=about" at bounding box center [244, 168] width 229 height 15
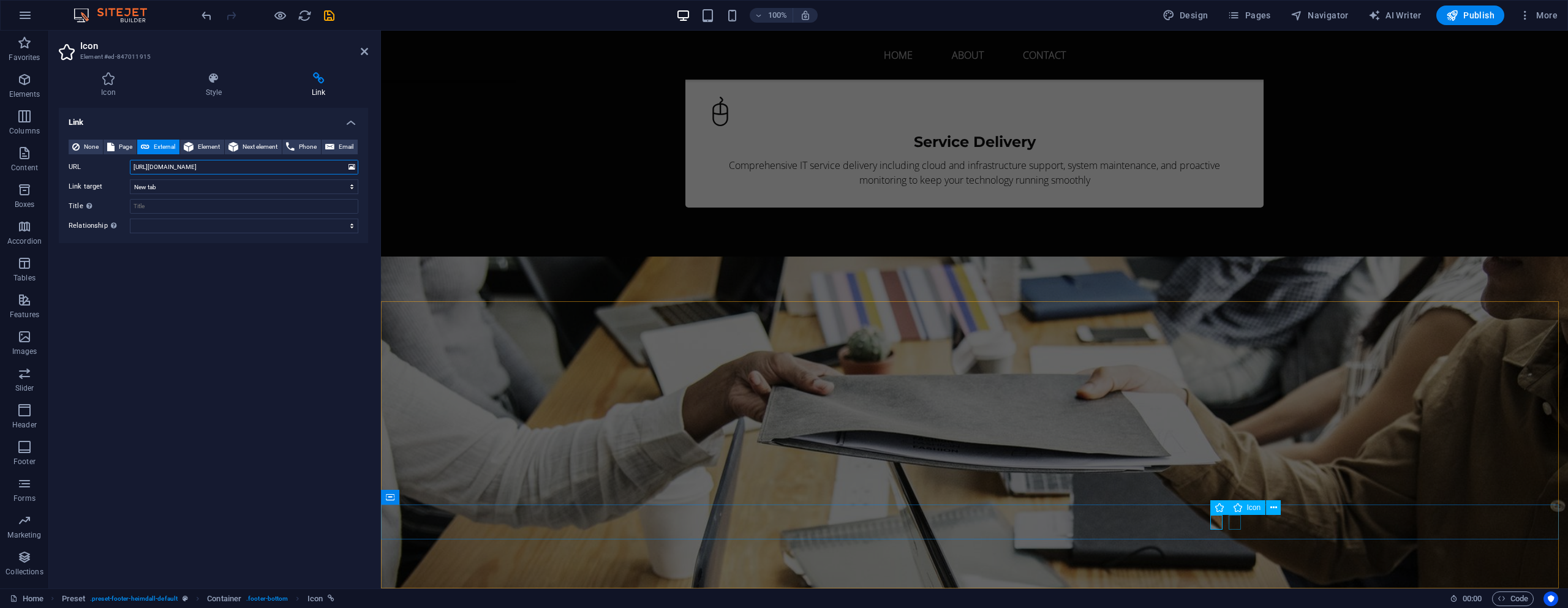
type input "https://www.facebook.com/profile.php?id=61575325870733"
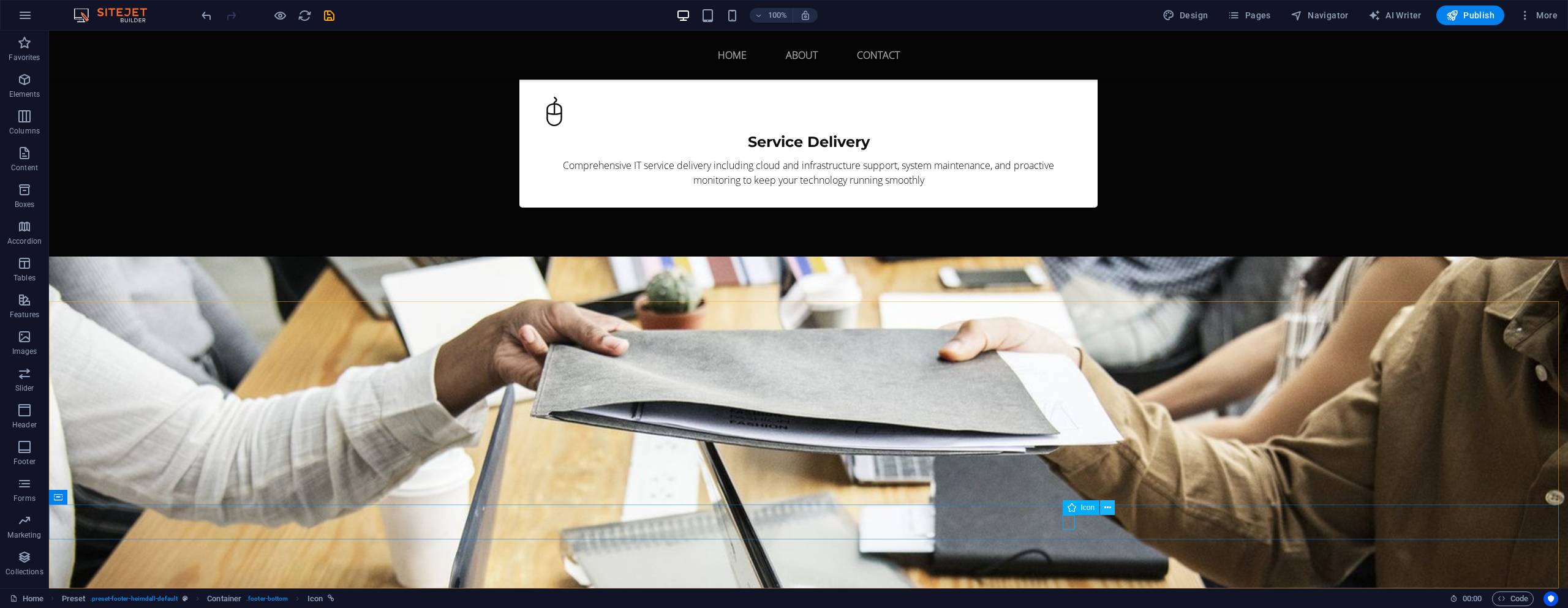
click at [1108, 508] on icon at bounding box center [1107, 508] width 6 height 13
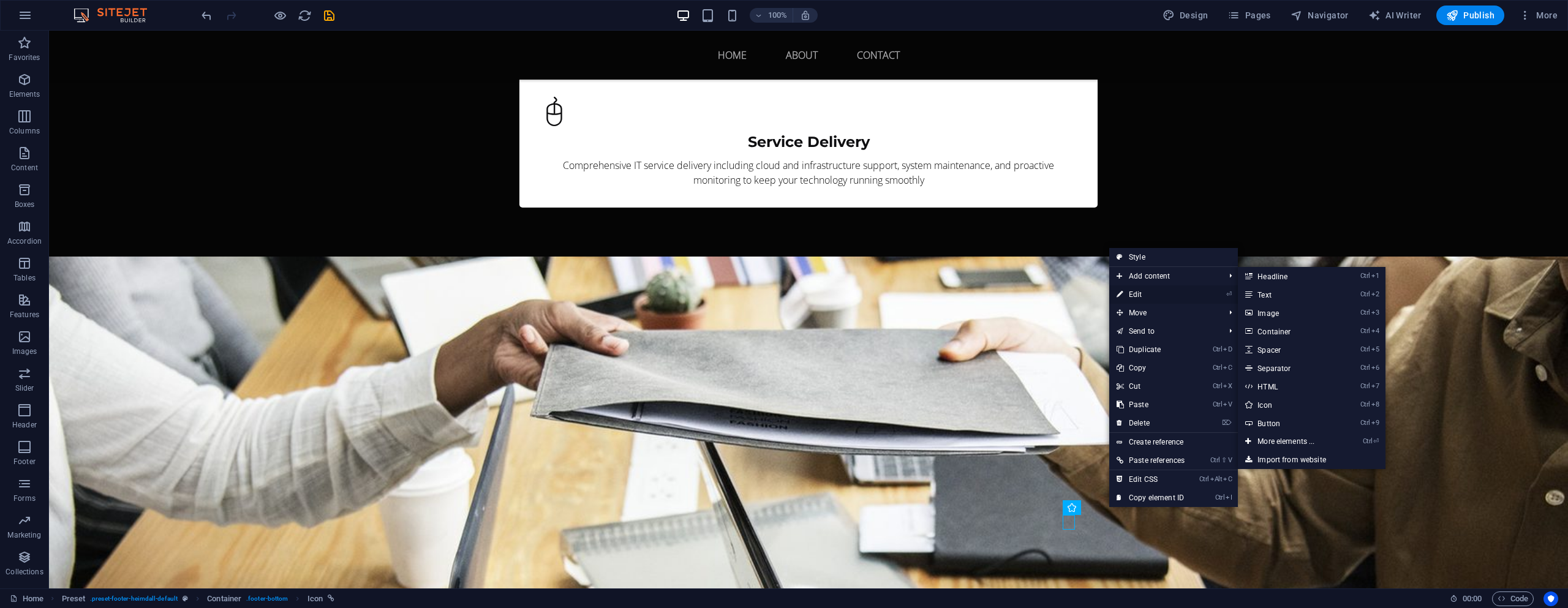
click at [1144, 294] on link "⏎ Edit" at bounding box center [1150, 294] width 82 height 19
select select "xMidYMid"
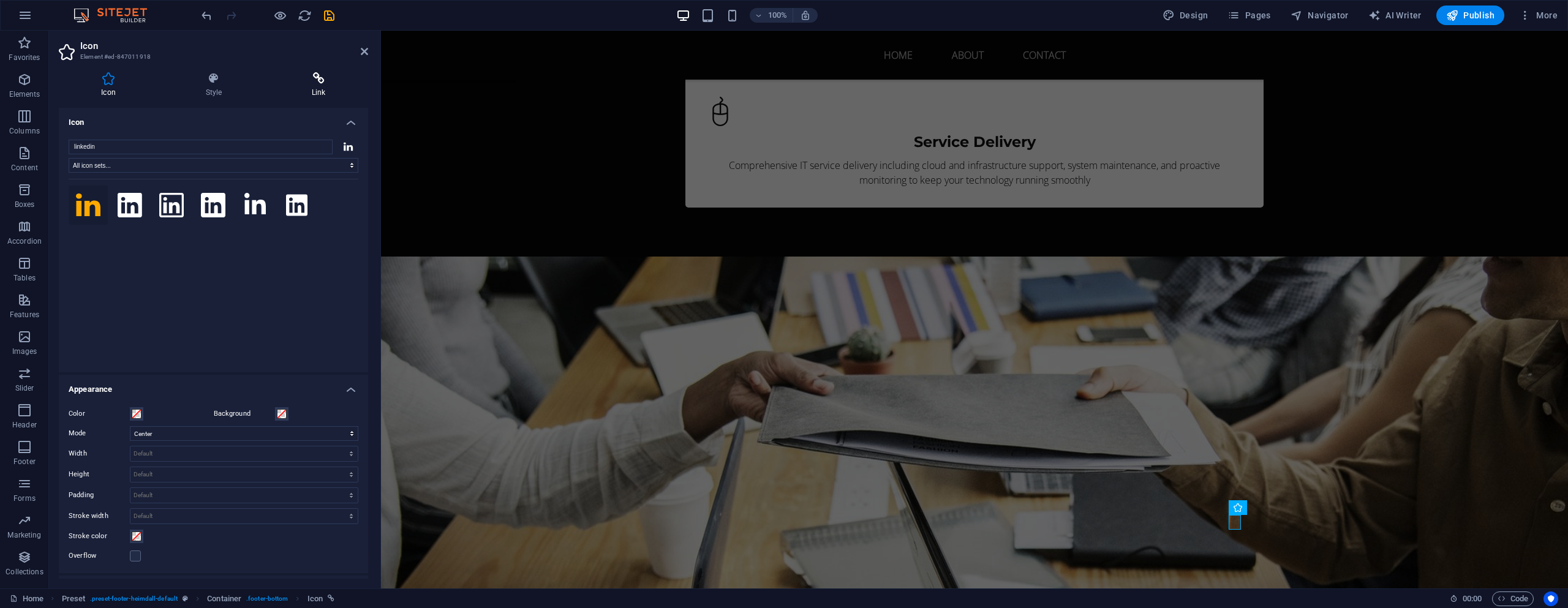
click at [308, 81] on icon at bounding box center [319, 78] width 98 height 12
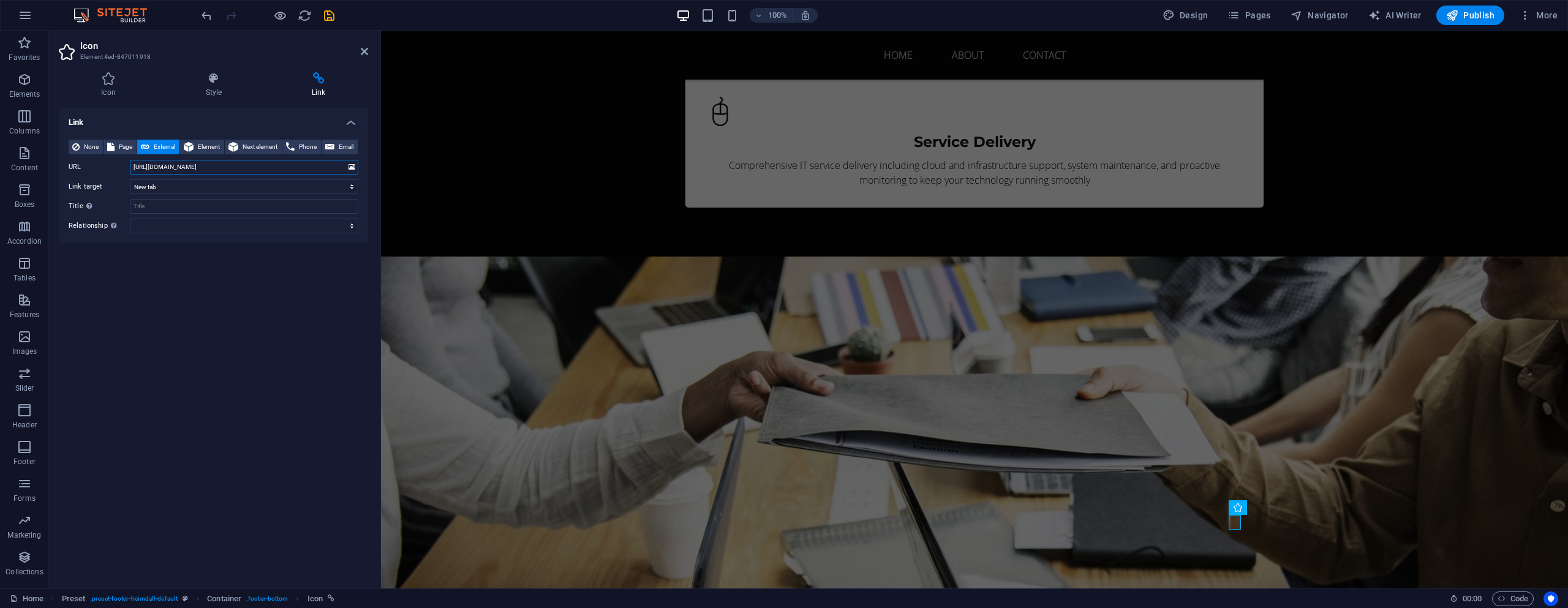
click at [208, 167] on input "https://de.linkedin.com/" at bounding box center [244, 168] width 229 height 15
drag, startPoint x: 222, startPoint y: 166, endPoint x: 70, endPoint y: 165, distance: 152.0
click at [70, 165] on div "URL https://de.linkedin.com/" at bounding box center [213, 168] width 290 height 15
paste input "www.linkedin.com/company/silver-bull-it"
type input "https://www.linkedin.com/company/silver-bull-it/"
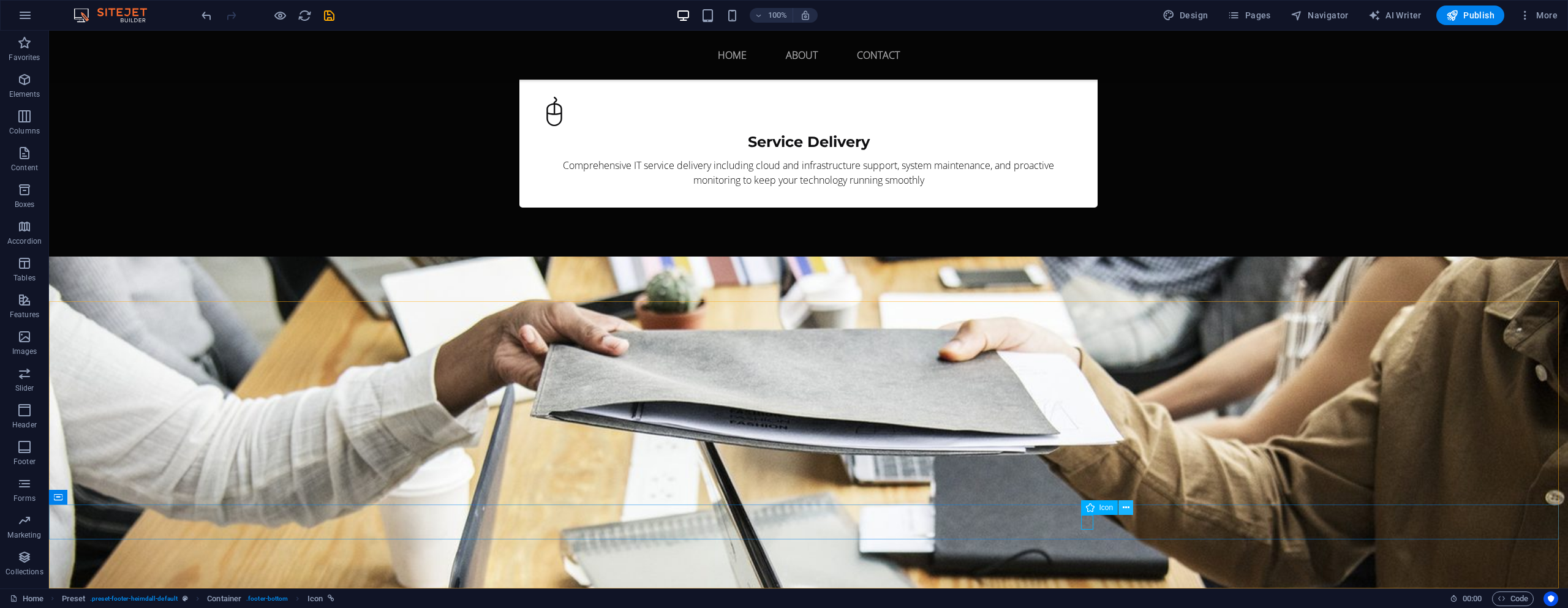
click at [1123, 507] on icon at bounding box center [1125, 508] width 6 height 13
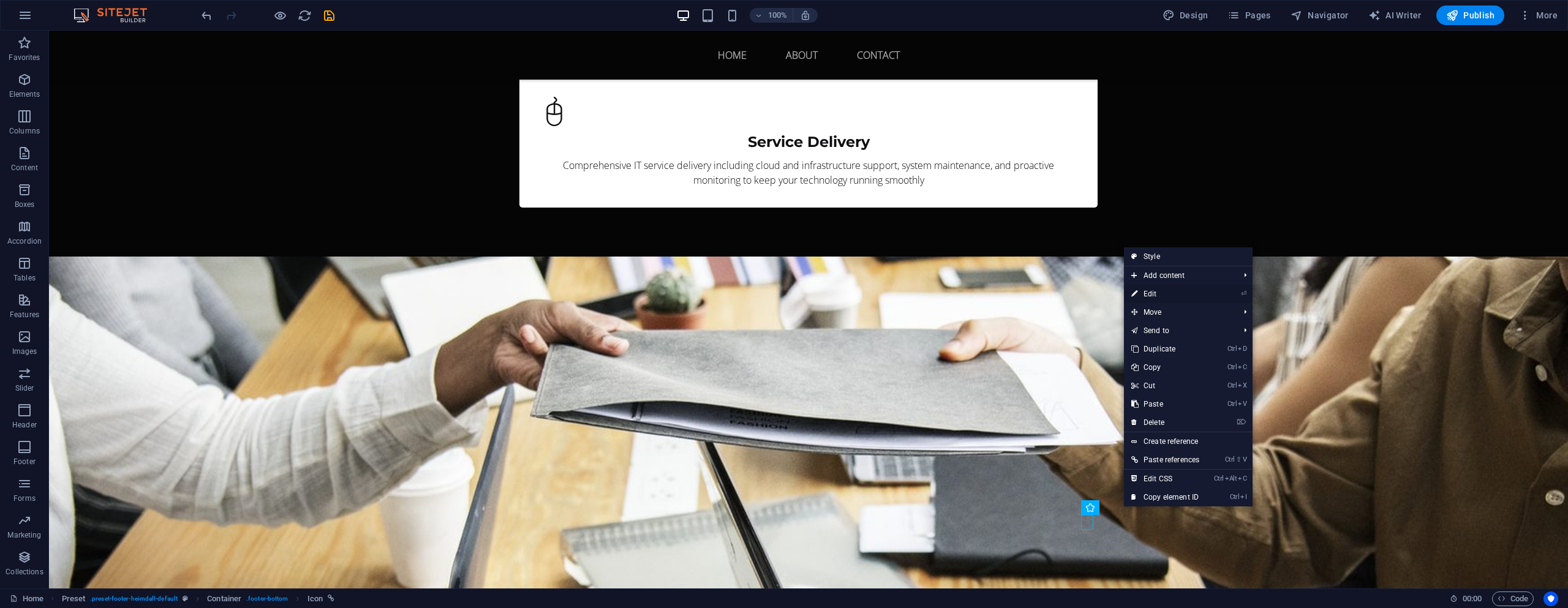
click at [1149, 288] on link "⏎ Edit" at bounding box center [1165, 294] width 82 height 19
select select "xMidYMid"
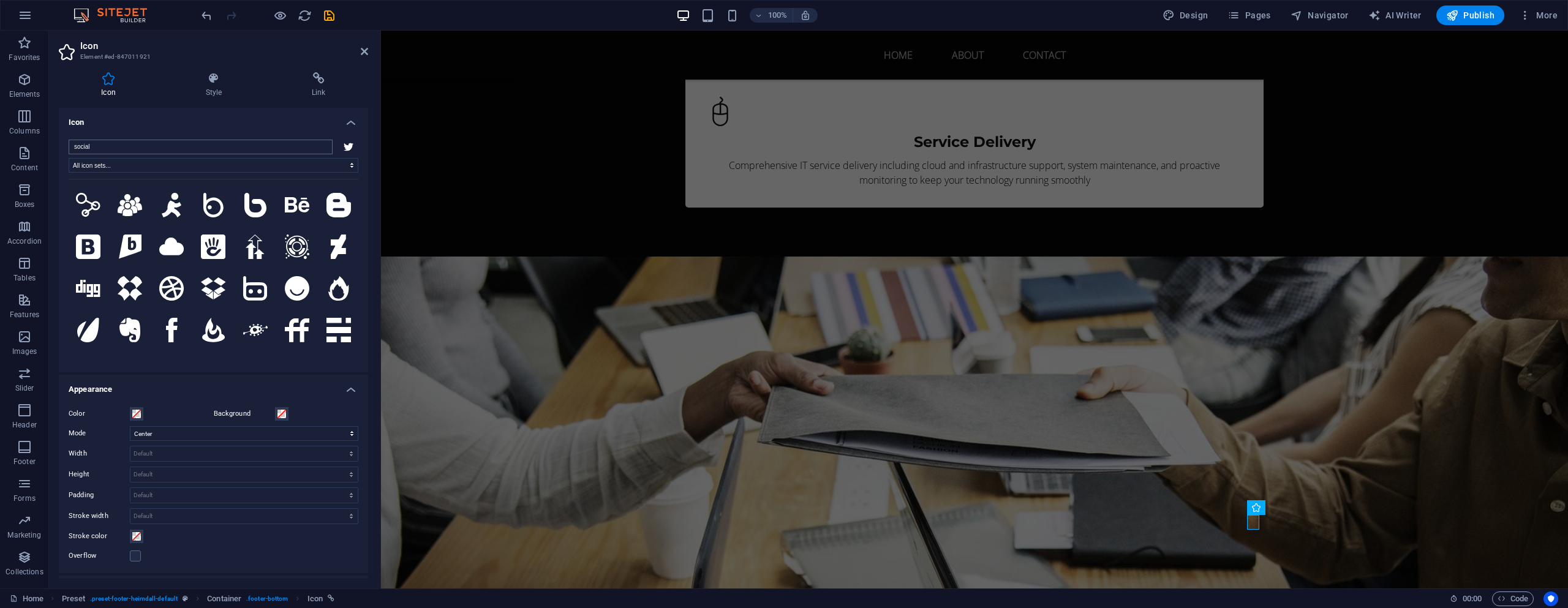
click at [178, 147] on input "social" at bounding box center [200, 147] width 264 height 15
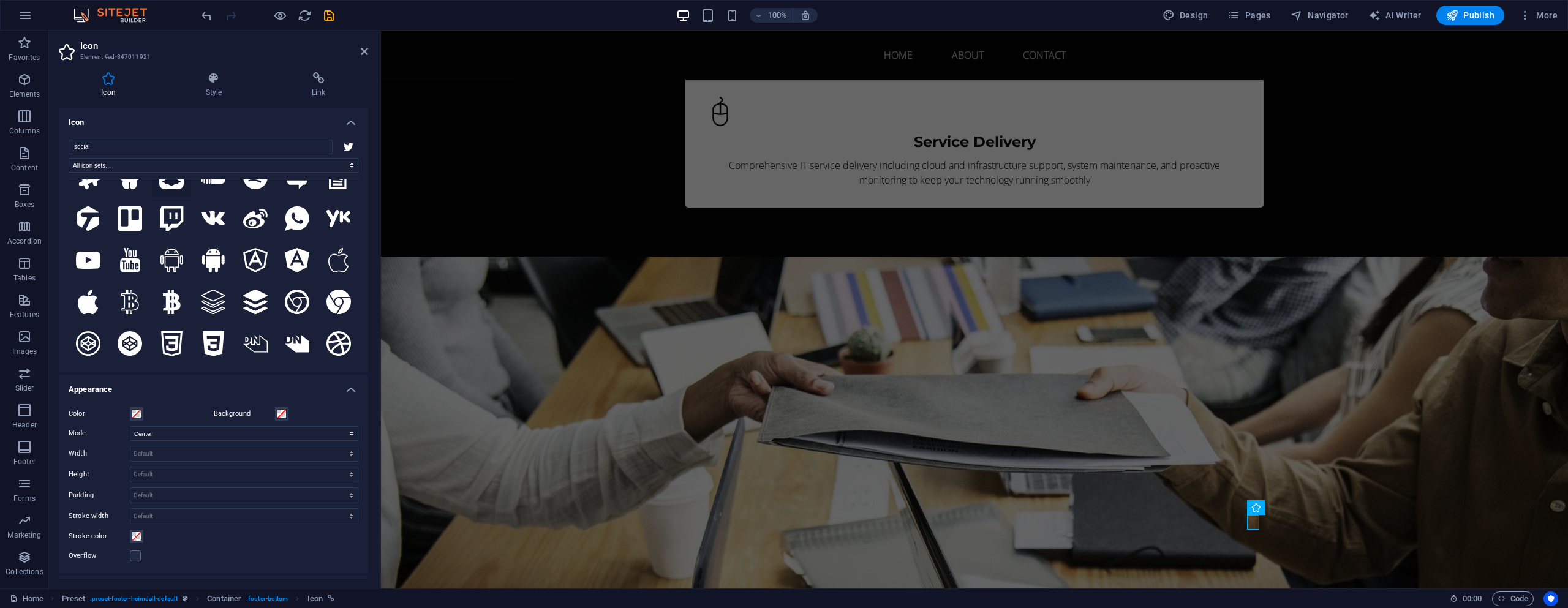
scroll to position [673, 0]
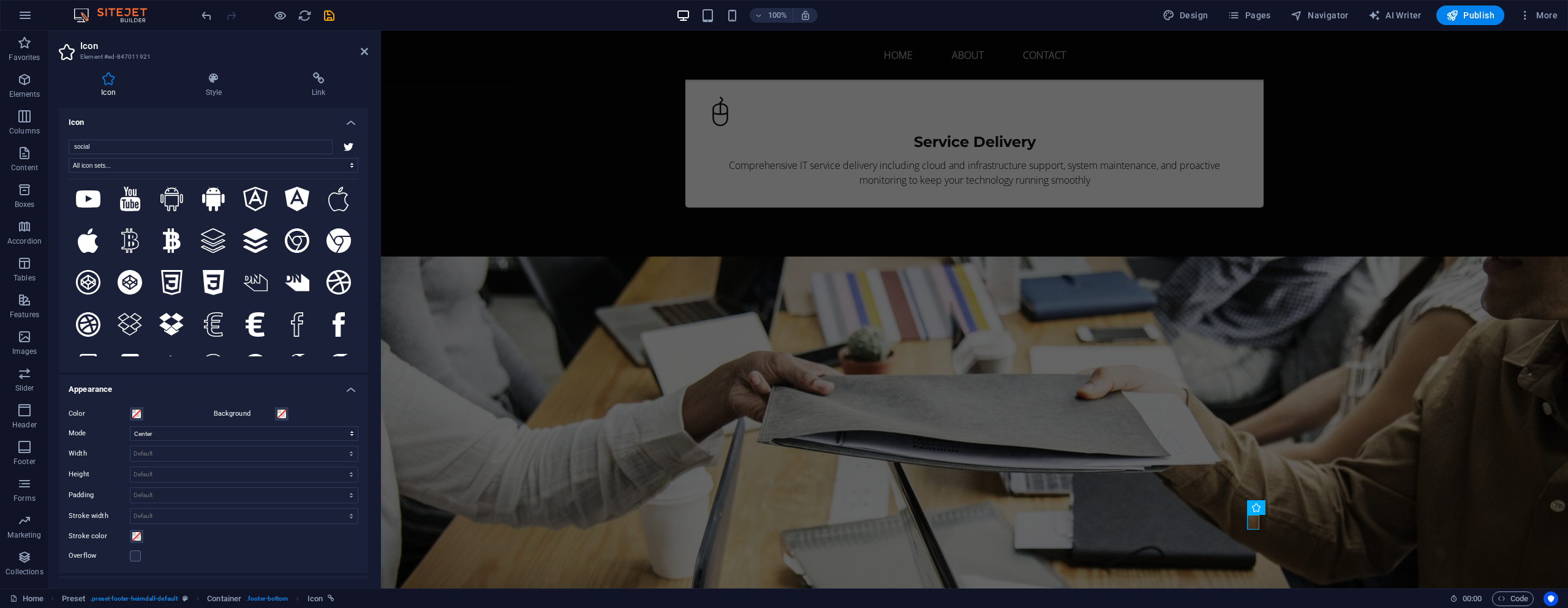
drag, startPoint x: 95, startPoint y: 131, endPoint x: 65, endPoint y: 130, distance: 30.0
click at [65, 130] on div "social All icon sets... IcoFont Ionicons FontAwesome Brands FontAwesome Duotone…" at bounding box center [213, 251] width 309 height 242
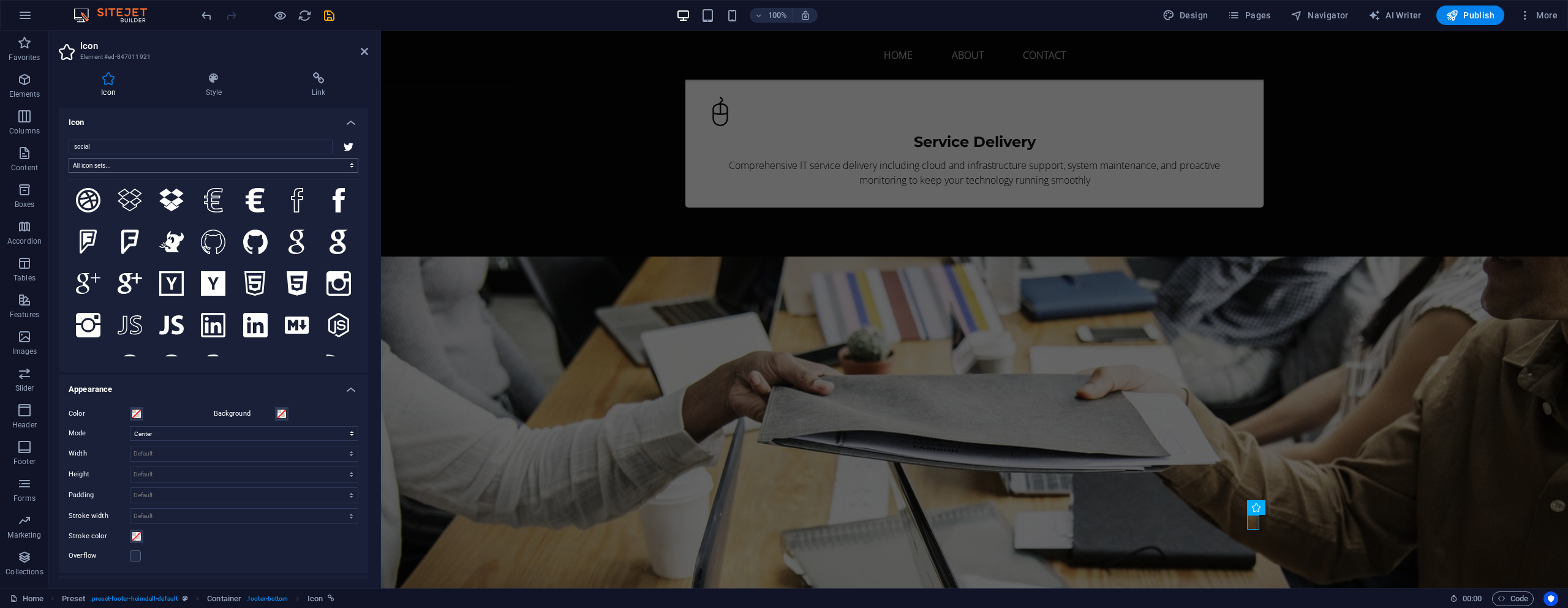
scroll to position [796, 0]
drag, startPoint x: 102, startPoint y: 148, endPoint x: 81, endPoint y: 144, distance: 21.4
click at [81, 144] on input "social" at bounding box center [200, 147] width 264 height 15
type input "s"
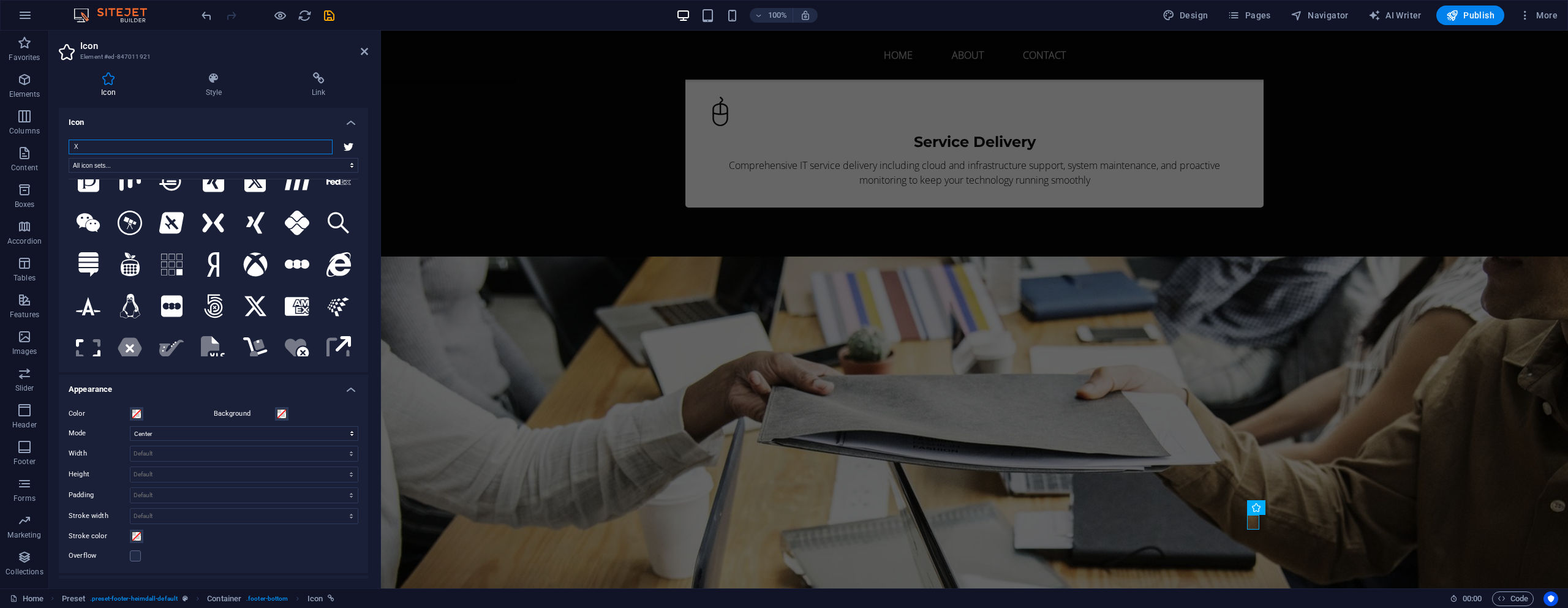
scroll to position [673, 0]
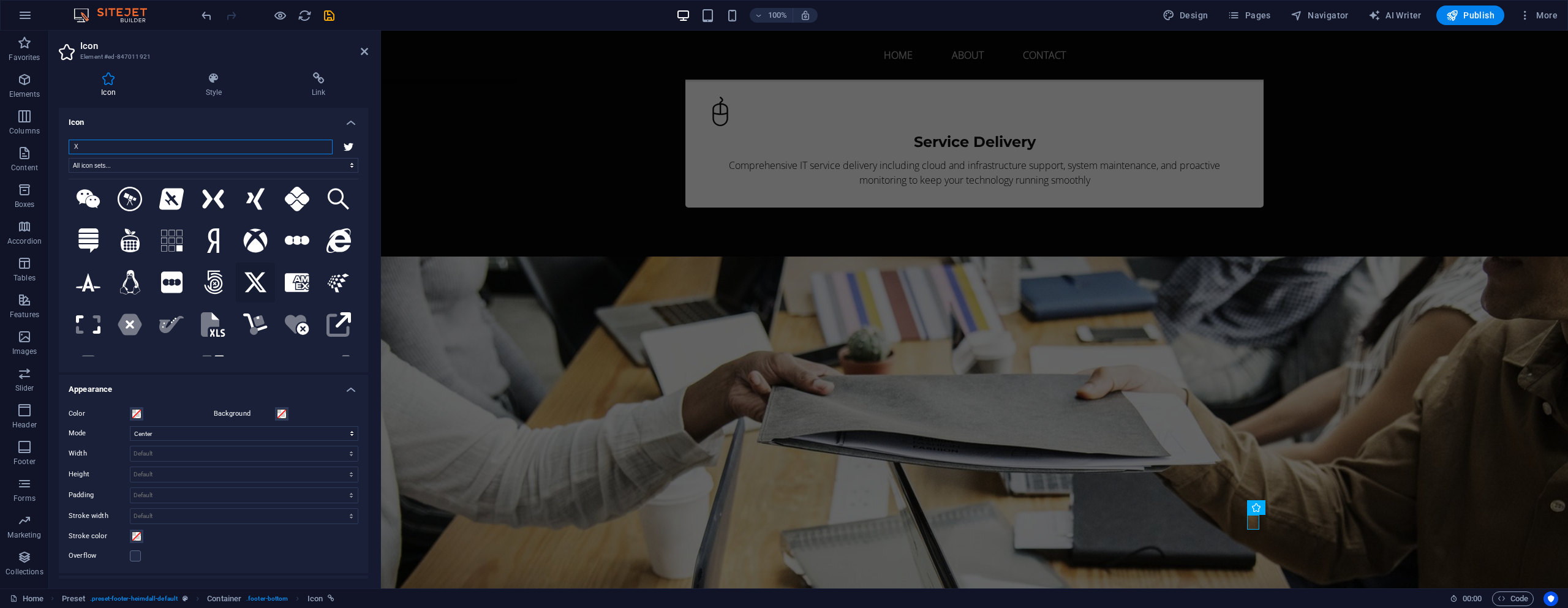
type input "X"
click at [251, 273] on icon at bounding box center [256, 282] width 24 height 24
click at [316, 79] on icon at bounding box center [319, 78] width 98 height 12
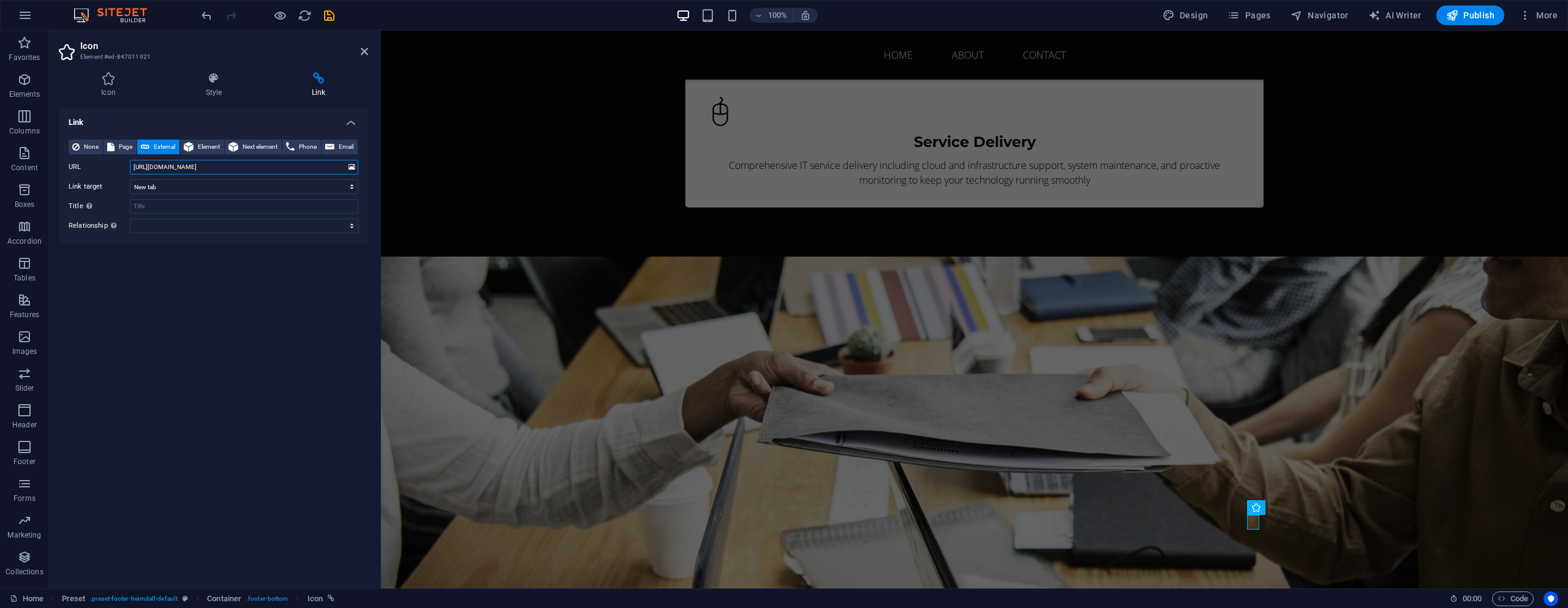
drag, startPoint x: 229, startPoint y: 166, endPoint x: 124, endPoint y: 164, distance: 105.0
click at [124, 164] on div "URL https://twitter.com/" at bounding box center [213, 168] width 290 height 15
paste input "x.com/silverbullitoz"
type input "https://x.com/silverbullitoz"
click at [332, 19] on icon "save" at bounding box center [329, 15] width 14 height 14
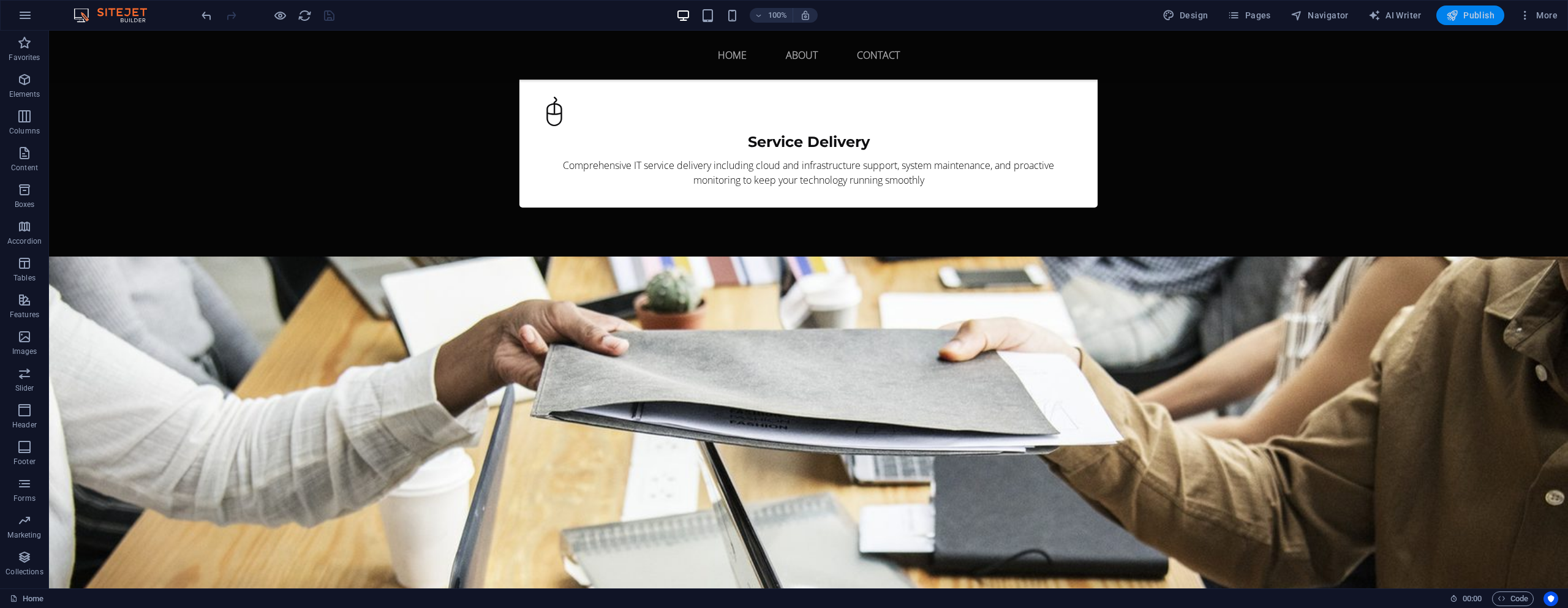
drag, startPoint x: 1472, startPoint y: 17, endPoint x: 1424, endPoint y: 7, distance: 49.0
click at [1472, 17] on span "Publish" at bounding box center [1470, 15] width 48 height 12
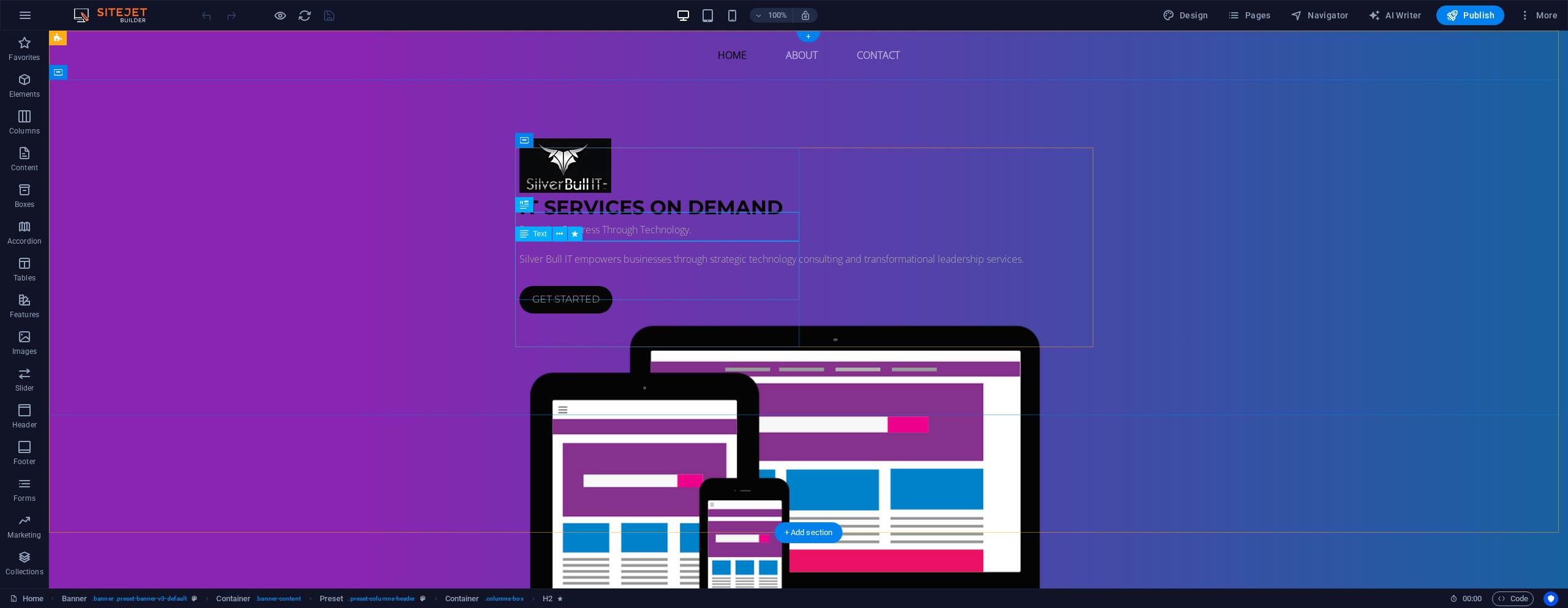
drag, startPoint x: 629, startPoint y: 272, endPoint x: 617, endPoint y: 274, distance: 12.2
click at [629, 267] on div "Powering Progress Through Technology. Silver Bull IT empowers businesses throug…" at bounding box center [809, 244] width 578 height 44
click at [569, 267] on div "Powering Progress Through Technology. Silver Bull IT empowers businesses throug…" at bounding box center [809, 244] width 578 height 44
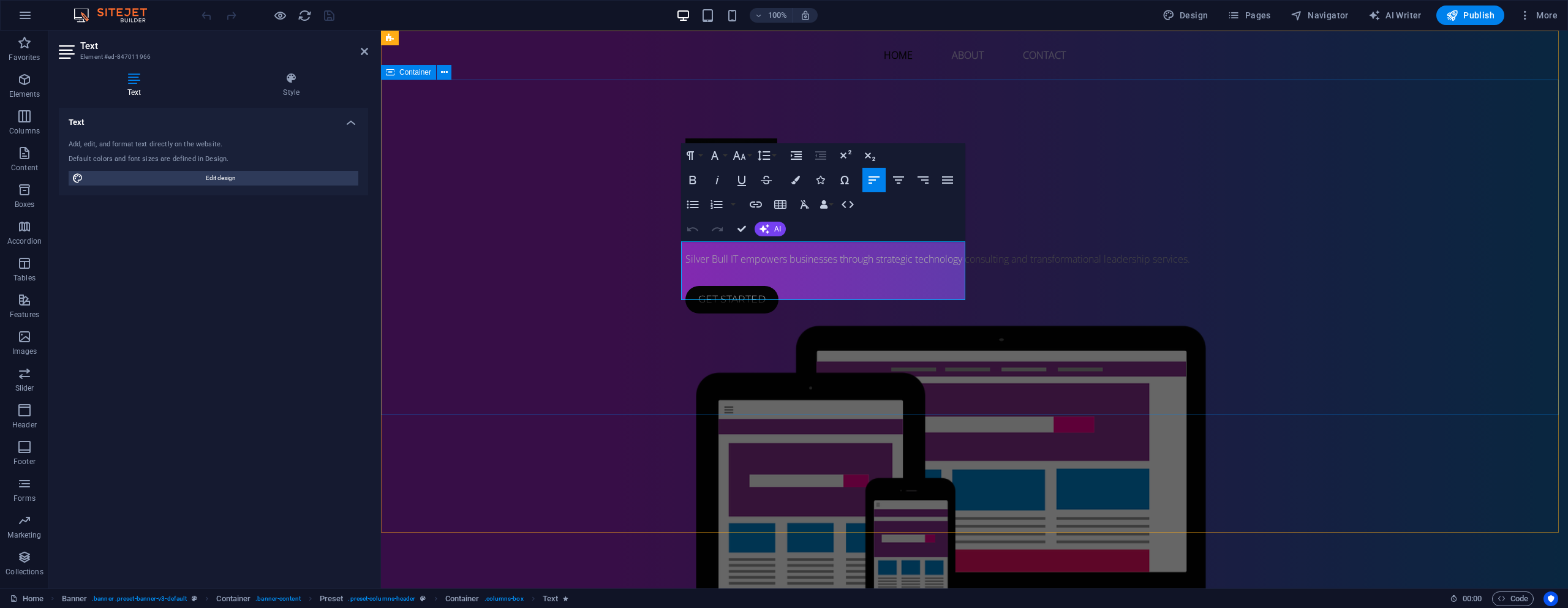
click at [701, 266] on span "Silver Bull IT empowers businesses through strategic technology consulting and …" at bounding box center [937, 258] width 505 height 14
click at [808, 266] on span "Silver Bull IT empowers businesses through strategic technology consulting and …" at bounding box center [937, 258] width 505 height 14
click at [737, 252] on p "To enrich screen reader interactions, please activate Accessibility in Grammarl…" at bounding box center [974, 244] width 578 height 15
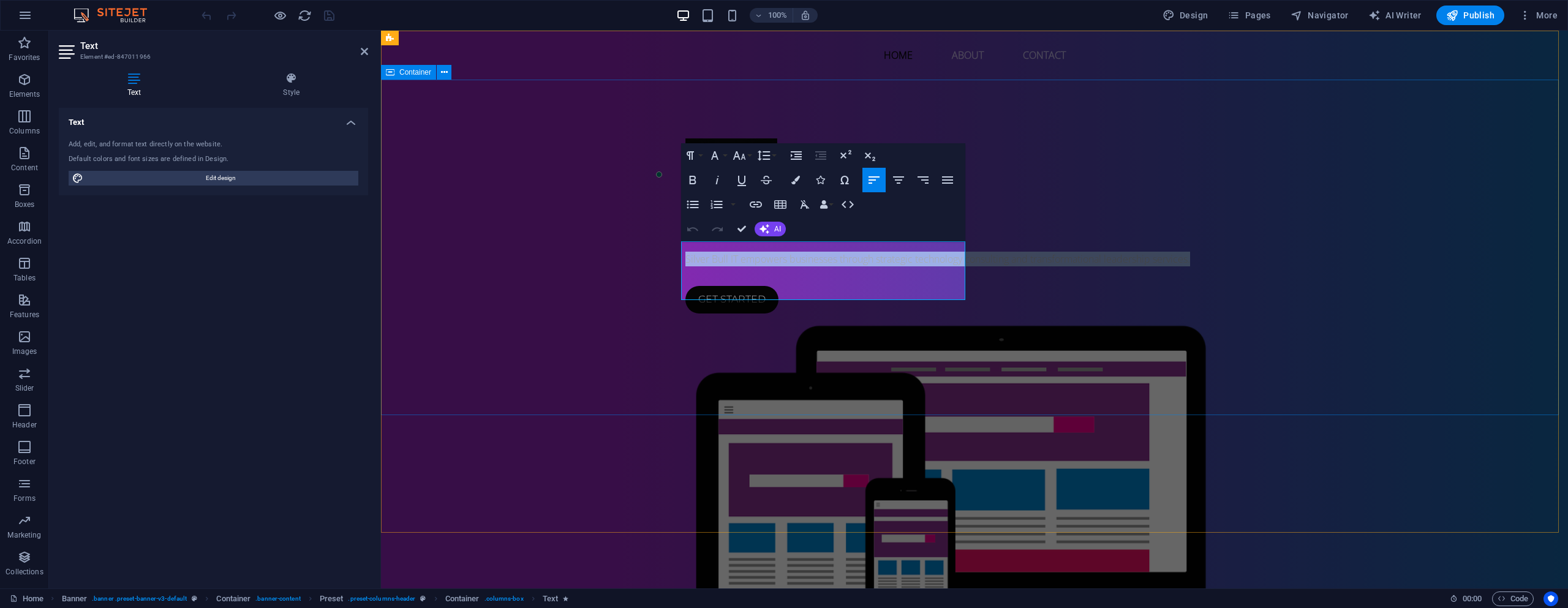
drag, startPoint x: 910, startPoint y: 292, endPoint x: 680, endPoint y: 279, distance: 230.4
click at [680, 279] on div "IT Services on Demand Powering Progress Through Technology. Silver Bull IT empo…" at bounding box center [974, 403] width 1187 height 646
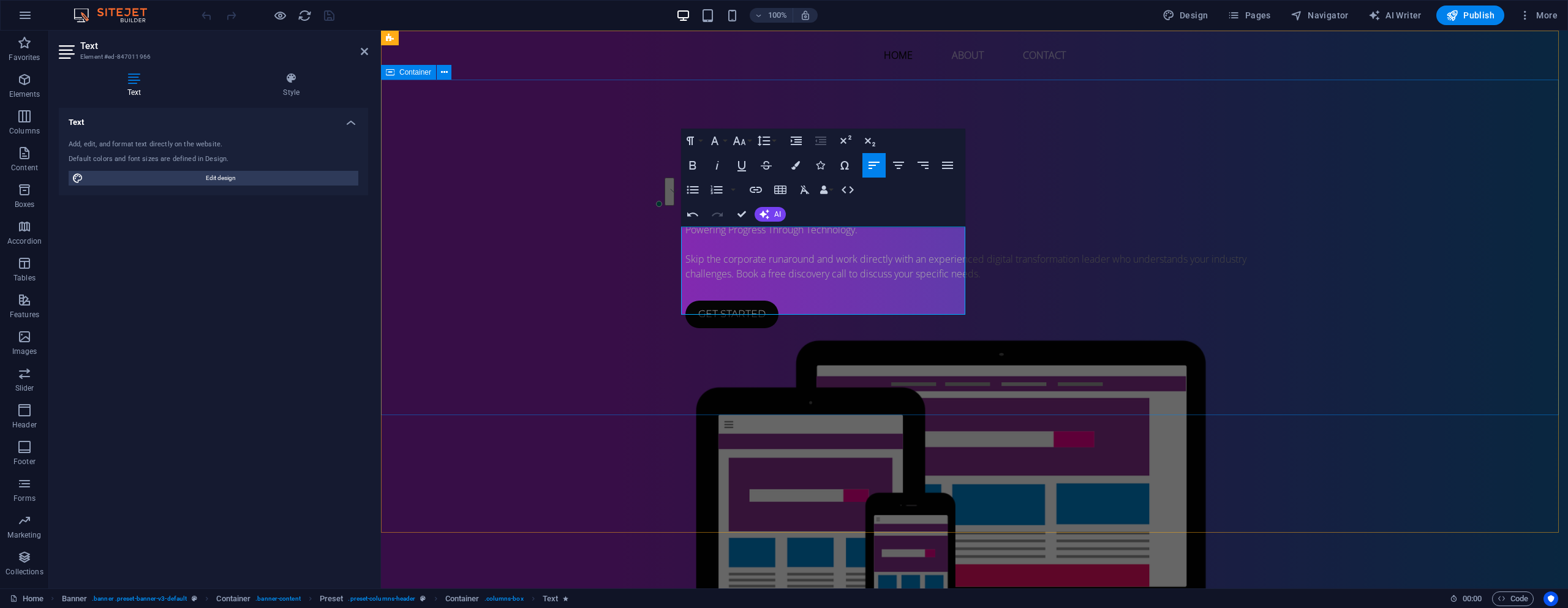
scroll to position [1774, 1]
click at [771, 281] on p "Skip the corporate runaround and work directly with an experienced digital tran…" at bounding box center [974, 267] width 578 height 30
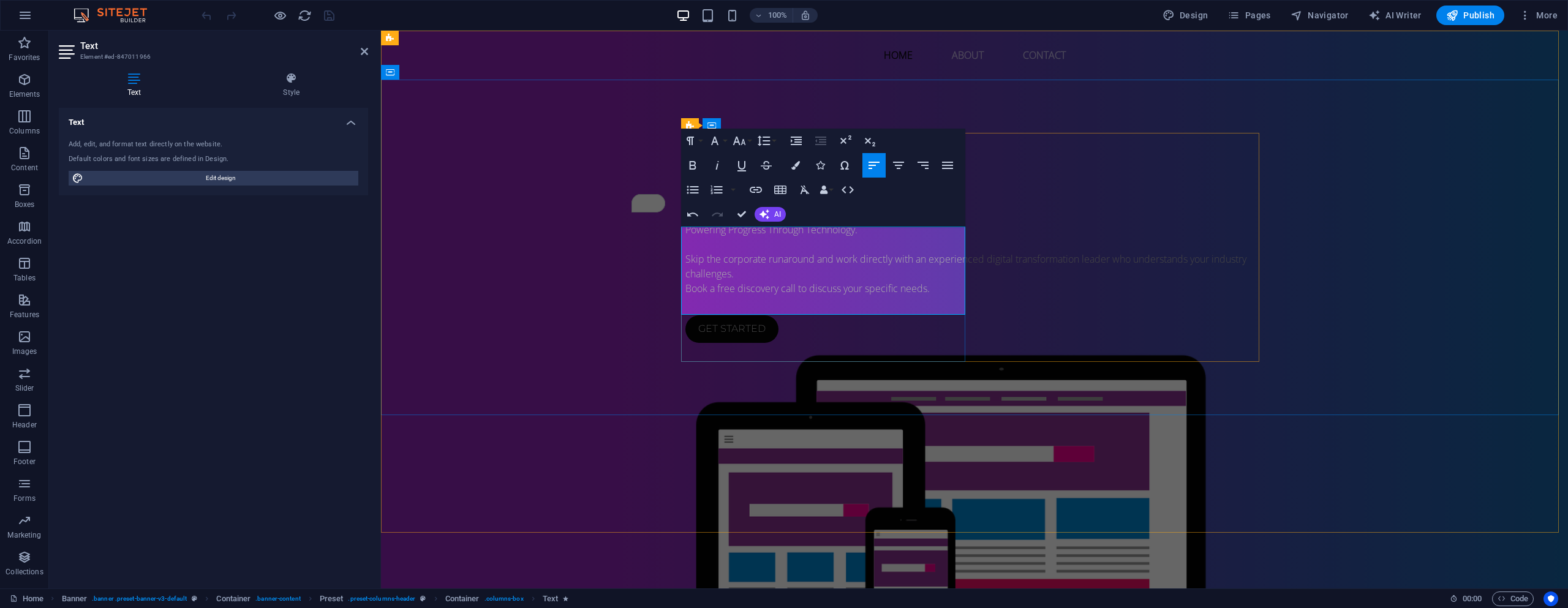
click at [821, 295] on p "Book a free discovery call to discuss your specific needs." at bounding box center [974, 289] width 578 height 15
click at [783, 281] on p "Skip the corporate runaround and work directly with an experienced digital tran…" at bounding box center [974, 267] width 578 height 30
click at [773, 281] on p "Skip the corporate runaround and work directly with an experienced digital tran…" at bounding box center [974, 267] width 578 height 30
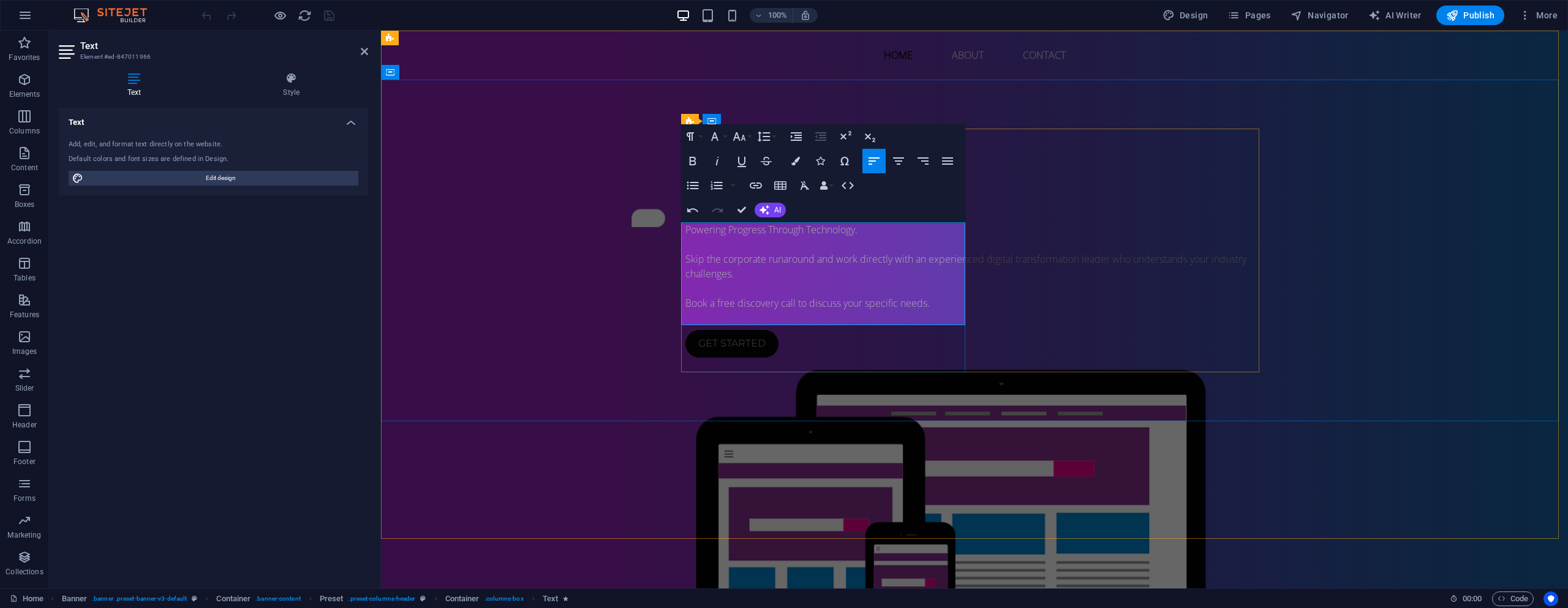
click at [818, 310] on p "Book a free discovery call to discuss your specific needs." at bounding box center [974, 303] width 578 height 15
drag, startPoint x: 724, startPoint y: 314, endPoint x: 815, endPoint y: 318, distance: 91.1
click at [815, 310] on p "Book a free discovery call to discuss your specific needs." at bounding box center [974, 303] width 578 height 15
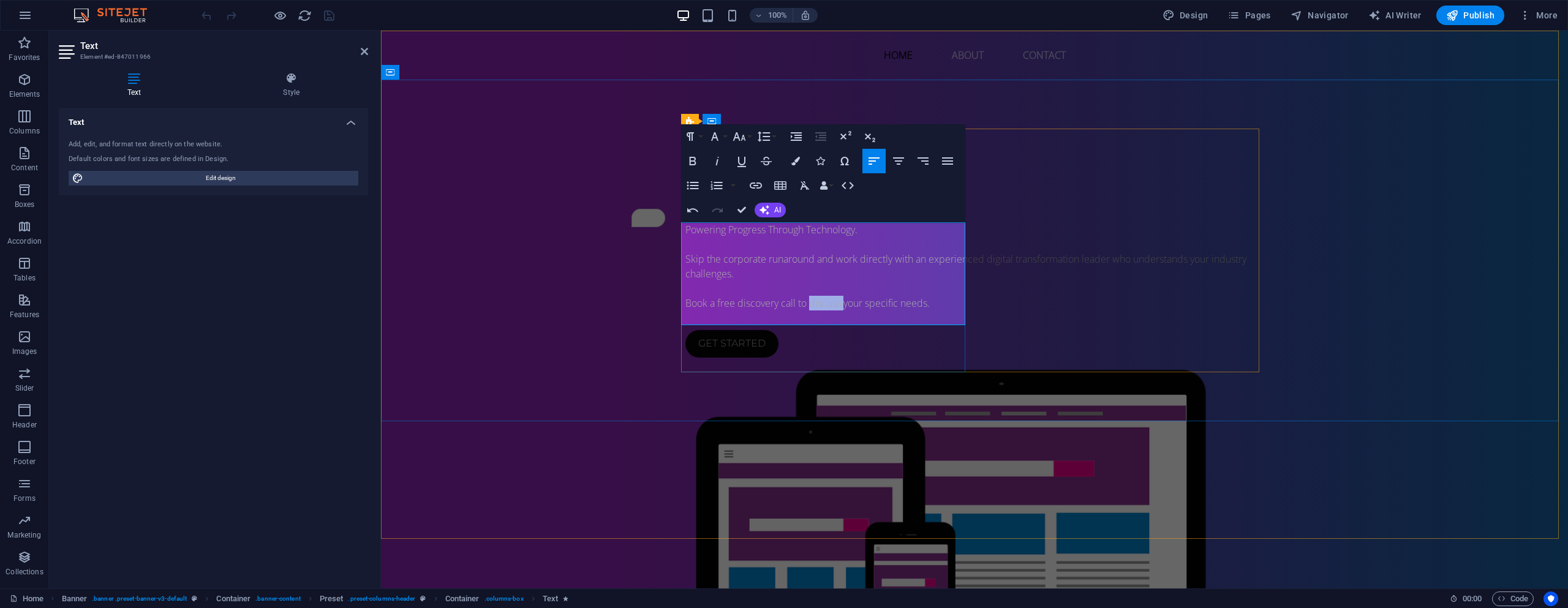
click at [815, 310] on p "Book a free discovery call to discuss your specific needs." at bounding box center [974, 303] width 578 height 15
click at [756, 187] on icon "button" at bounding box center [756, 185] width 15 height 15
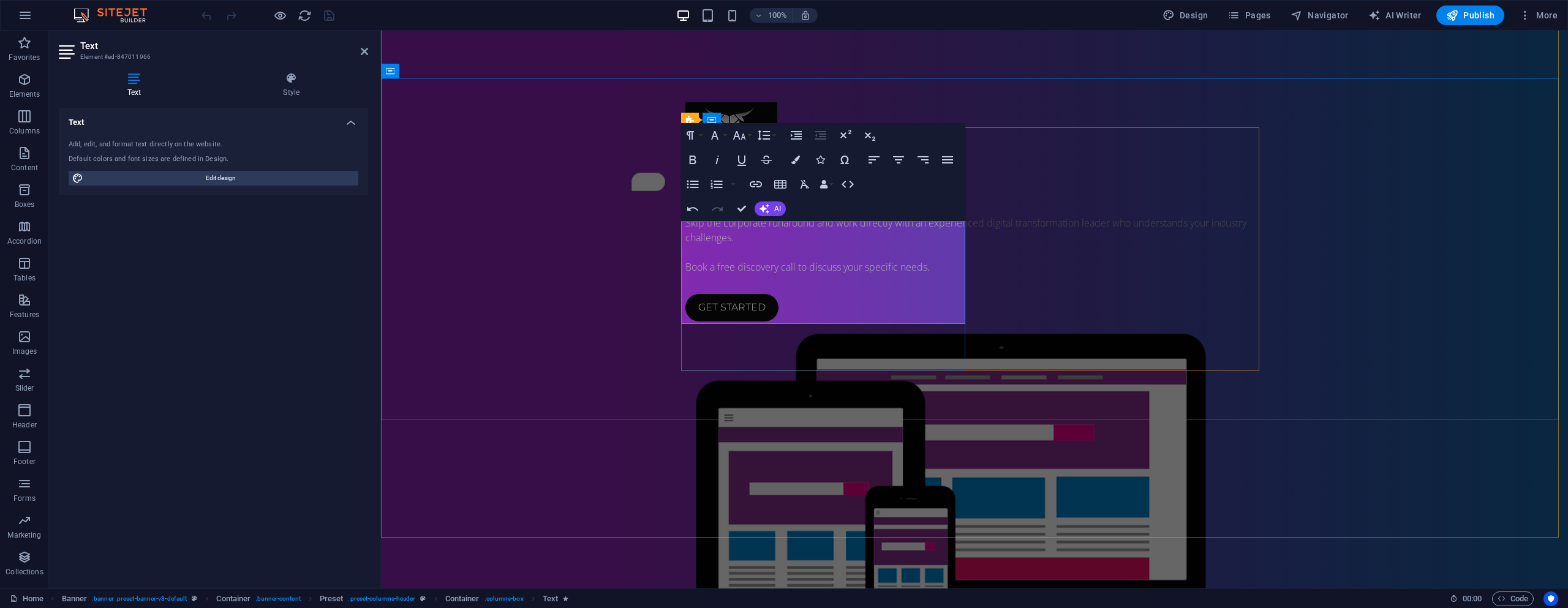
scroll to position [61, 0]
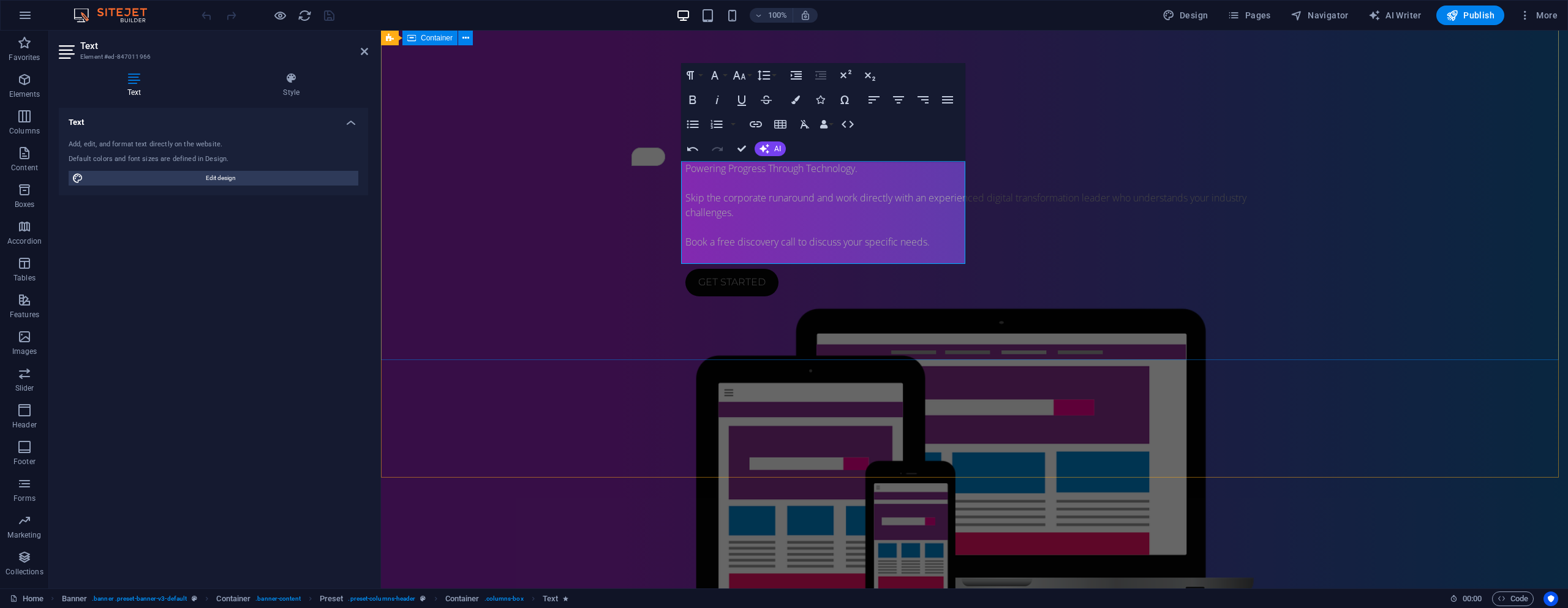
click at [876, 355] on div "IT Services on Demand Powering Progress Through Technology. Skip the corporate …" at bounding box center [974, 363] width 1187 height 689
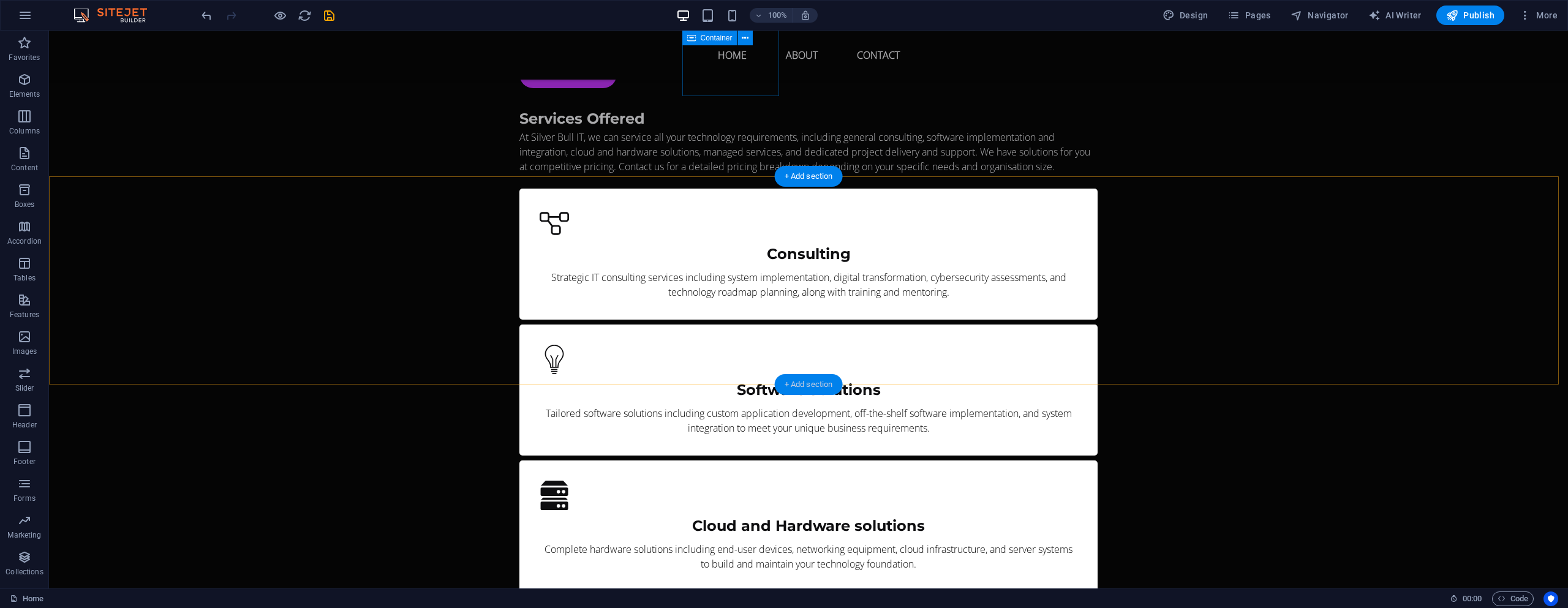
scroll to position [1285, 0]
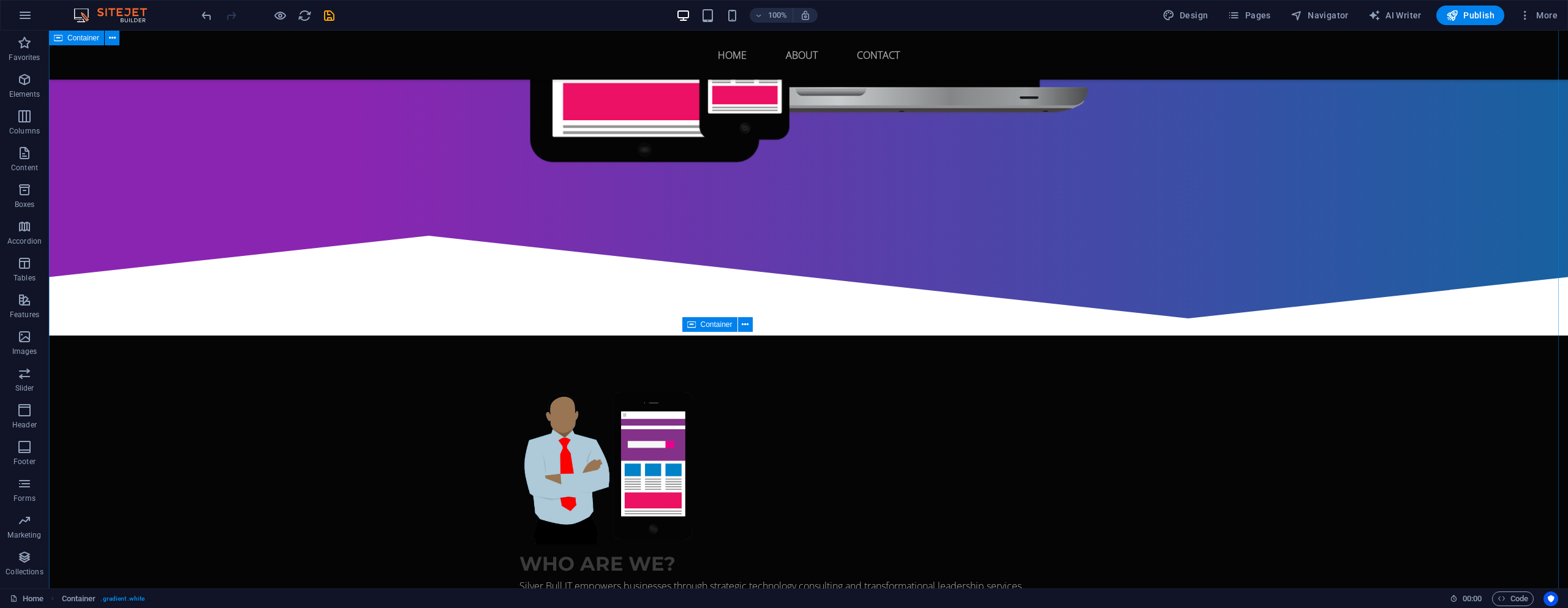
scroll to position [551, 0]
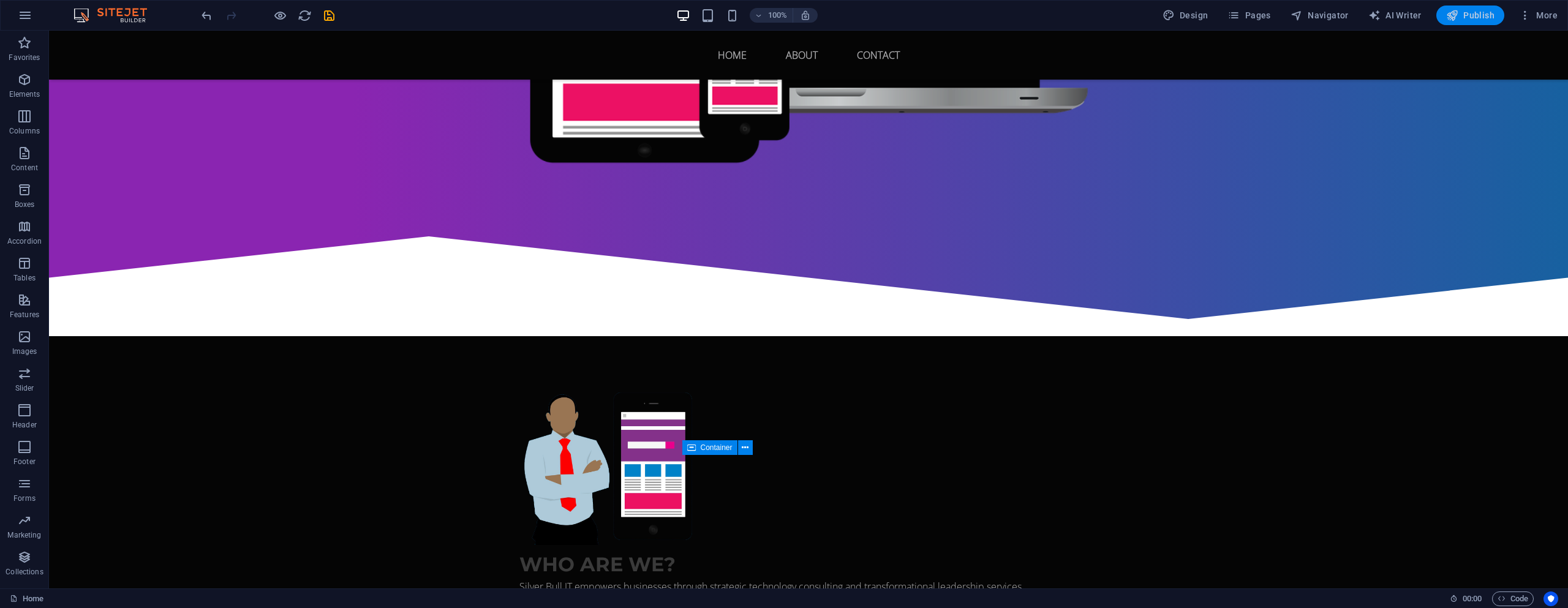
click at [1471, 15] on span "Publish" at bounding box center [1470, 15] width 48 height 12
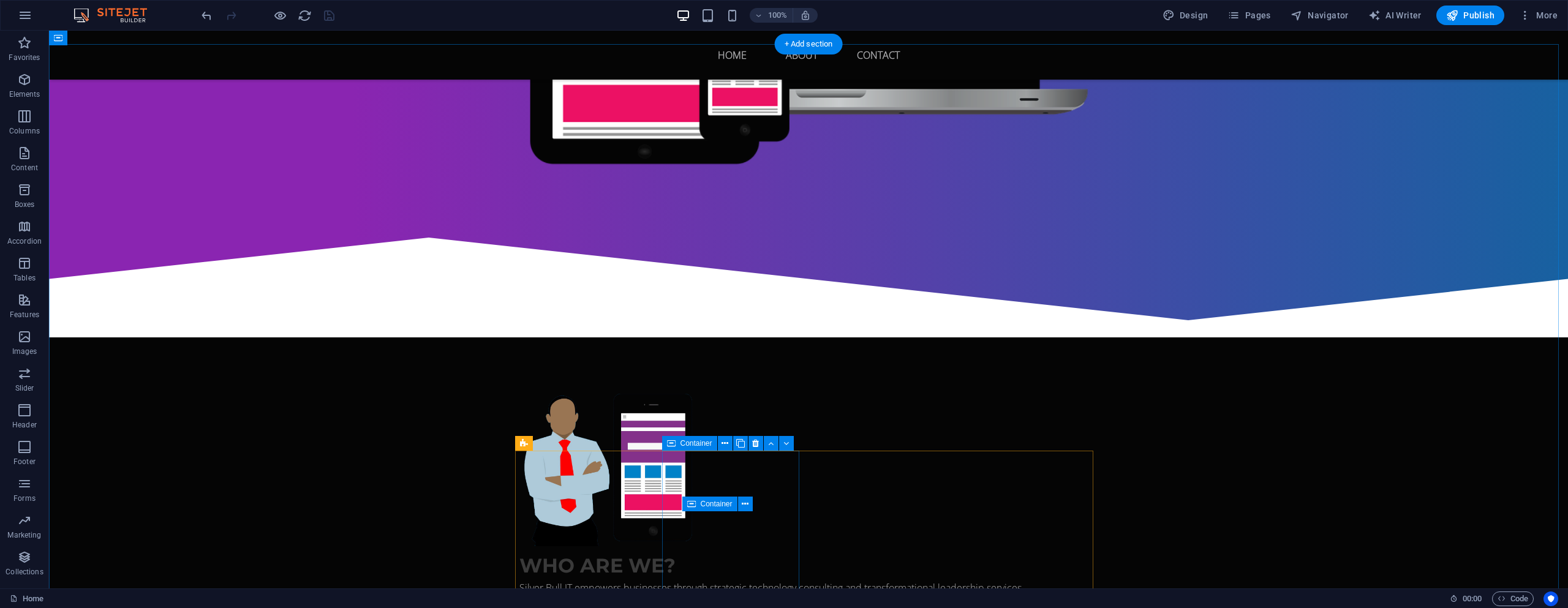
scroll to position [375, 0]
